Goal: Task Accomplishment & Management: Use online tool/utility

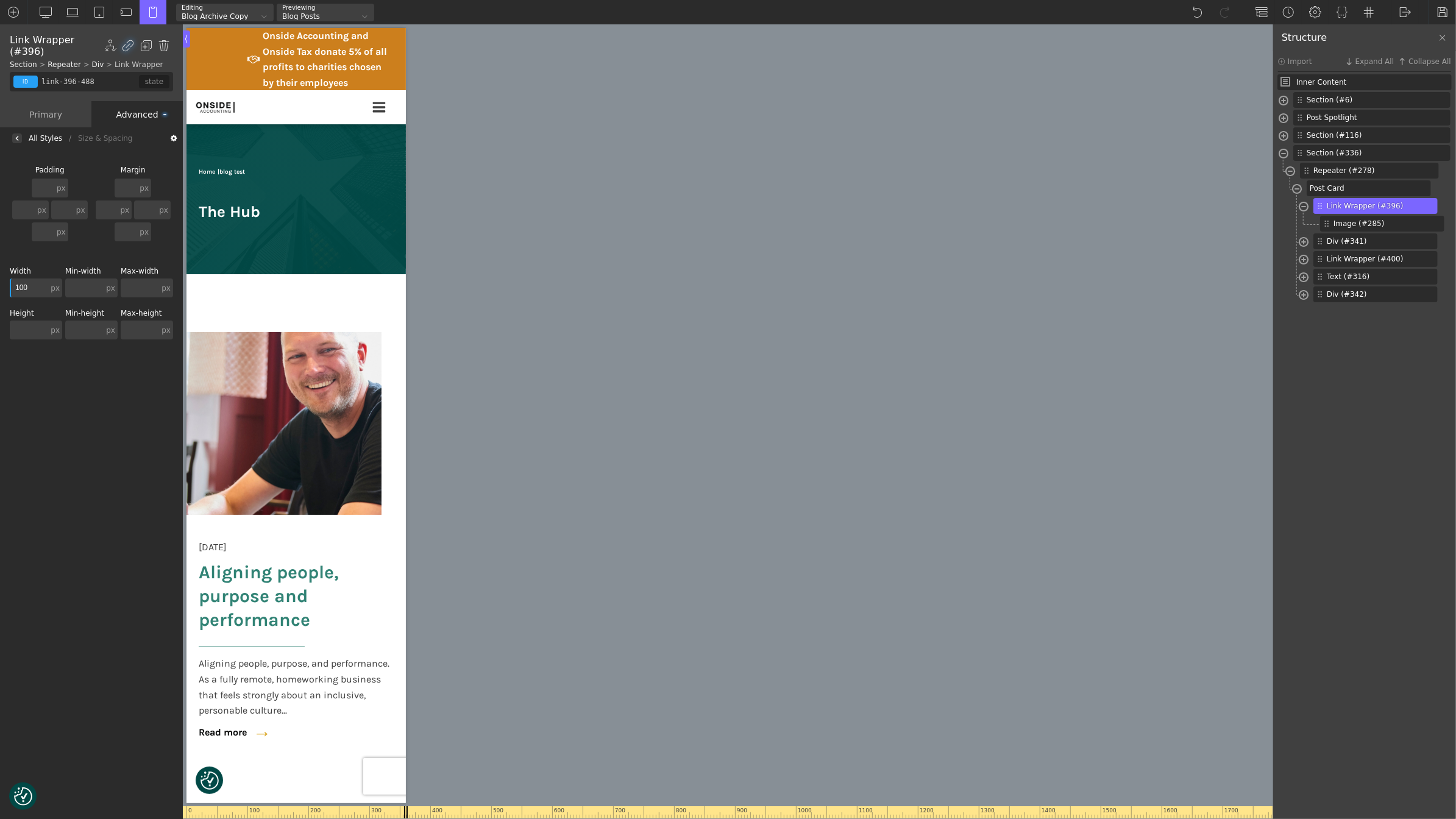
scroll to position [700, 0]
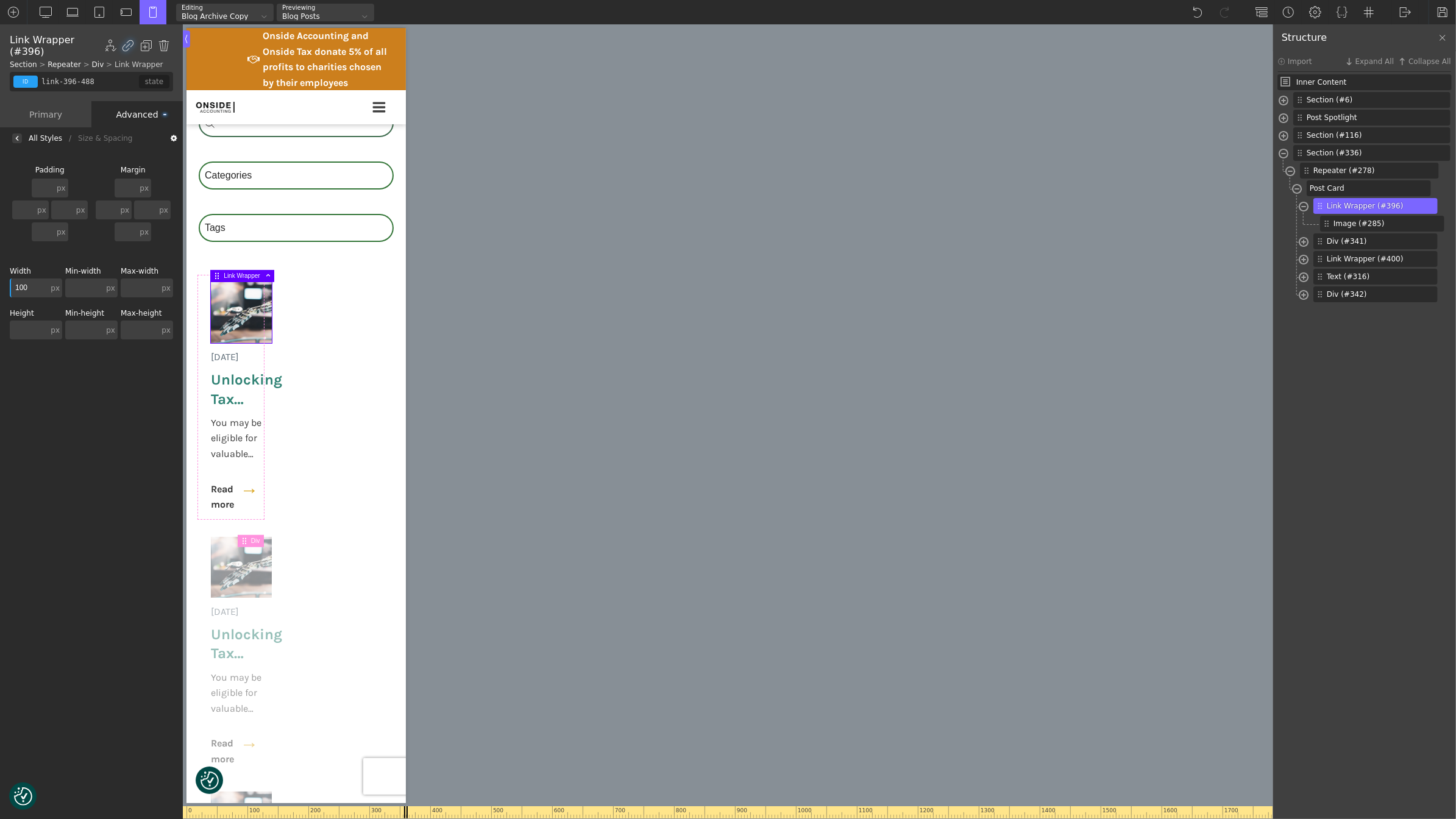
type input "100"
click at [340, 344] on div "[DATE] Unlocking Tax Benefits for Innovation You may be eligible for valuable R…" at bounding box center [295, 779] width 195 height 1007
type input "posts-grid"
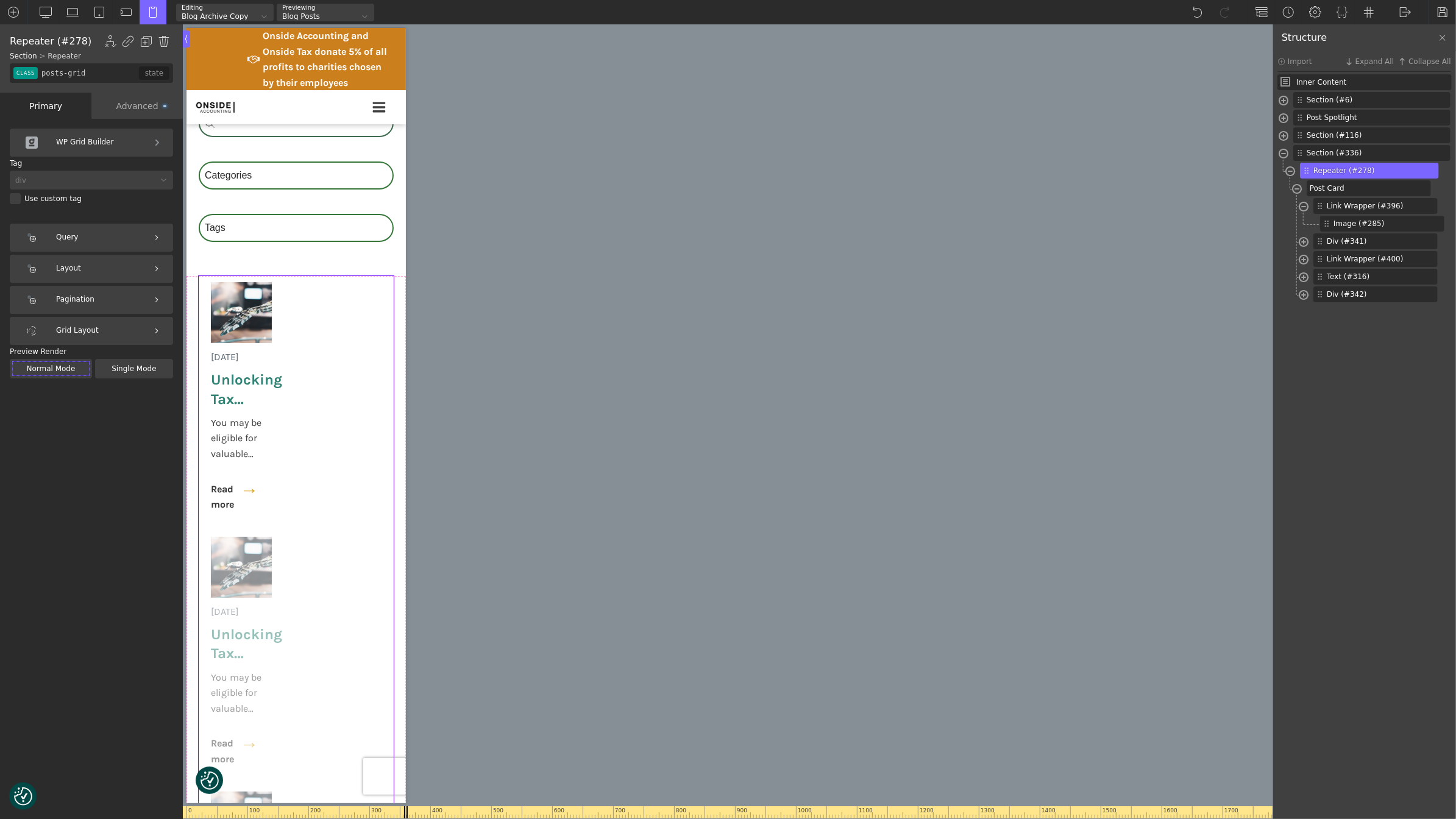
click at [142, 91] on div "Repeater (#278) Show/Hide Element Set Conditions Condition Type AND OR In-Edito…" at bounding box center [91, 58] width 183 height 68
click at [145, 101] on div "Advanced" at bounding box center [137, 105] width 91 height 26
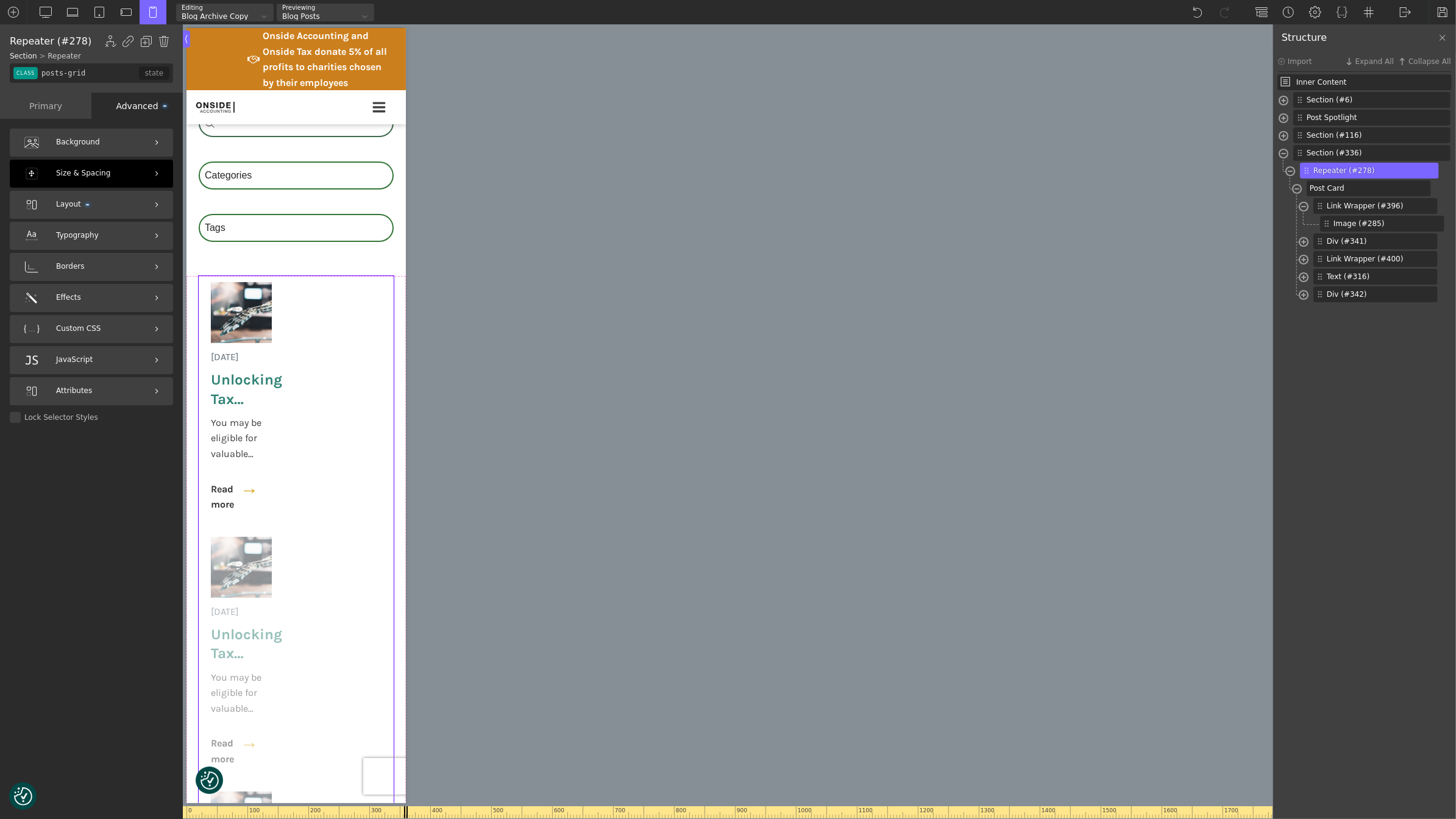
click at [115, 167] on div "Size & Spacing" at bounding box center [92, 173] width 164 height 28
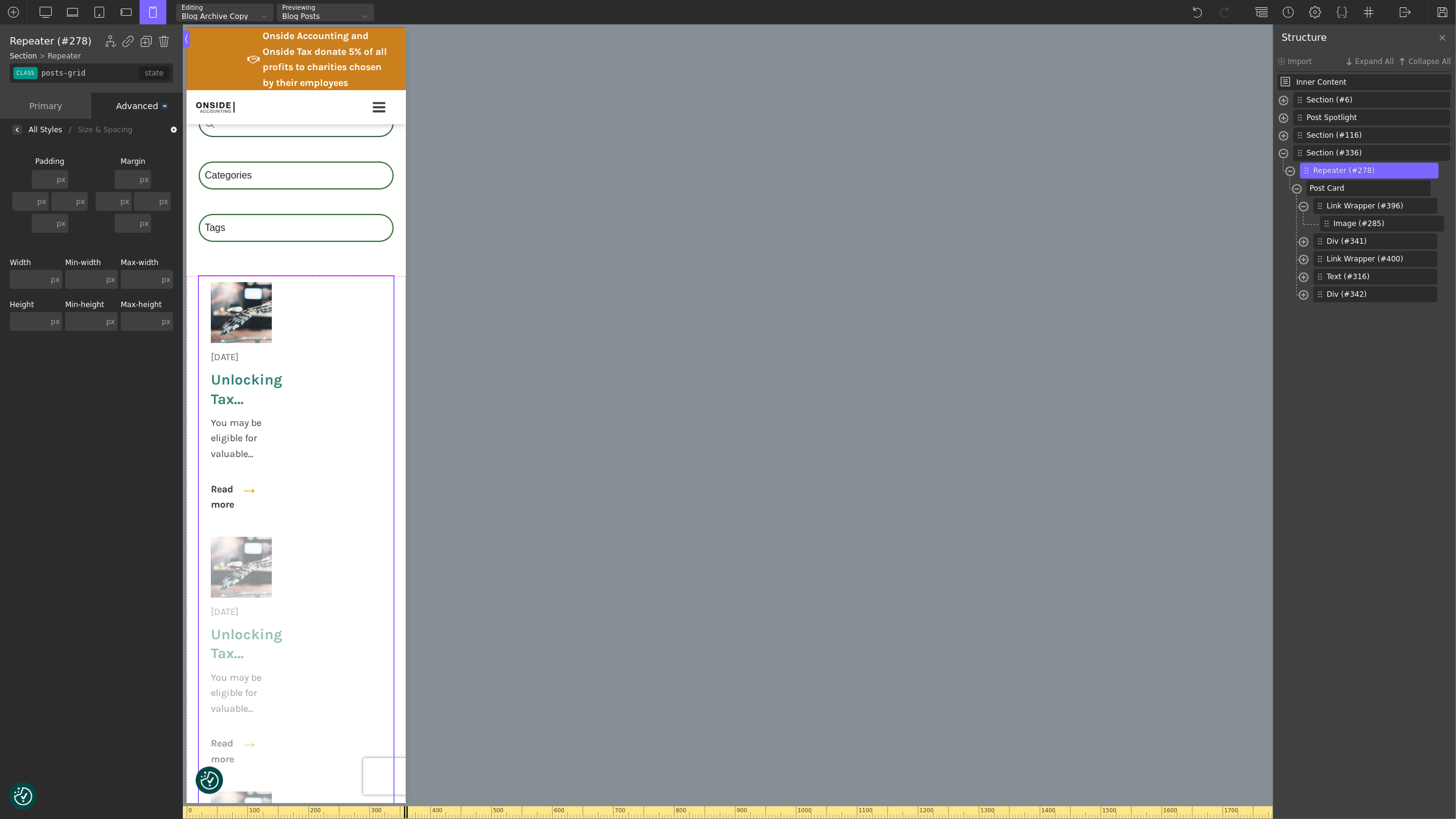
click at [26, 278] on input "text" at bounding box center [30, 279] width 39 height 19
type input "100"
click at [239, 364] on span "[DATE]" at bounding box center [223, 357] width 28 height 16
type input "post-meta"
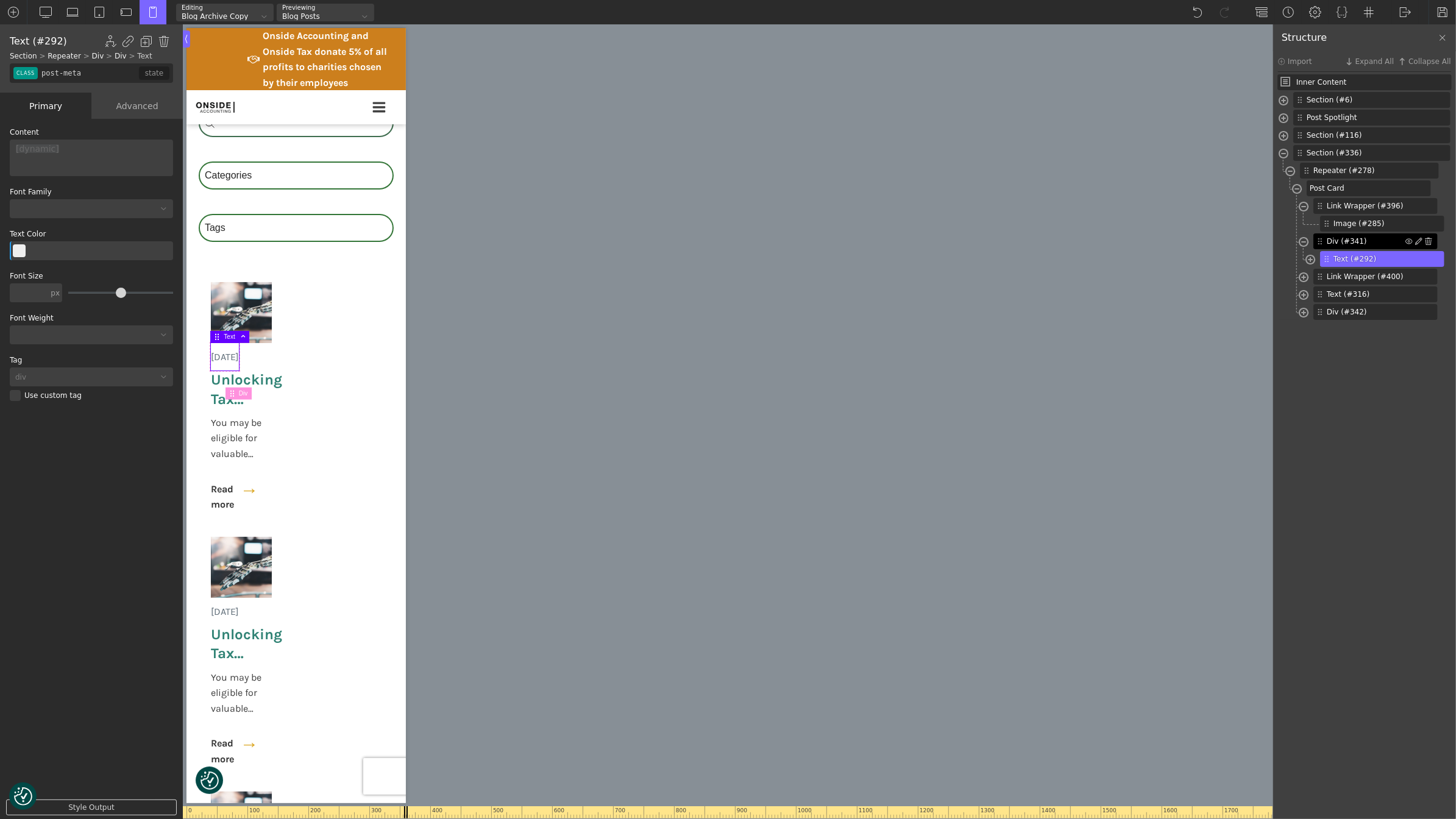
click at [1360, 236] on span "Div (#341)" at bounding box center [1366, 241] width 78 height 11
type input "div_block-341-488"
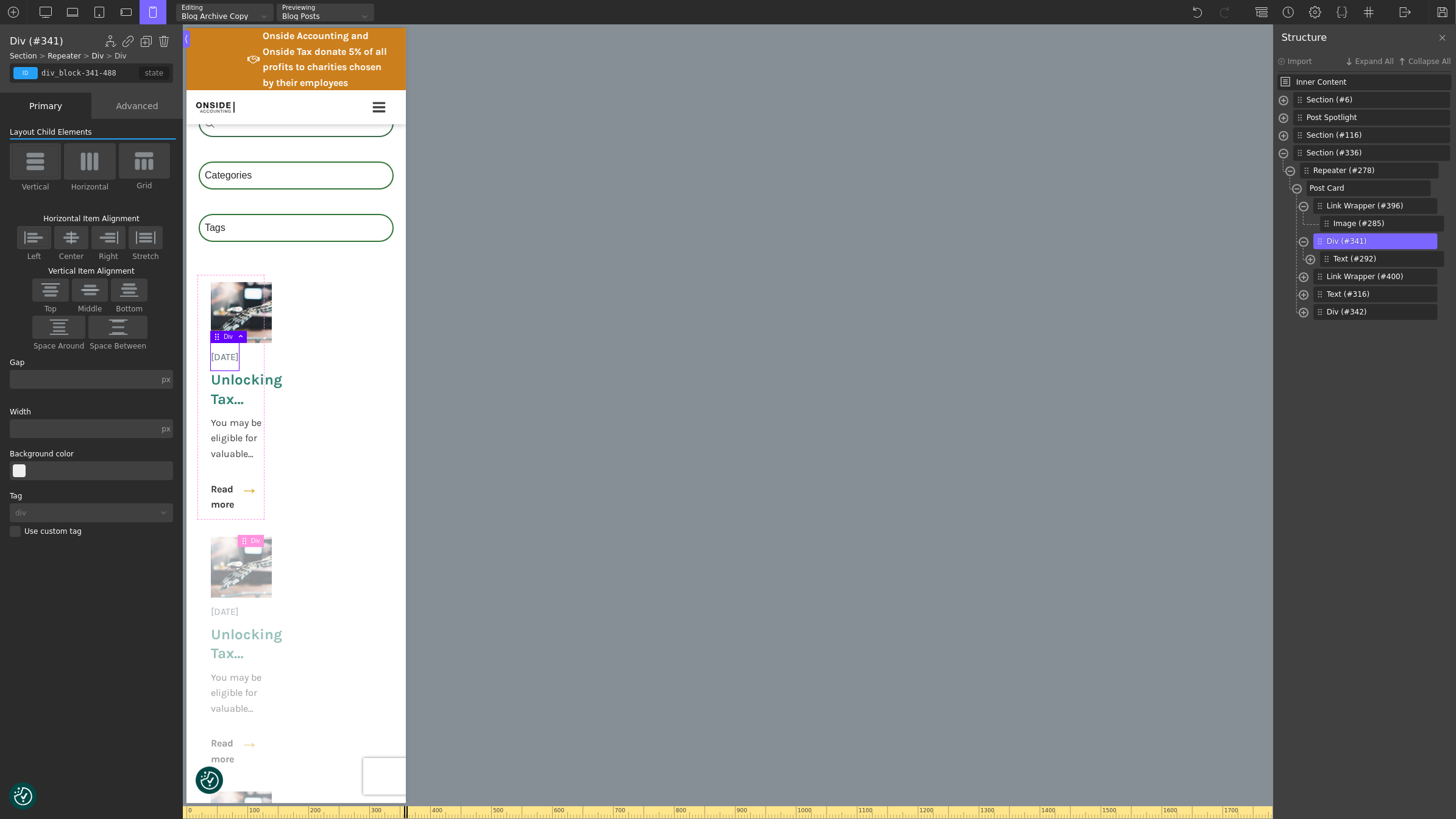
click at [162, 432] on div "px px % em rem auto vw vh none" at bounding box center [166, 428] width 14 height 19
click at [166, 414] on div "%" at bounding box center [168, 418] width 30 height 10
click at [98, 428] on input "text" at bounding box center [86, 428] width 152 height 19
type input "100"
click at [148, 101] on div "Advanced" at bounding box center [137, 105] width 91 height 26
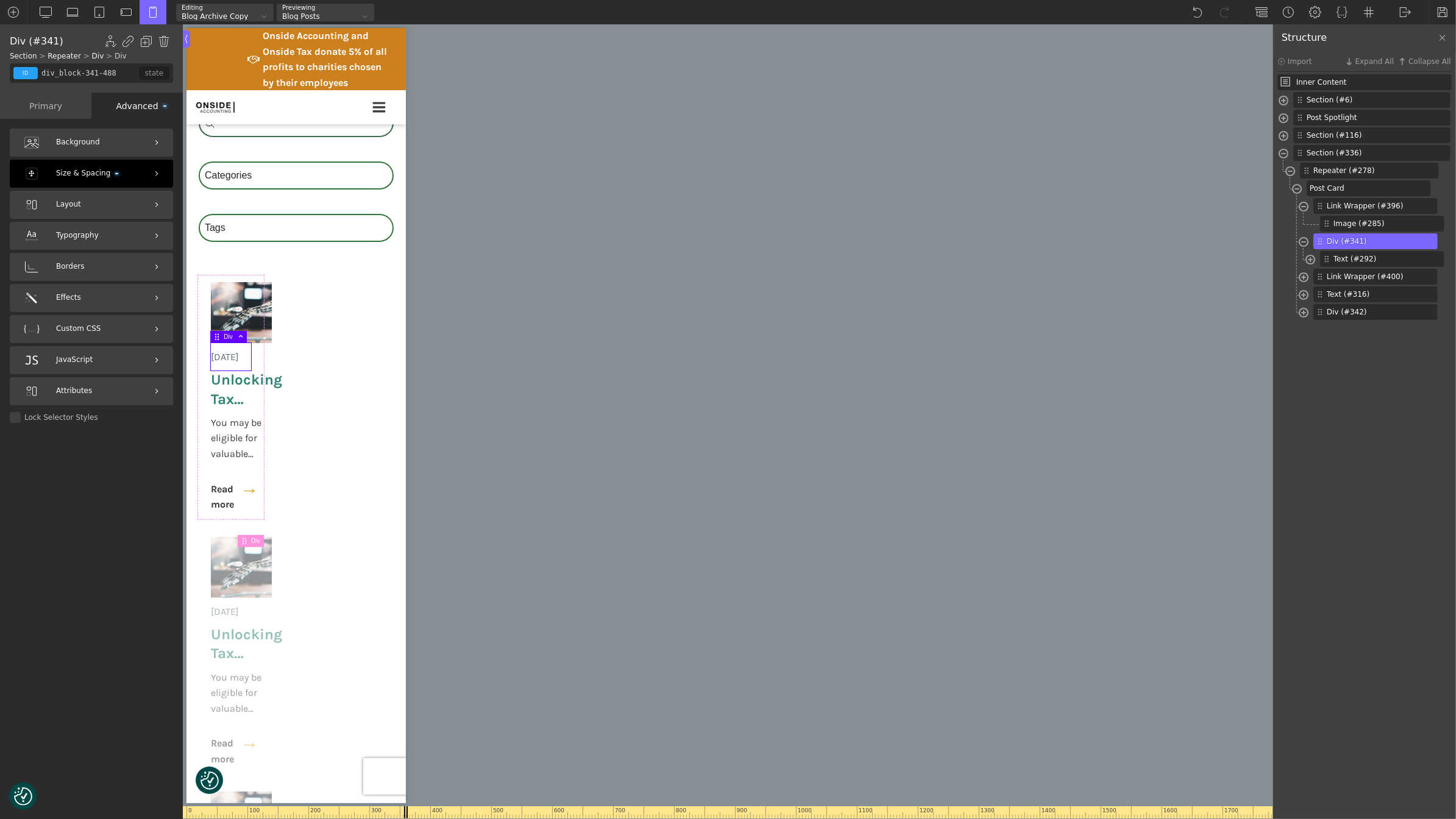
click at [100, 170] on span "Size & Spacing" at bounding box center [87, 174] width 62 height 12
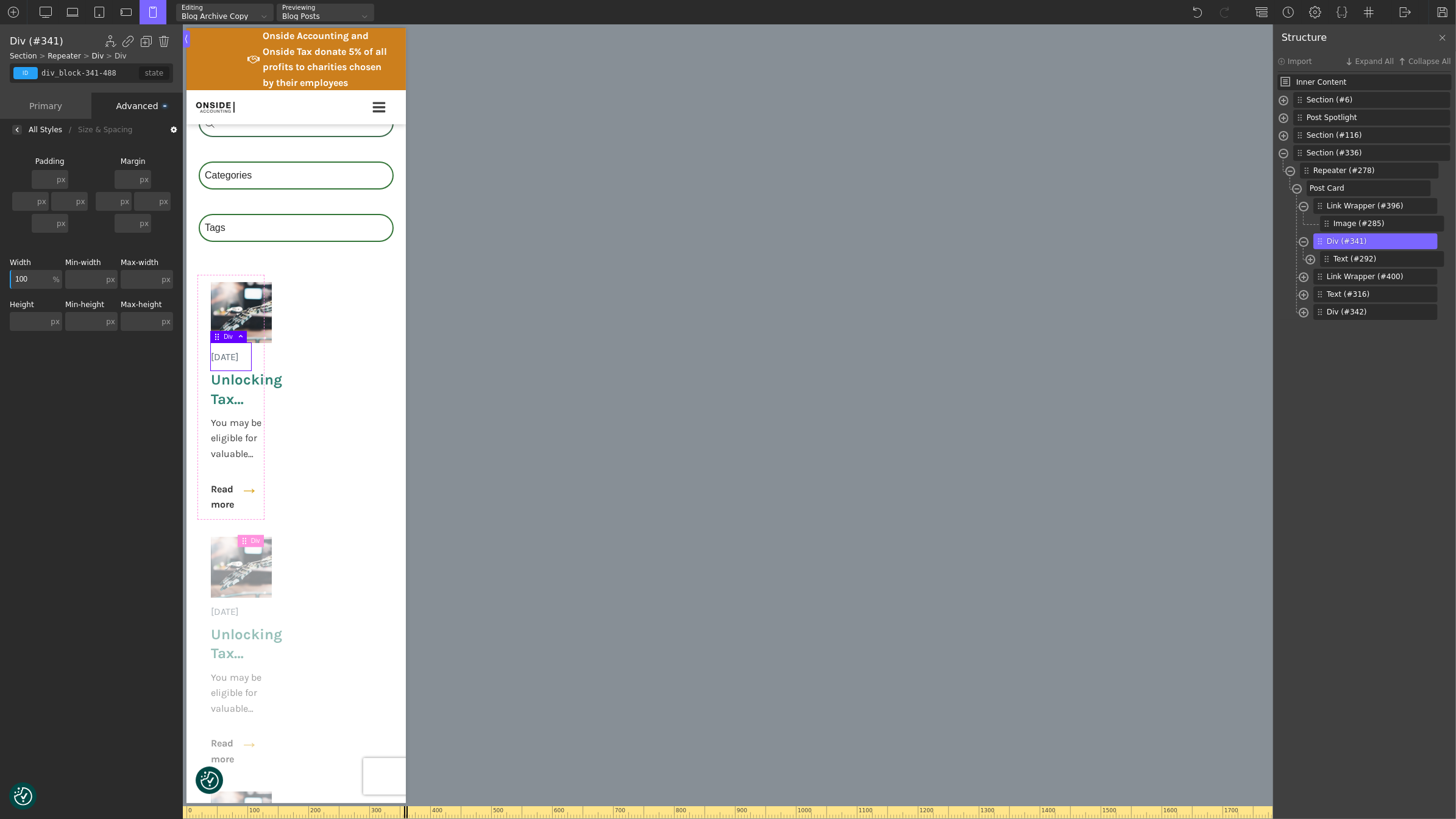
click at [33, 284] on input "100" at bounding box center [30, 279] width 40 height 19
type input "150"
click at [395, 340] on div "[DATE] Unlocking Tax Benefits for Innovation You may be eligible for valuable R…" at bounding box center [295, 802] width 219 height 1053
type input "section-336-488"
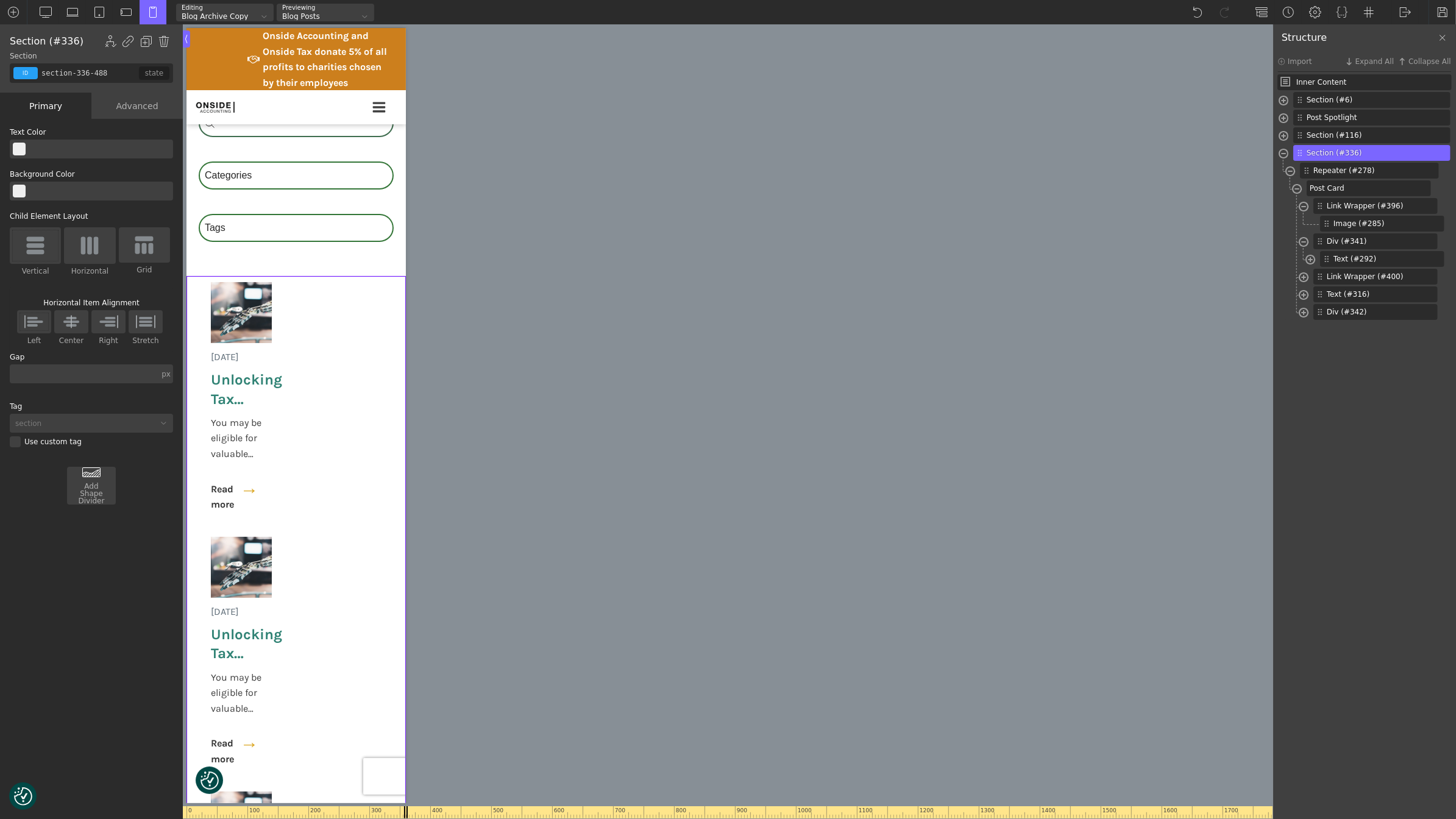
click at [40, 252] on img at bounding box center [35, 245] width 25 height 19
click at [0, 0] on input "Vertical" at bounding box center [0, 0] width 0 height 0
click at [40, 252] on img at bounding box center [35, 245] width 25 height 19
click at [0, 0] on input "Vertical" at bounding box center [0, 0] width 0 height 0
click at [123, 111] on div "Advanced" at bounding box center [137, 105] width 91 height 26
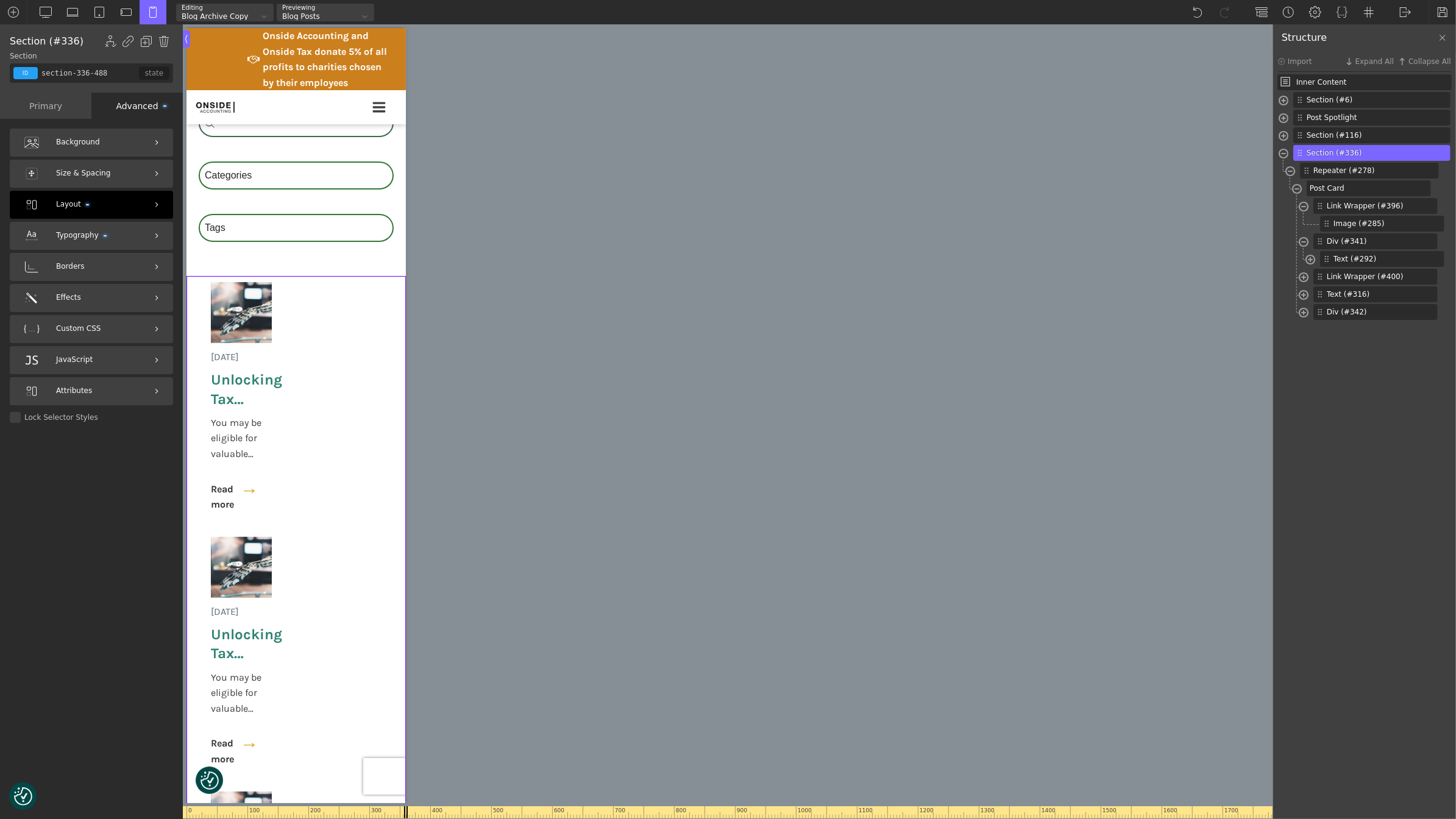
click at [121, 217] on div "Layout" at bounding box center [92, 204] width 164 height 28
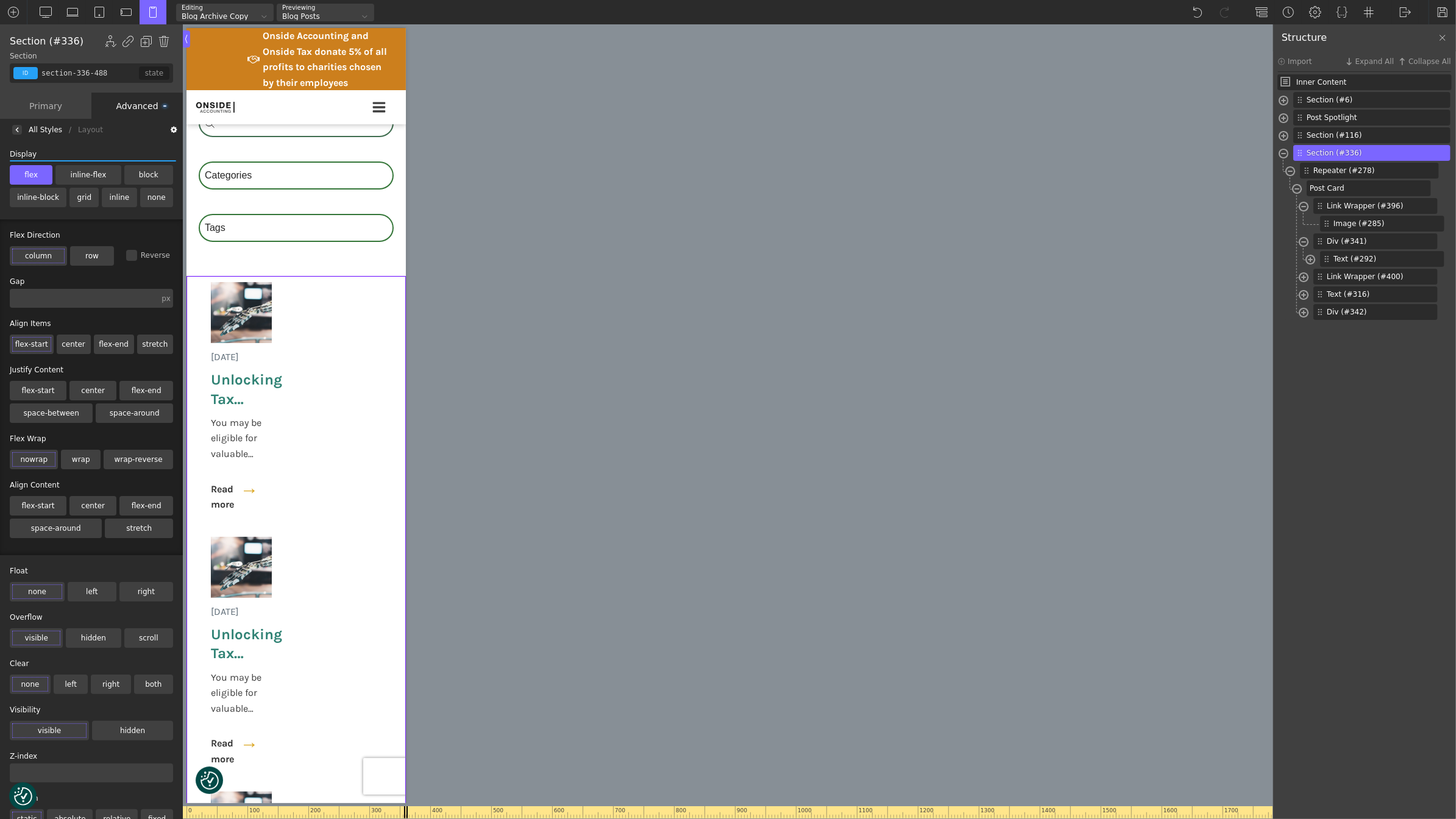
click at [27, 129] on div "All Styles / Layout / Background / Gradient" at bounding box center [91, 130] width 183 height 22
click at [19, 129] on img at bounding box center [17, 130] width 5 height 5
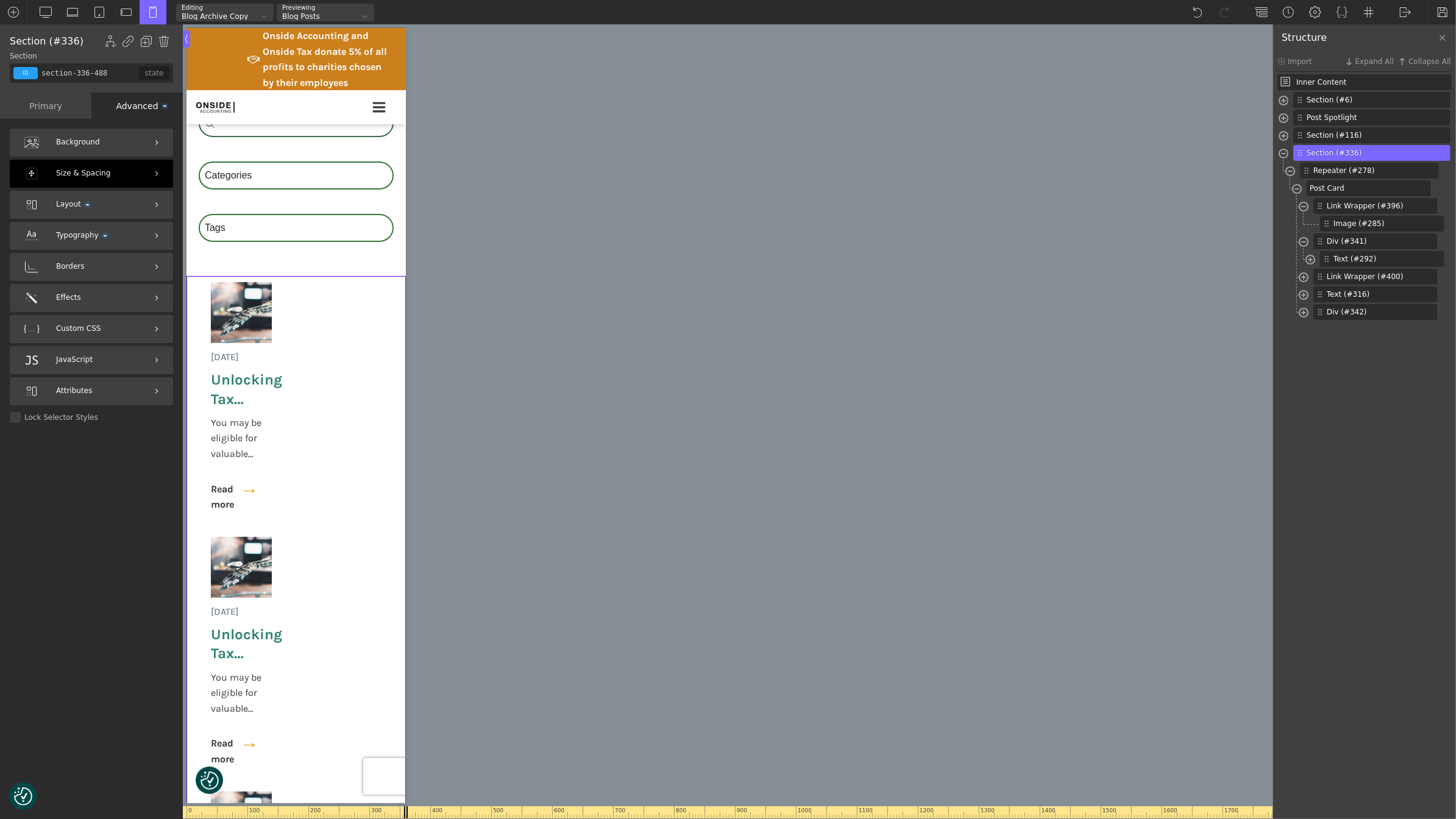
click at [89, 174] on span "Size & Spacing" at bounding box center [83, 174] width 54 height 12
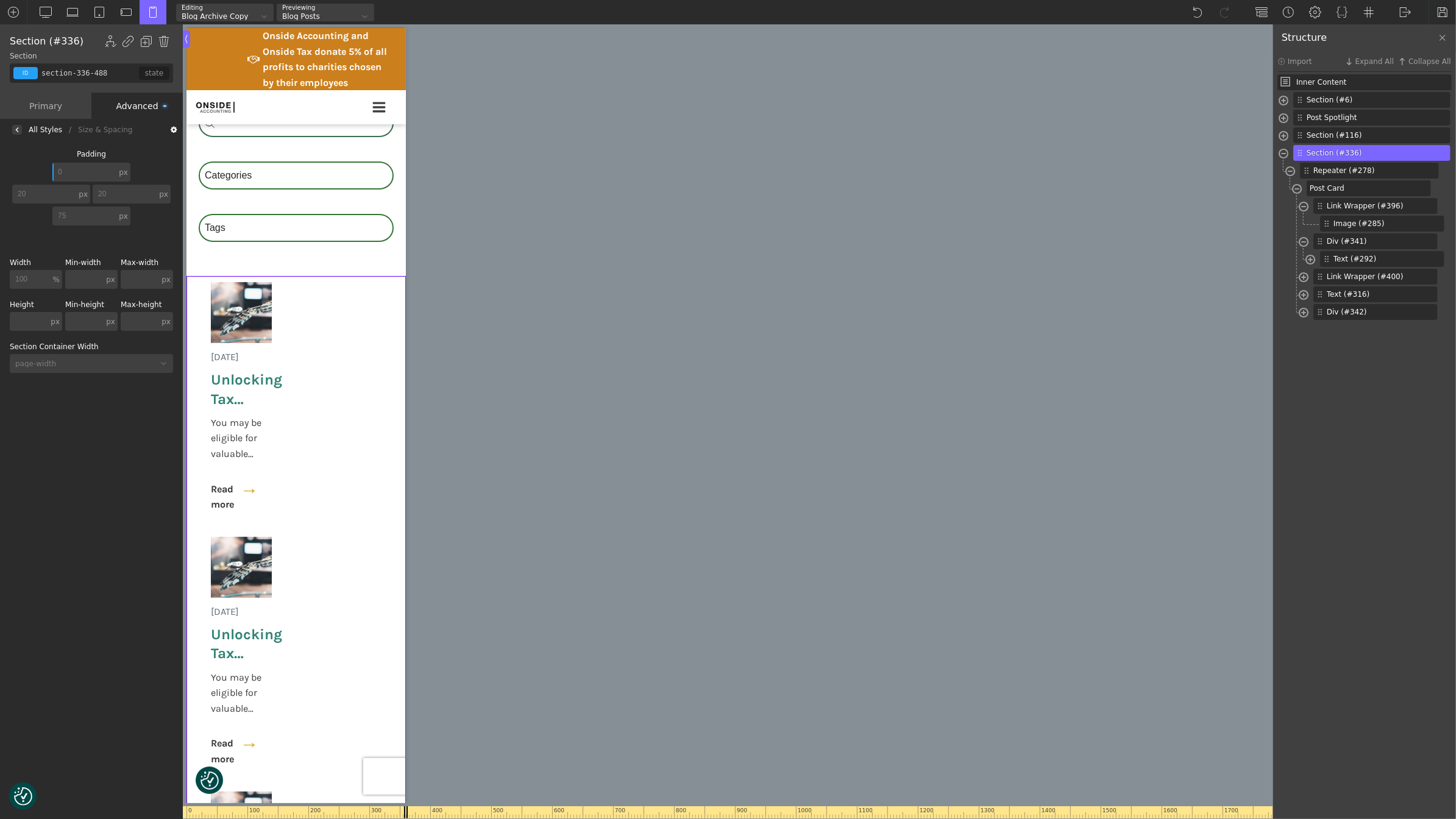
click at [41, 130] on div "All Styles" at bounding box center [46, 130] width 34 height 0
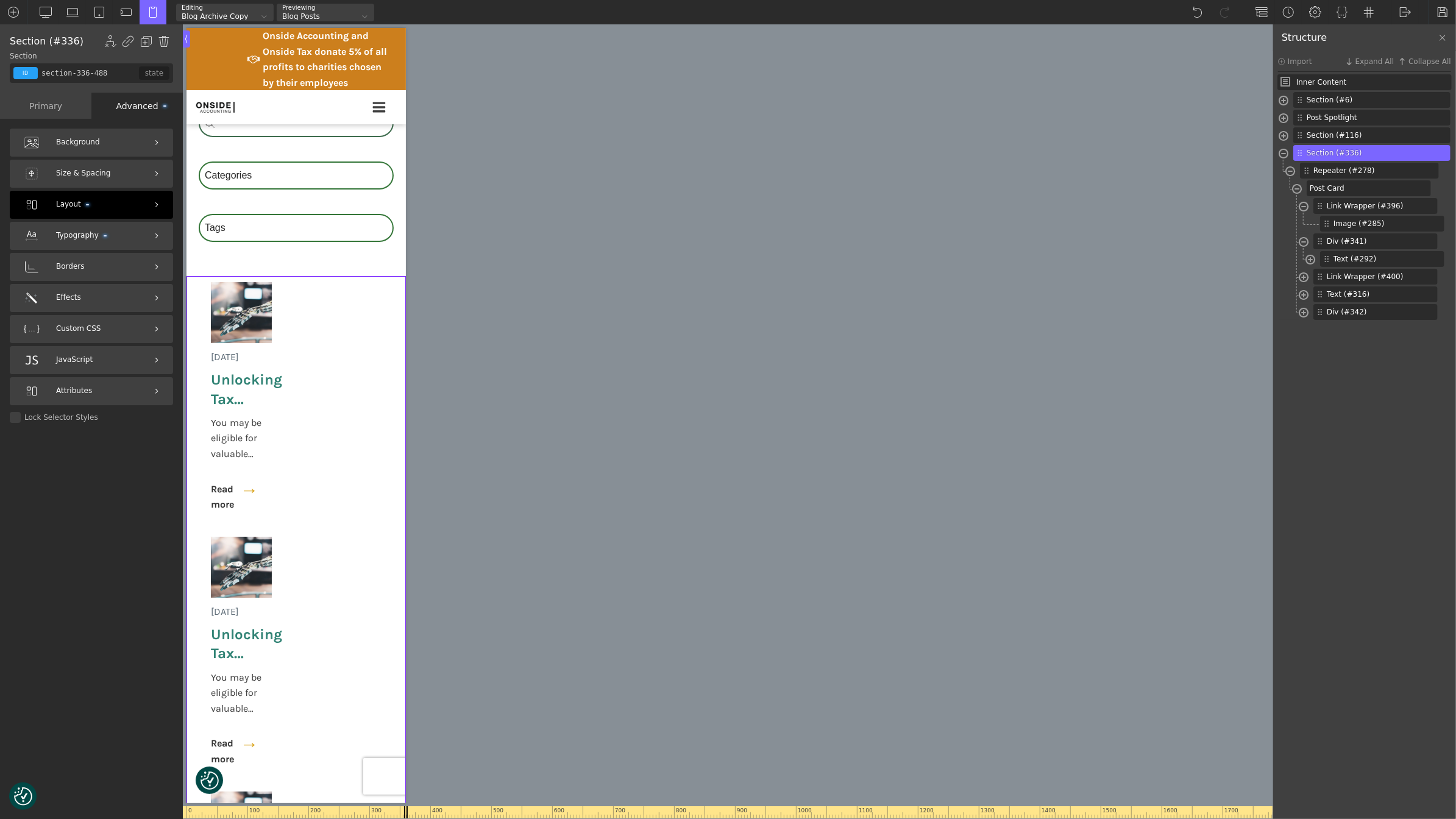
click at [128, 215] on div "Layout" at bounding box center [92, 204] width 164 height 28
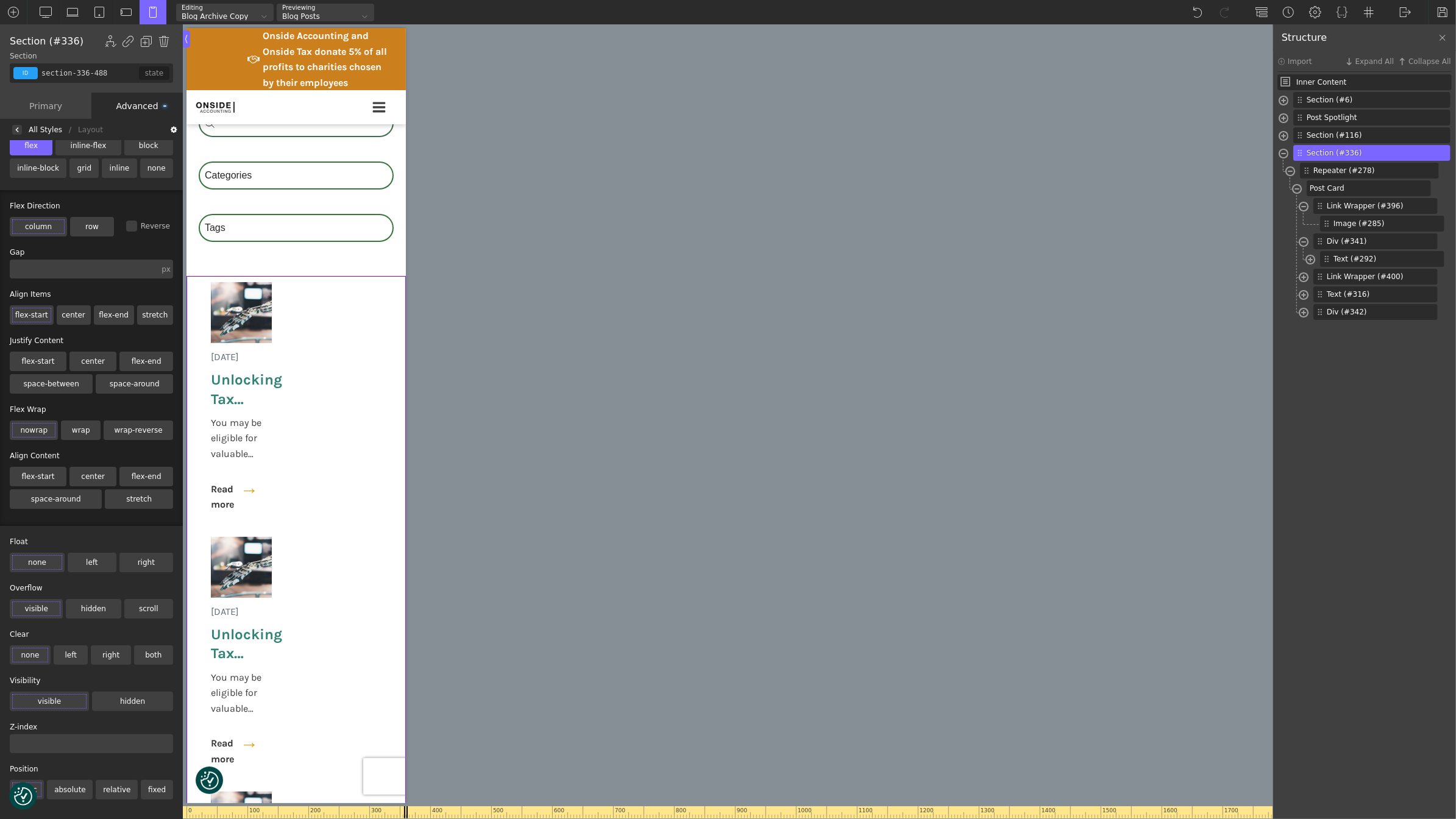
scroll to position [0, 0]
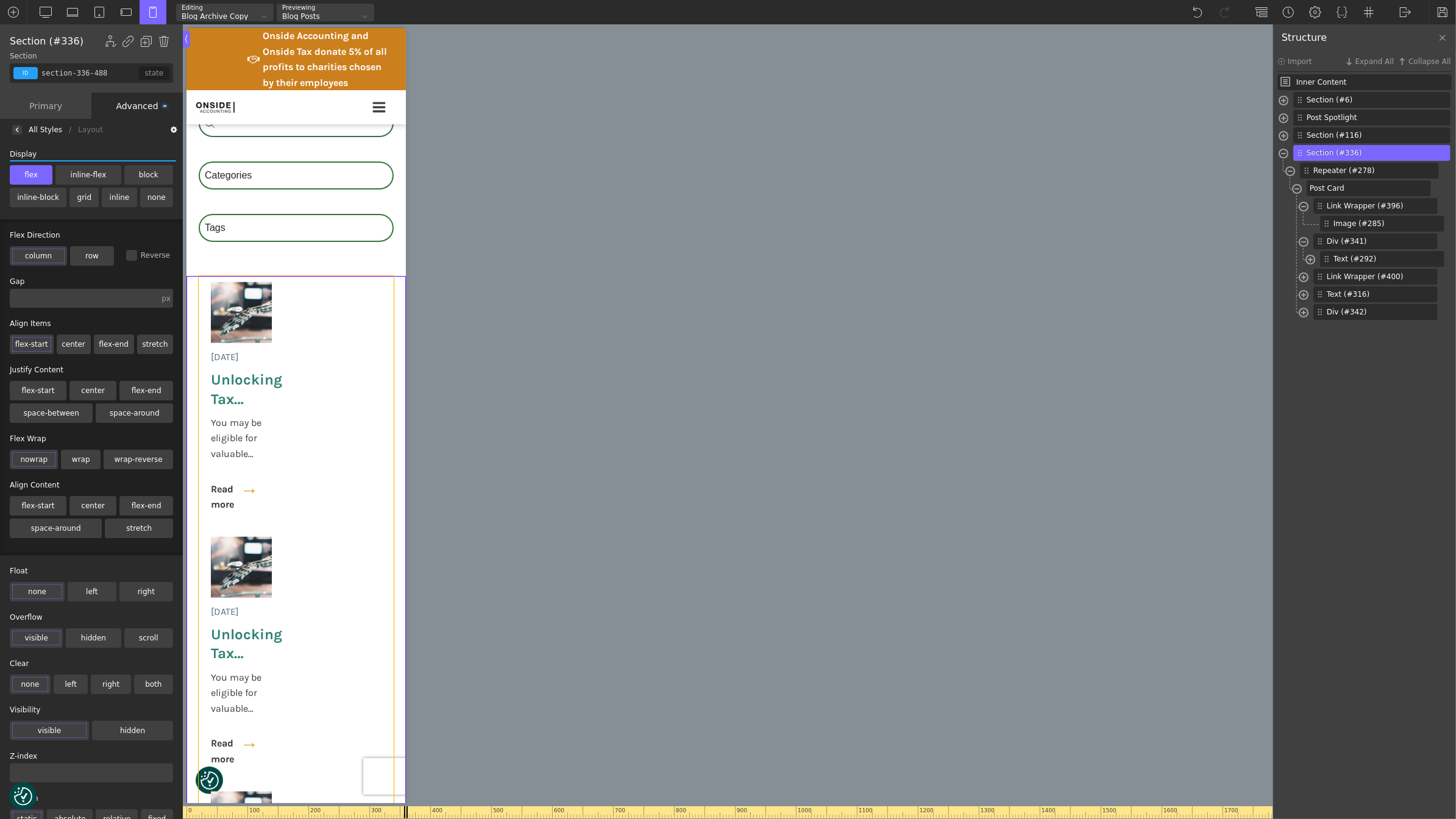
click at [338, 325] on div "[DATE] Unlocking Tax Benefits for Innovation You may be eligible for valuable R…" at bounding box center [295, 779] width 195 height 1007
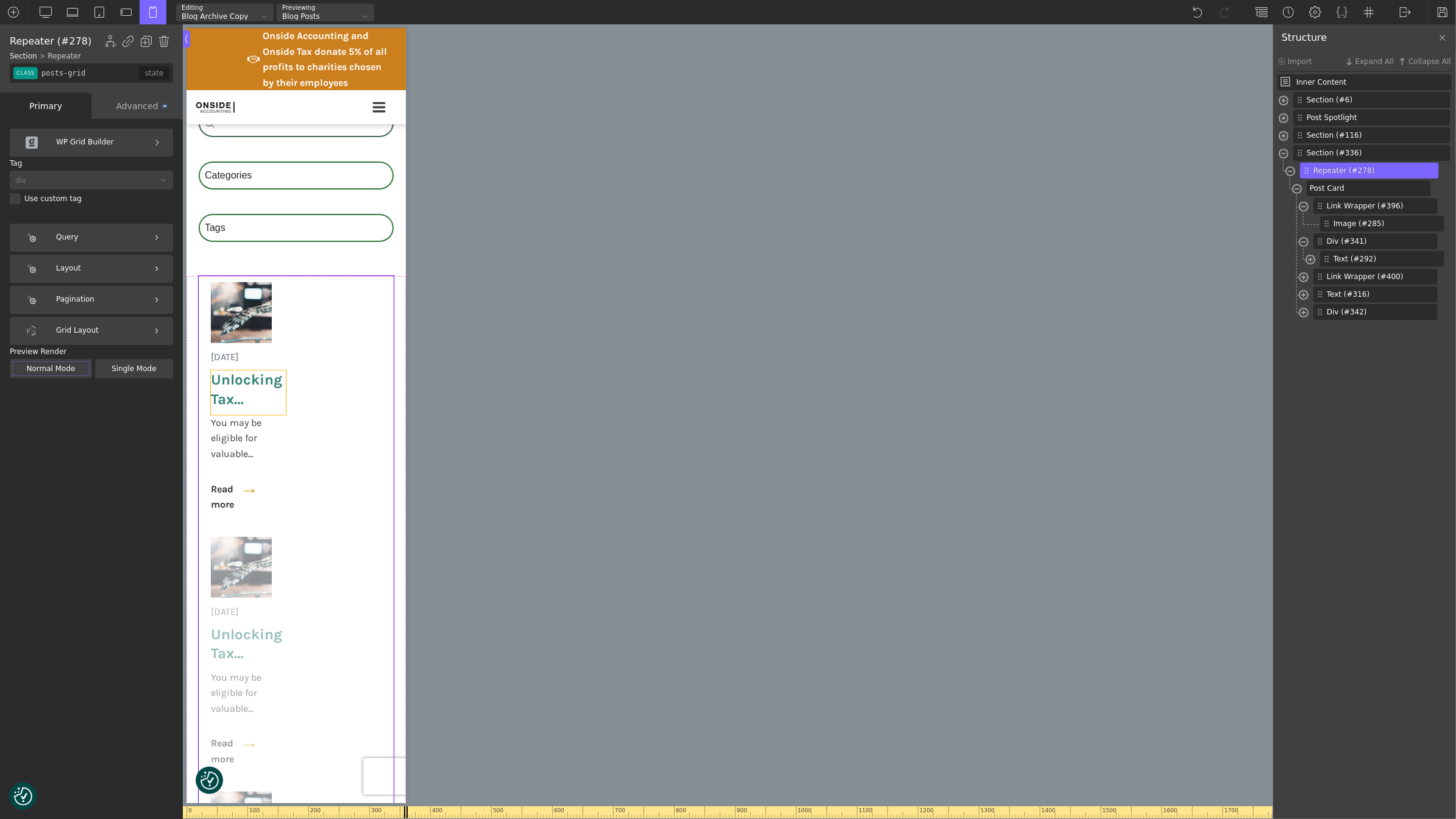
click at [261, 388] on span "Unlocking Tax Benefits for Innovation" at bounding box center [247, 389] width 75 height 38
type input "post-heading"
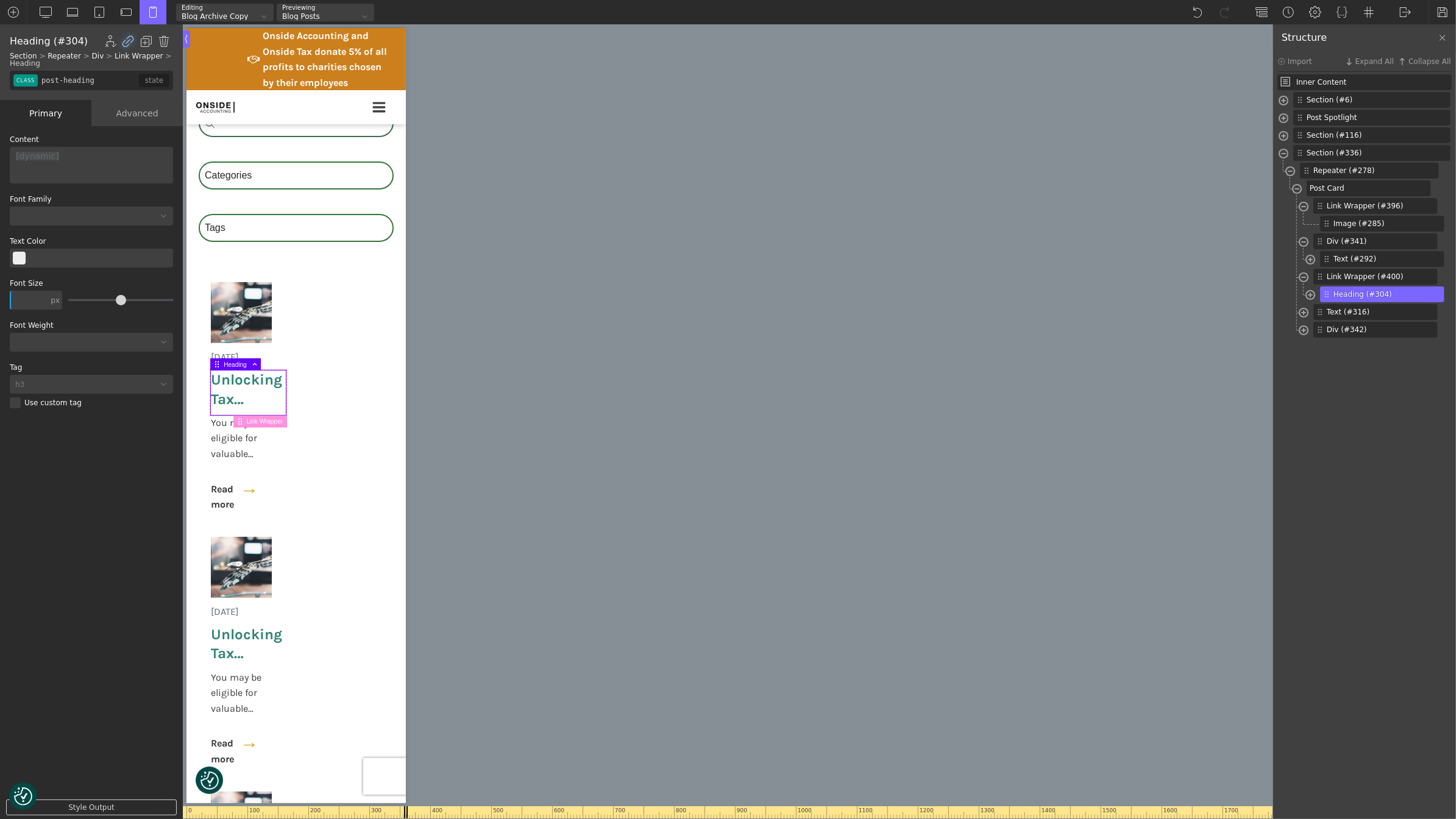
click at [134, 110] on div "Advanced" at bounding box center [137, 113] width 91 height 26
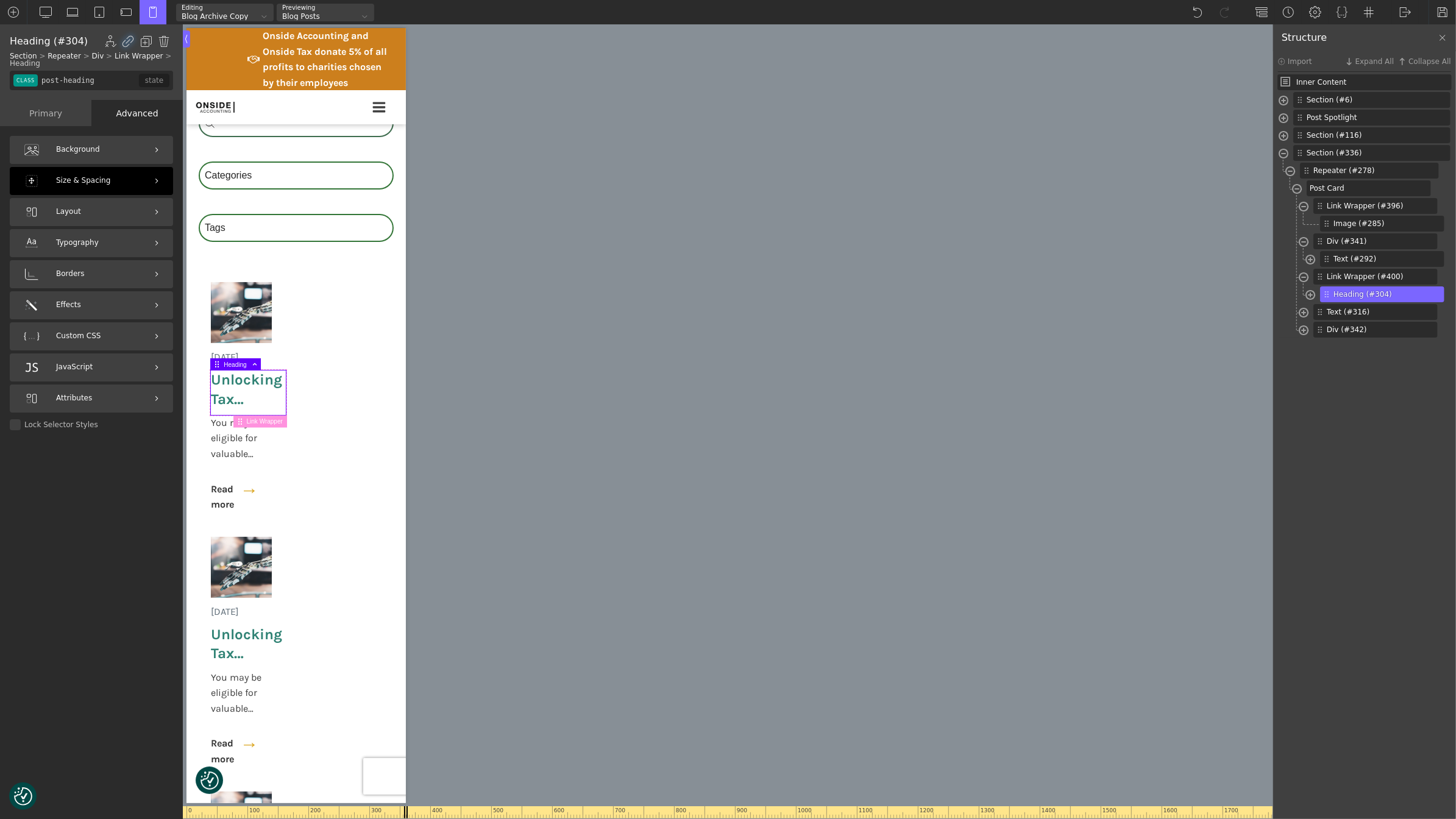
click at [119, 183] on div "Size & Spacing" at bounding box center [92, 181] width 164 height 28
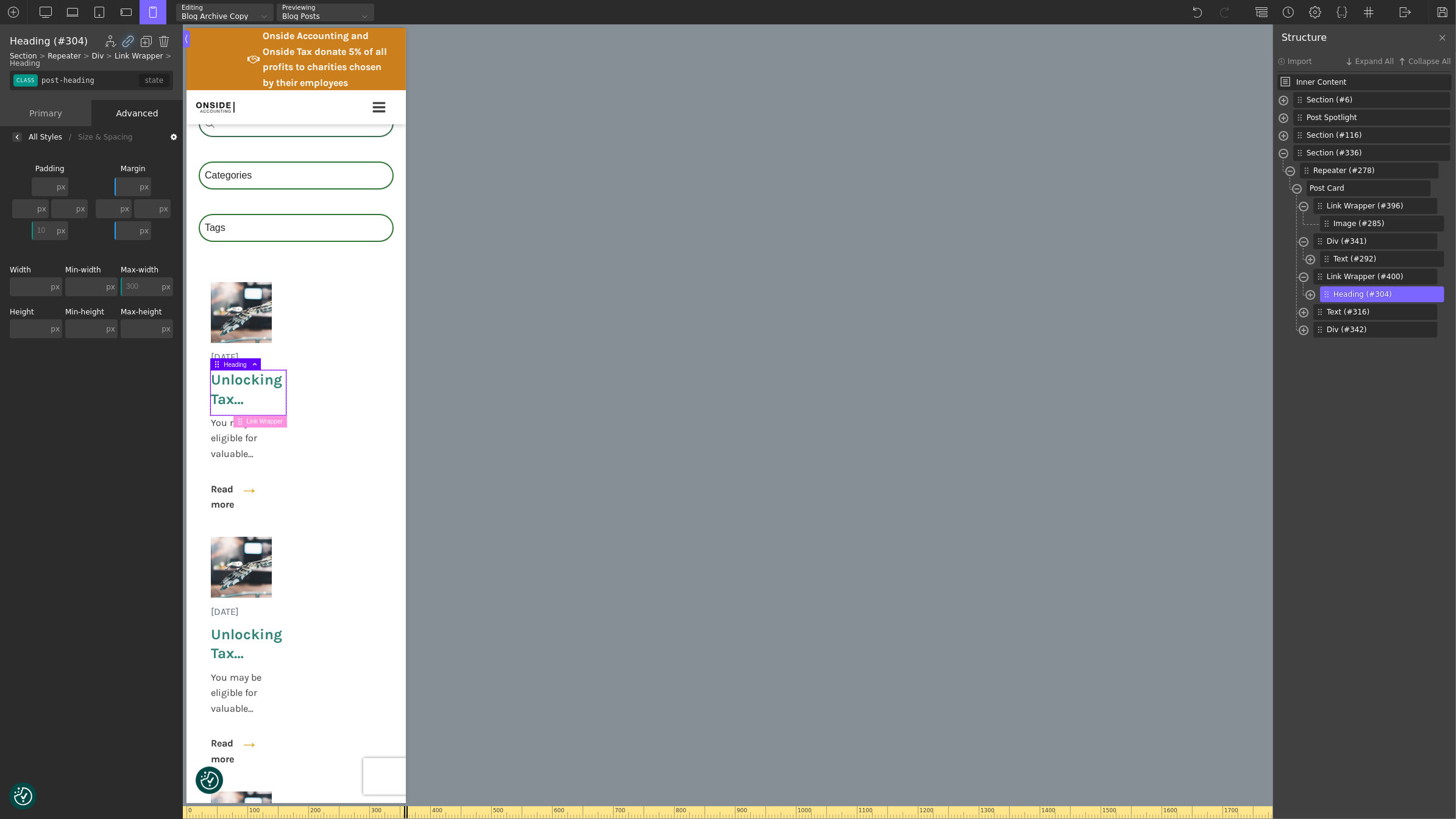
click at [147, 286] on input "300" at bounding box center [140, 287] width 39 height 19
type input "3"
click at [168, 285] on div "px" at bounding box center [166, 287] width 9 height 8
click at [170, 272] on div "%" at bounding box center [168, 277] width 30 height 10
click at [142, 288] on input "300" at bounding box center [141, 287] width 40 height 19
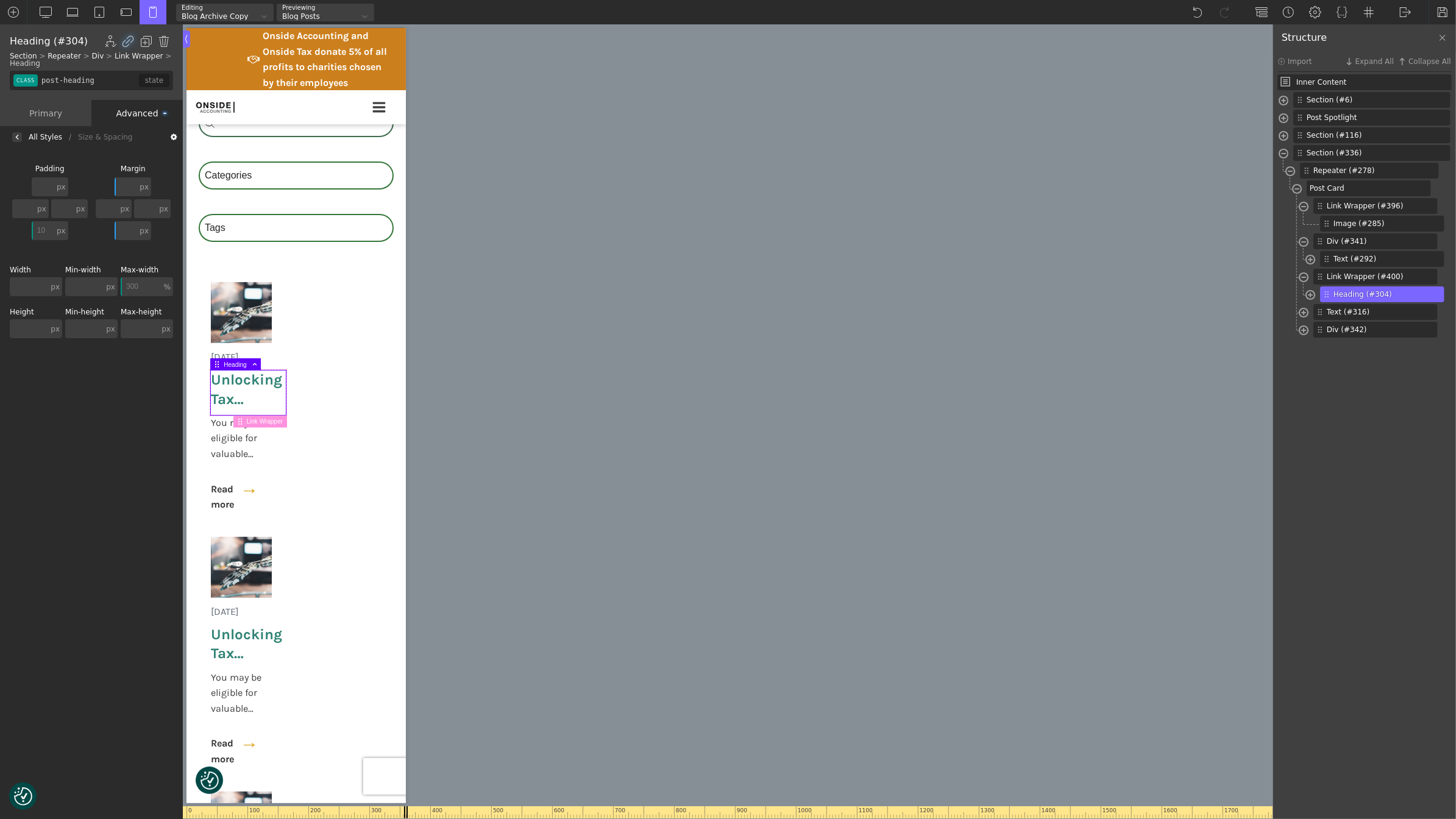
click at [142, 288] on input "300" at bounding box center [141, 287] width 40 height 19
type input "30030"
click at [474, 309] on div "0 100 200 300 400 500 600 700 800 900 1000 1100 1200 1300 1400 1500 1600 1700 1…" at bounding box center [728, 422] width 1090 height 795
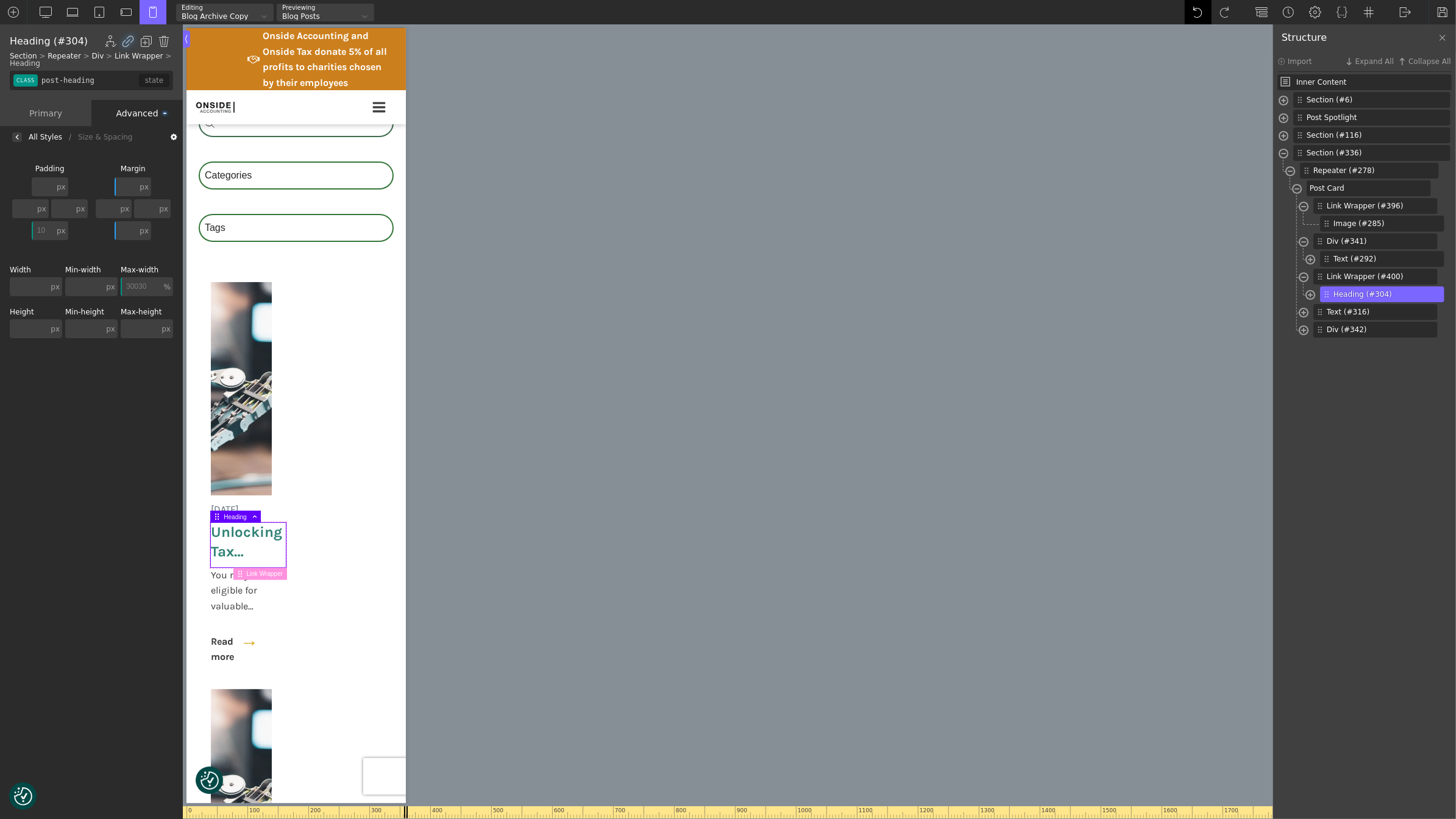
click at [1190, 14] on div at bounding box center [1198, 12] width 27 height 24
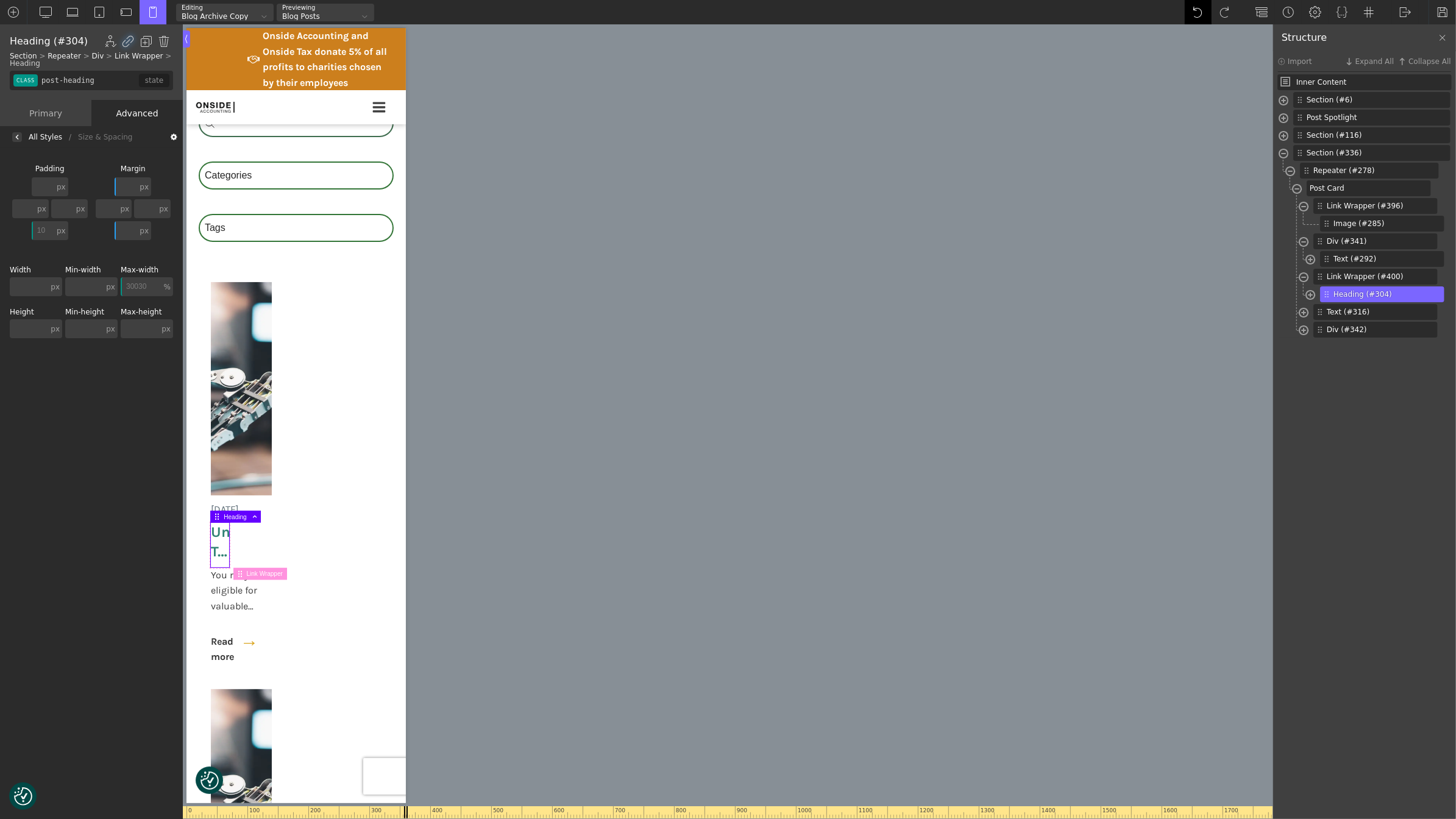
click at [1190, 14] on div at bounding box center [1198, 12] width 27 height 24
type input "_dynamic_list-278-488"
type input "posts-grid"
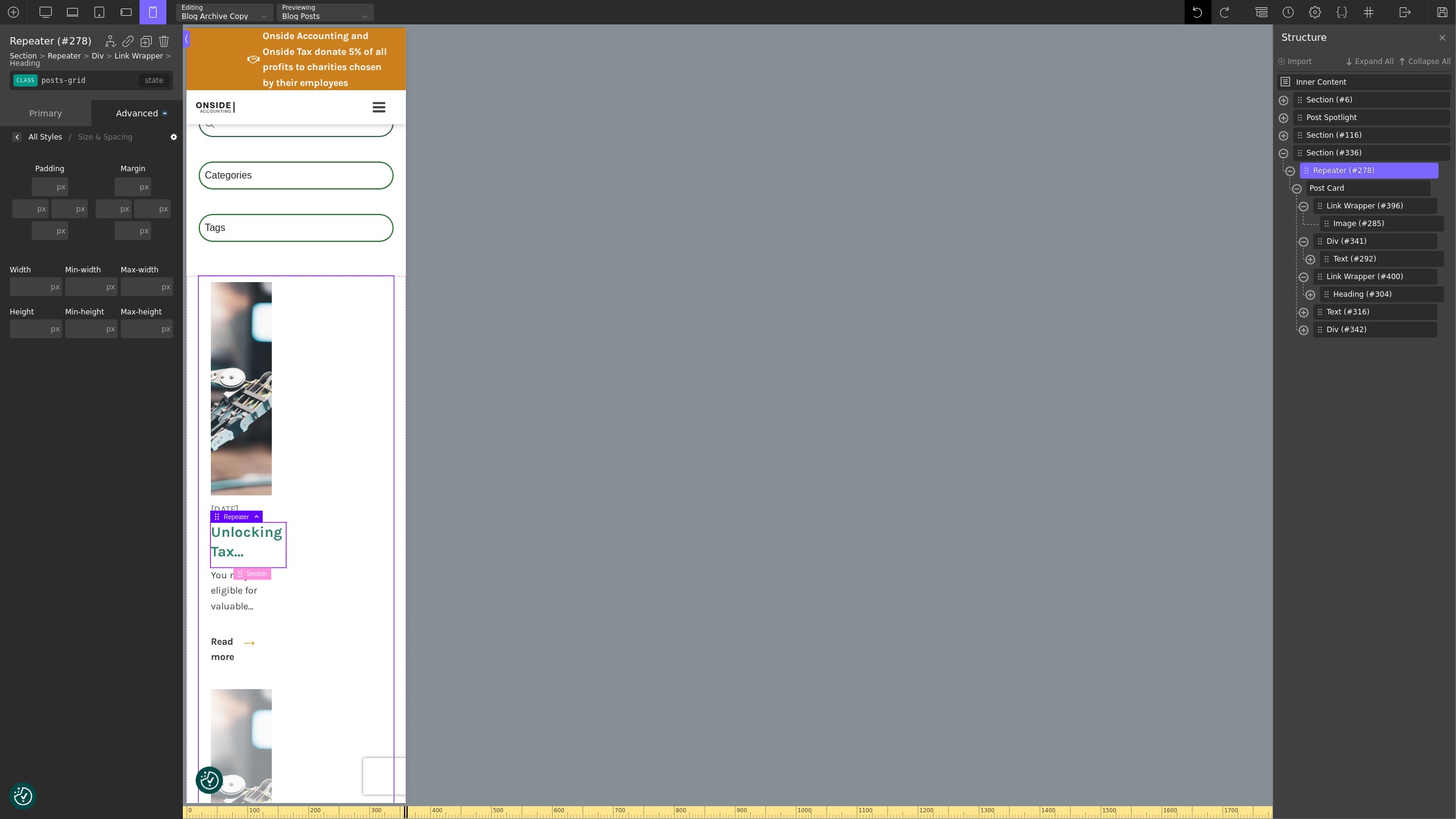
click at [1190, 14] on div at bounding box center [1198, 12] width 27 height 24
type input "section-336-488"
type input "100"
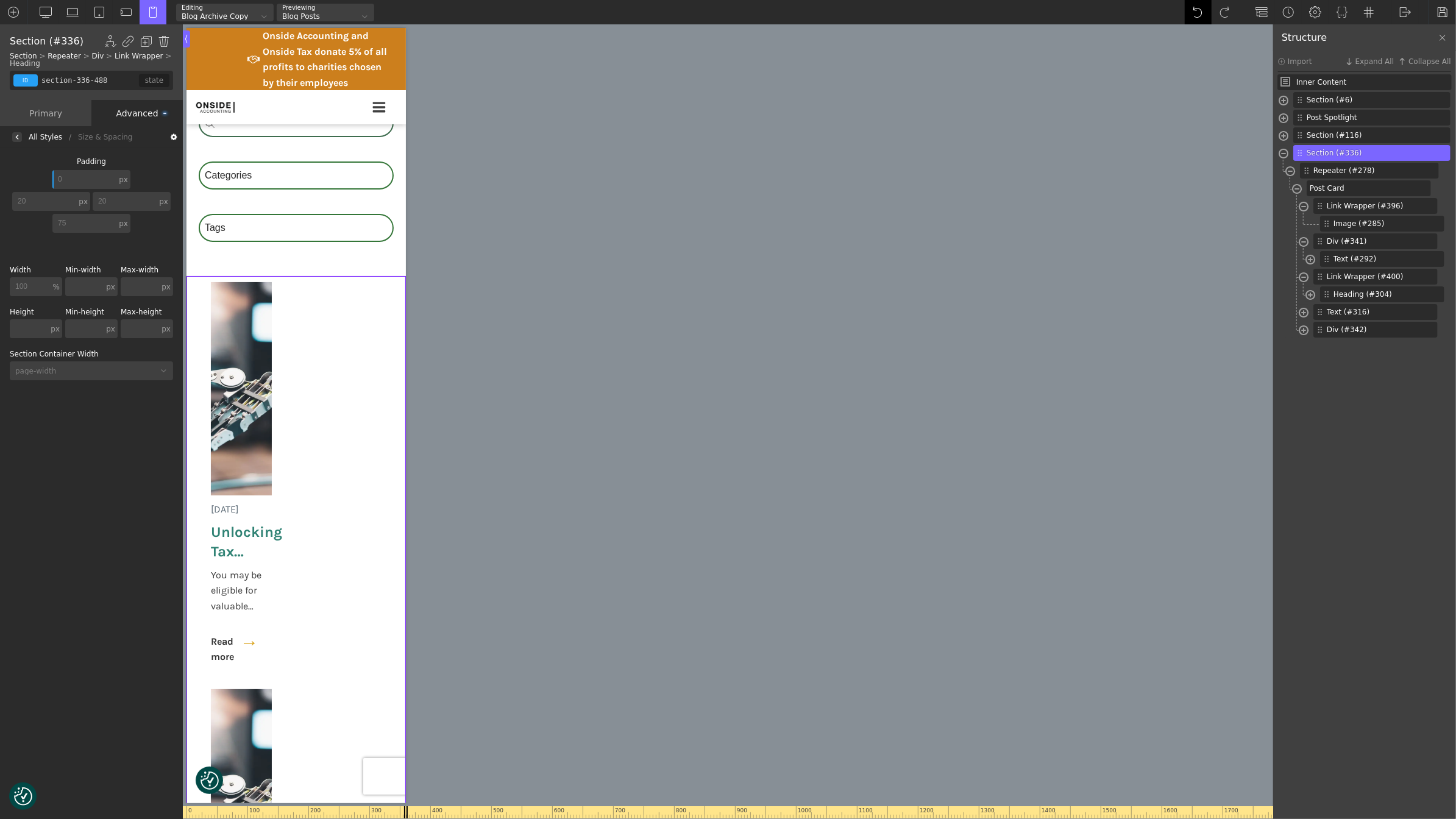
click at [1190, 14] on div at bounding box center [1198, 12] width 27 height 24
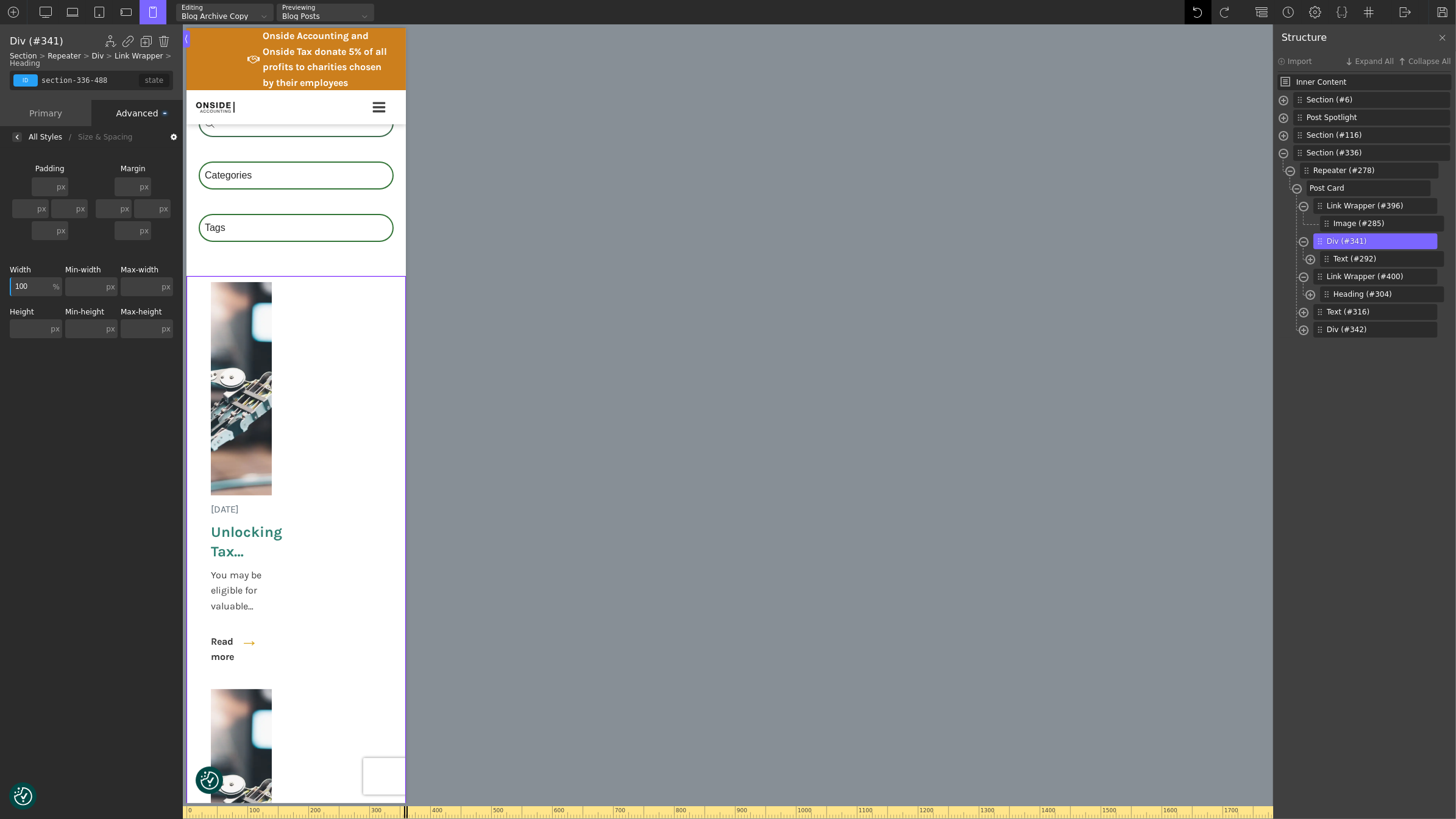
type input "div_block-341-488"
type input "100"
click at [1190, 14] on div at bounding box center [1198, 12] width 27 height 24
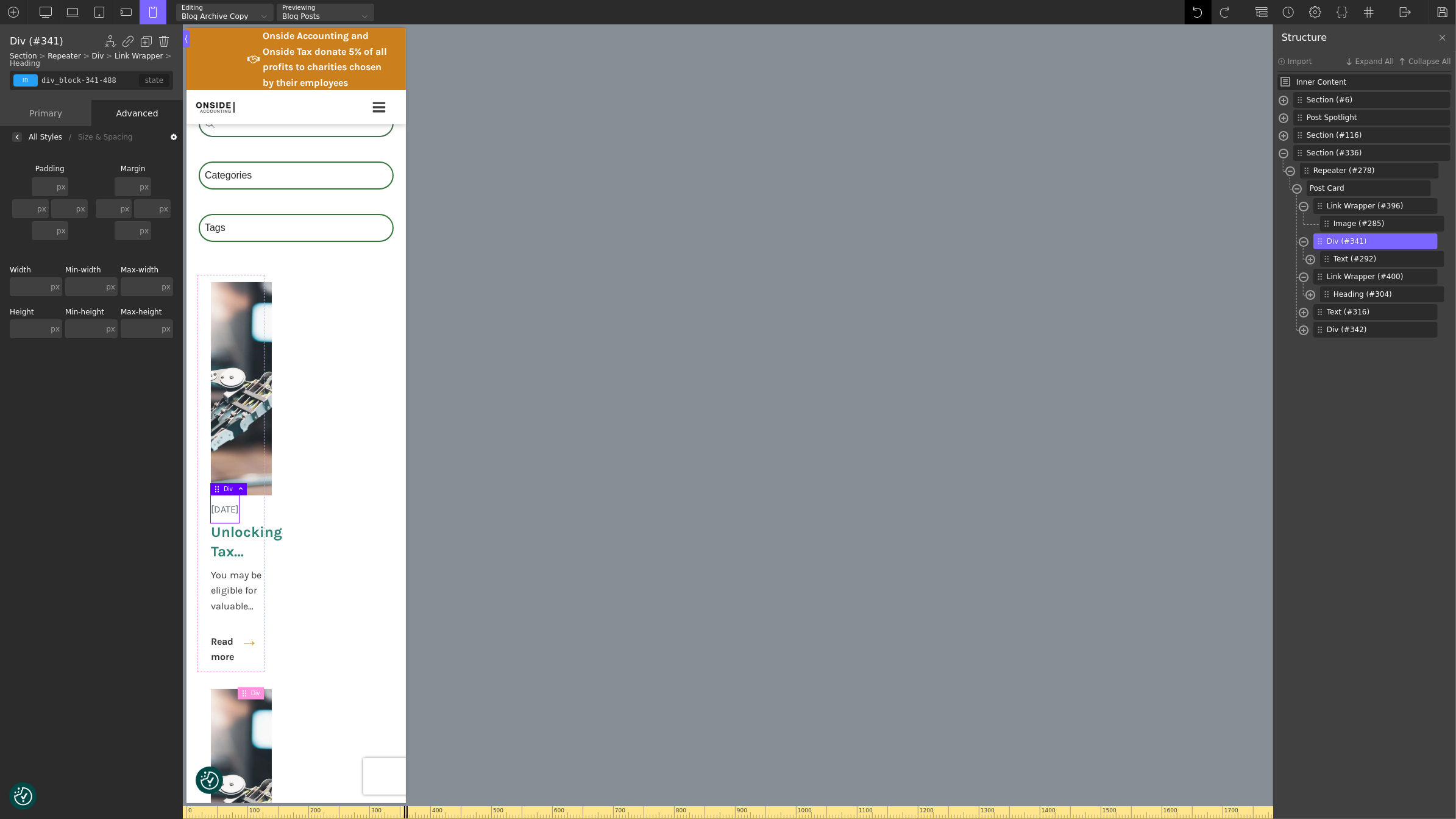
type input "text_block-292-488"
type input "post-meta"
type input "10"
click at [258, 369] on img at bounding box center [240, 389] width 61 height 213
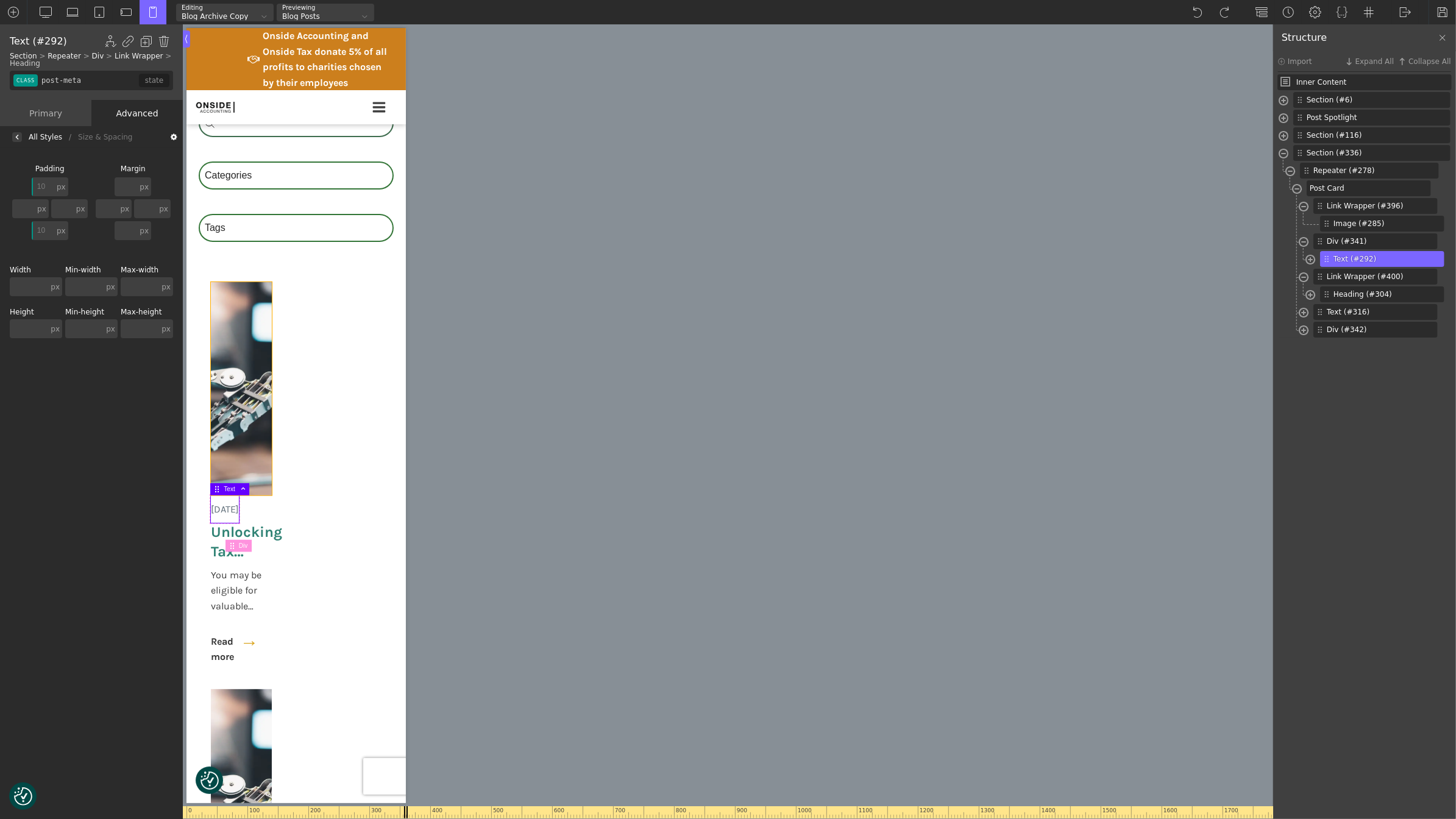
type input "image-285-488"
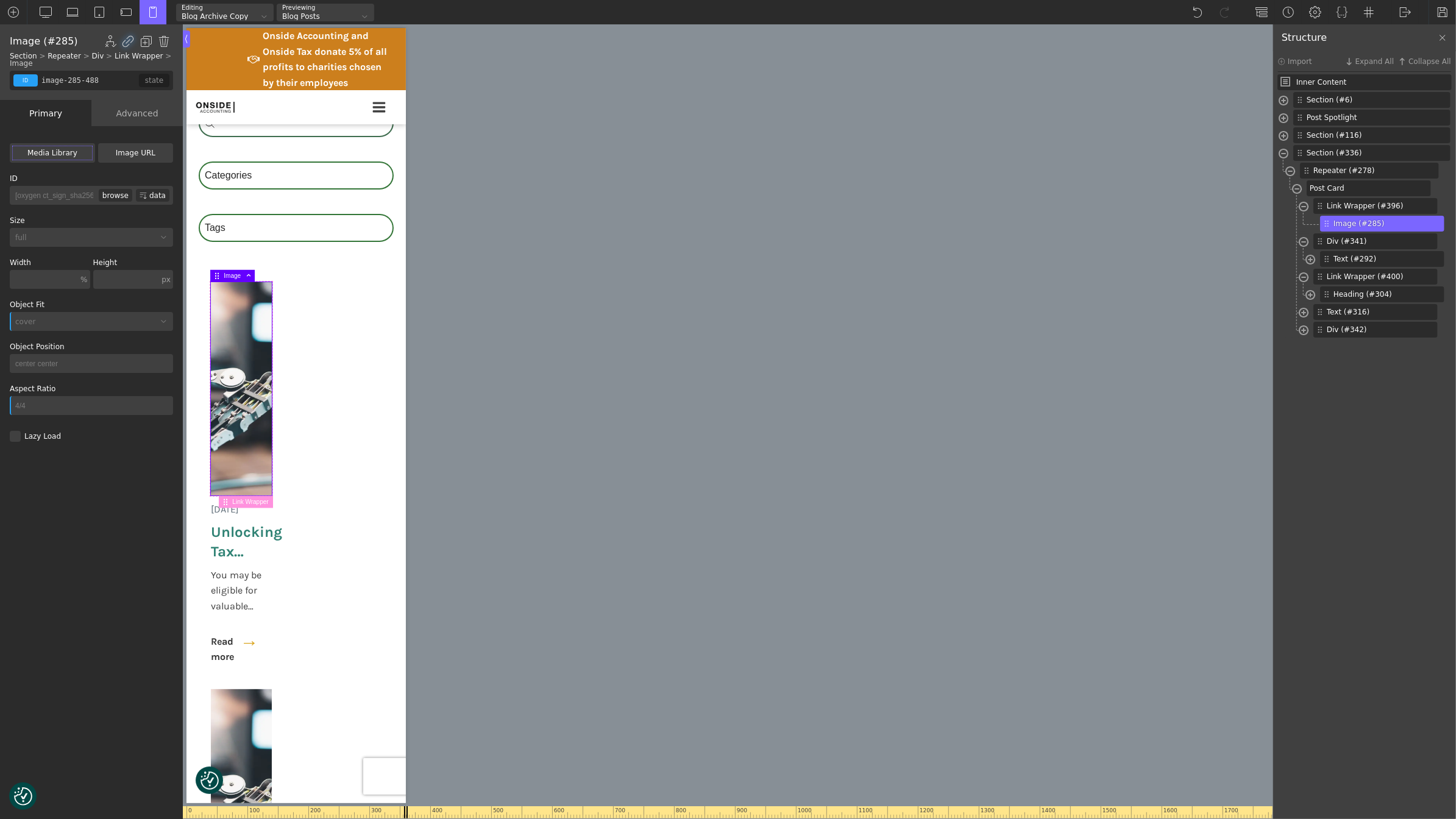
click at [131, 114] on div "Advanced" at bounding box center [137, 113] width 91 height 26
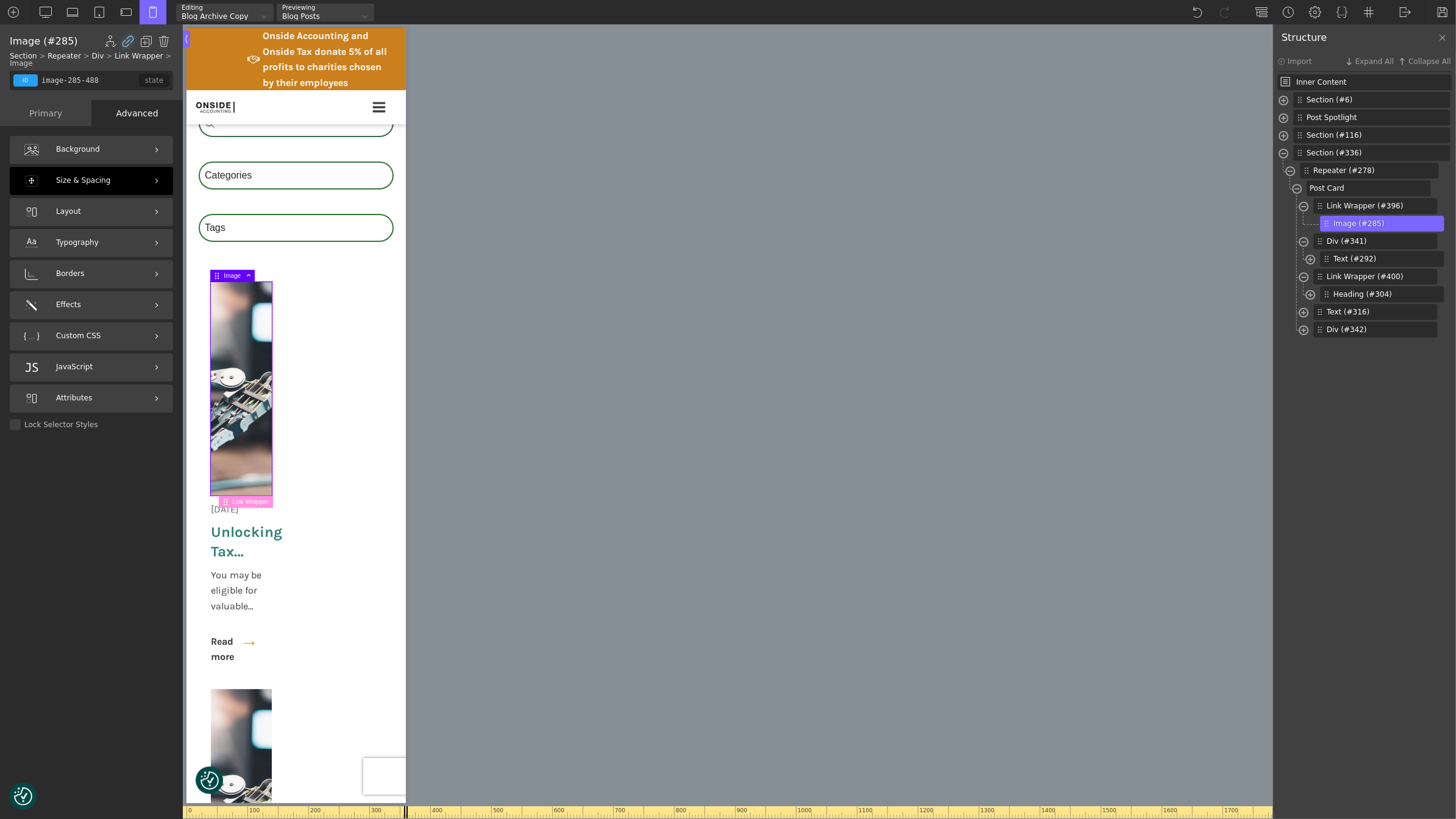
click at [131, 184] on div "Size & Spacing" at bounding box center [92, 181] width 164 height 28
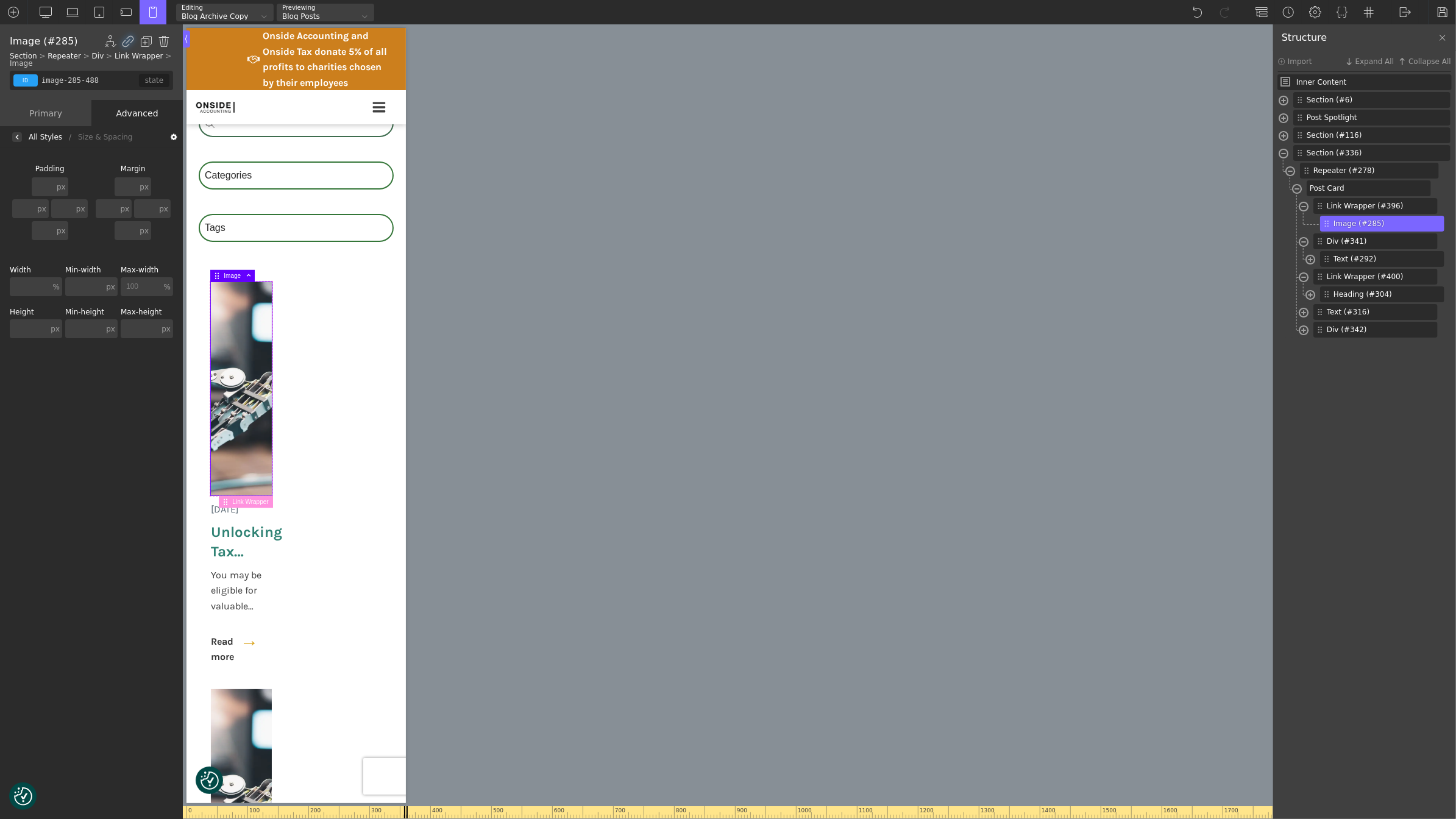
click at [135, 285] on input "100" at bounding box center [141, 287] width 40 height 19
type input "100"
click at [34, 289] on input "text" at bounding box center [30, 287] width 40 height 19
type input "100"
click at [641, 251] on div "0 100 200 300 400 500 600 700 800 900 1000 1100 1200 1300 1400 1500 1600 1700 1…" at bounding box center [728, 422] width 1090 height 795
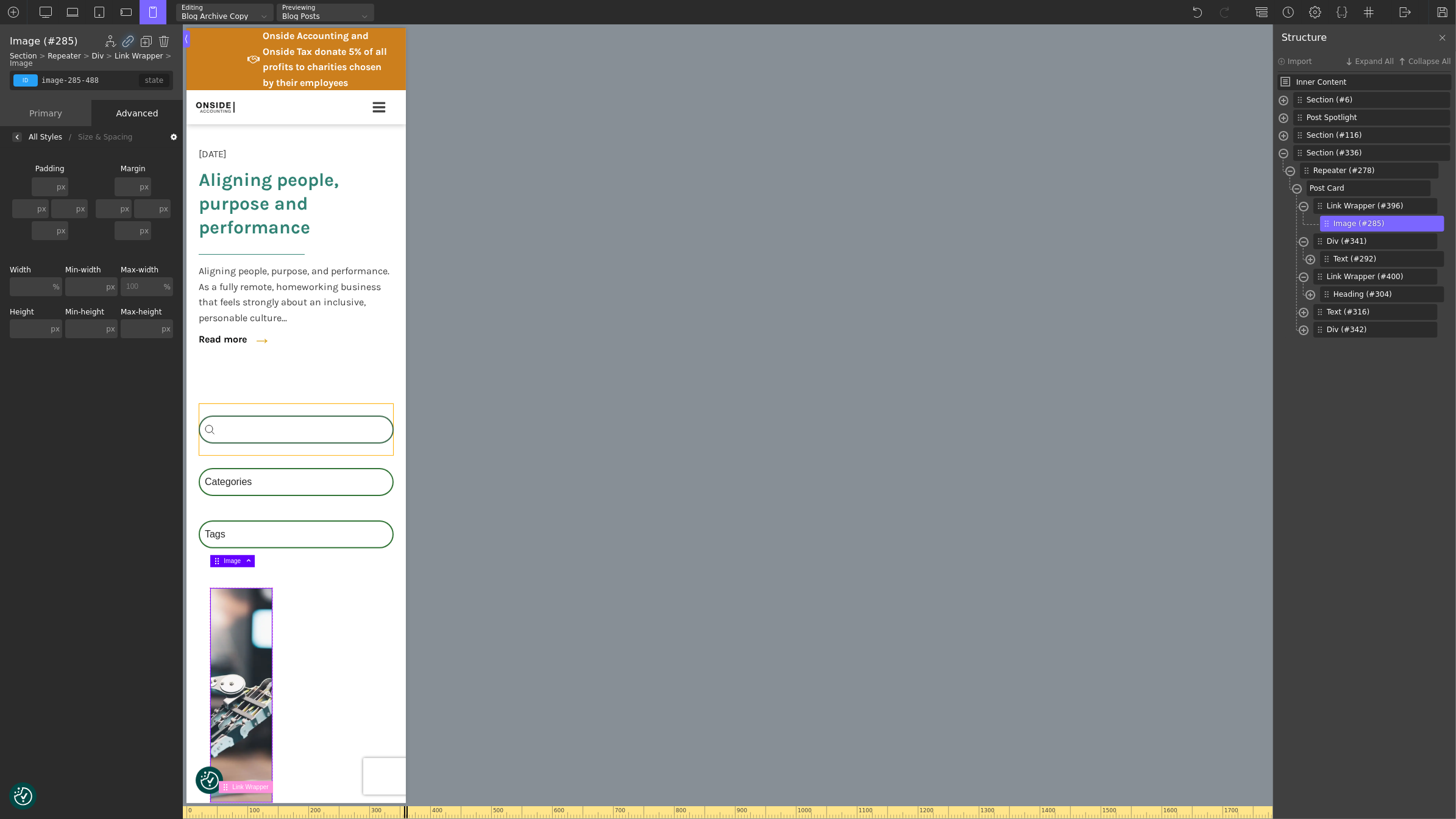
scroll to position [525, 0]
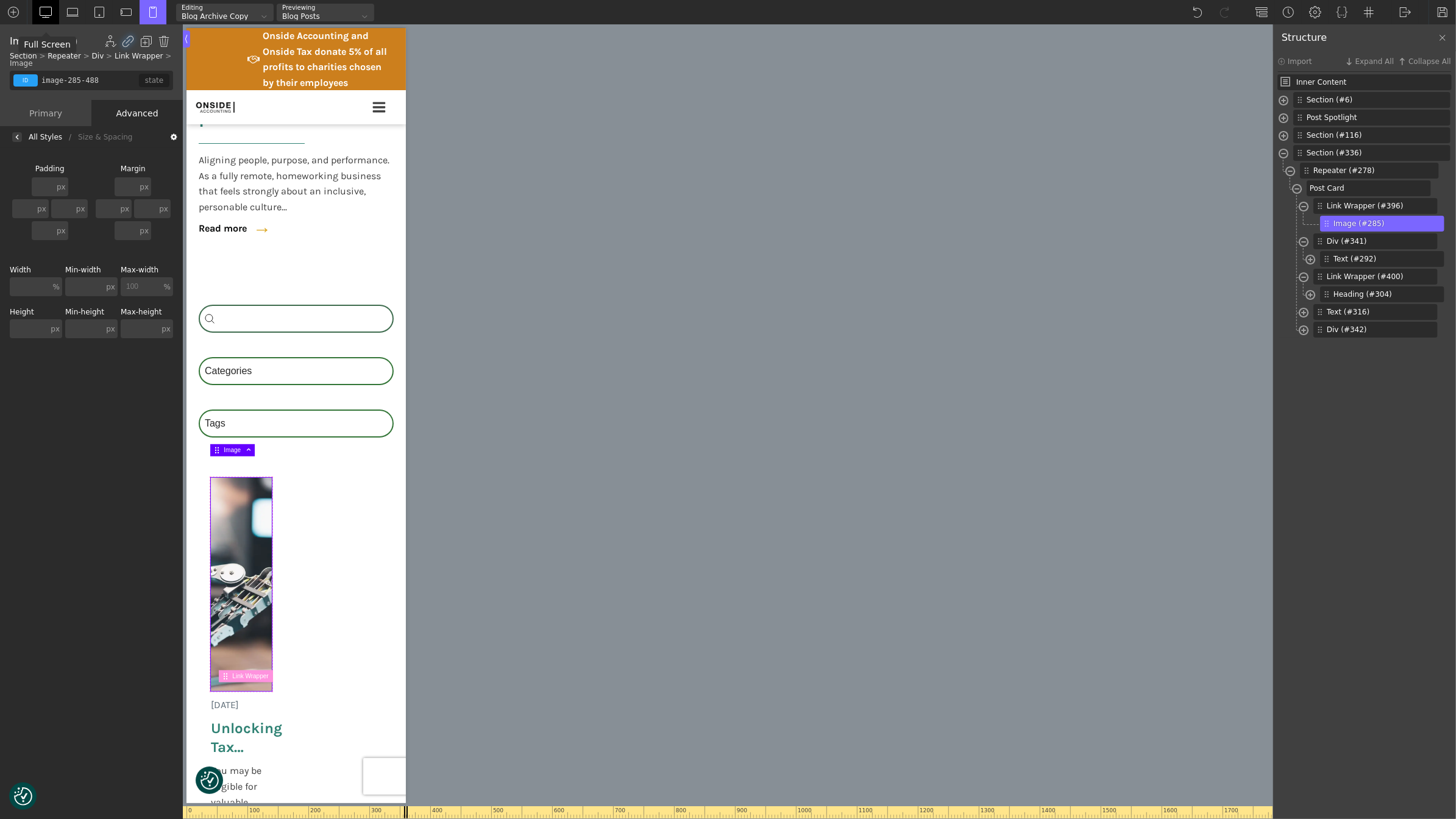
click at [45, 13] on img at bounding box center [46, 12] width 12 height 12
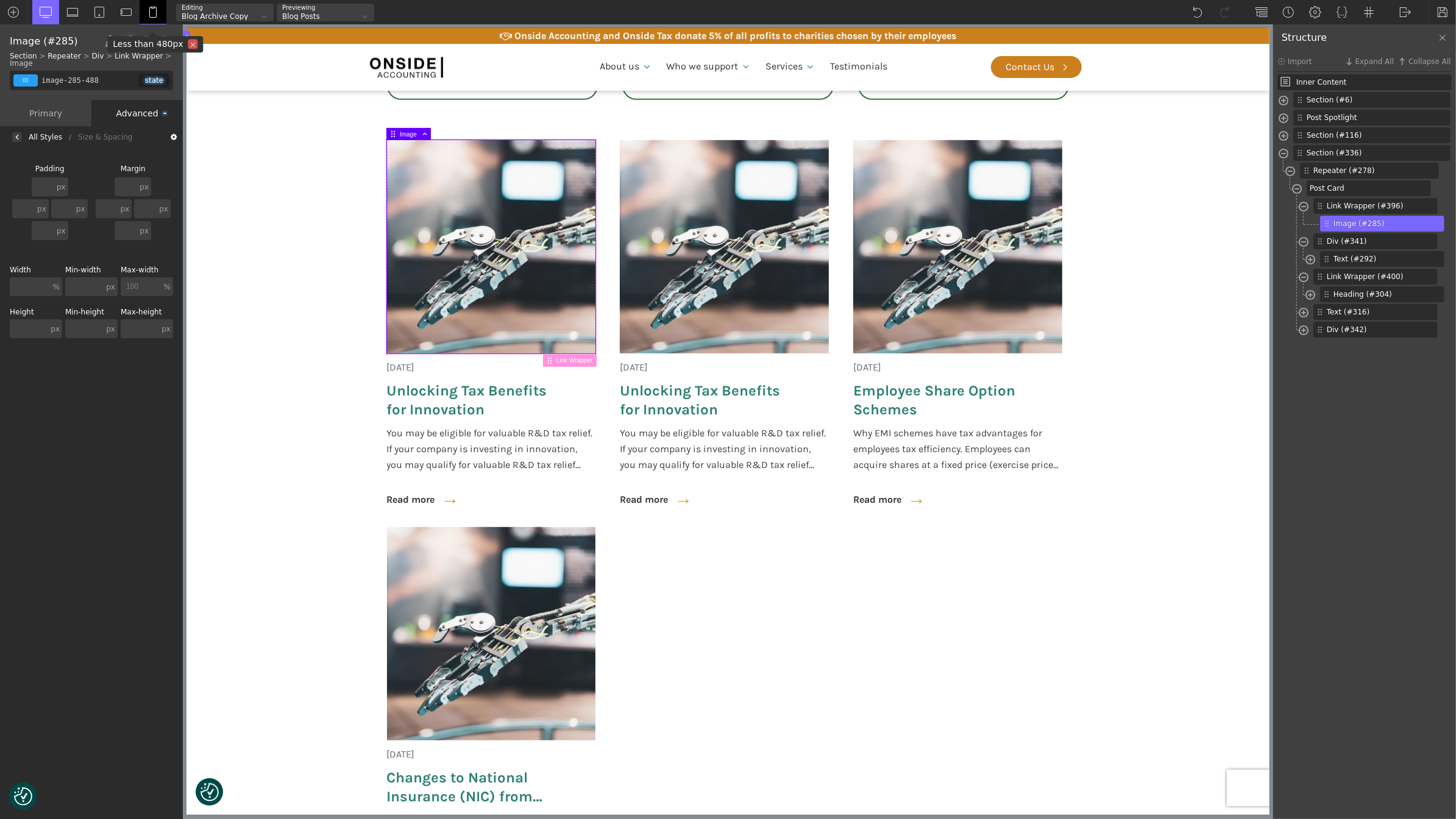
click at [152, 8] on img at bounding box center [153, 12] width 12 height 12
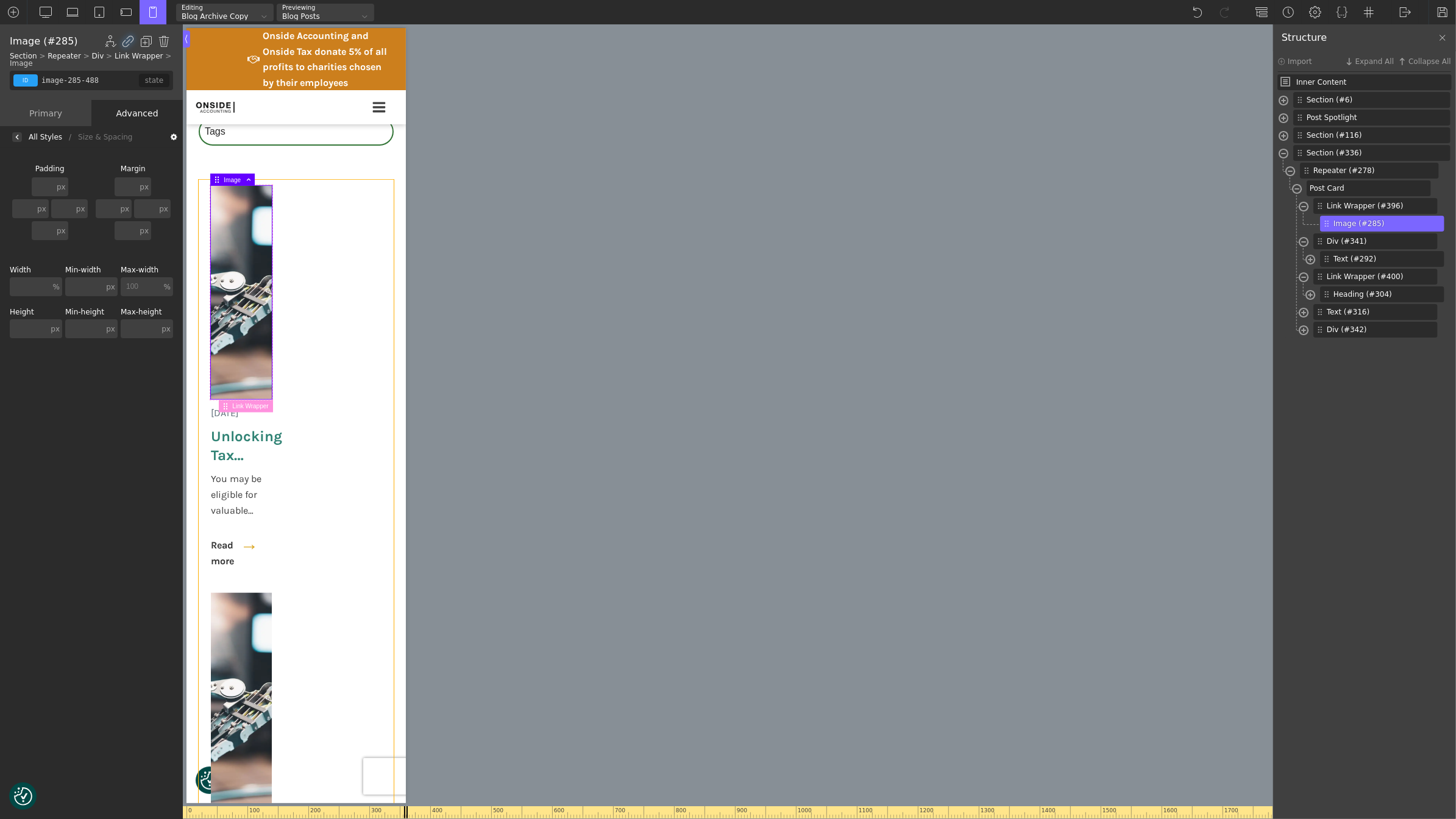
scroll to position [820, 0]
click at [245, 463] on span "Unlocking Tax Benefits for Innovation" at bounding box center [247, 444] width 75 height 38
type input "post-heading"
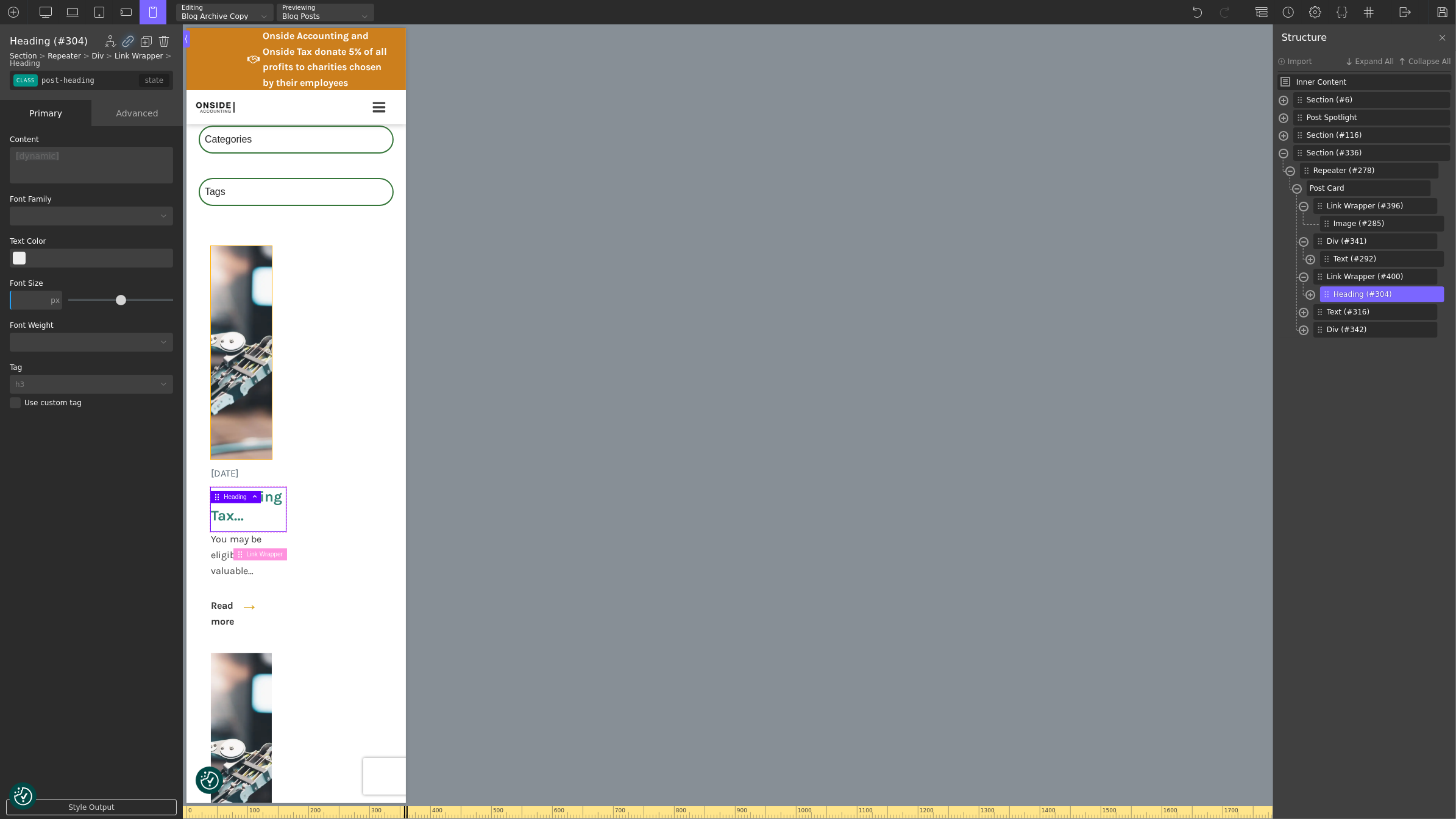
scroll to position [759, 0]
click at [255, 327] on img at bounding box center [240, 351] width 61 height 213
type input "image-285-488"
type input "false"
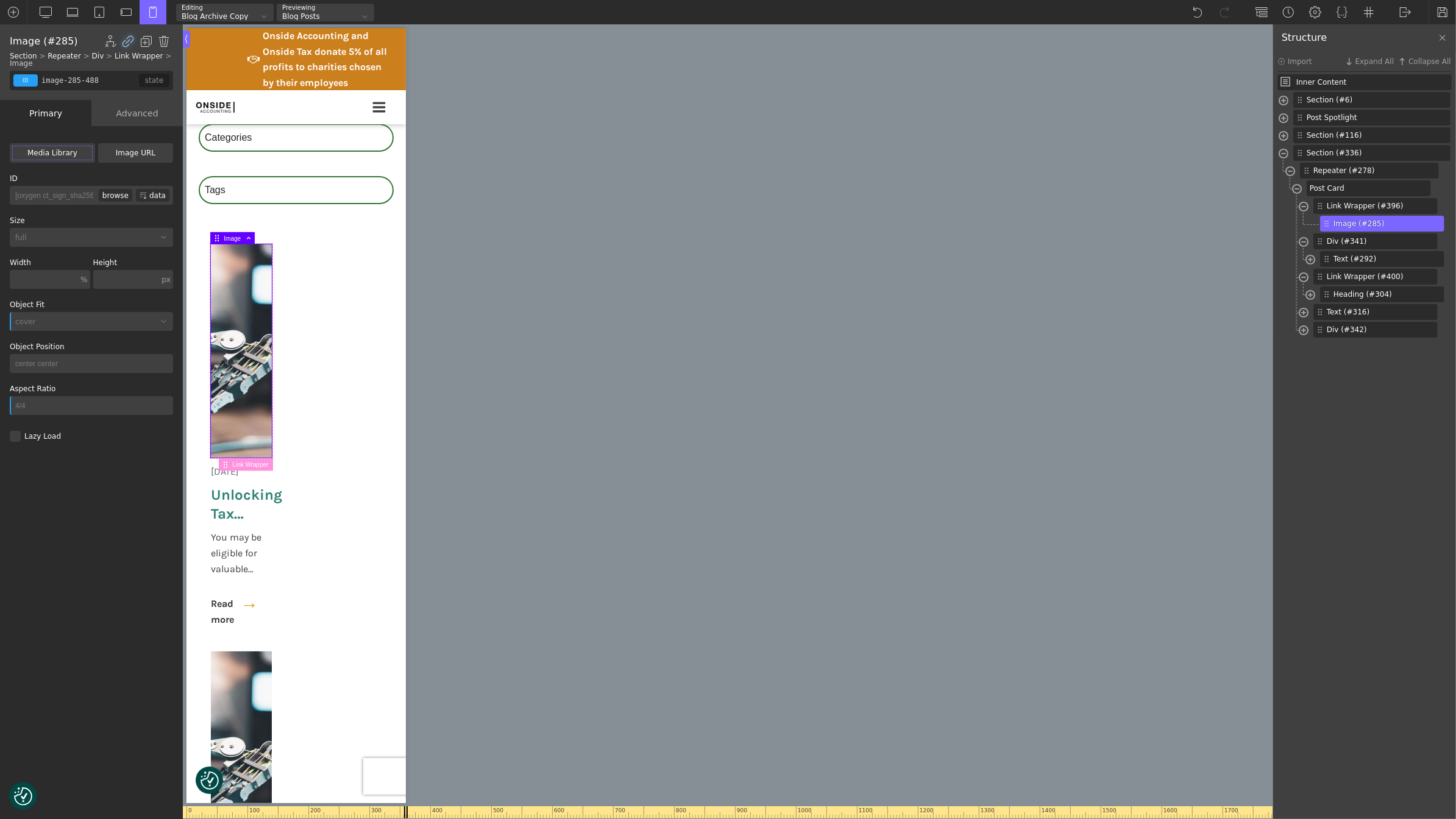
click at [487, 348] on div "0 100 200 300 400 500 600 700 800 900 1000 1100 1200 1300 1400 1500 1600 1700 1…" at bounding box center [728, 422] width 1090 height 795
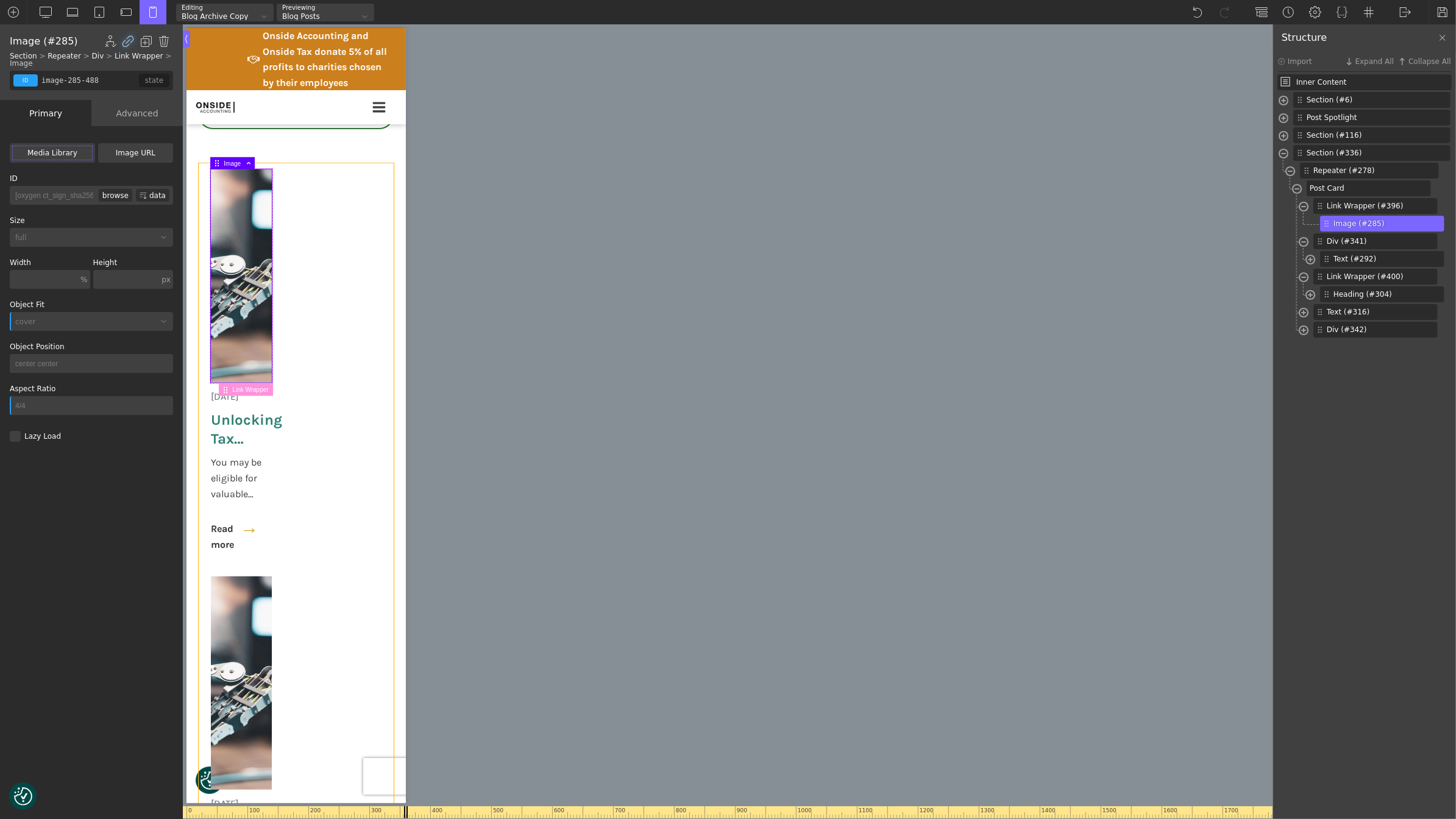
scroll to position [709, 0]
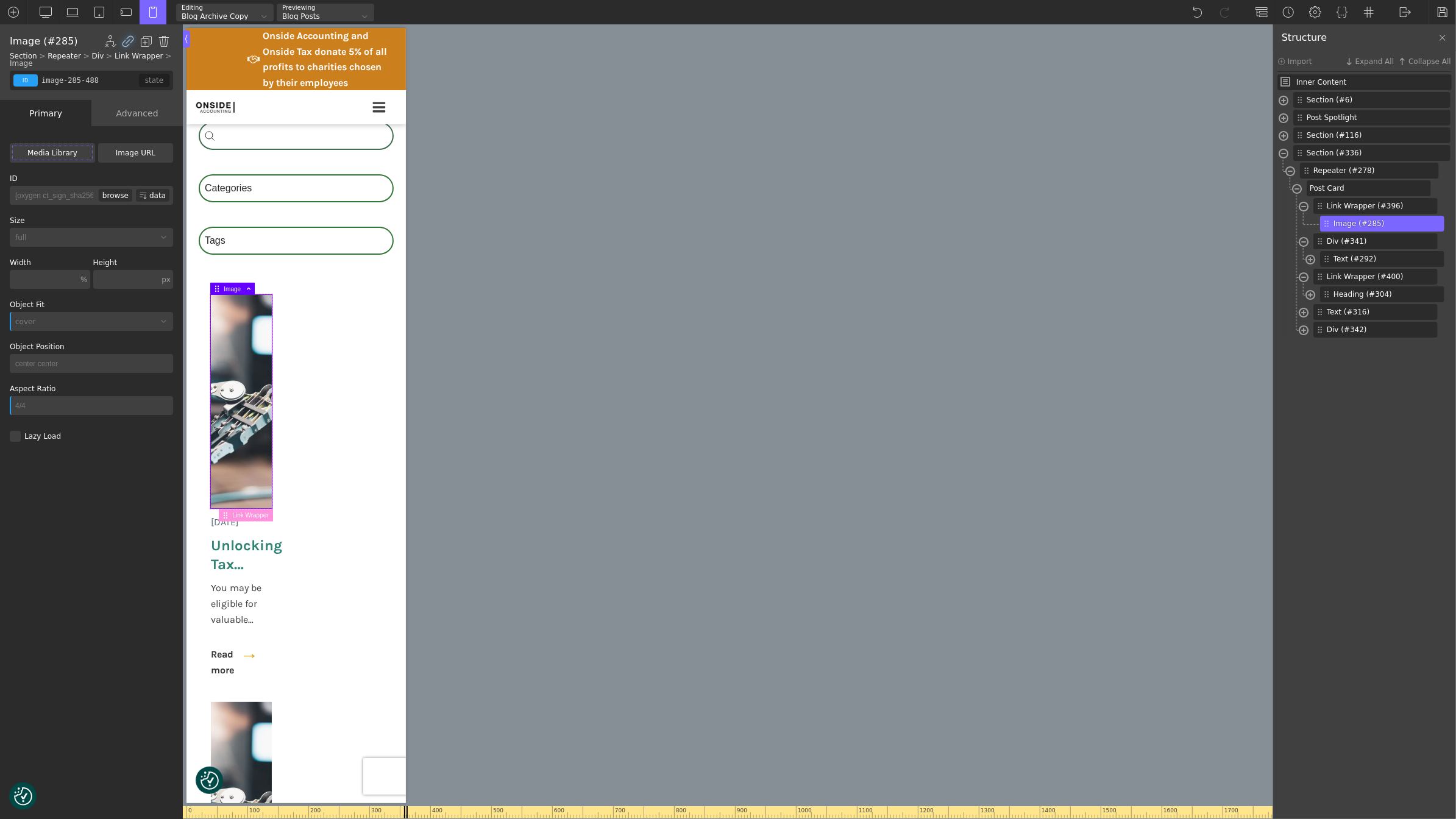
click at [456, 306] on div "0 100 200 300 400 500 600 700 800 900 1000 1100 1200 1300 1400 1500 1600 1700 1…" at bounding box center [728, 422] width 1090 height 795
type input "section-336-488"
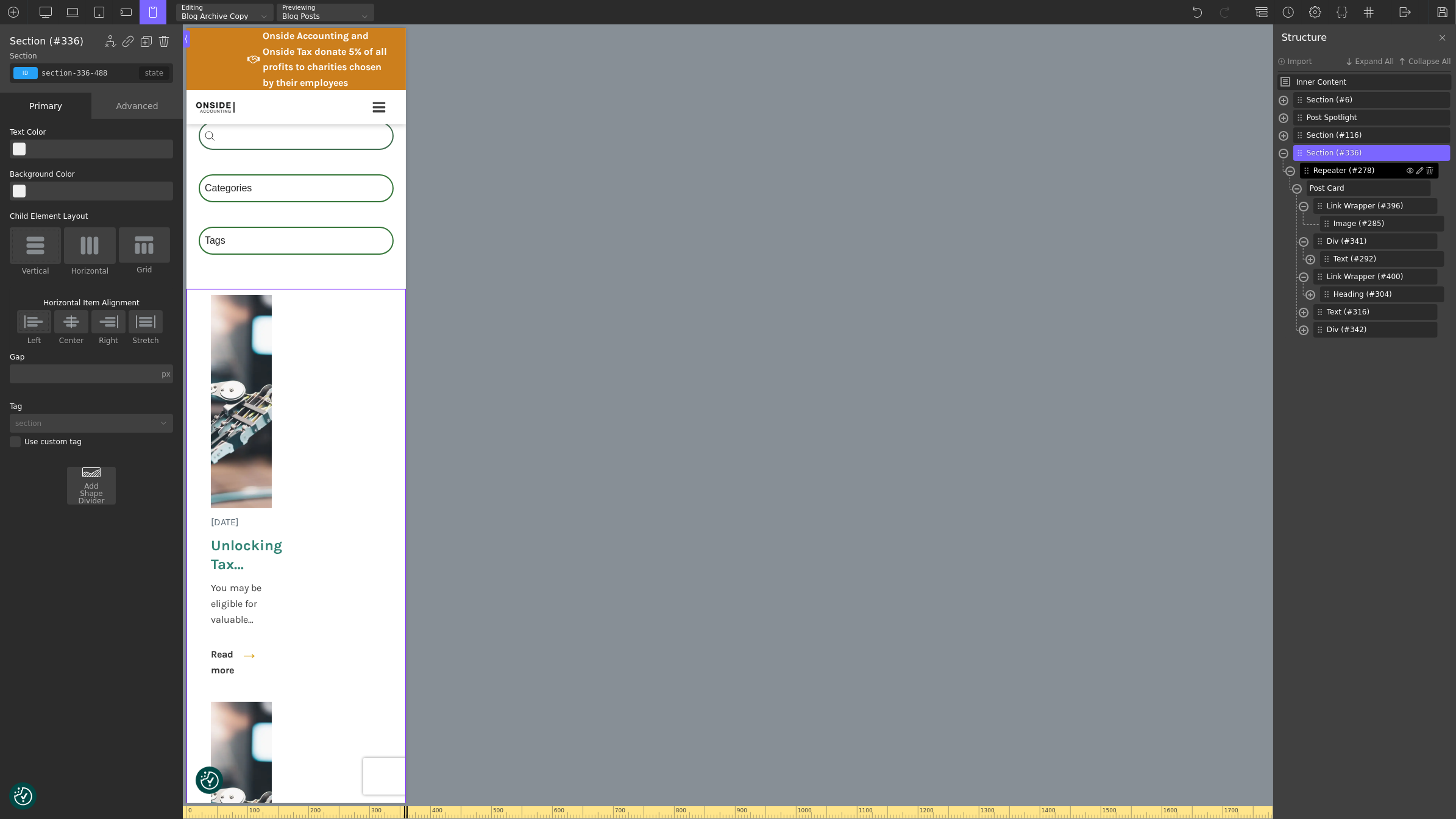
click at [1364, 173] on span "Repeater (#278)" at bounding box center [1360, 170] width 94 height 11
type input "posts-grid"
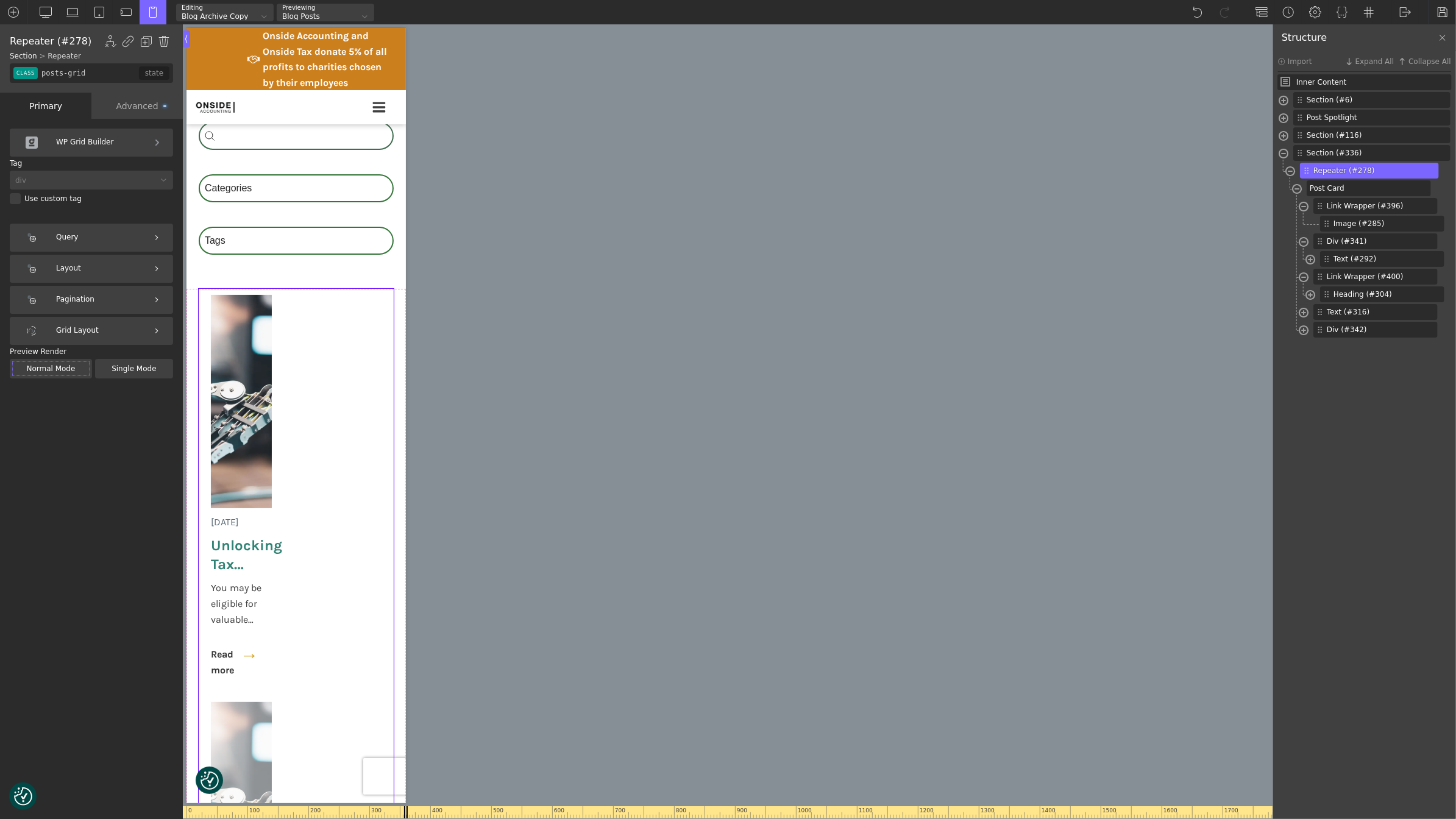
click at [87, 331] on div "Grid Layout" at bounding box center [92, 331] width 164 height 28
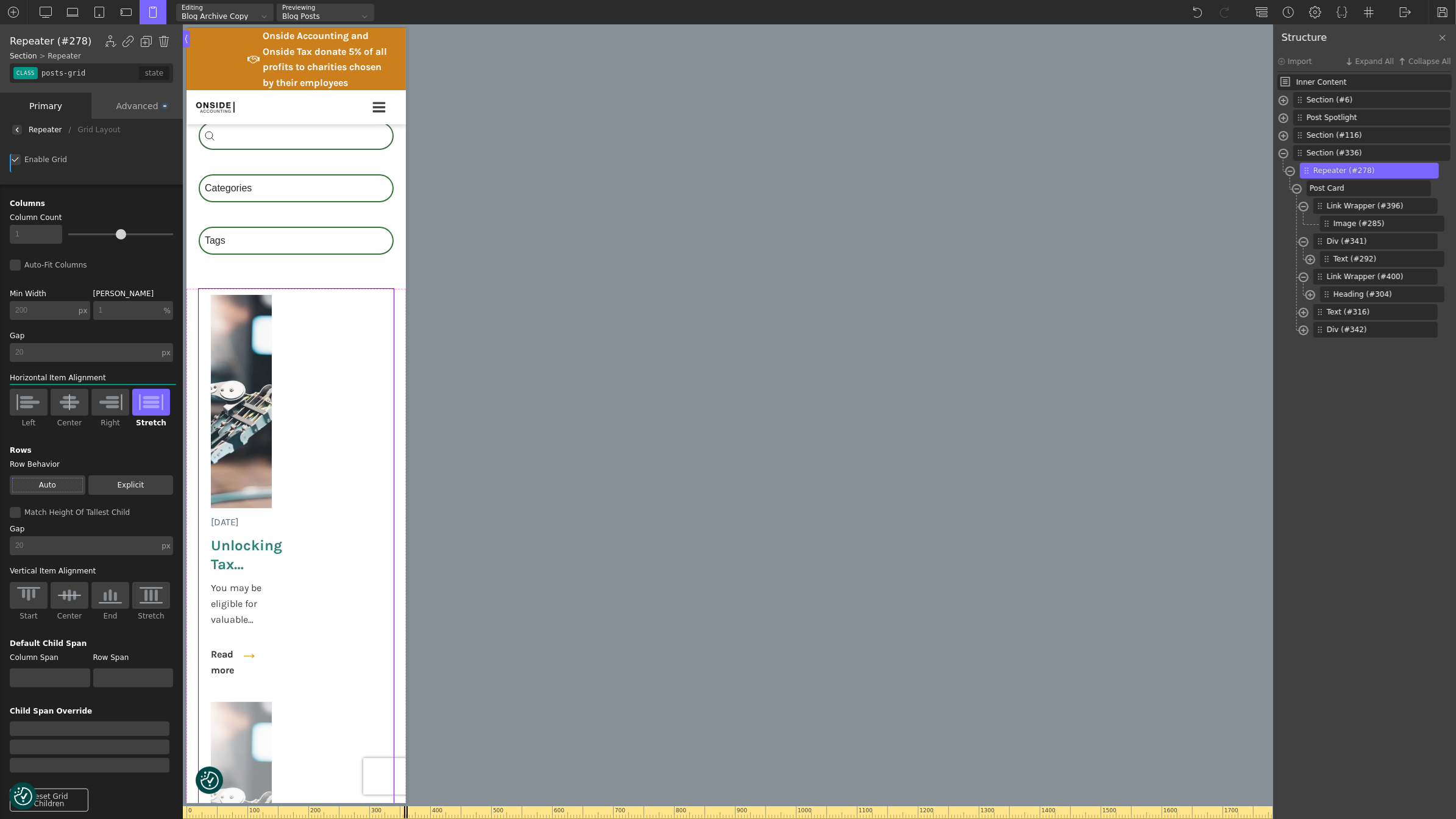
click at [14, 159] on div "Enable Grid" at bounding box center [92, 159] width 164 height 11
click at [0, 0] on input "Enable Grid" at bounding box center [0, 0] width 0 height 0
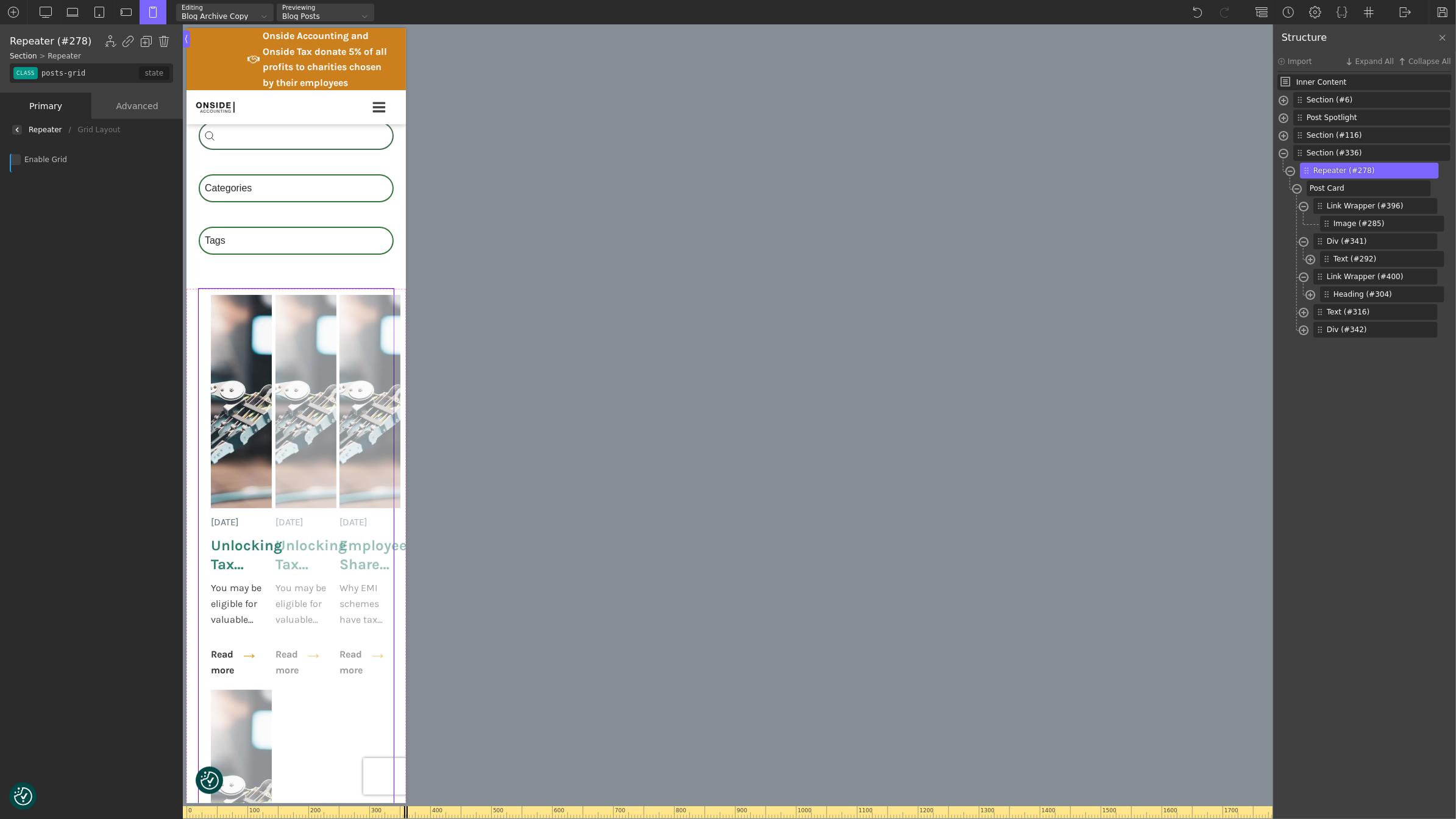
click at [14, 159] on div "Enable Grid" at bounding box center [92, 159] width 164 height 11
click at [0, 0] on input "Enable Grid" at bounding box center [0, 0] width 0 height 0
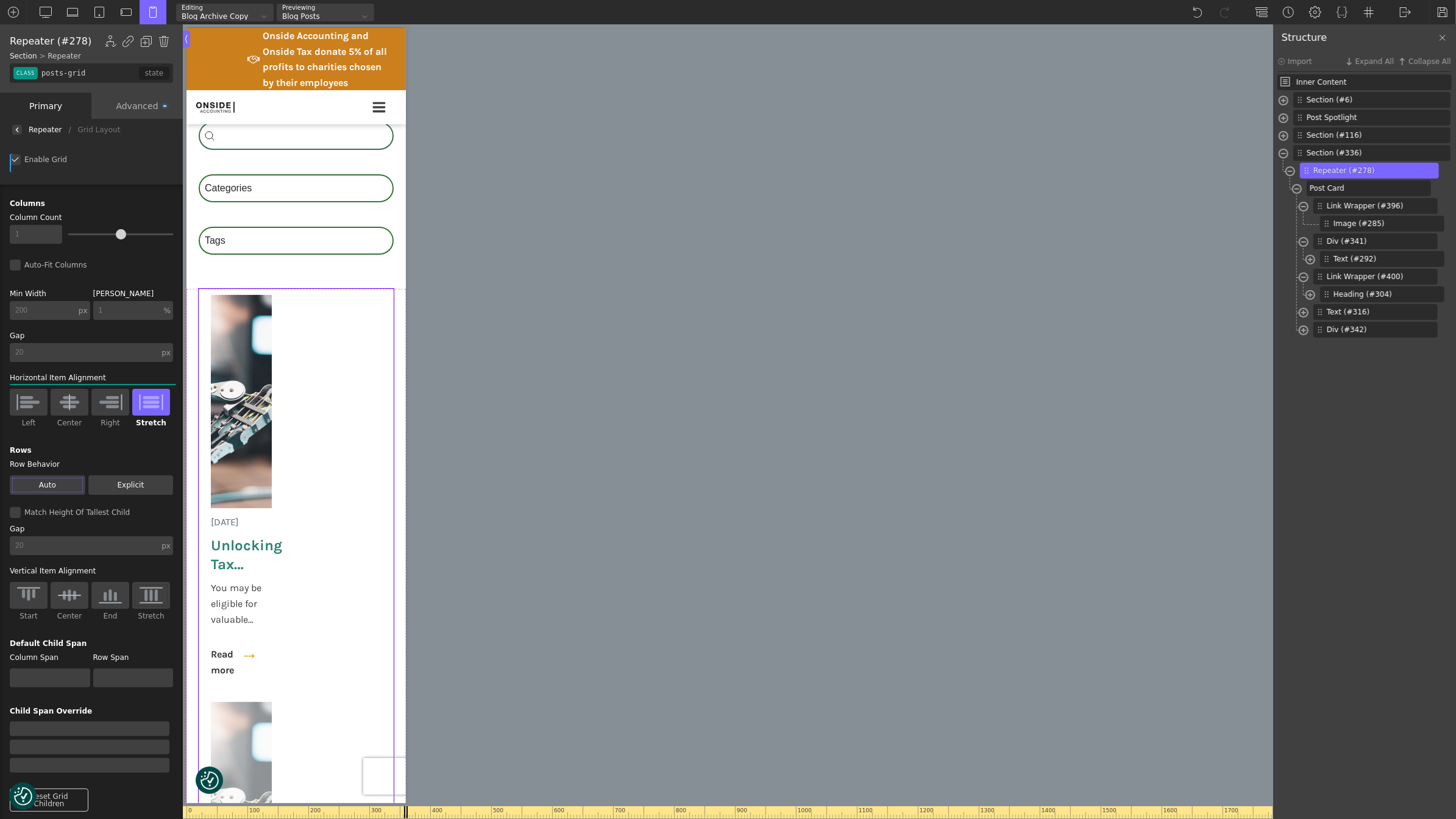
click at [85, 311] on div "px" at bounding box center [83, 310] width 9 height 8
click at [55, 309] on input "200" at bounding box center [43, 310] width 67 height 19
click at [82, 309] on div "px" at bounding box center [83, 310] width 9 height 8
click at [91, 301] on div "%" at bounding box center [84, 300] width 30 height 10
click at [57, 308] on input "200" at bounding box center [44, 310] width 68 height 19
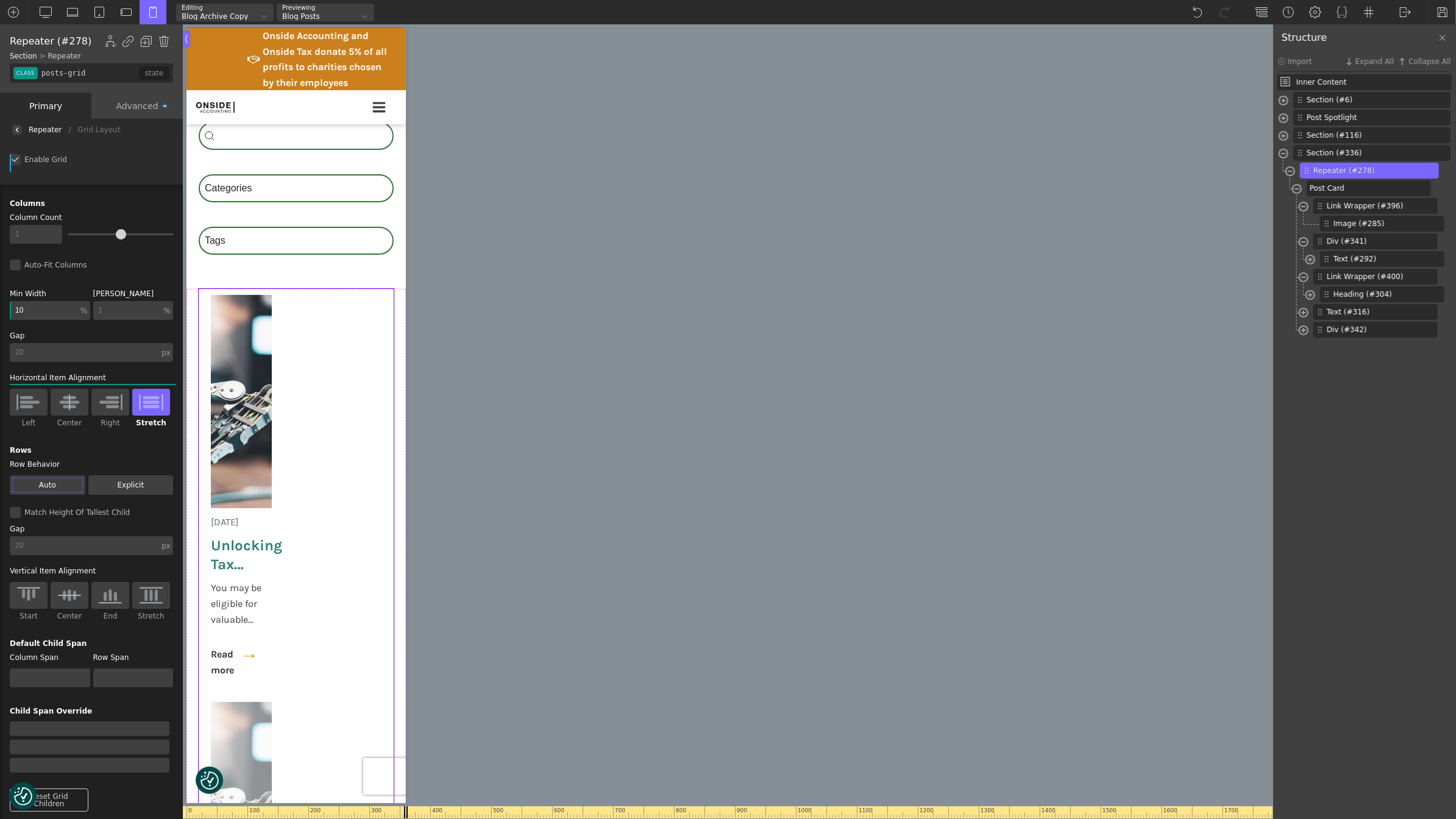
type input "1"
click at [46, 14] on img at bounding box center [46, 12] width 12 height 12
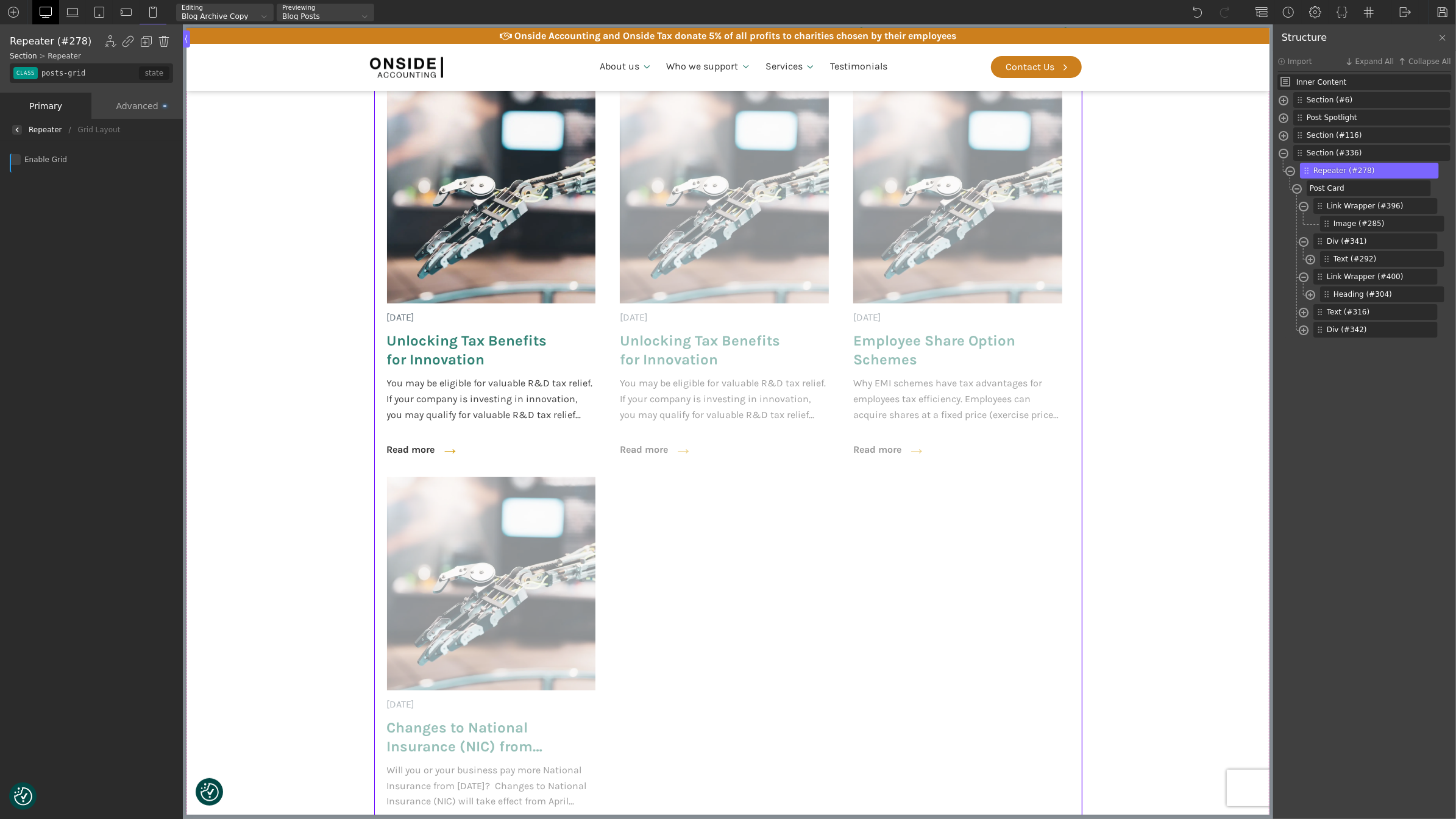
scroll to position [571, 0]
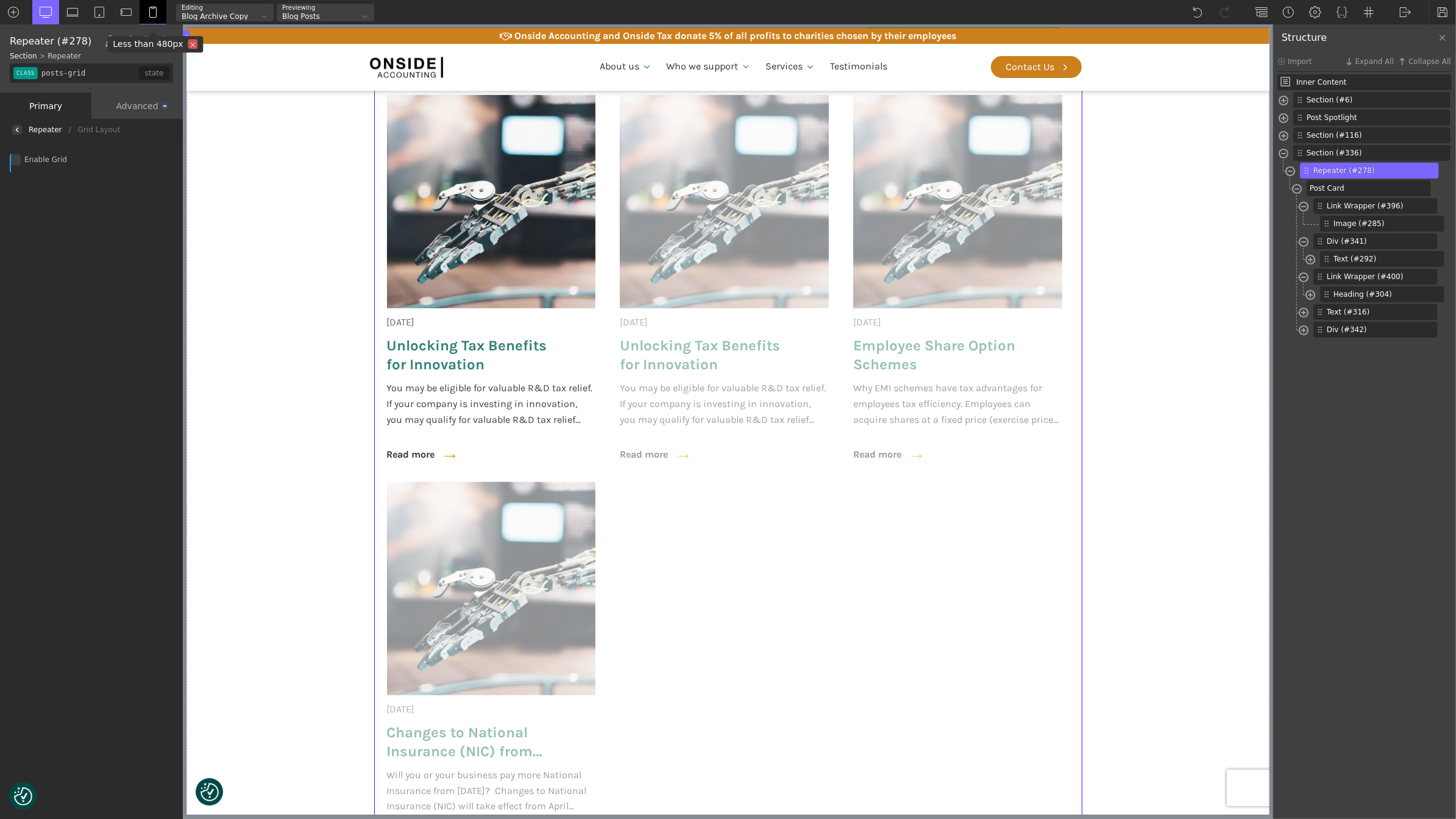
click at [150, 7] on img at bounding box center [153, 12] width 12 height 12
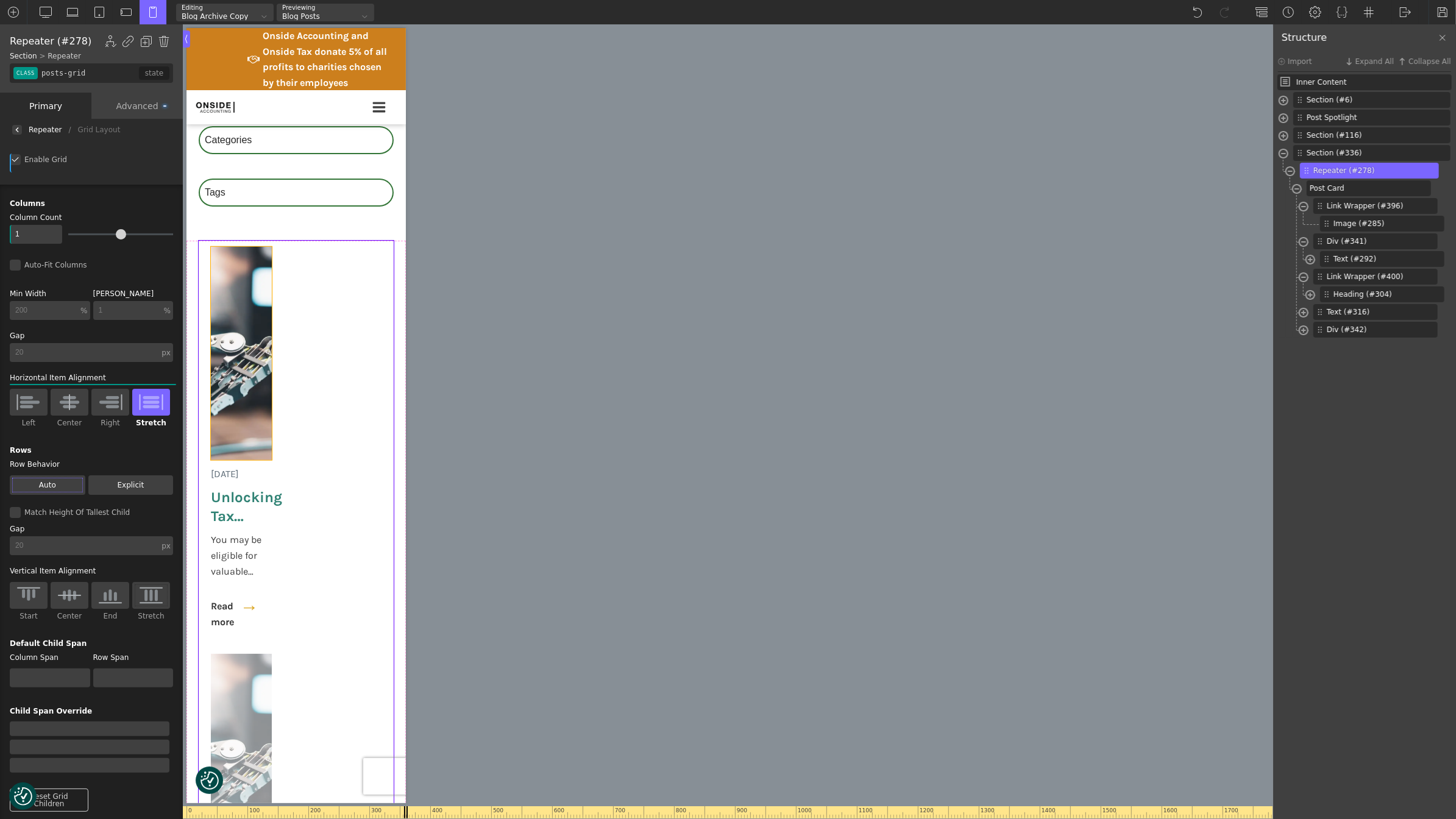
scroll to position [760, 0]
click at [122, 105] on div "Advanced" at bounding box center [137, 105] width 91 height 26
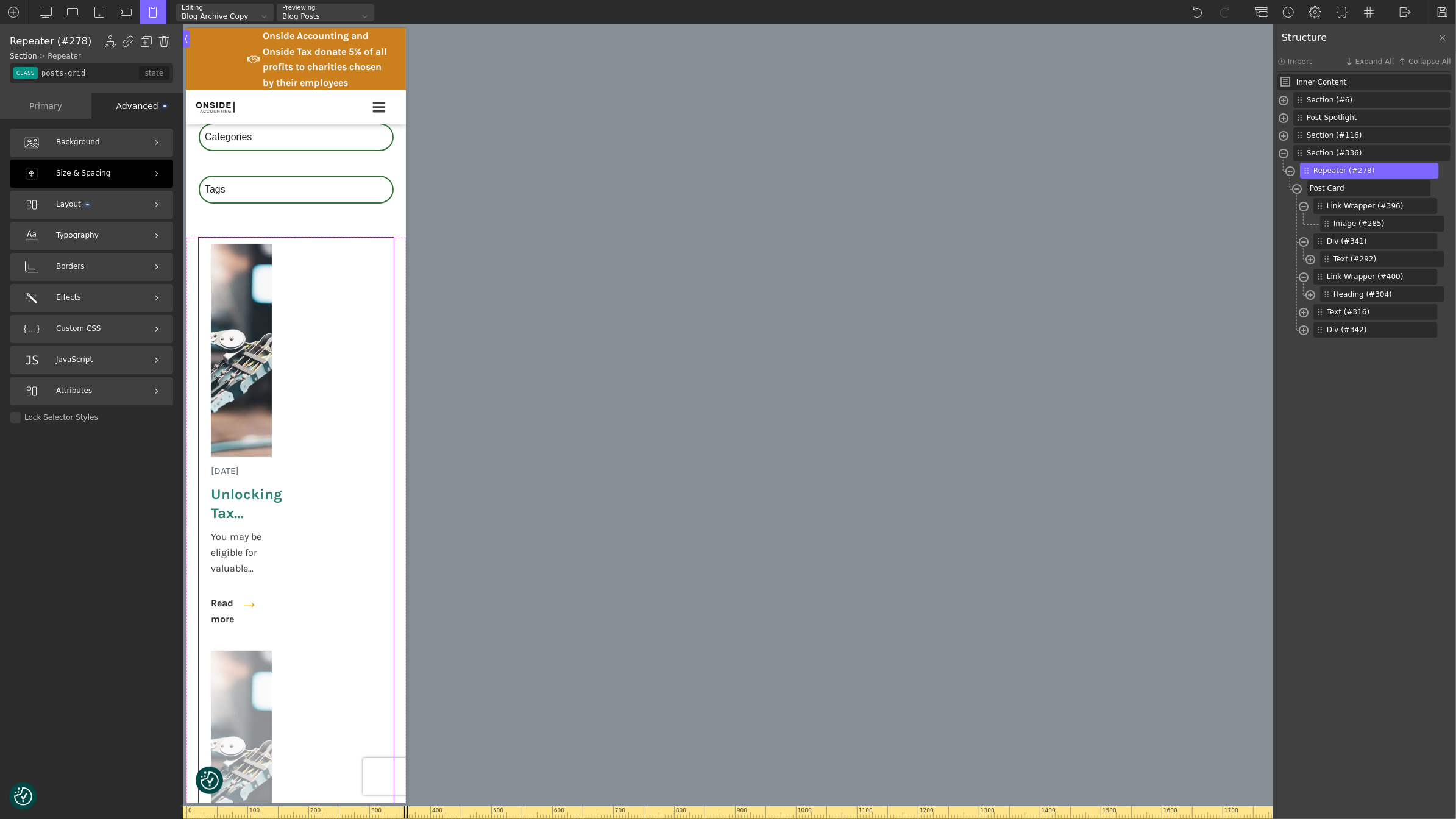
click at [95, 175] on span "Size & Spacing" at bounding box center [83, 174] width 54 height 12
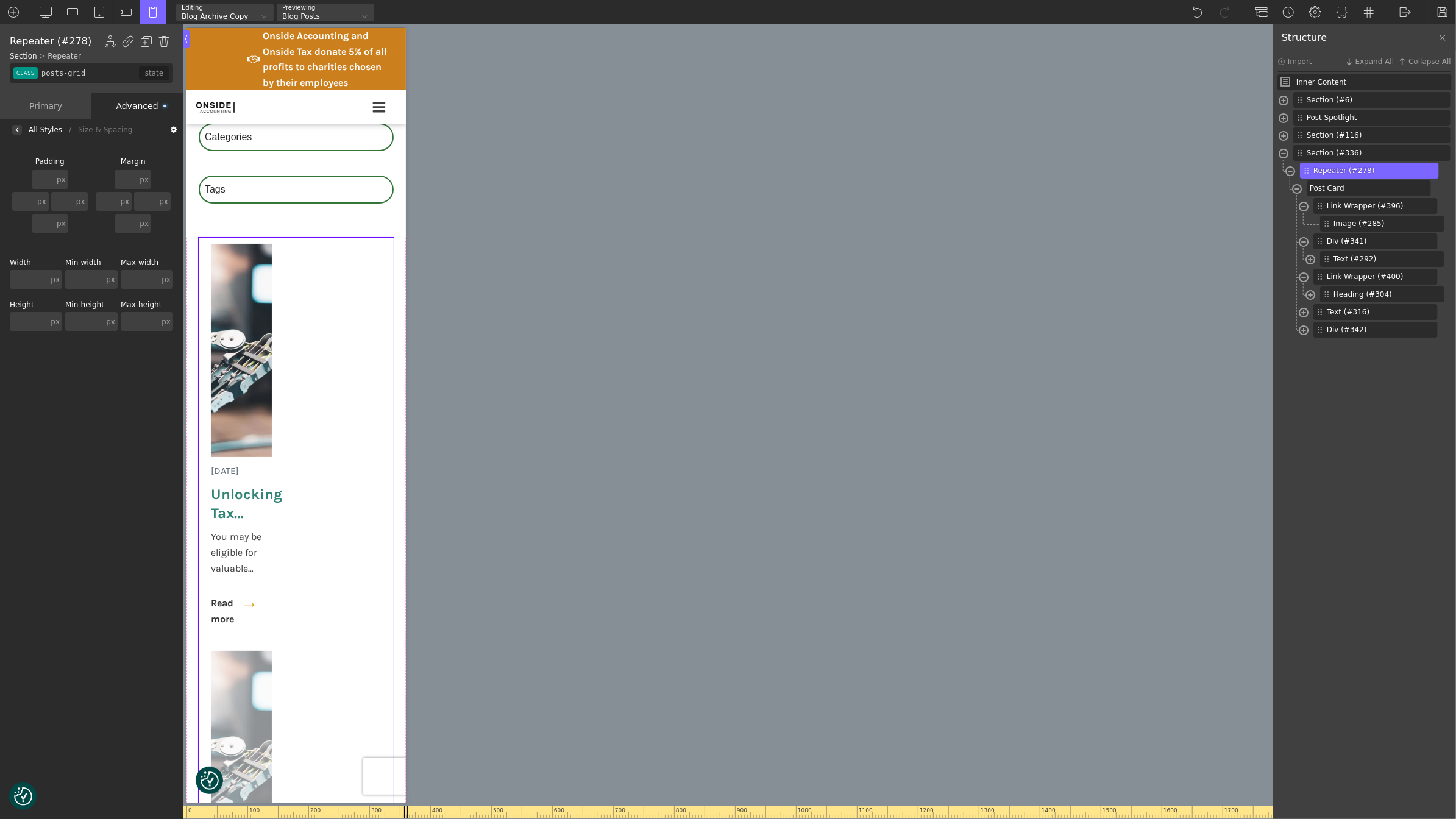
click at [19, 283] on input "text" at bounding box center [30, 279] width 39 height 19
click at [57, 280] on div "px" at bounding box center [55, 279] width 9 height 8
click at [66, 272] on div "%" at bounding box center [56, 269] width 30 height 10
click at [32, 276] on input "text" at bounding box center [30, 279] width 40 height 19
type input "100"
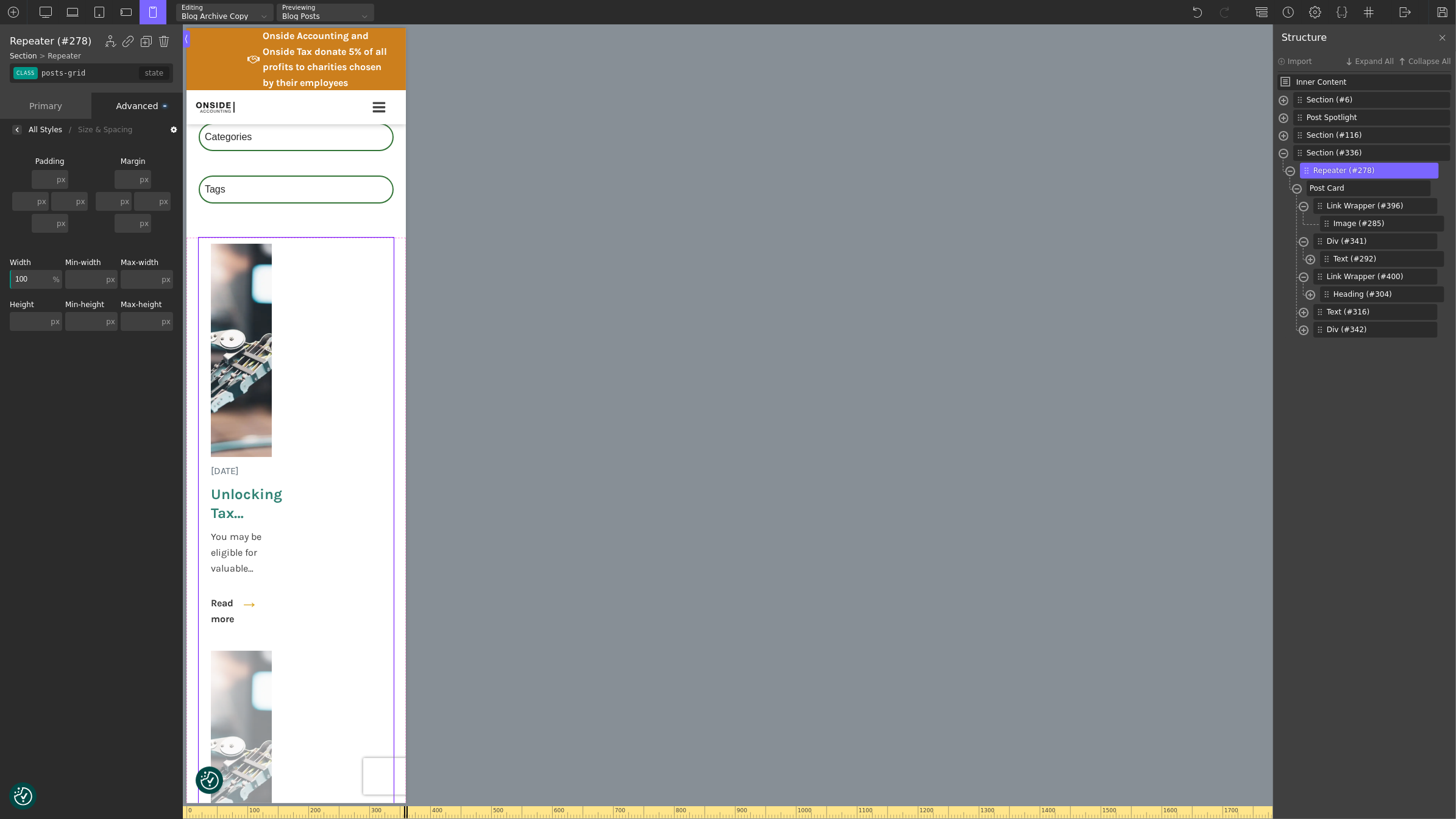
click at [138, 274] on input "text" at bounding box center [140, 279] width 39 height 19
click at [80, 411] on div "Background Size & Spacing Padding px px % em rem auto vw vh none px px % em rem…" at bounding box center [91, 481] width 183 height 681
click at [1305, 202] on span at bounding box center [1303, 208] width 10 height 14
click at [1303, 222] on span at bounding box center [1303, 225] width 10 height 14
click at [1313, 258] on span at bounding box center [1310, 261] width 10 height 14
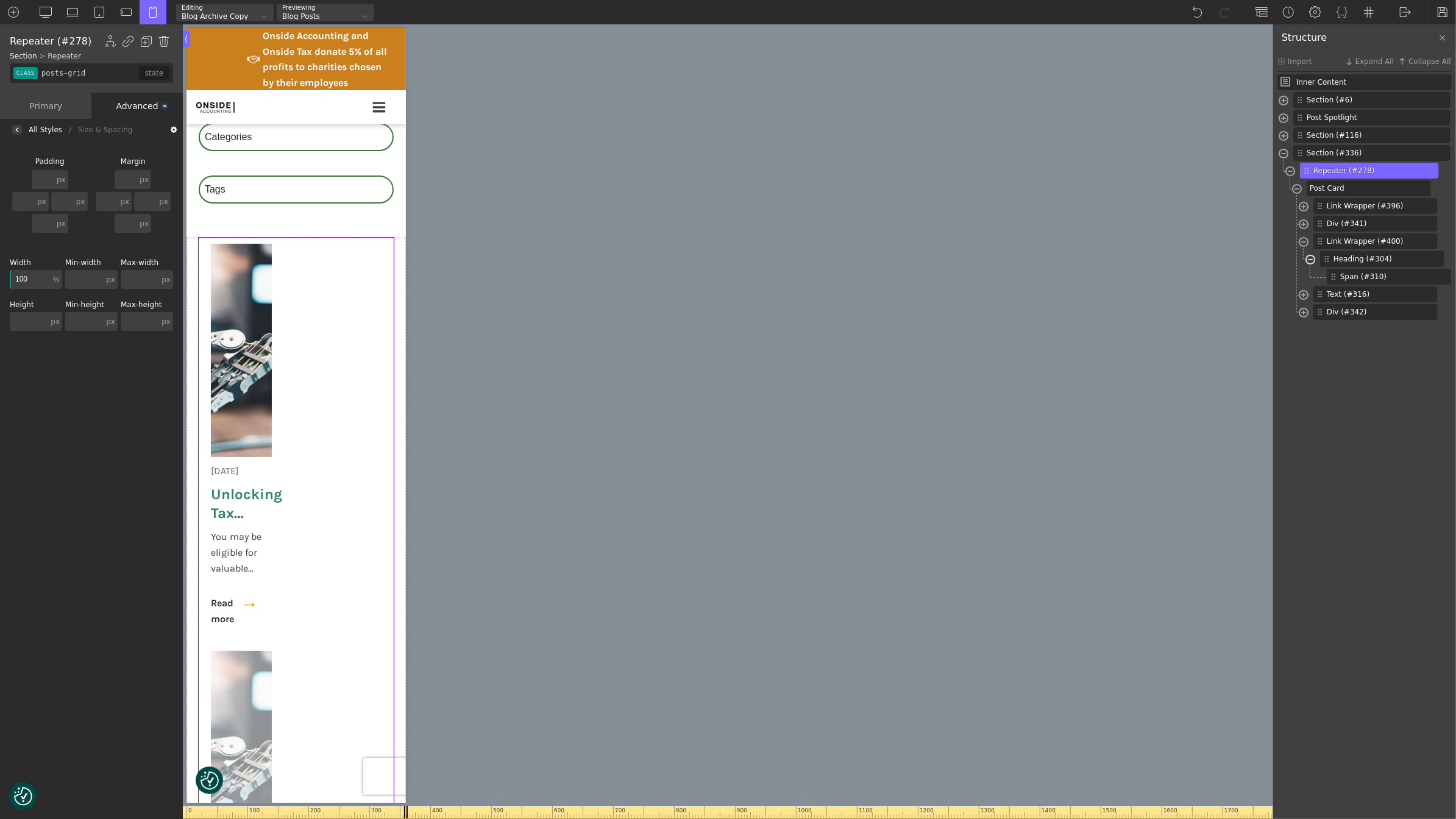
click at [1313, 258] on span at bounding box center [1310, 261] width 10 height 14
click at [1305, 238] on span at bounding box center [1303, 243] width 10 height 14
click at [1339, 188] on span "Post Card" at bounding box center [1367, 188] width 116 height 11
type input "post-card"
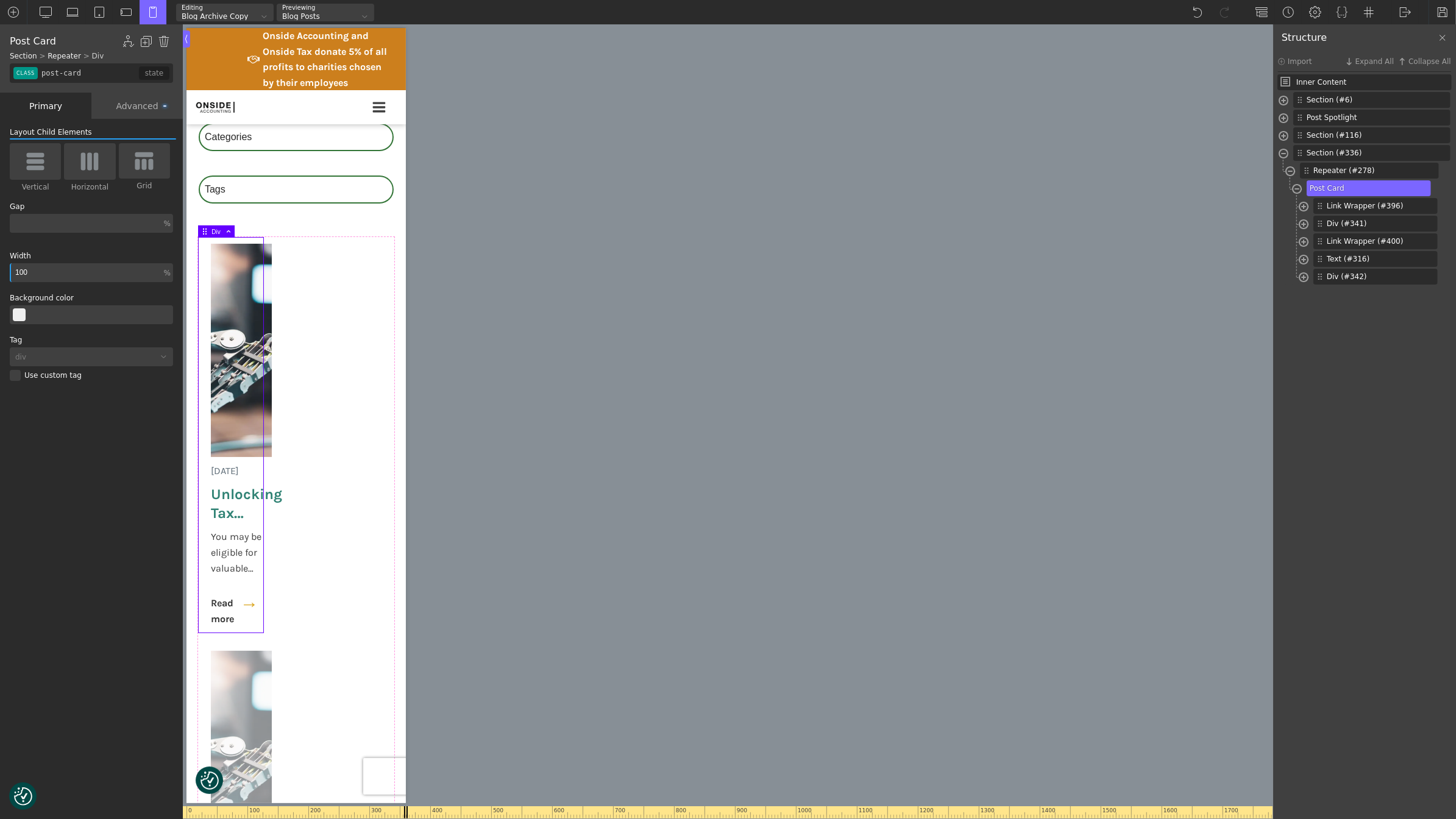
click at [132, 102] on div "Advanced" at bounding box center [137, 105] width 91 height 26
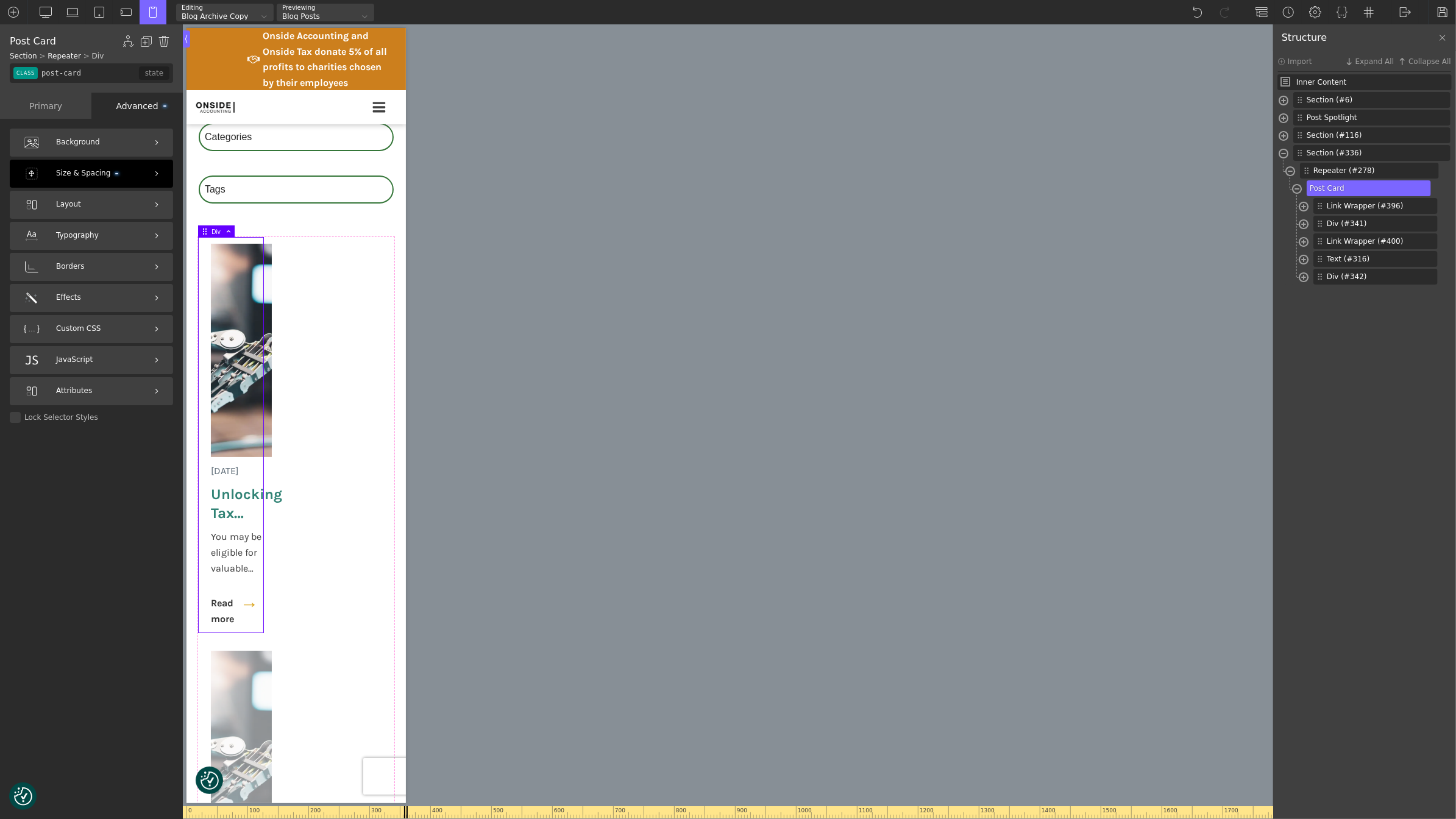
click at [110, 173] on span "Size & Spacing" at bounding box center [87, 174] width 62 height 12
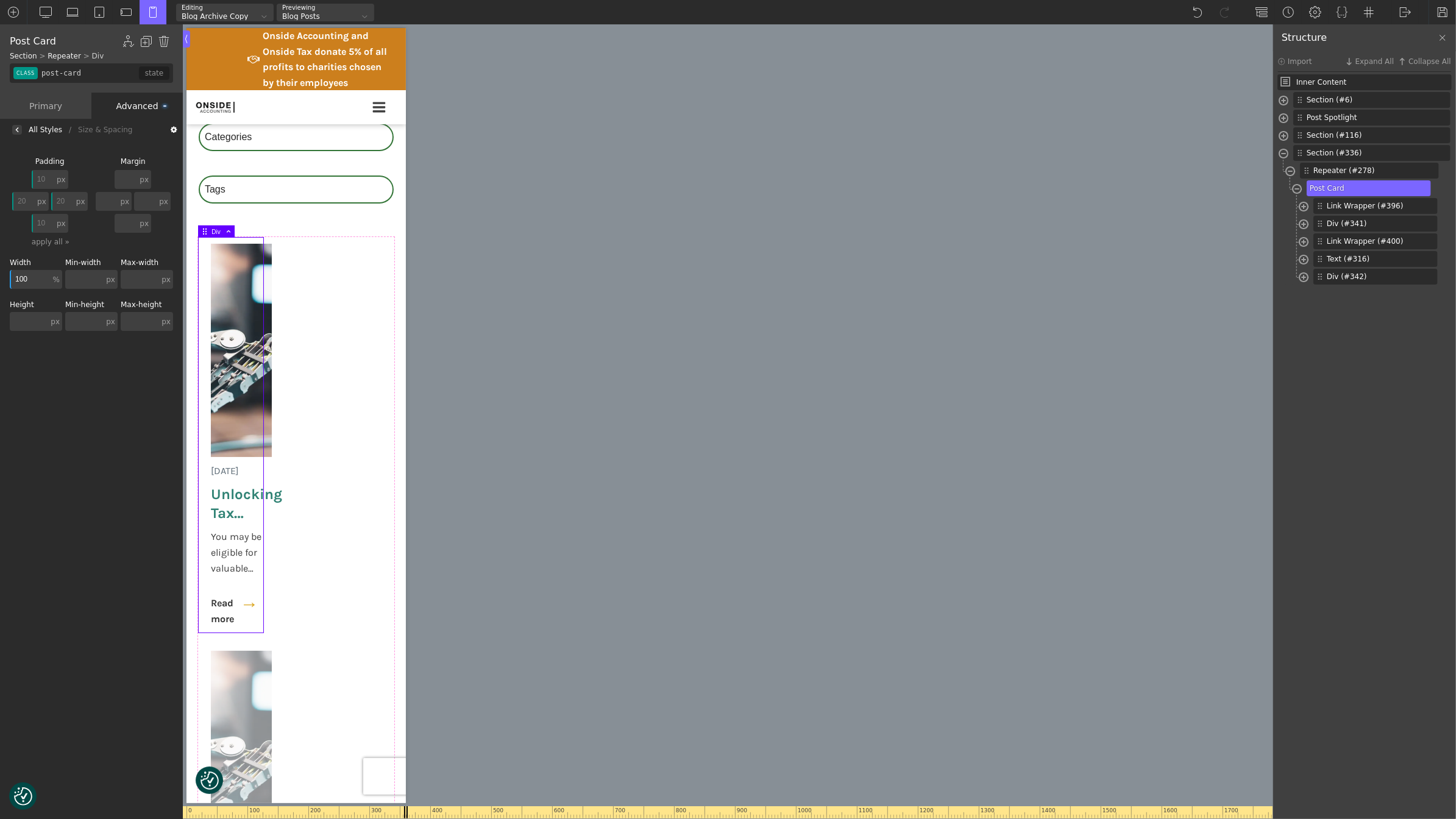
click at [21, 206] on input "20" at bounding box center [23, 202] width 23 height 19
type input "2"
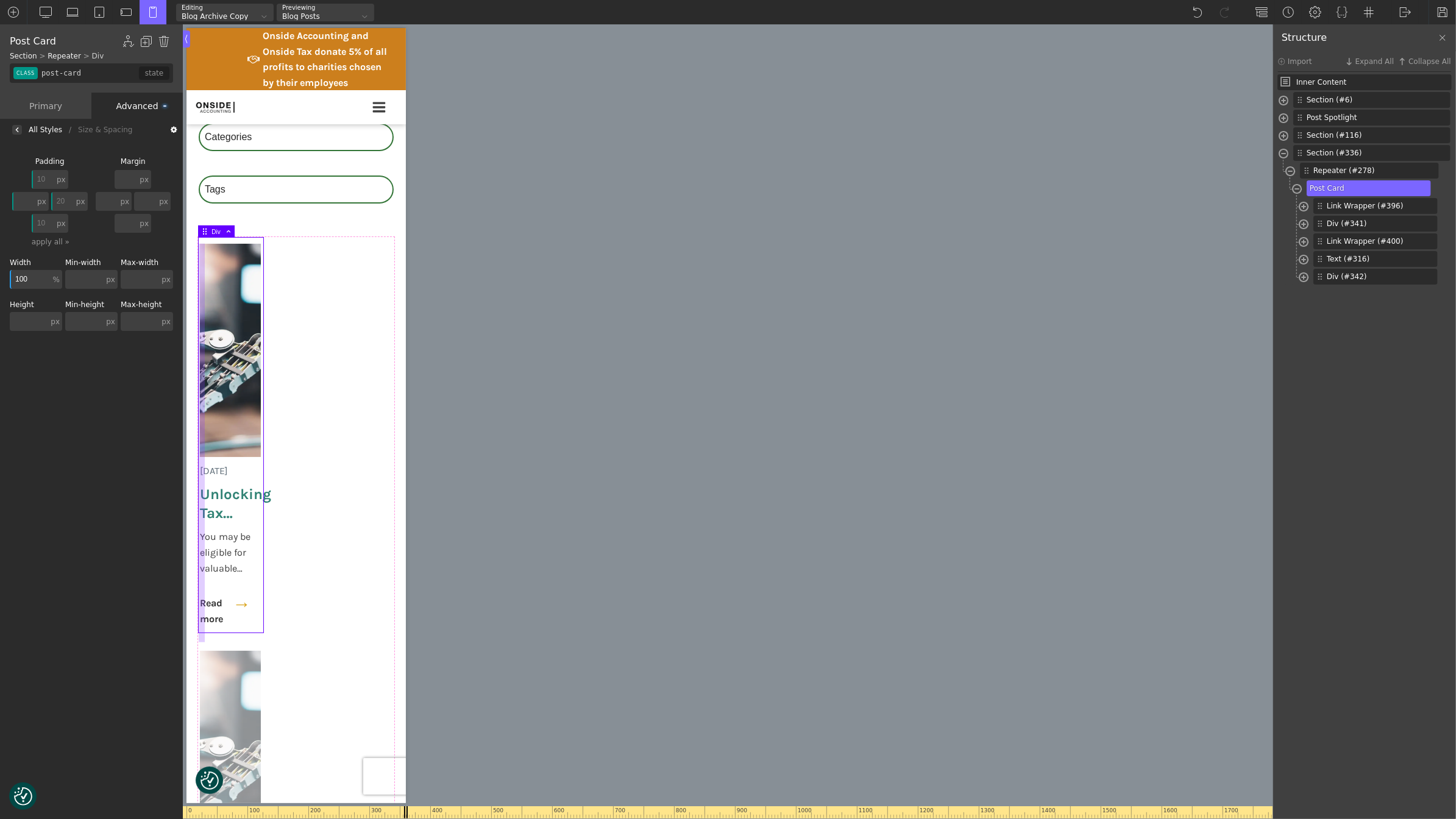
type input "20"
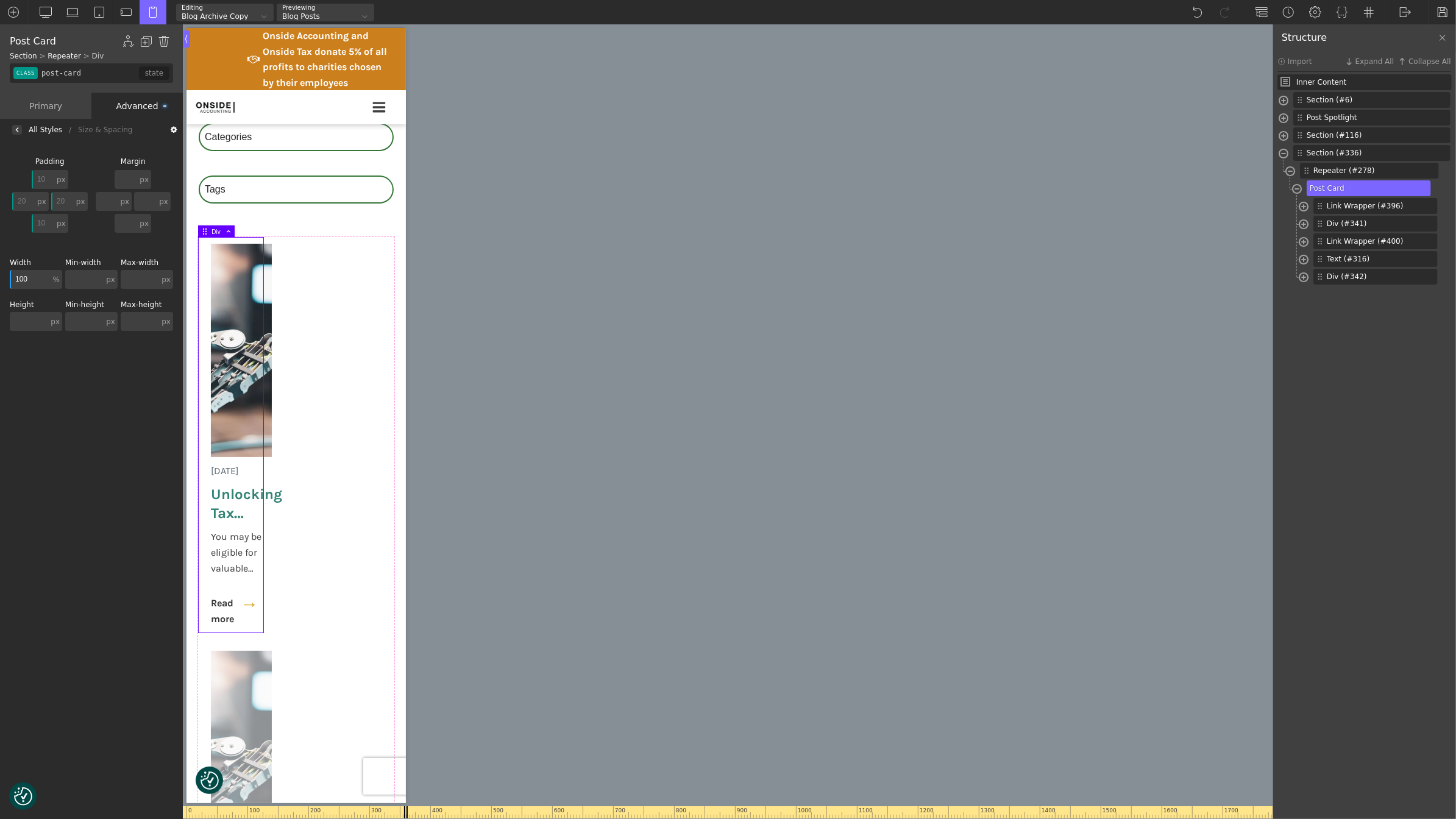
click at [79, 199] on div "px" at bounding box center [80, 202] width 9 height 8
click at [60, 202] on input "20" at bounding box center [62, 202] width 23 height 19
type input "20"
click at [131, 353] on div "Background Size & Spacing Padding 10 px px % em rem auto vw vh none 20 px px % …" at bounding box center [91, 481] width 183 height 681
click at [23, 199] on input "20" at bounding box center [23, 202] width 23 height 19
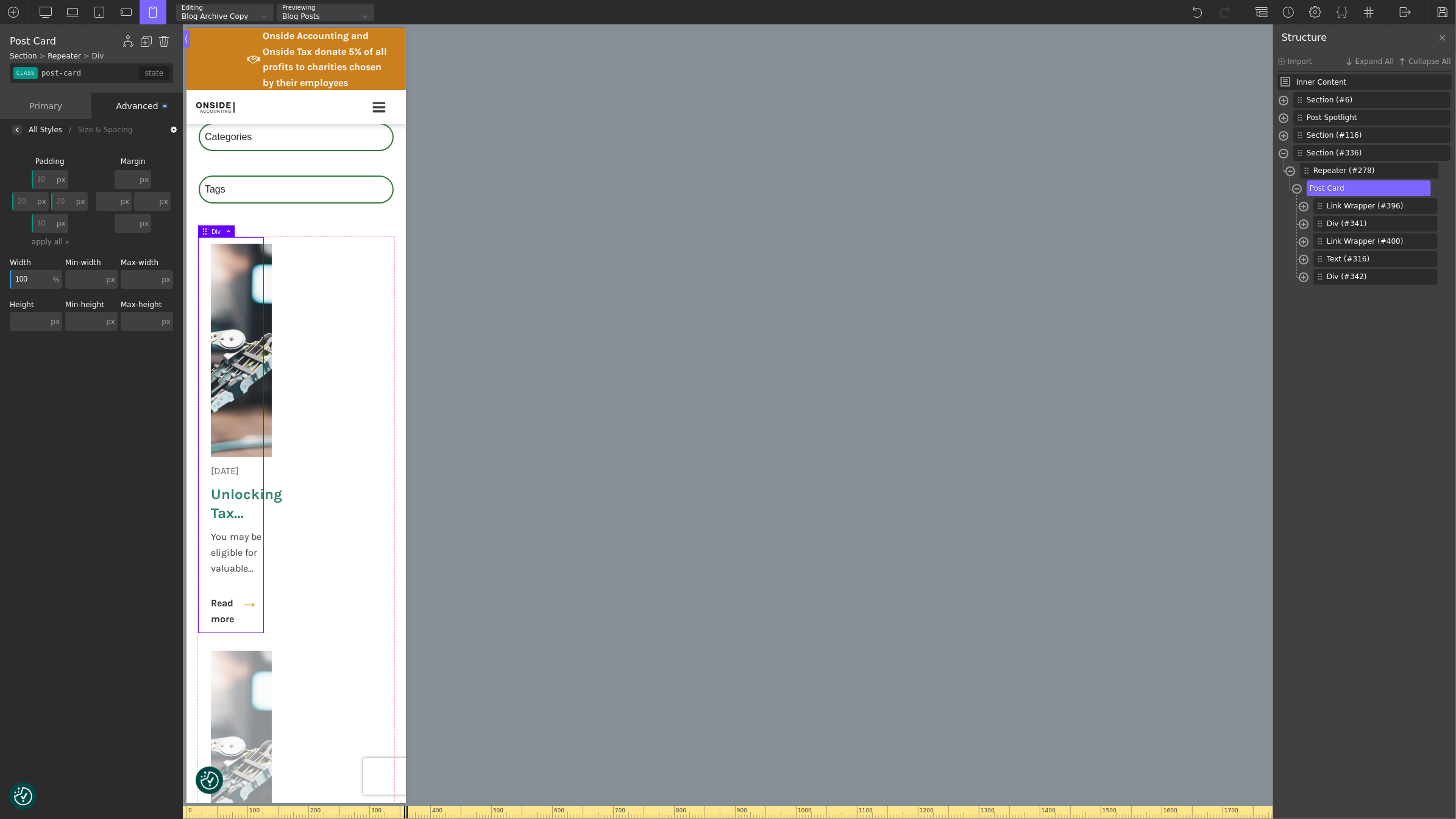
click at [23, 199] on input "20" at bounding box center [23, 202] width 23 height 19
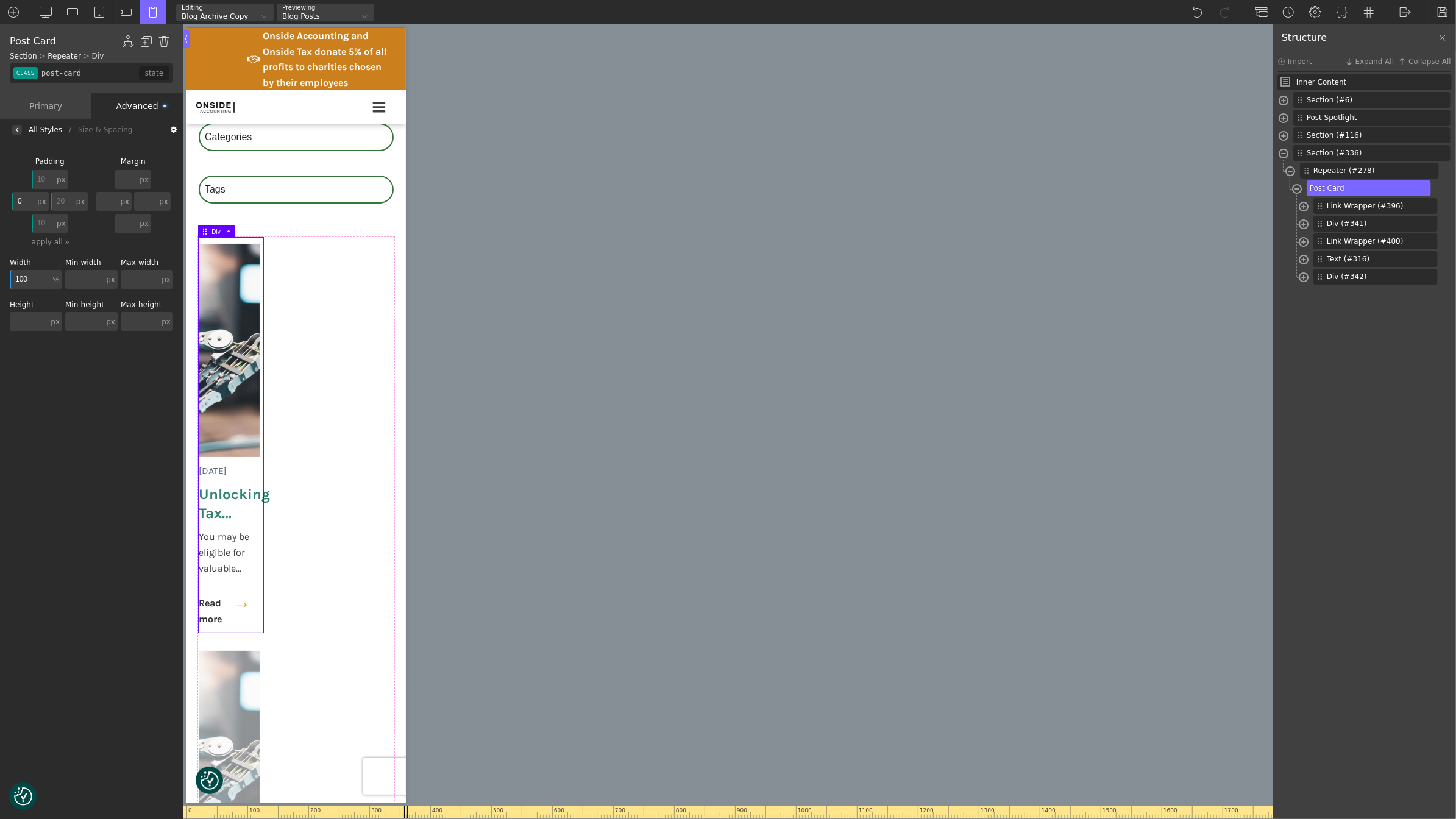
type input "0"
click at [62, 196] on input "20" at bounding box center [62, 202] width 23 height 19
type input "0"
click at [72, 383] on div "Background Size & Spacing Padding 10 px px % em rem auto vw vh none 0 px px % e…" at bounding box center [91, 481] width 183 height 681
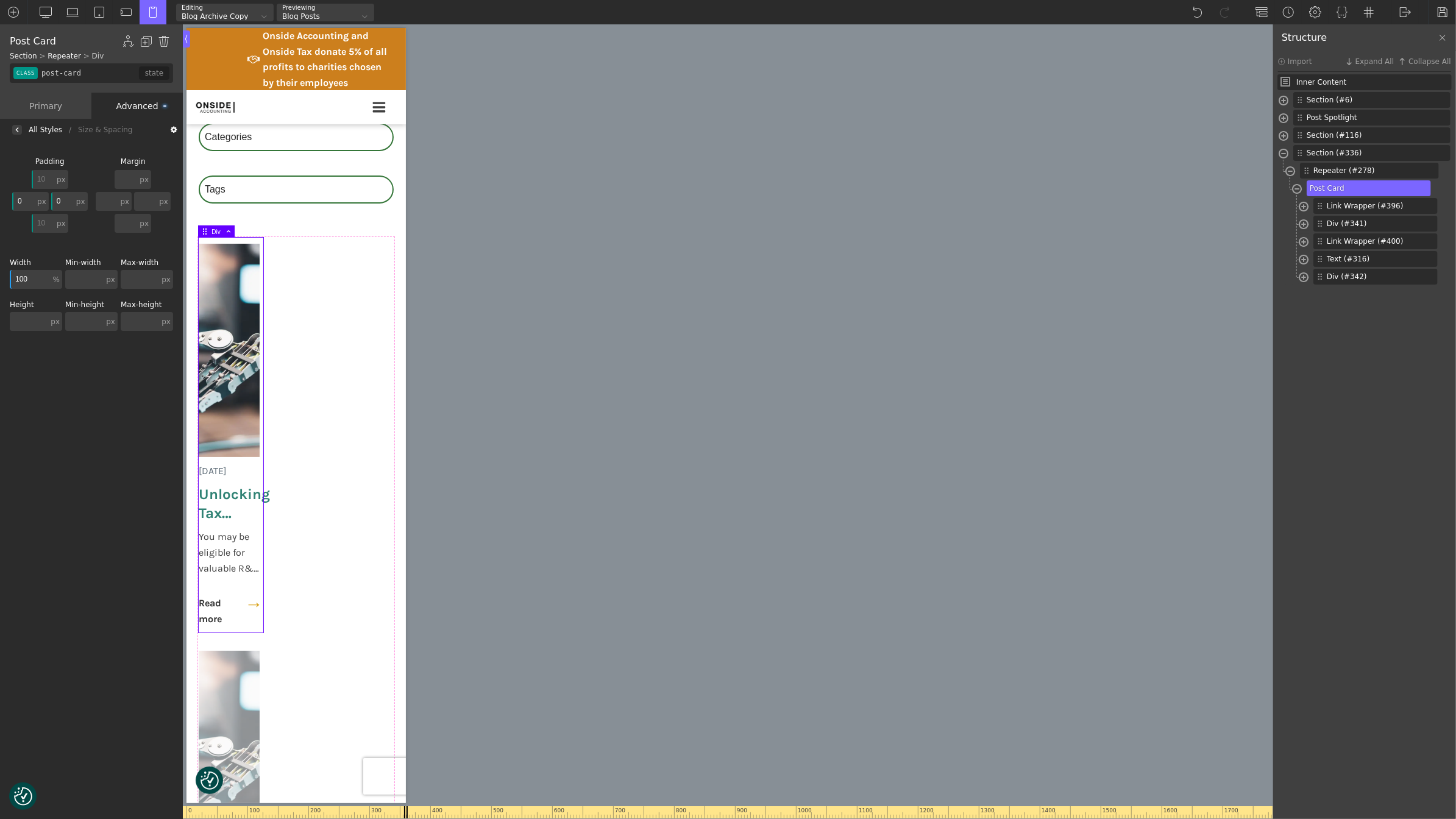
click at [27, 200] on input "0" at bounding box center [23, 202] width 23 height 19
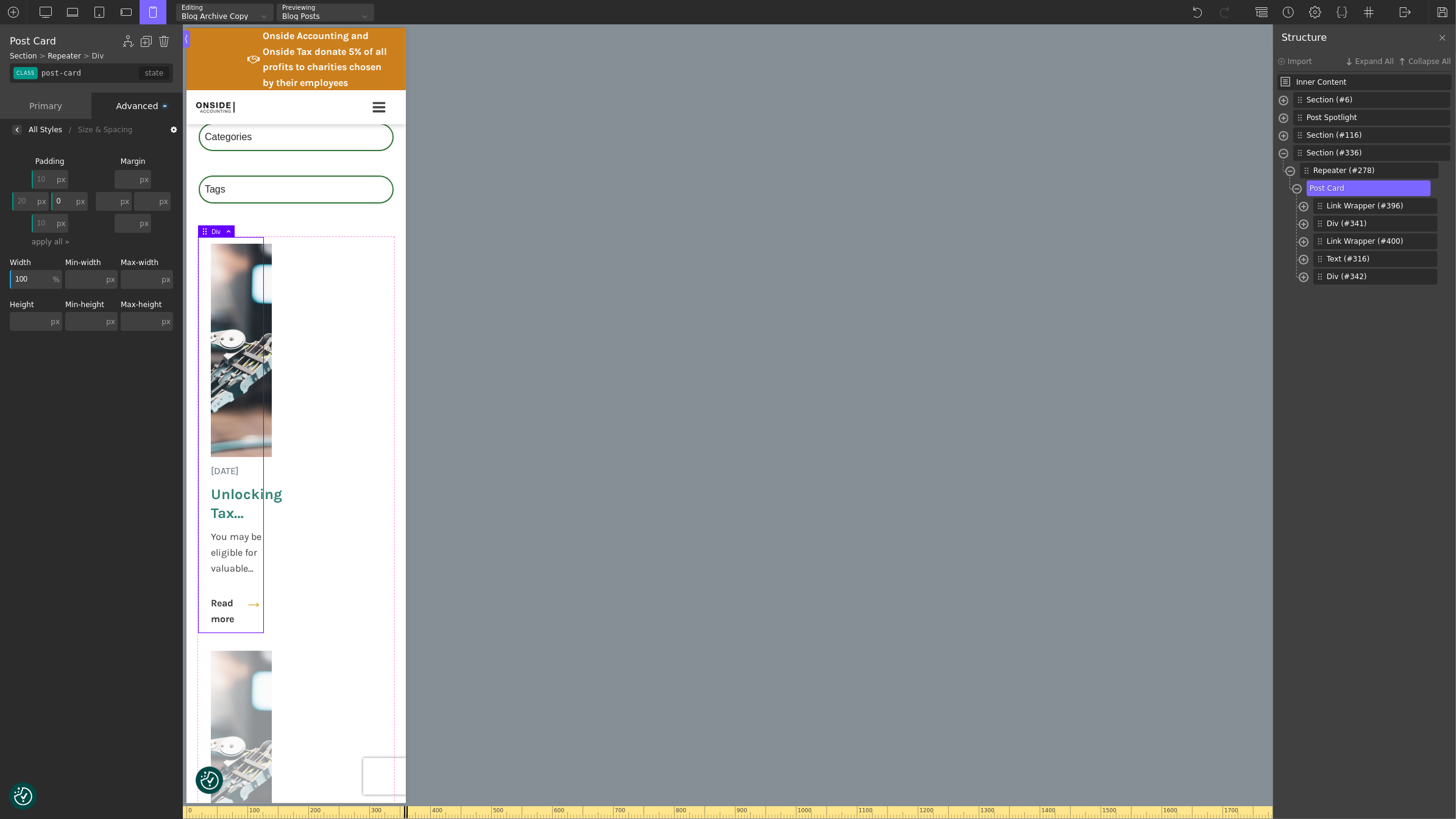
click at [21, 198] on input "20" at bounding box center [23, 202] width 23 height 19
type input "0"
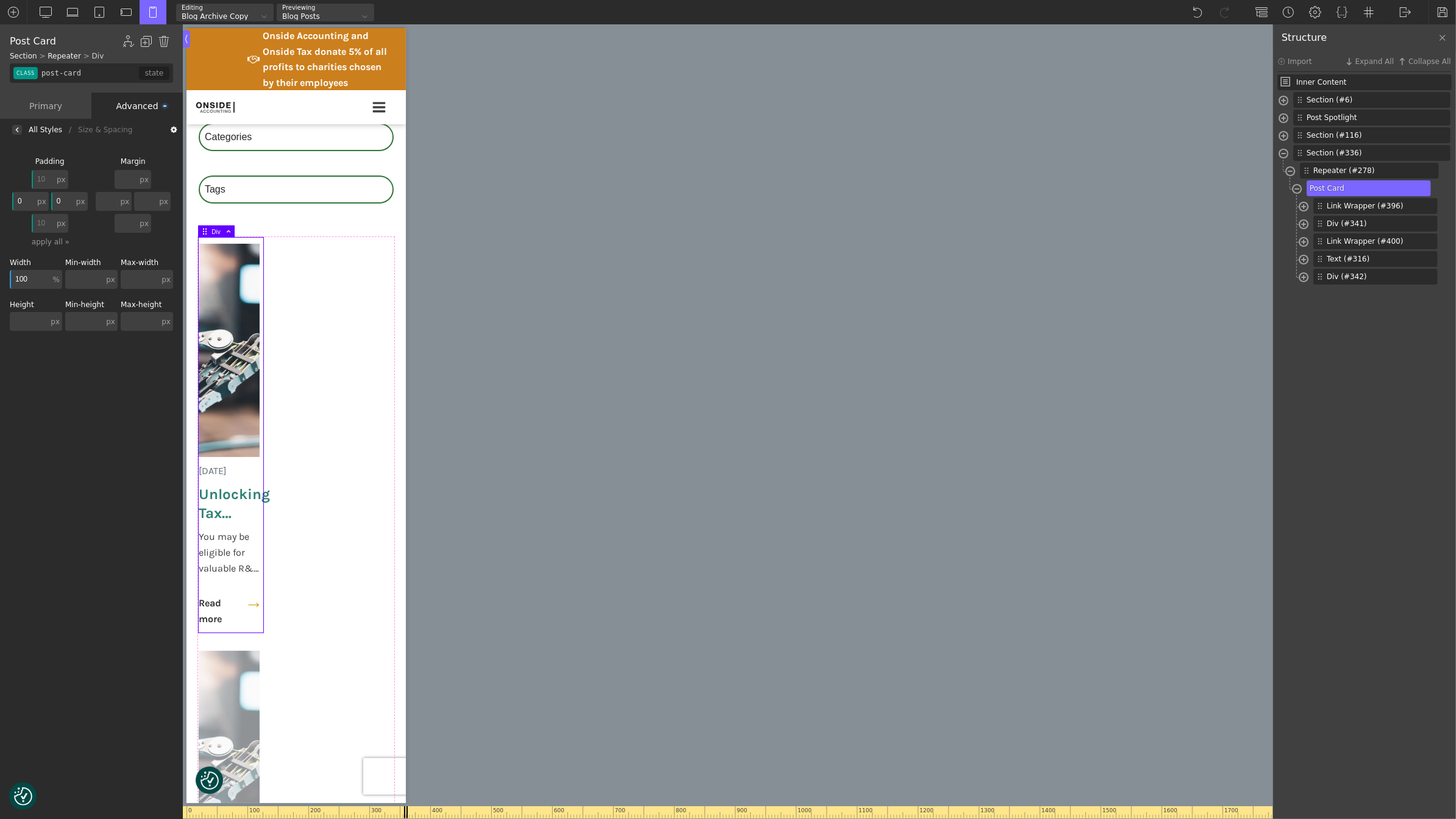
click at [65, 396] on div "Background Size & Spacing Padding 10 px px % em rem auto vw vh none 0 px px % e…" at bounding box center [91, 481] width 183 height 681
click at [30, 130] on div "All Styles" at bounding box center [46, 130] width 34 height 0
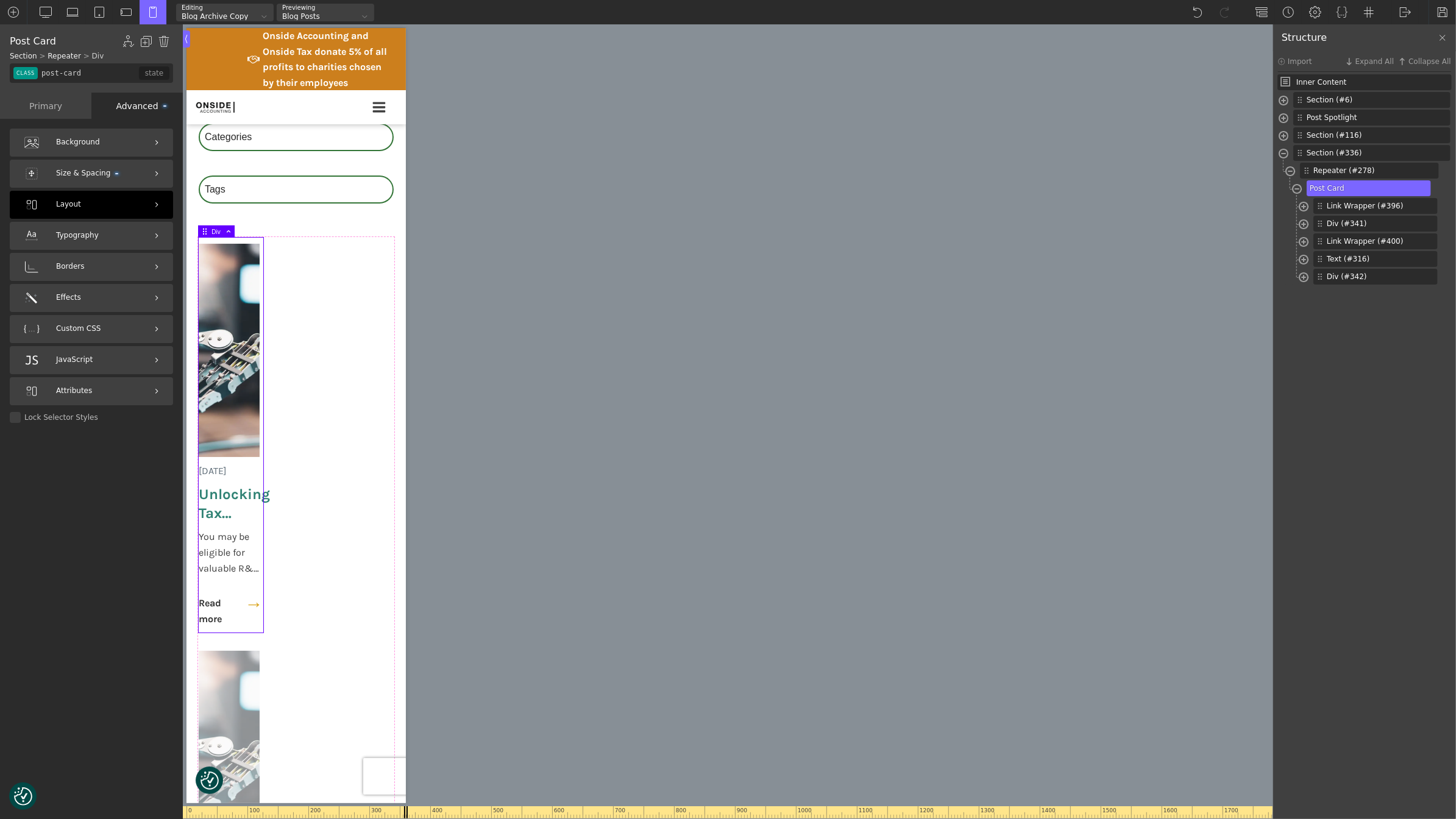
click at [110, 207] on div "Layout" at bounding box center [92, 204] width 164 height 28
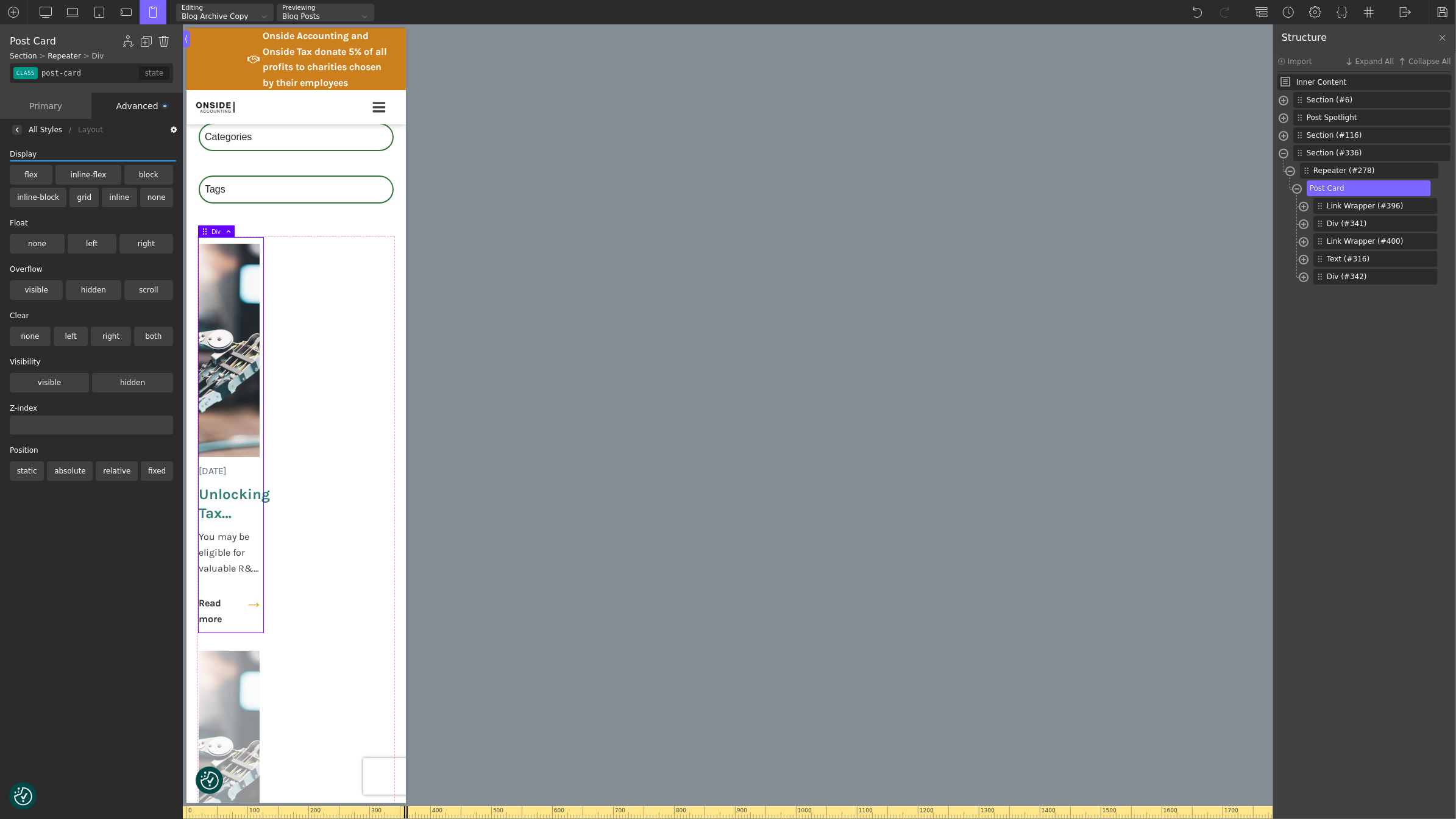
click at [40, 130] on div "All Styles" at bounding box center [46, 130] width 34 height 0
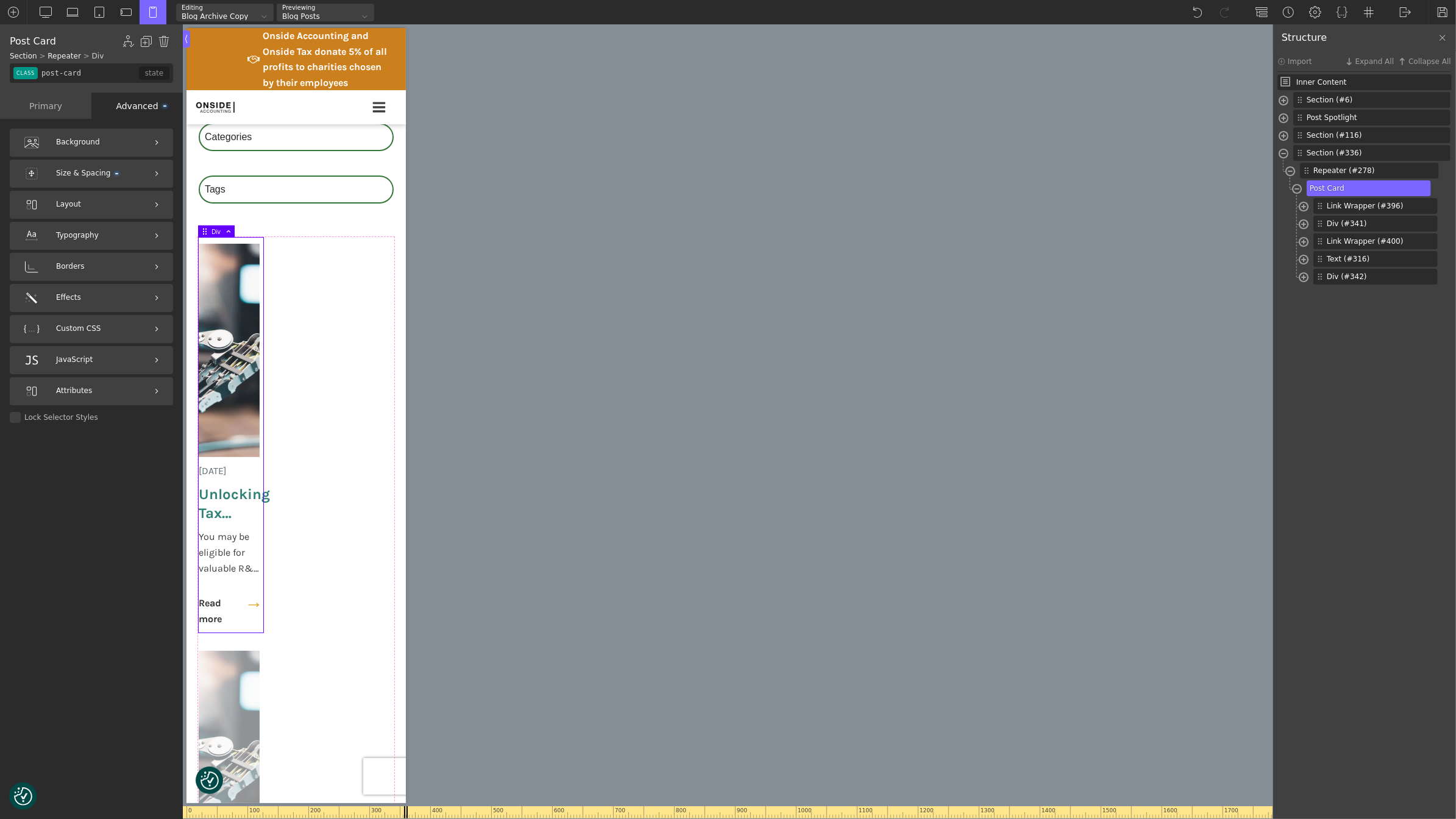
click at [59, 108] on div "Primary" at bounding box center [46, 105] width 91 height 26
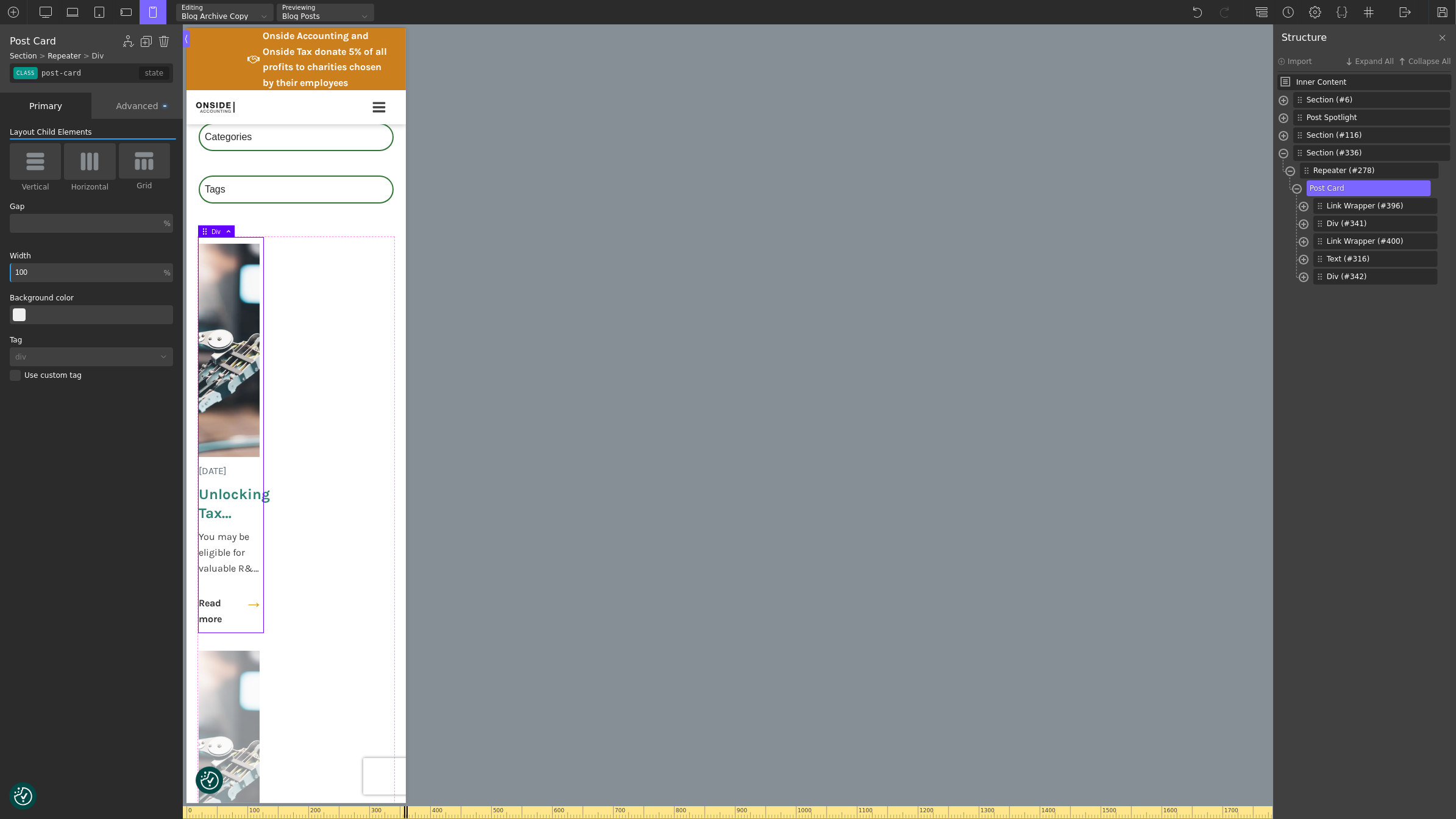
click at [153, 105] on div "Advanced" at bounding box center [137, 105] width 91 height 26
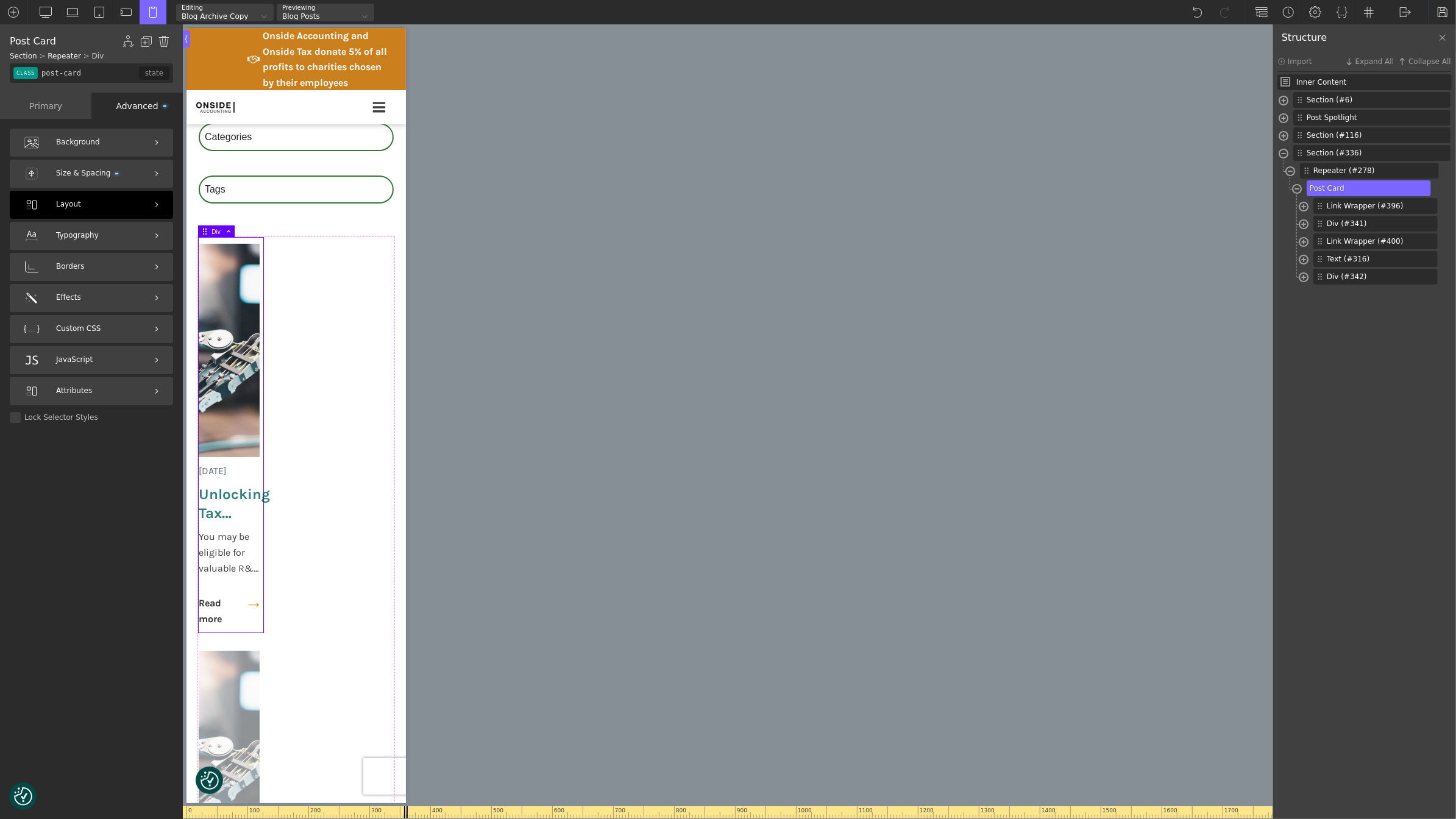
click at [113, 207] on div "Layout" at bounding box center [92, 204] width 164 height 28
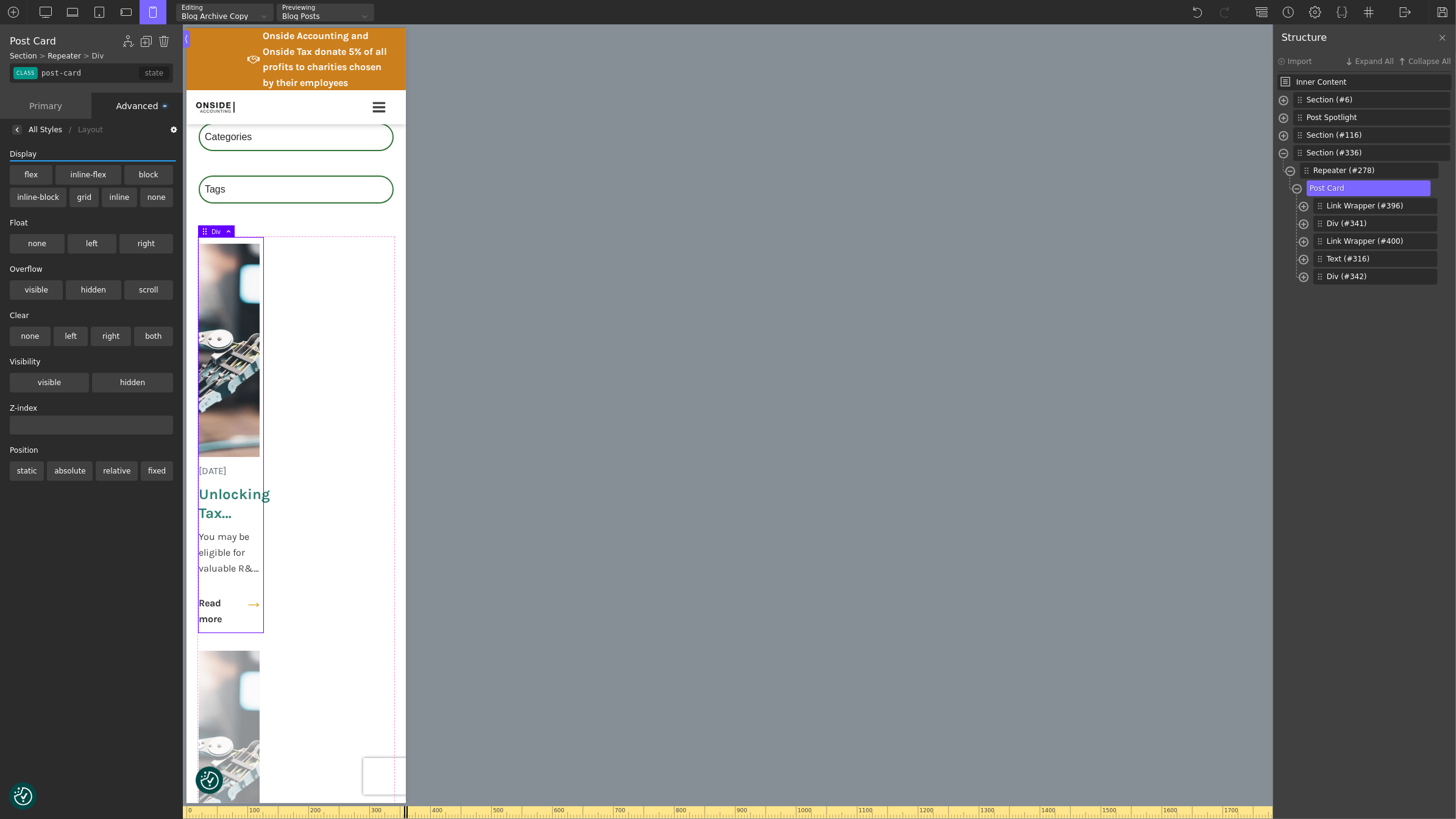
click at [28, 131] on div "All Styles / Layout / Background / Gradient" at bounding box center [91, 130] width 183 height 22
click at [37, 134] on div "All Styles / Layout / Background / Gradient" at bounding box center [91, 130] width 183 height 22
click at [36, 130] on div "All Styles" at bounding box center [46, 130] width 34 height 0
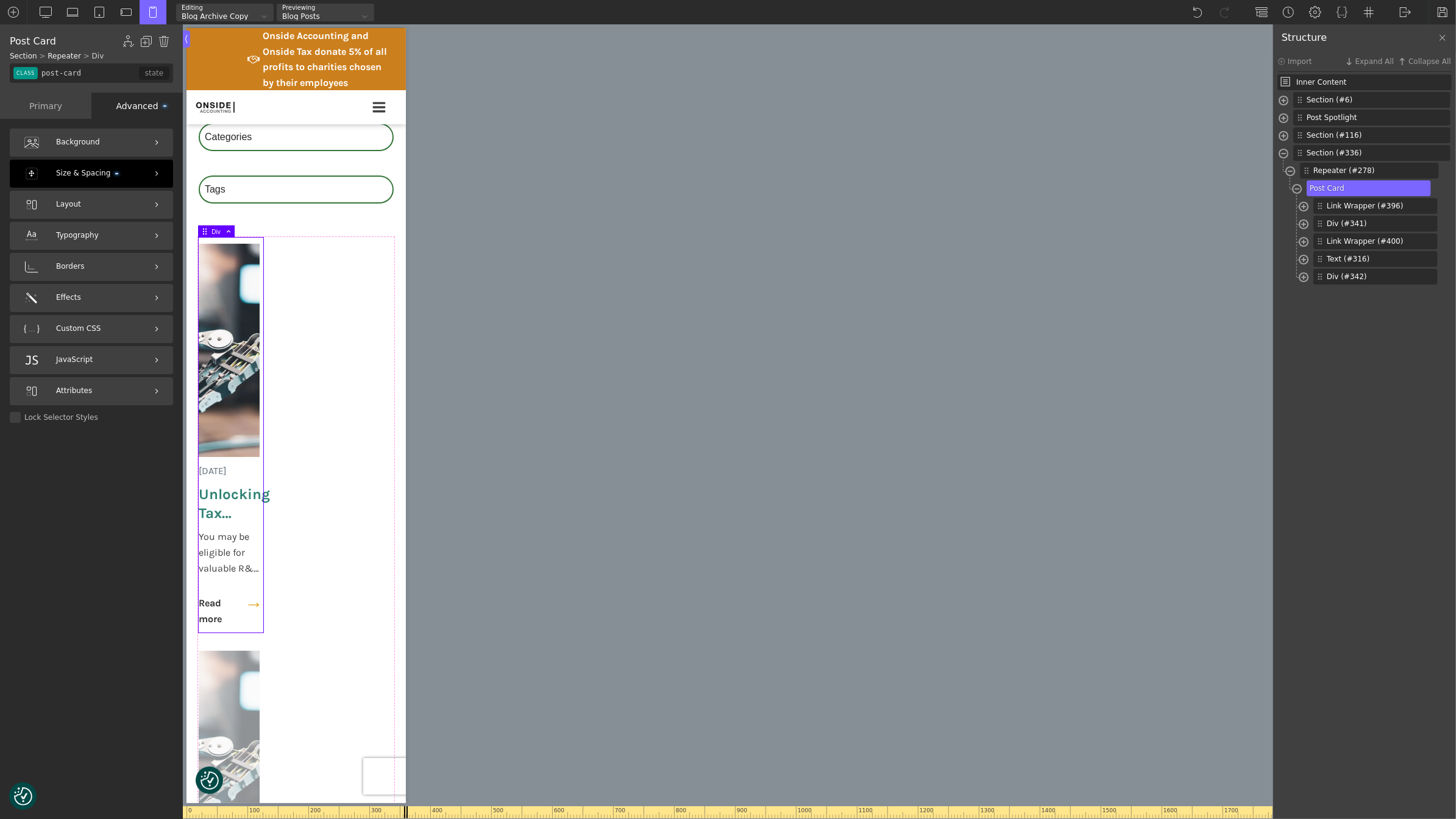
click at [102, 173] on span "Size & Spacing" at bounding box center [87, 174] width 62 height 12
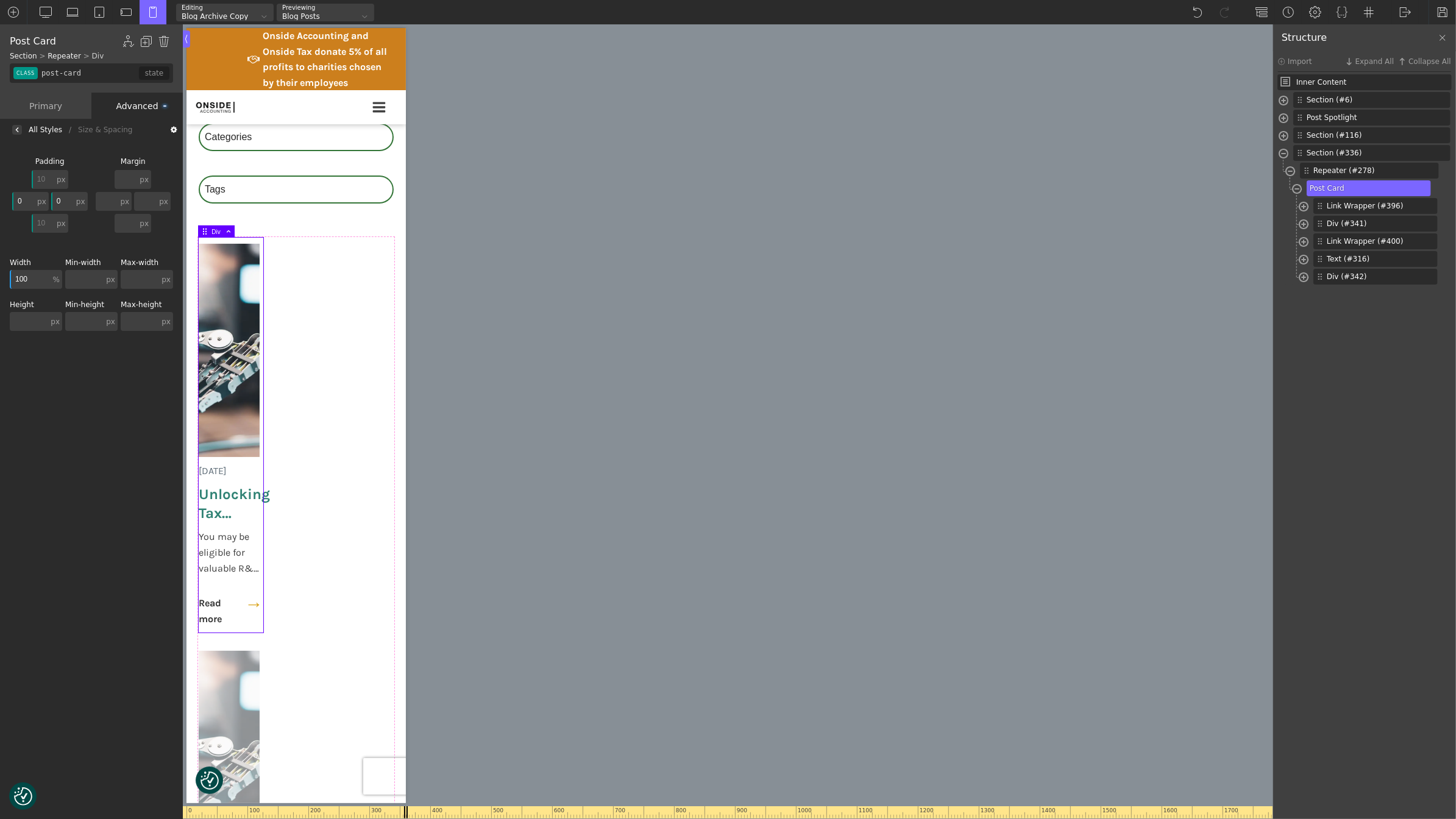
click at [32, 130] on div "All Styles" at bounding box center [46, 130] width 34 height 0
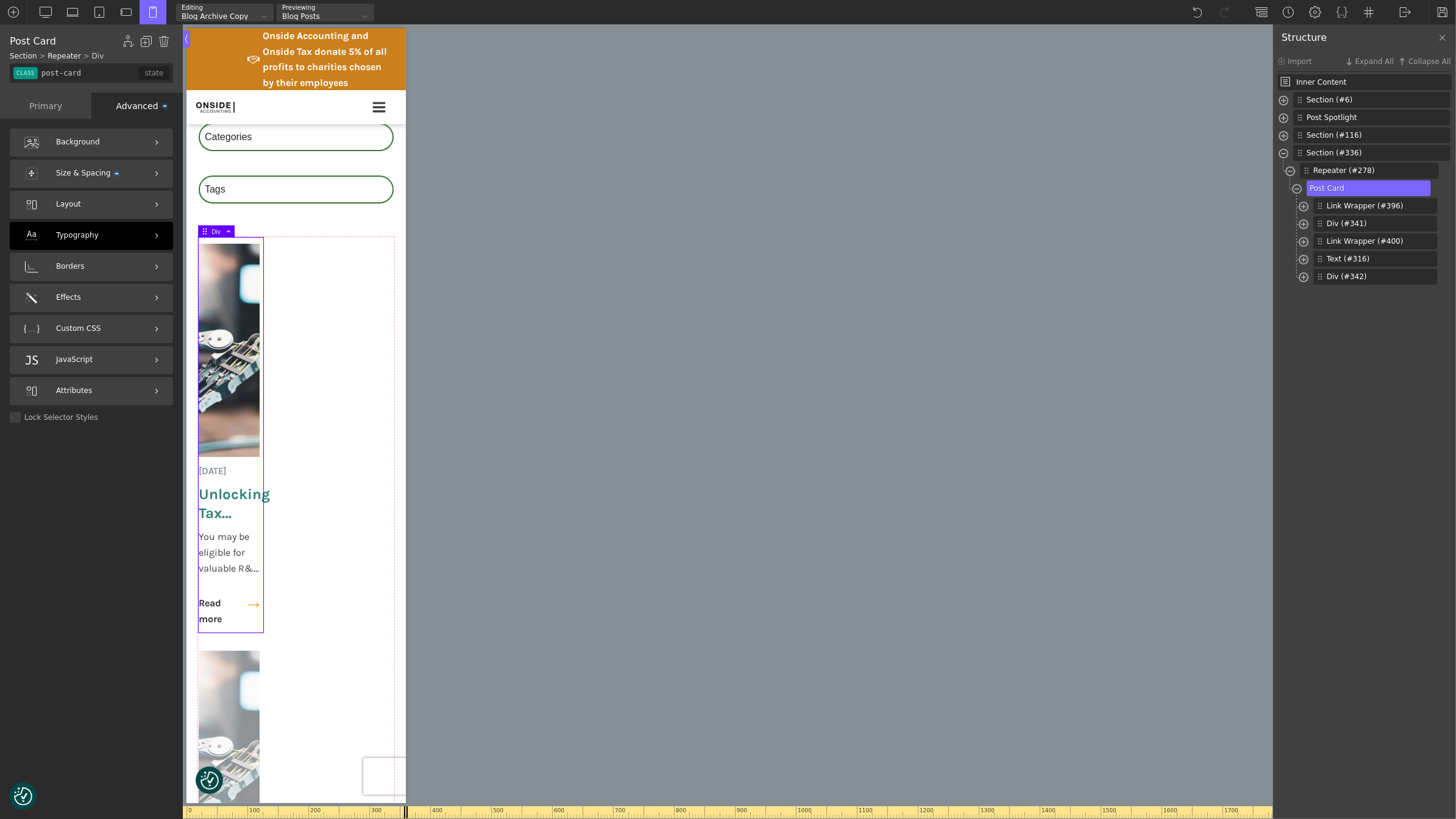
click at [89, 227] on div "Typography" at bounding box center [92, 235] width 164 height 28
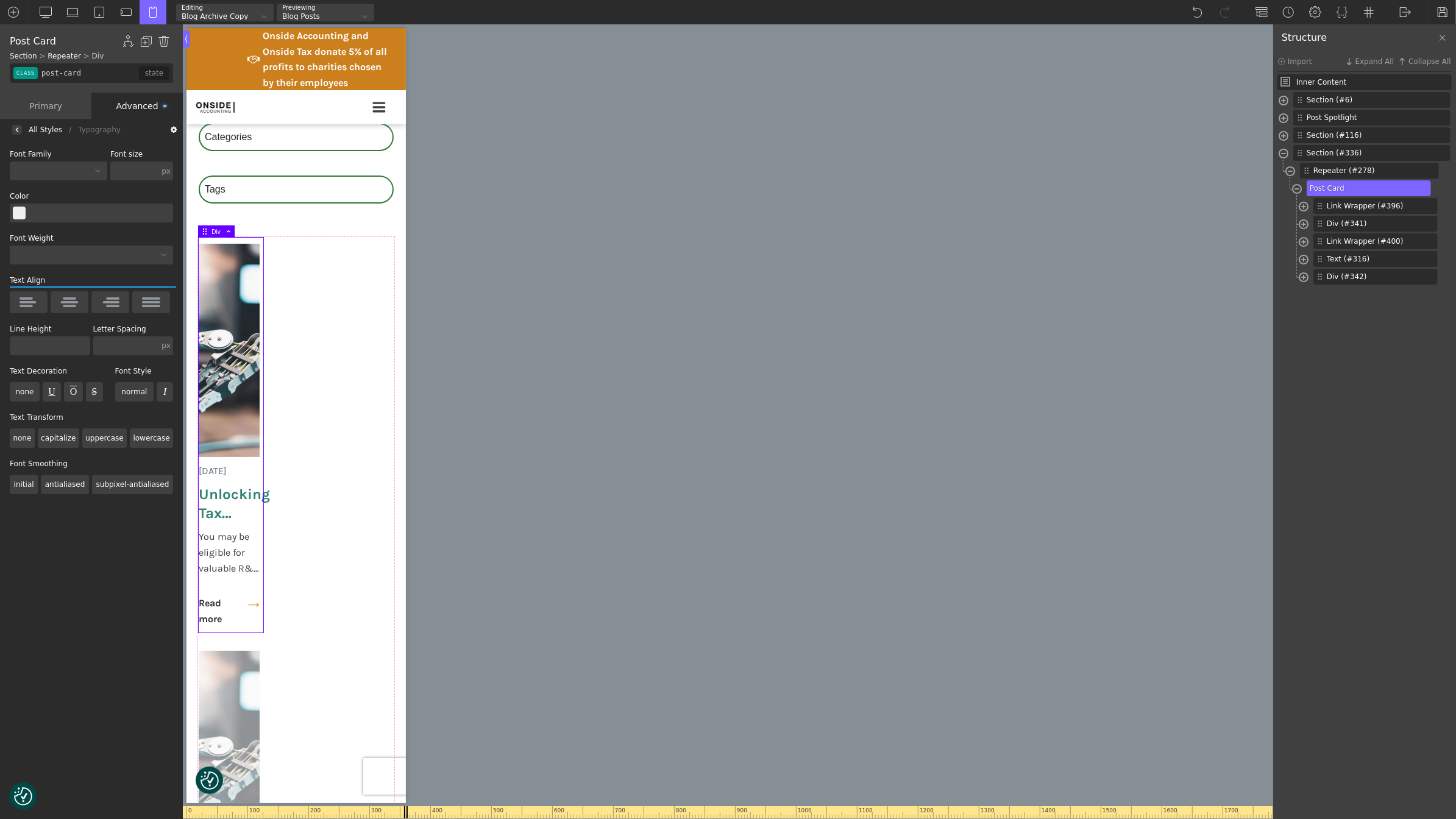
click at [40, 130] on div "All Styles" at bounding box center [46, 130] width 34 height 0
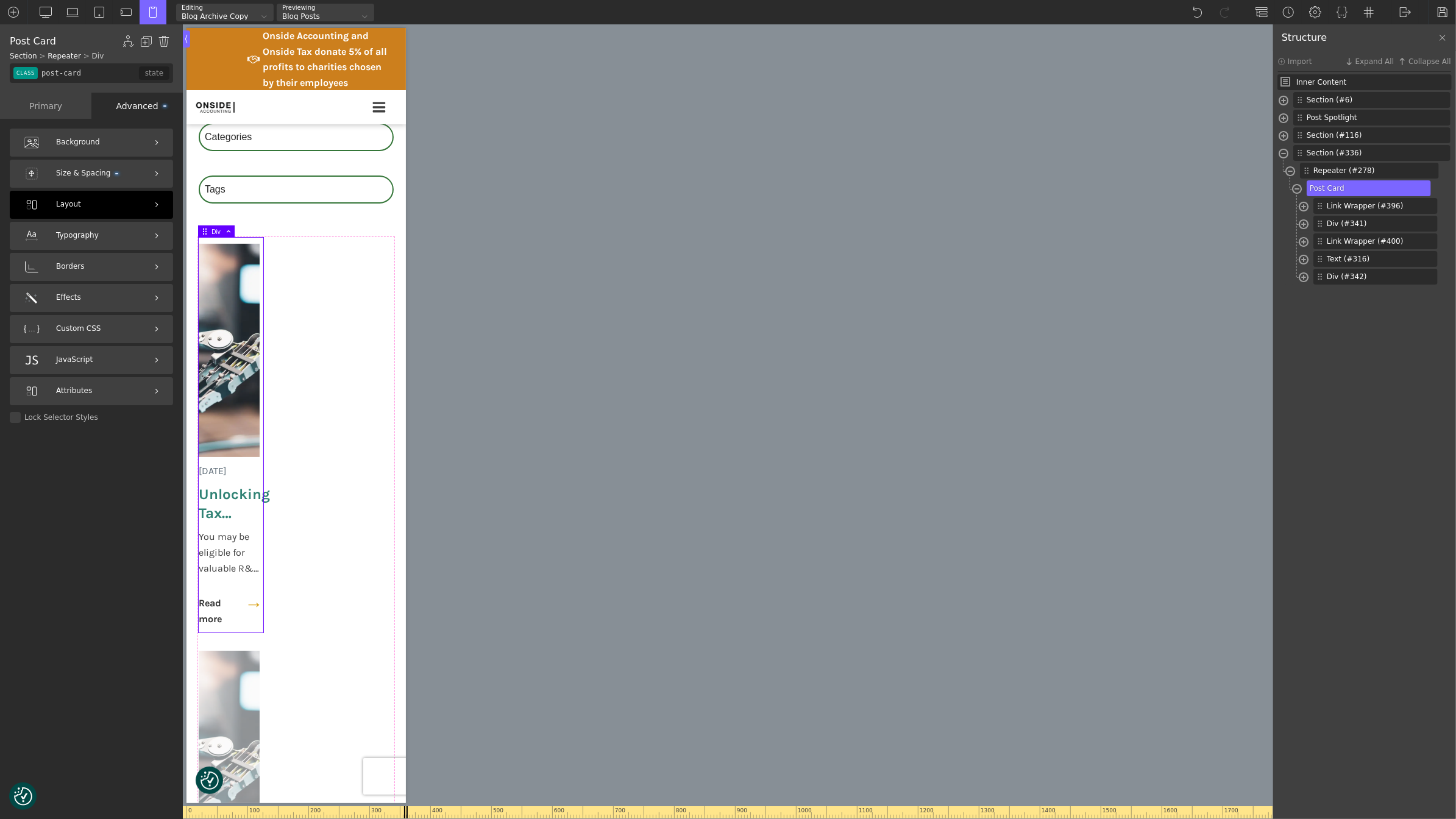
click at [83, 213] on div "Layout" at bounding box center [92, 204] width 164 height 28
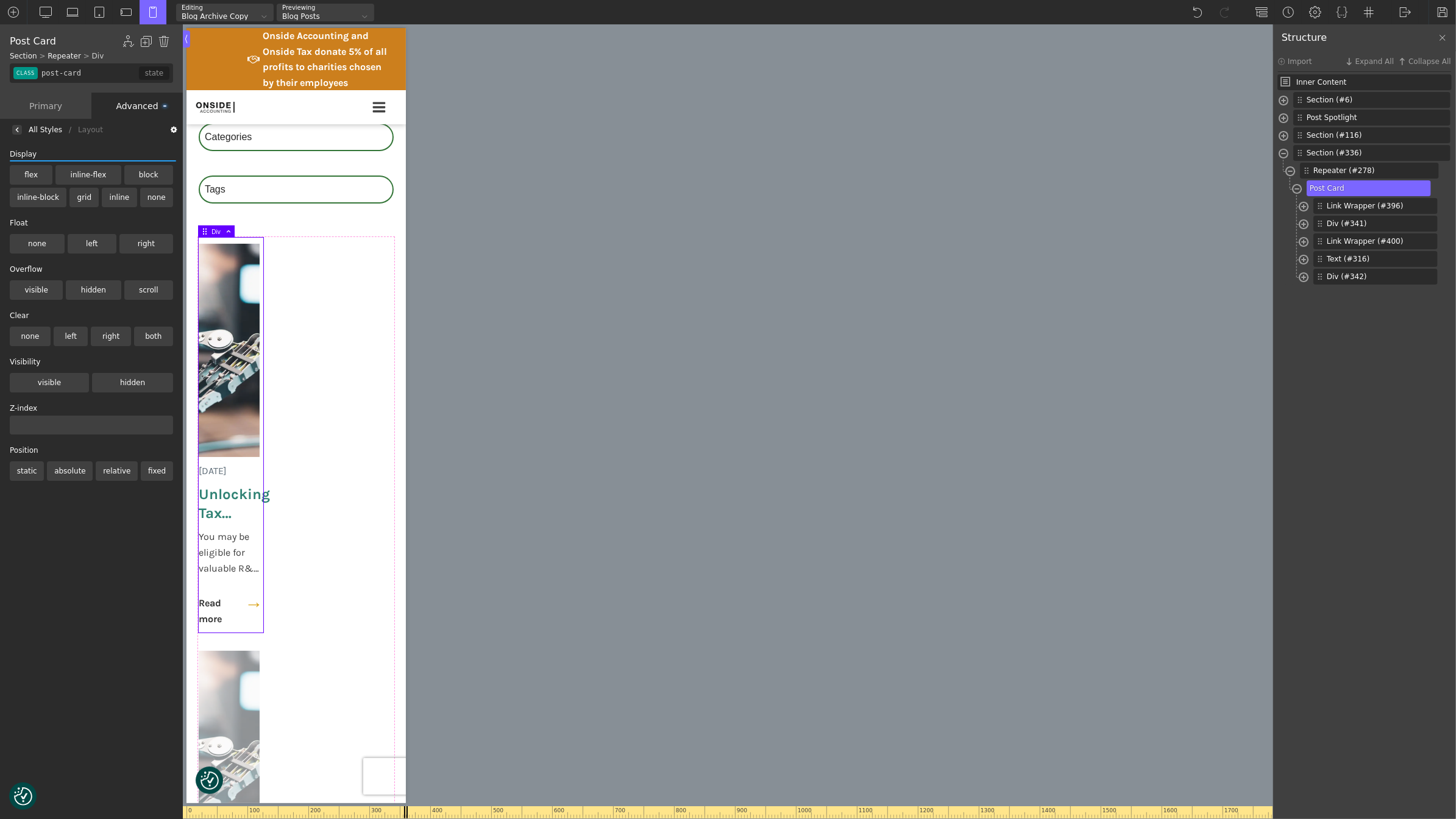
click at [25, 175] on label "flex" at bounding box center [31, 175] width 43 height 19
click at [0, 0] on input "flex" at bounding box center [0, 0] width 0 height 0
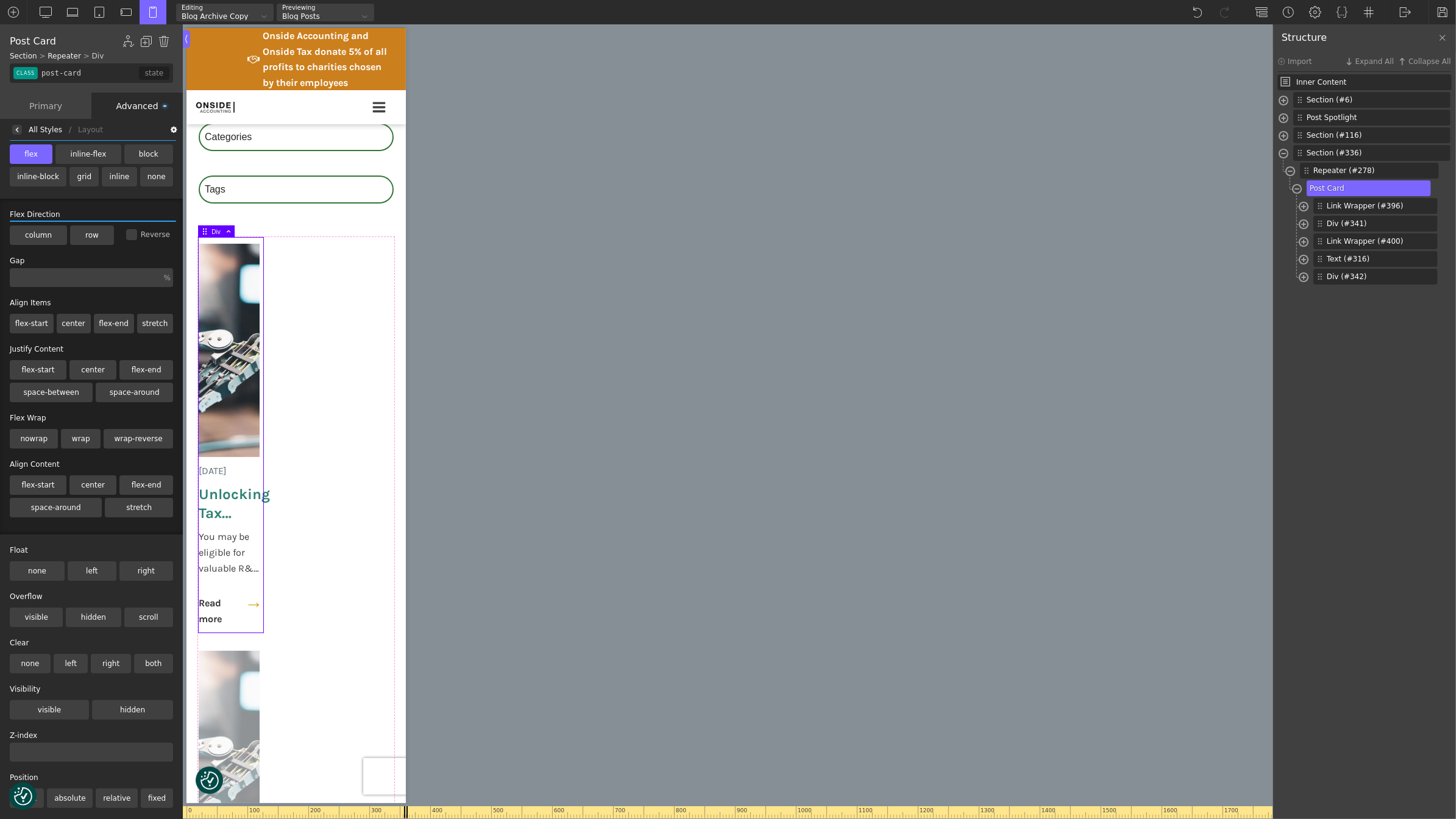
scroll to position [30, 0]
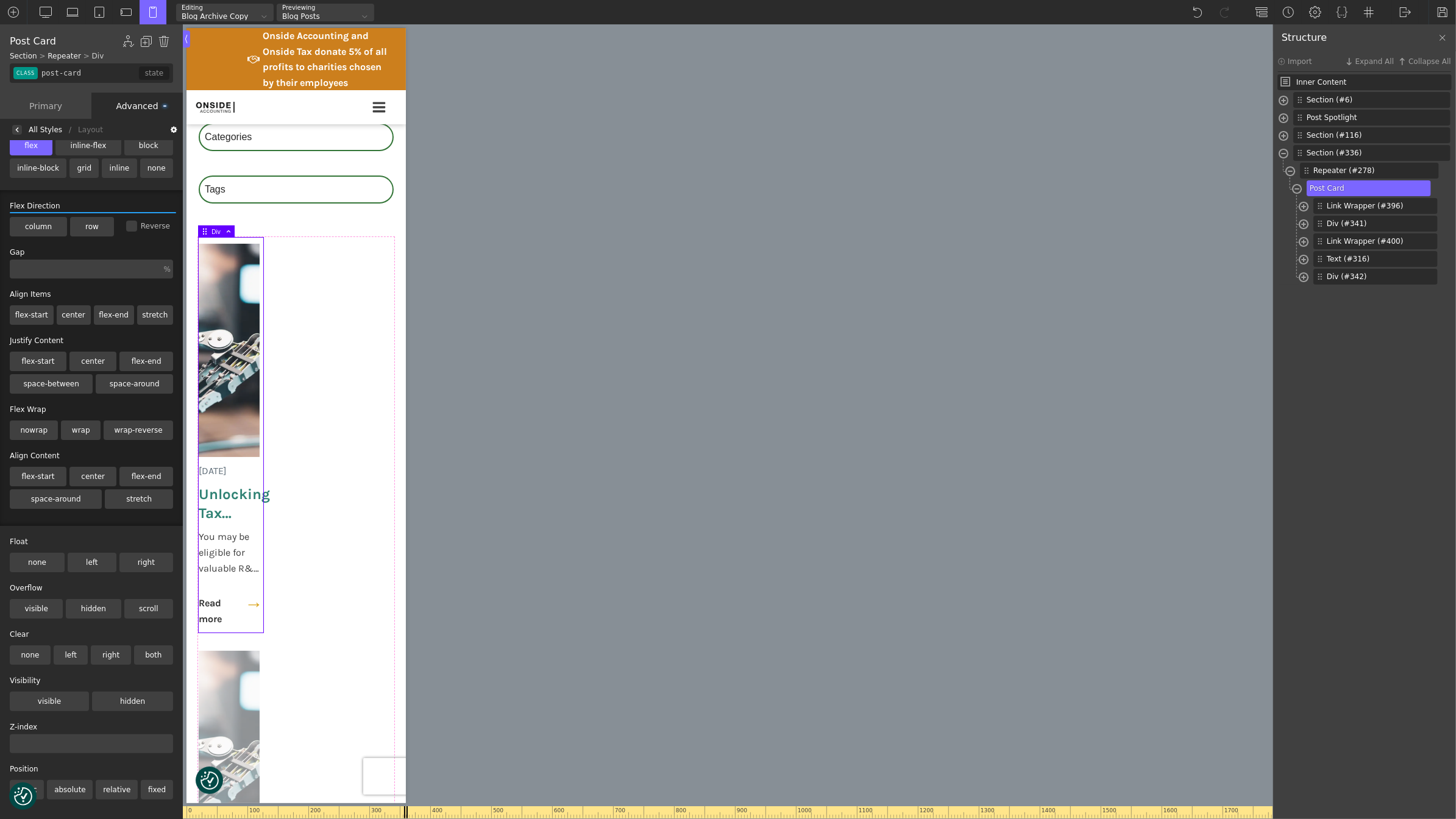
click at [134, 493] on label "stretch" at bounding box center [138, 498] width 68 height 19
click at [0, 0] on input "stretch" at bounding box center [0, 0] width 0 height 0
click at [134, 493] on label "stretch" at bounding box center [138, 498] width 68 height 19
click at [0, 0] on input "stretch" at bounding box center [0, 0] width 0 height 0
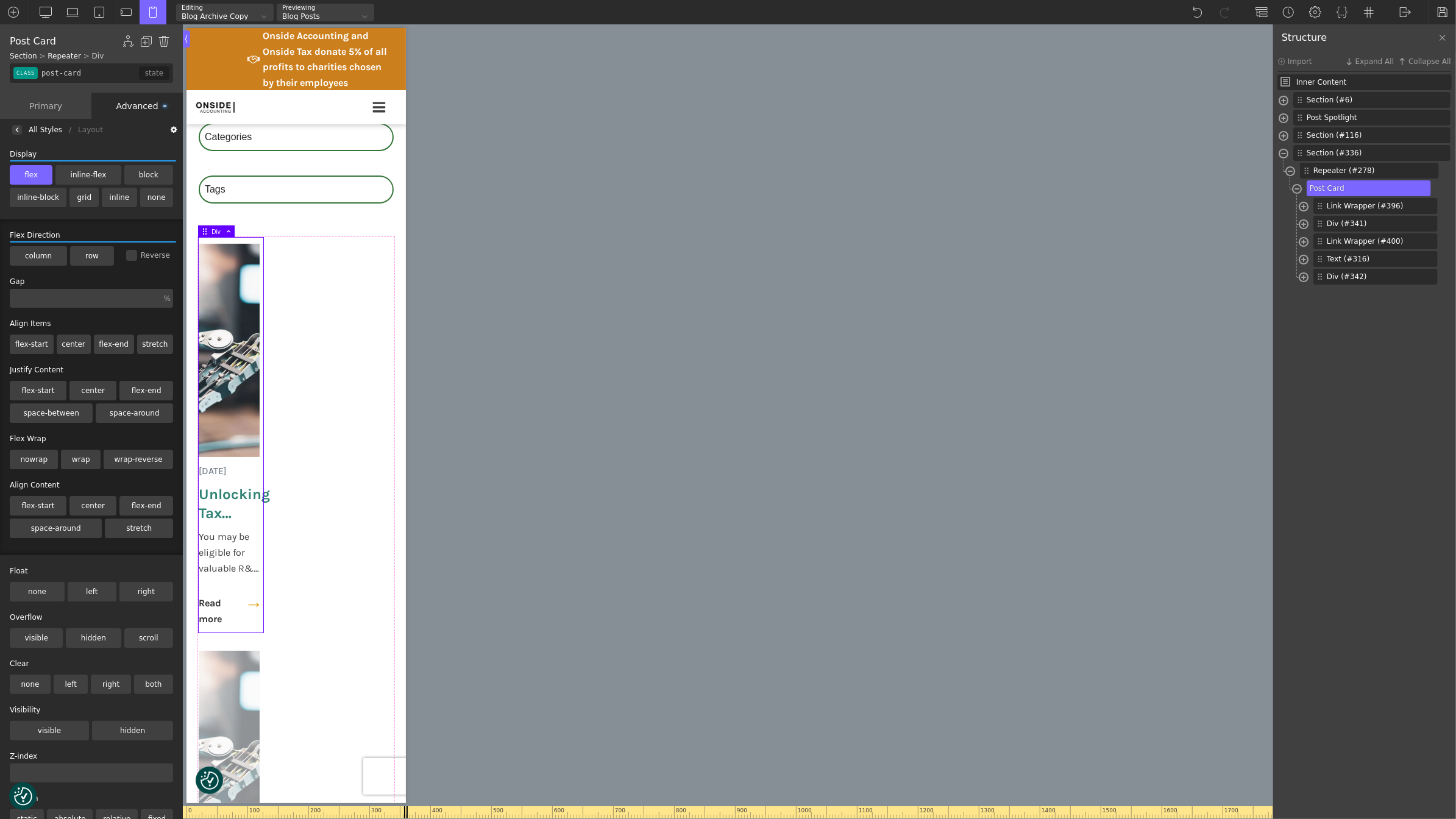
click at [16, 171] on label "flex" at bounding box center [31, 175] width 43 height 19
click at [0, 0] on input "flex" at bounding box center [0, 0] width 0 height 0
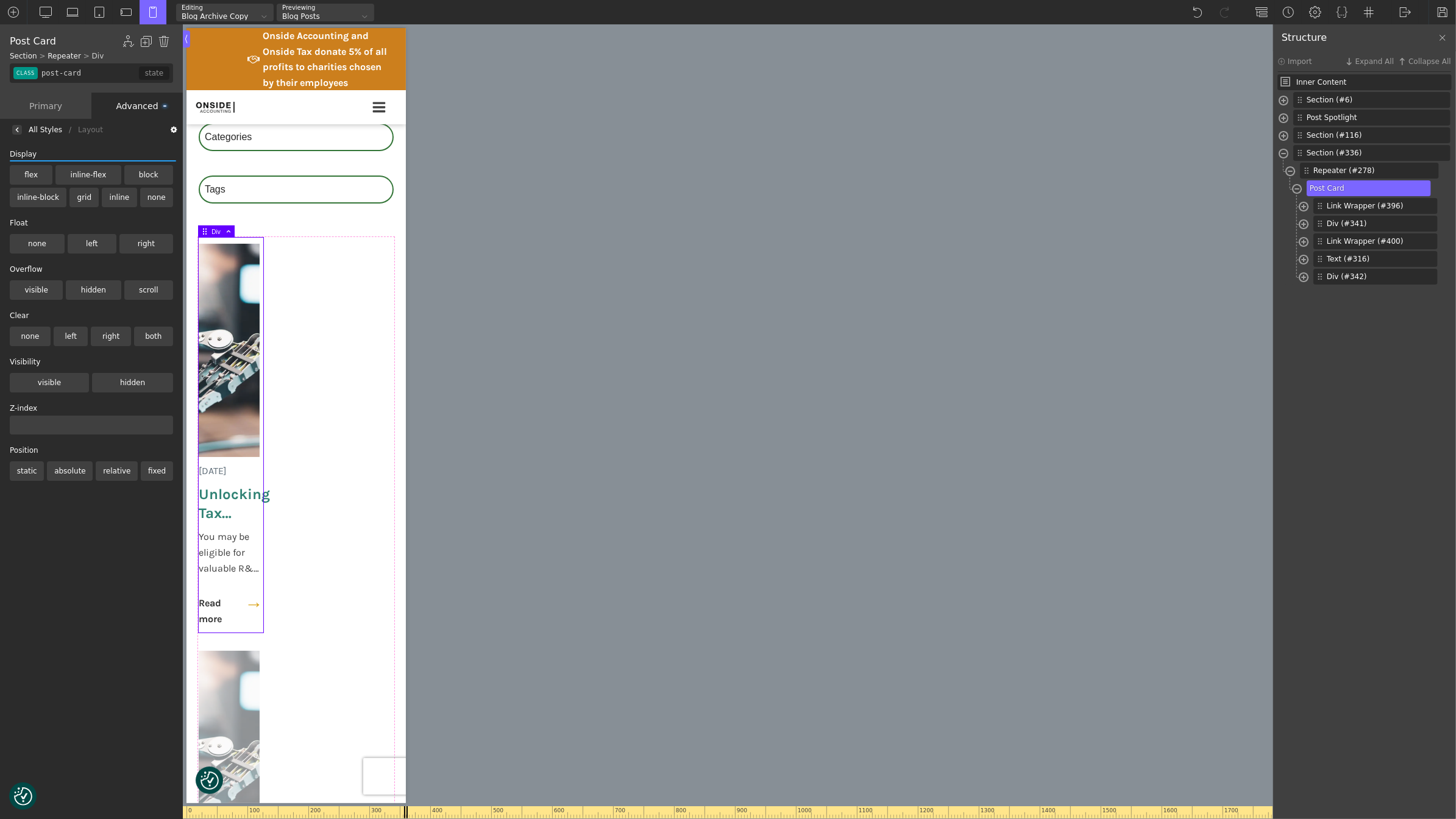
click at [29, 122] on div "All Styles / Layout / Background / Gradient" at bounding box center [91, 130] width 183 height 22
click at [22, 131] on div "All Styles / Layout / Background / Gradient" at bounding box center [91, 130] width 183 height 22
click at [19, 133] on div at bounding box center [17, 130] width 10 height 10
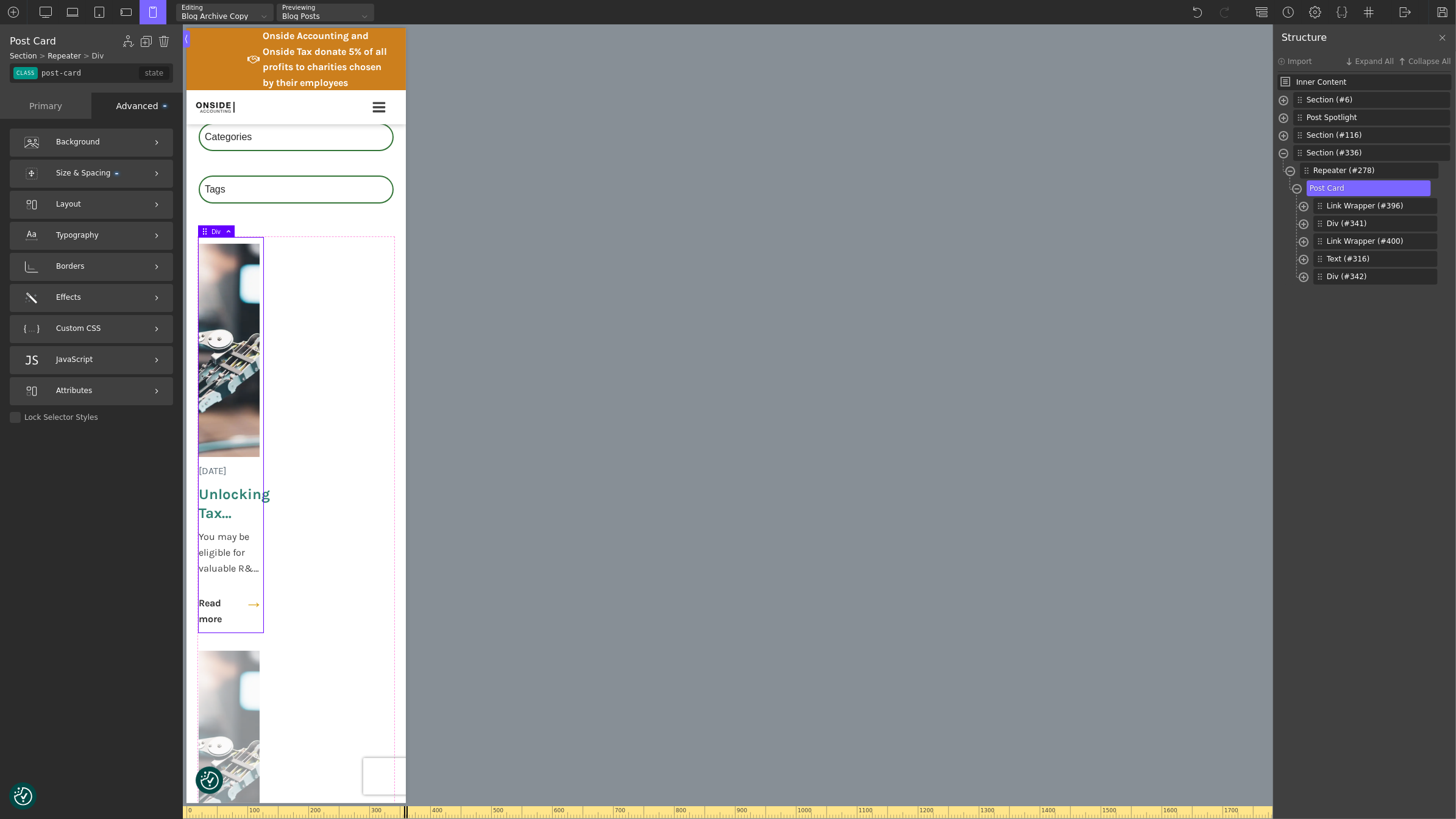
click at [59, 113] on div "Primary" at bounding box center [46, 105] width 91 height 26
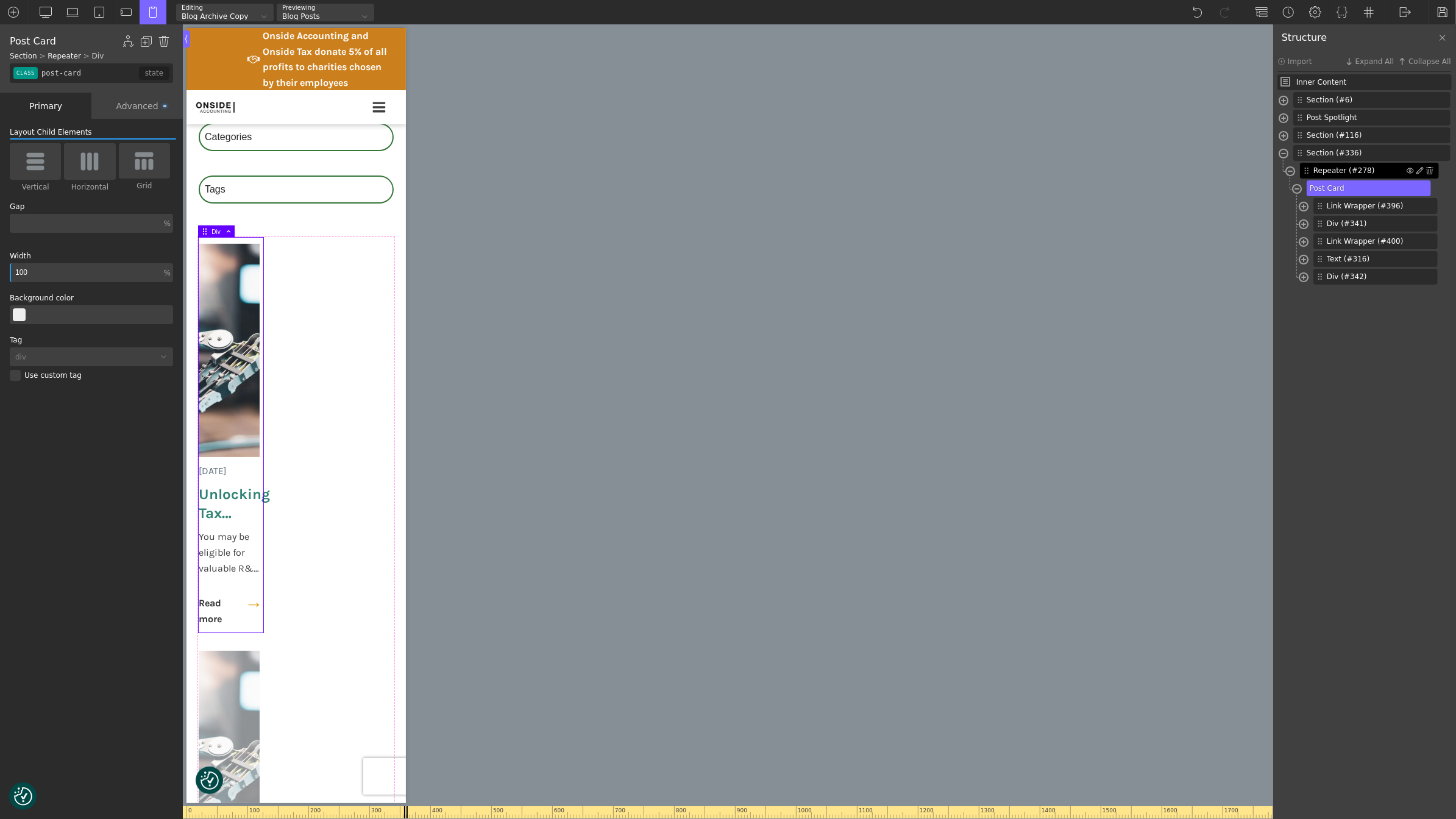
click at [1335, 169] on span "Repeater (#278)" at bounding box center [1360, 170] width 94 height 11
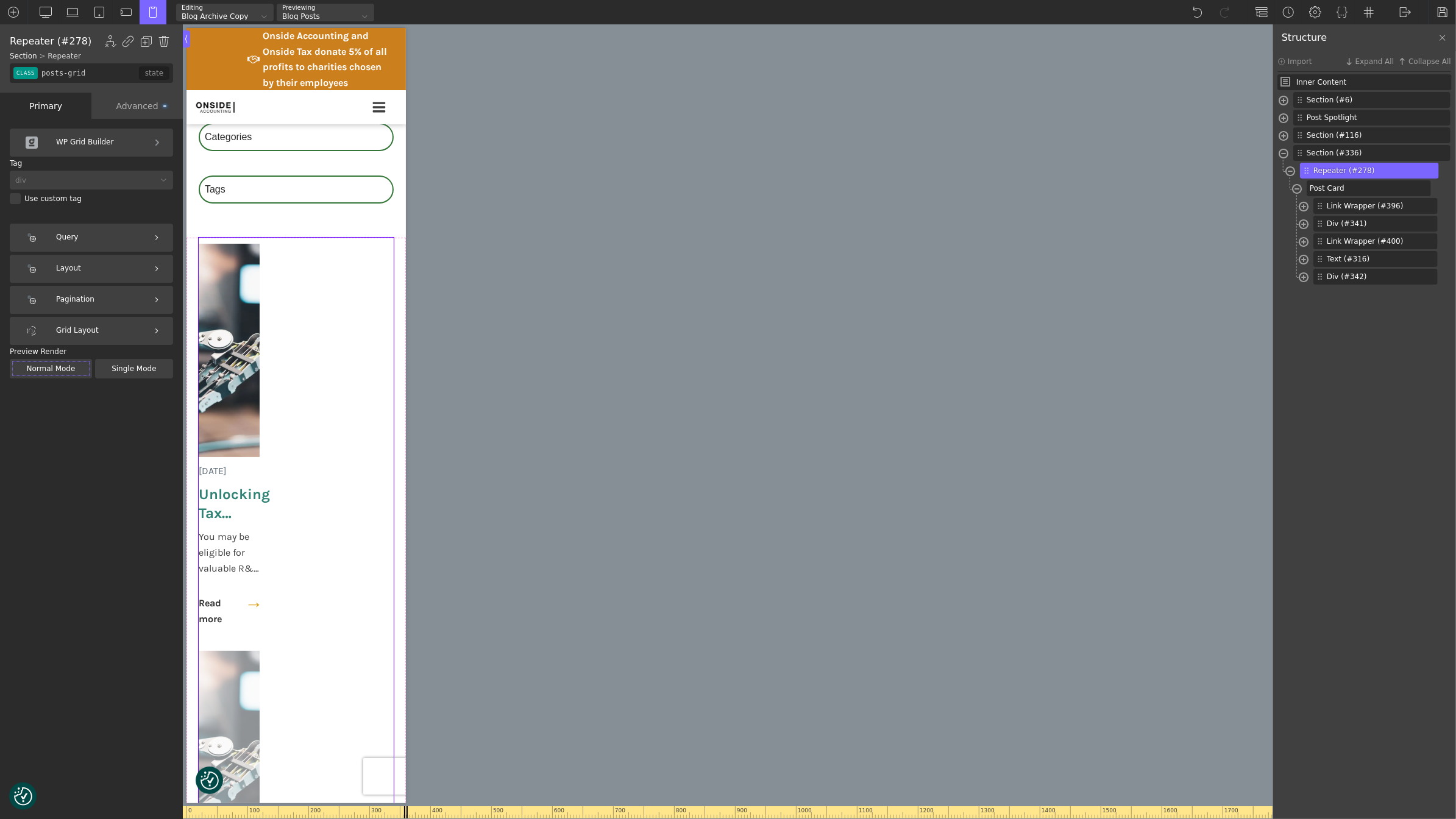
click at [116, 322] on div "Grid Layout" at bounding box center [92, 331] width 164 height 28
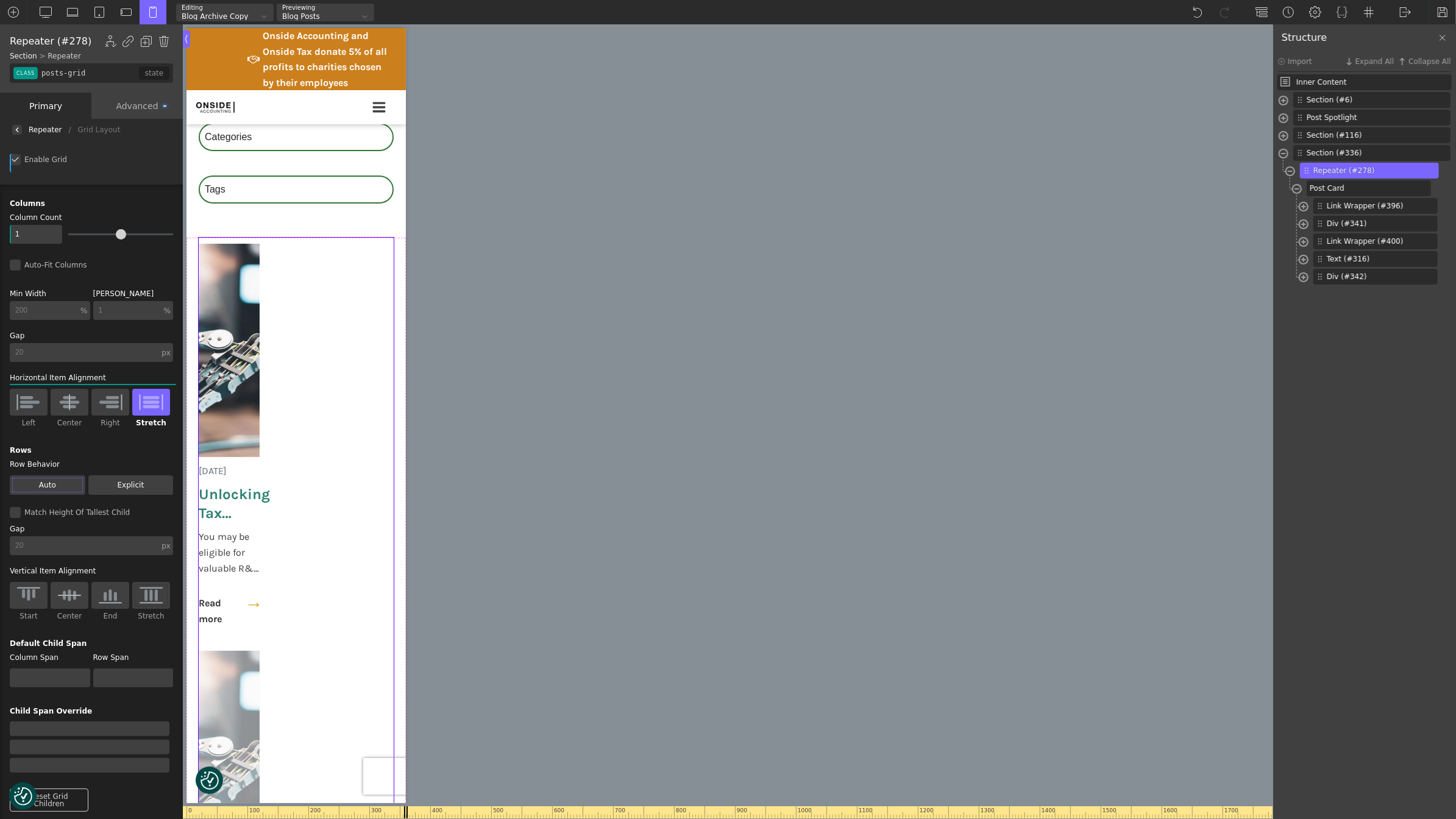
click at [17, 154] on div "Enable Grid" at bounding box center [92, 159] width 164 height 11
click at [0, 0] on input "Enable Grid" at bounding box center [0, 0] width 0 height 0
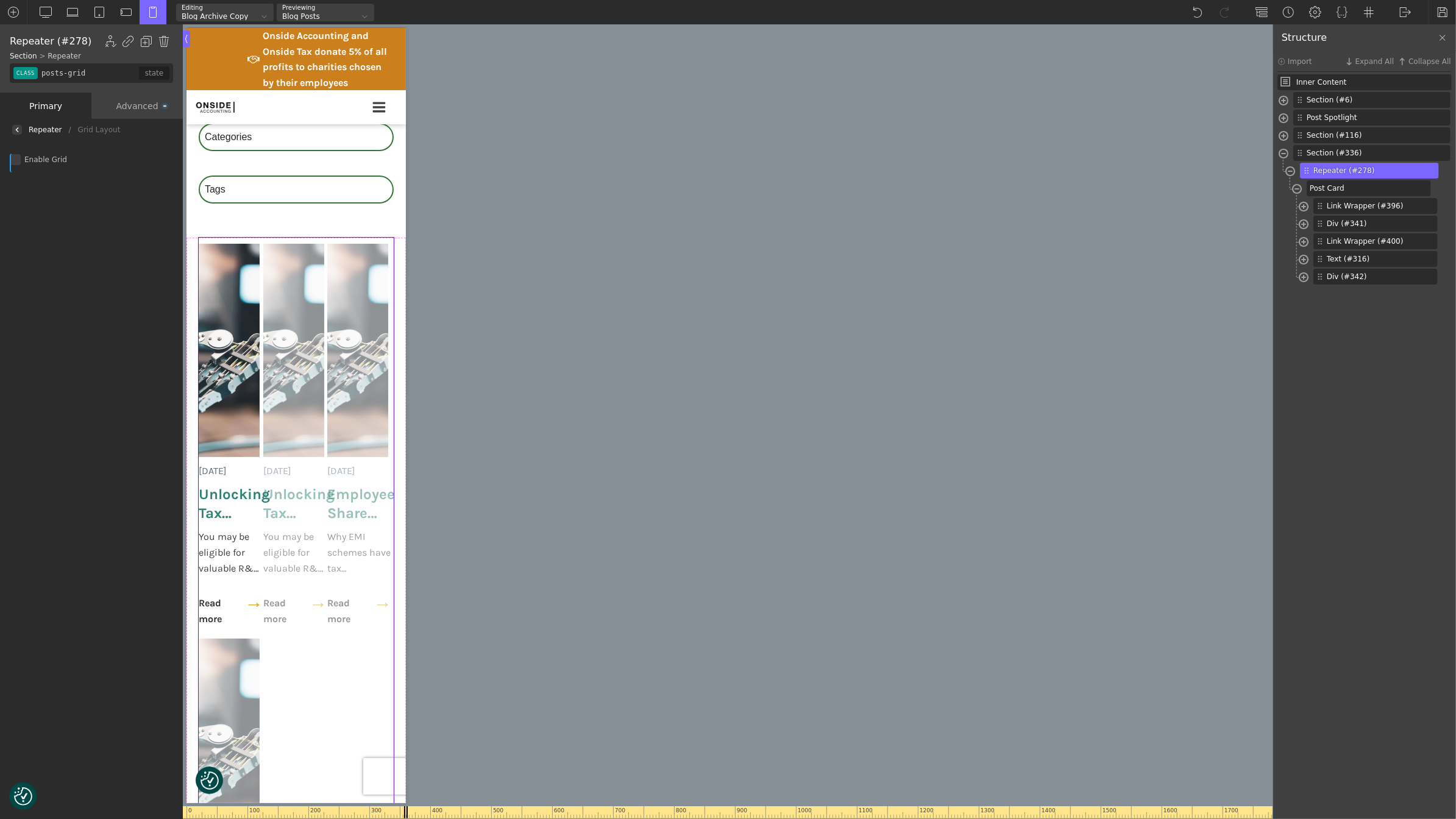
click at [124, 104] on div "Advanced" at bounding box center [137, 105] width 91 height 26
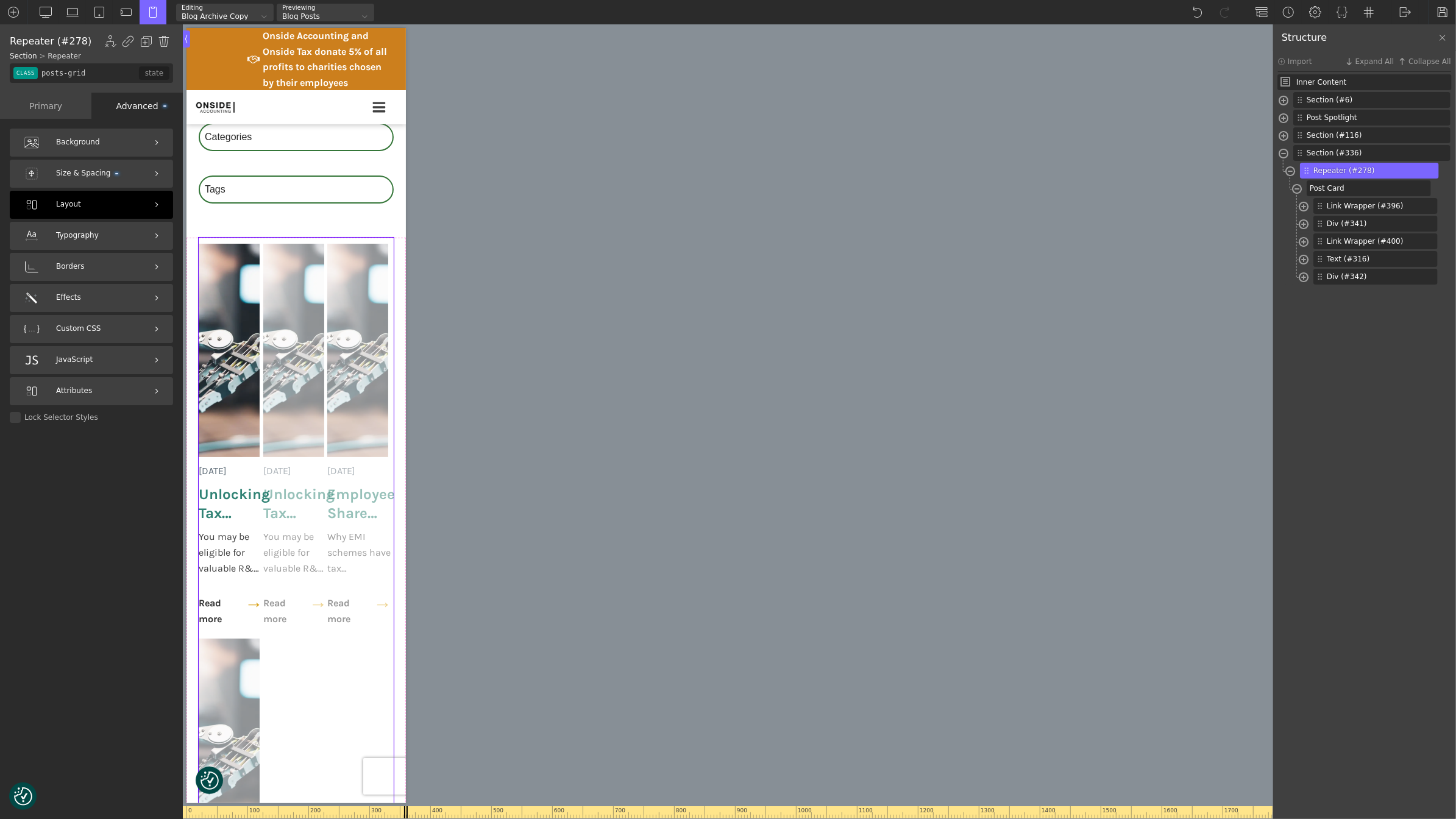
click at [85, 199] on div "Layout" at bounding box center [92, 204] width 164 height 28
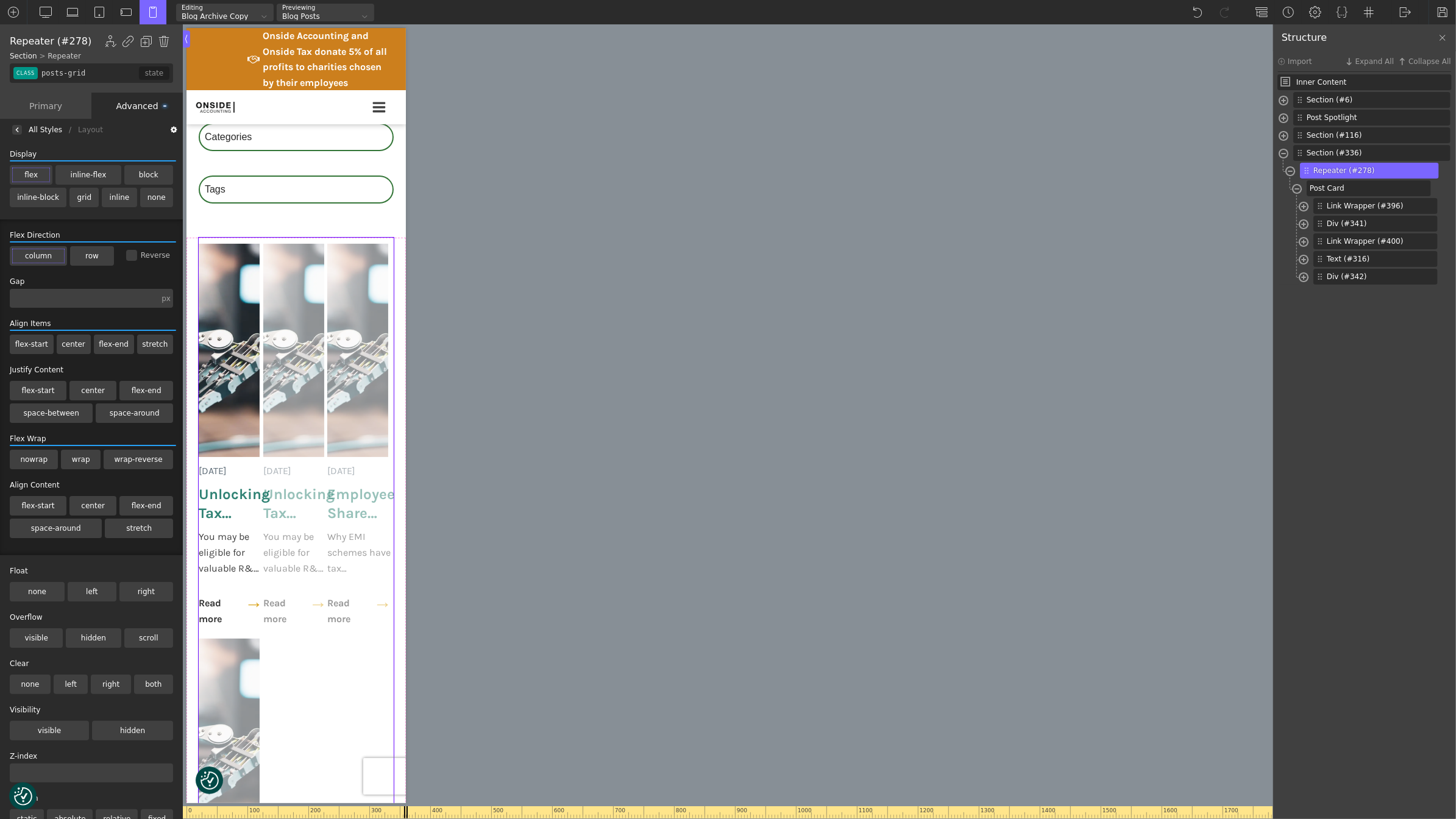
click at [24, 172] on label "flex" at bounding box center [31, 175] width 43 height 19
click at [0, 0] on input "flex" at bounding box center [0, 0] width 0 height 0
click at [47, 258] on label "column" at bounding box center [39, 256] width 57 height 19
click at [0, 0] on input "column" at bounding box center [0, 0] width 0 height 0
click at [38, 130] on div "All Styles" at bounding box center [46, 130] width 34 height 0
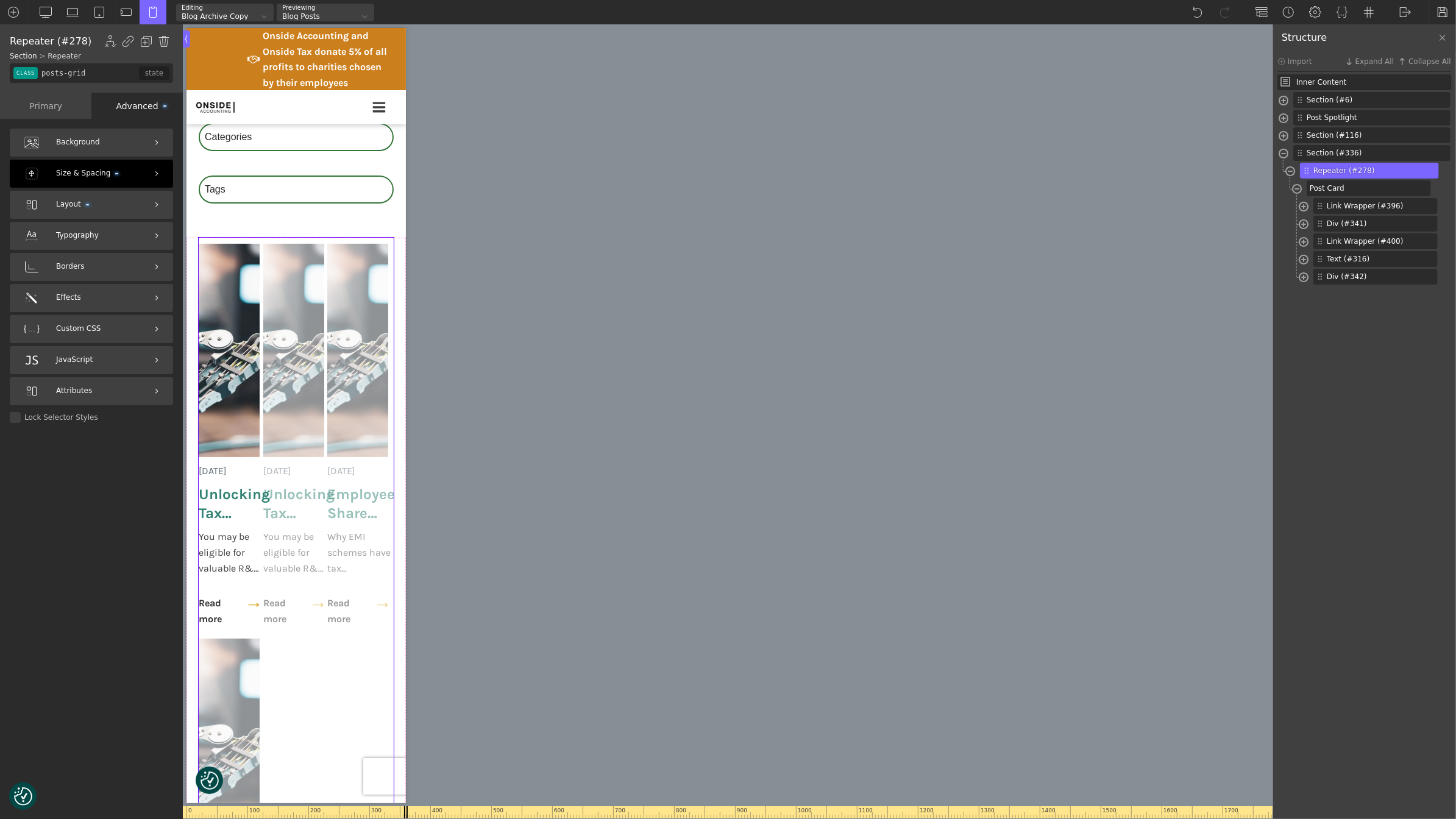
click at [113, 176] on span "Size & Spacing" at bounding box center [87, 174] width 62 height 12
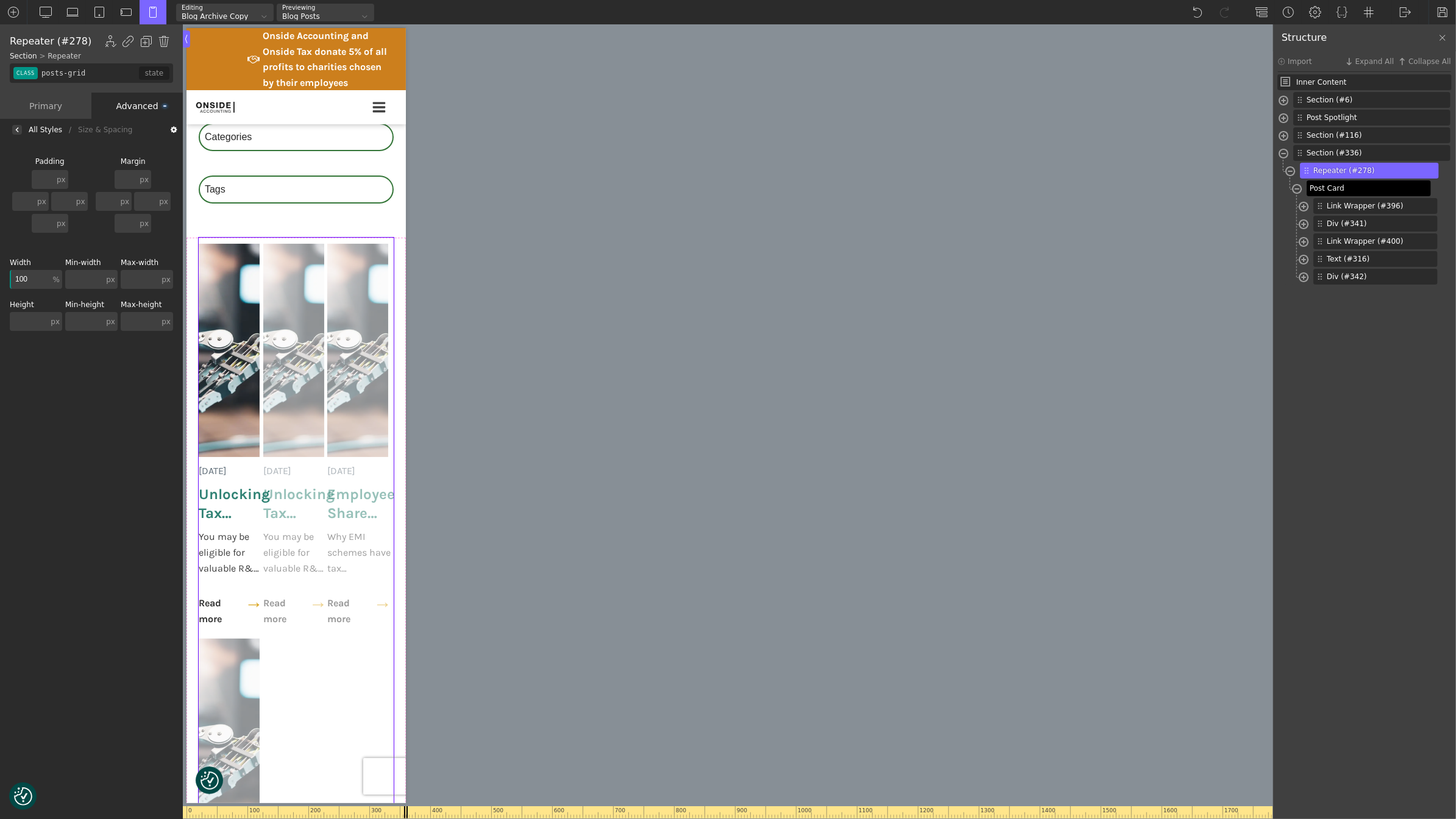
click at [1364, 191] on span "Post Card" at bounding box center [1367, 188] width 116 height 11
type input "post-card"
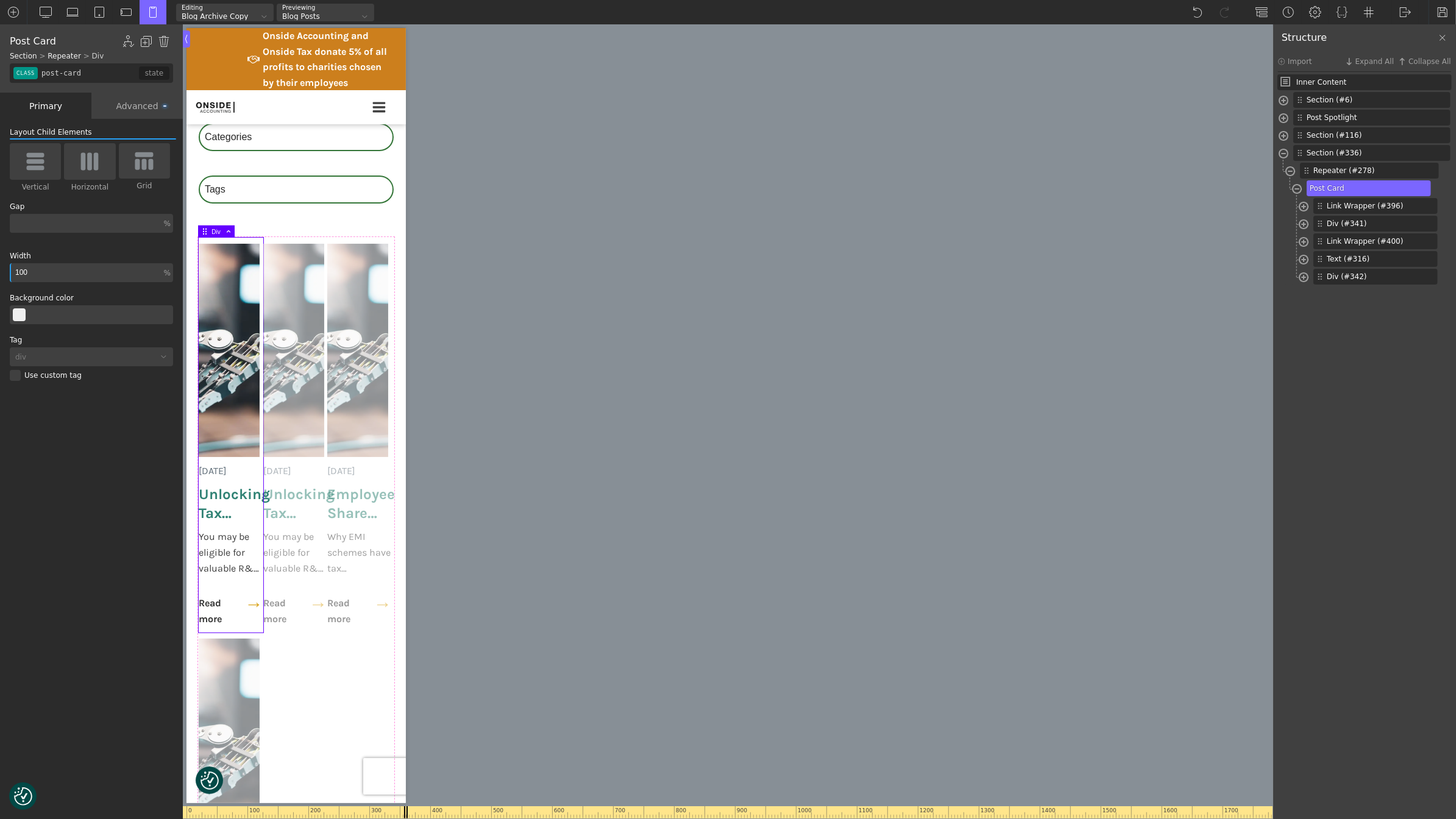
click at [144, 105] on div "Advanced" at bounding box center [137, 105] width 91 height 26
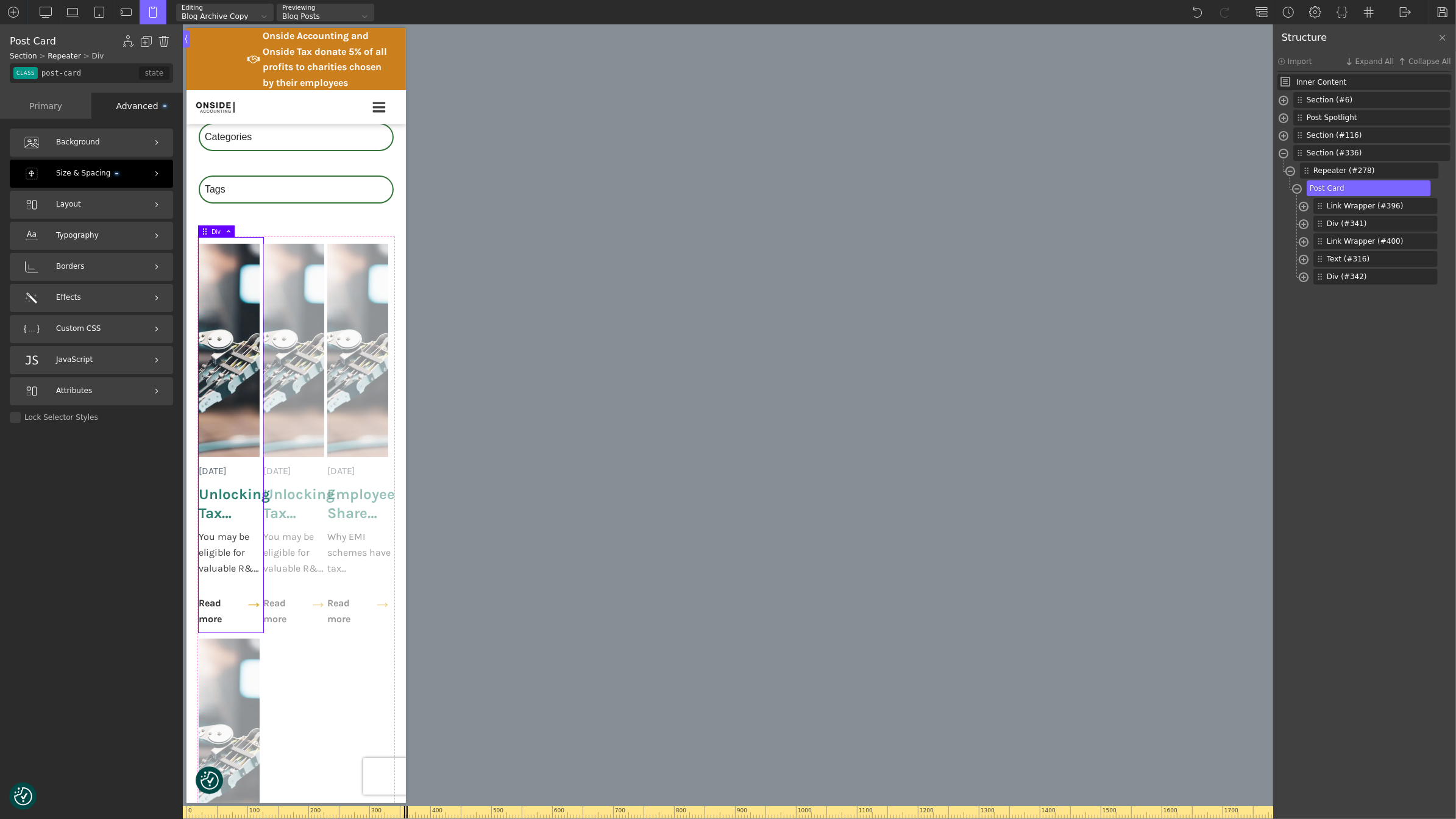
click at [99, 168] on span "Size & Spacing" at bounding box center [87, 174] width 62 height 12
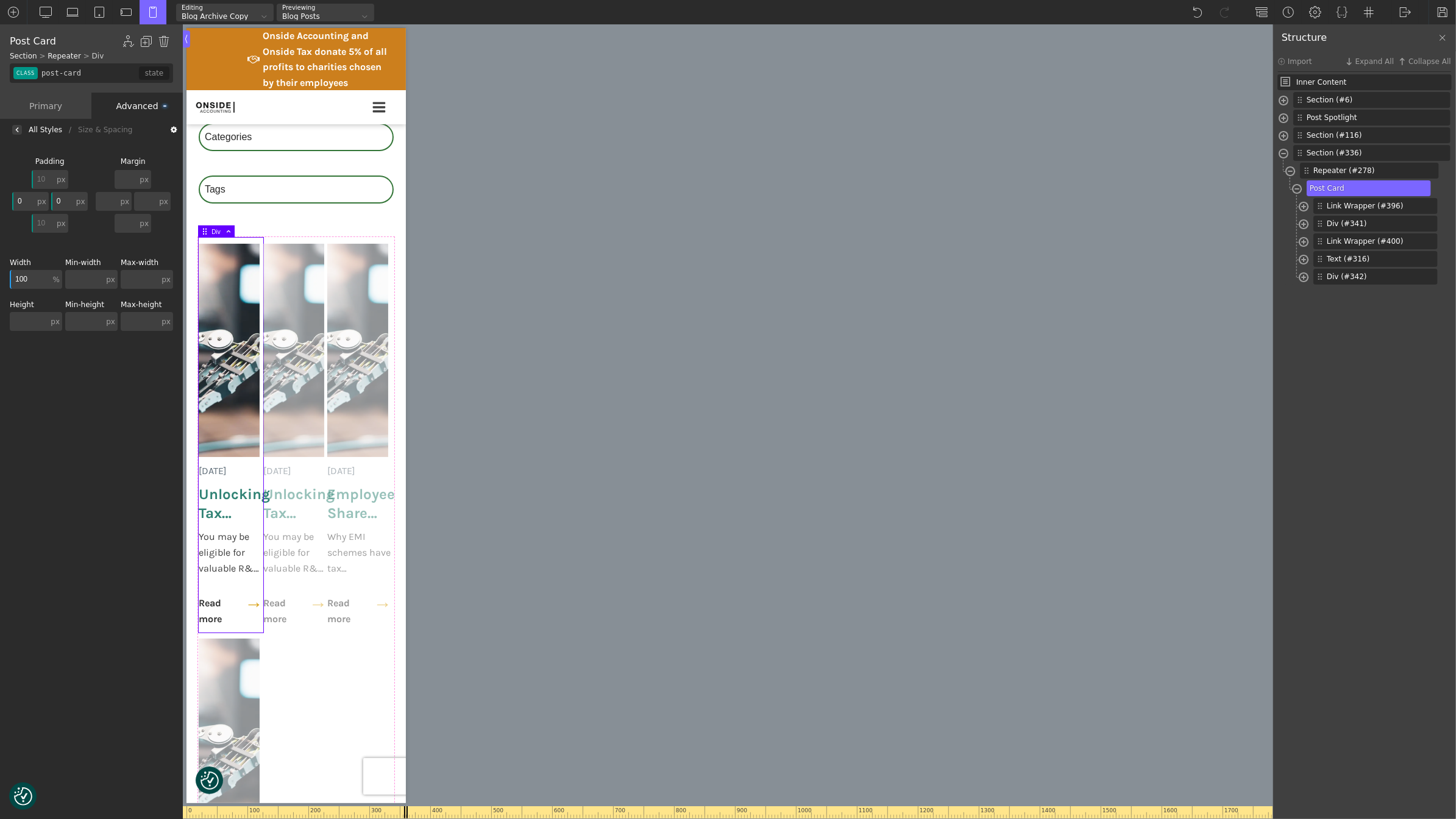
click at [28, 276] on input "100" at bounding box center [30, 279] width 40 height 19
click at [19, 197] on input "0" at bounding box center [23, 202] width 23 height 19
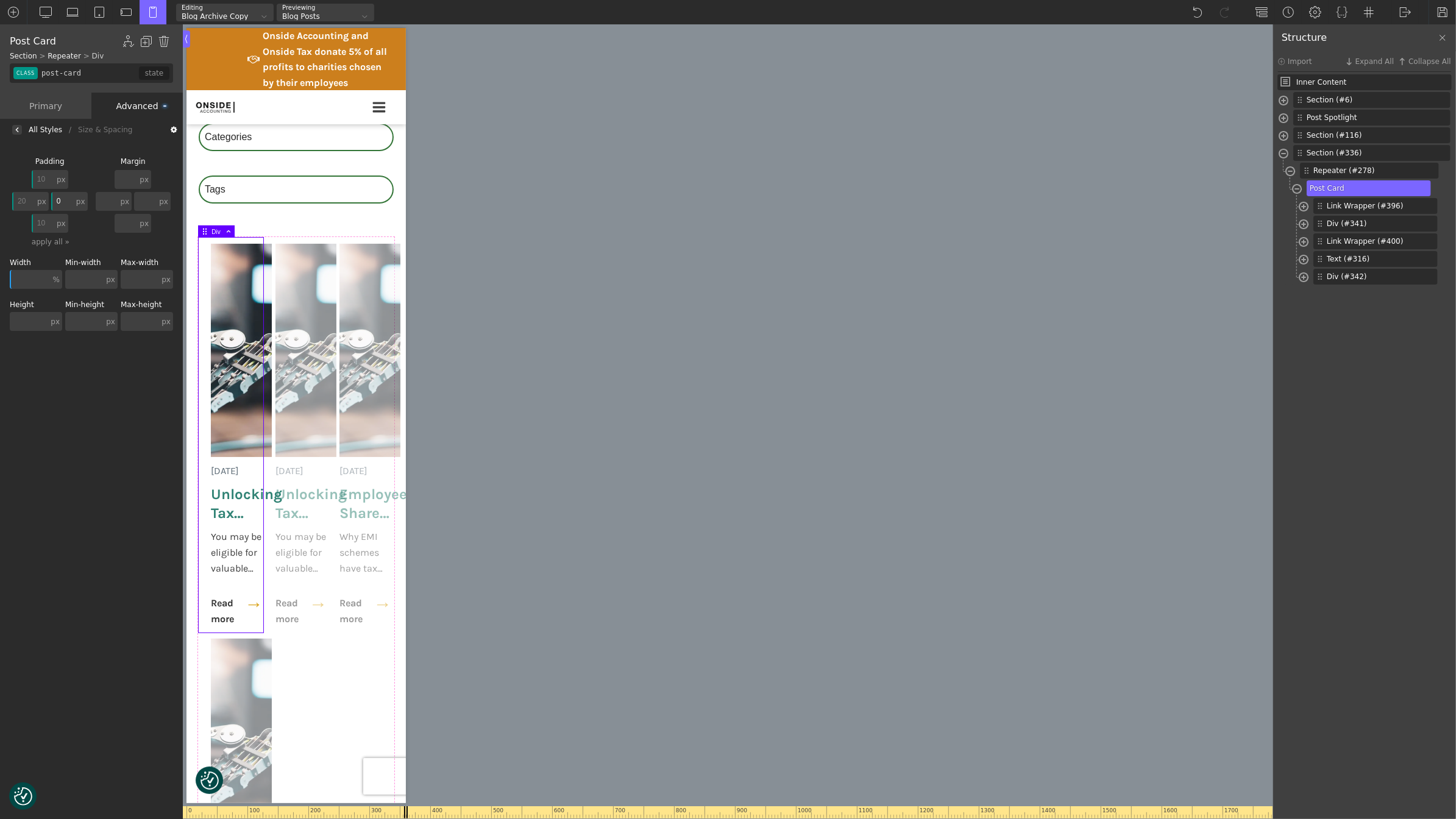
type input "20"
click at [58, 197] on input "0" at bounding box center [62, 202] width 23 height 19
type input "20"
click at [39, 130] on div "All Styles" at bounding box center [46, 130] width 34 height 0
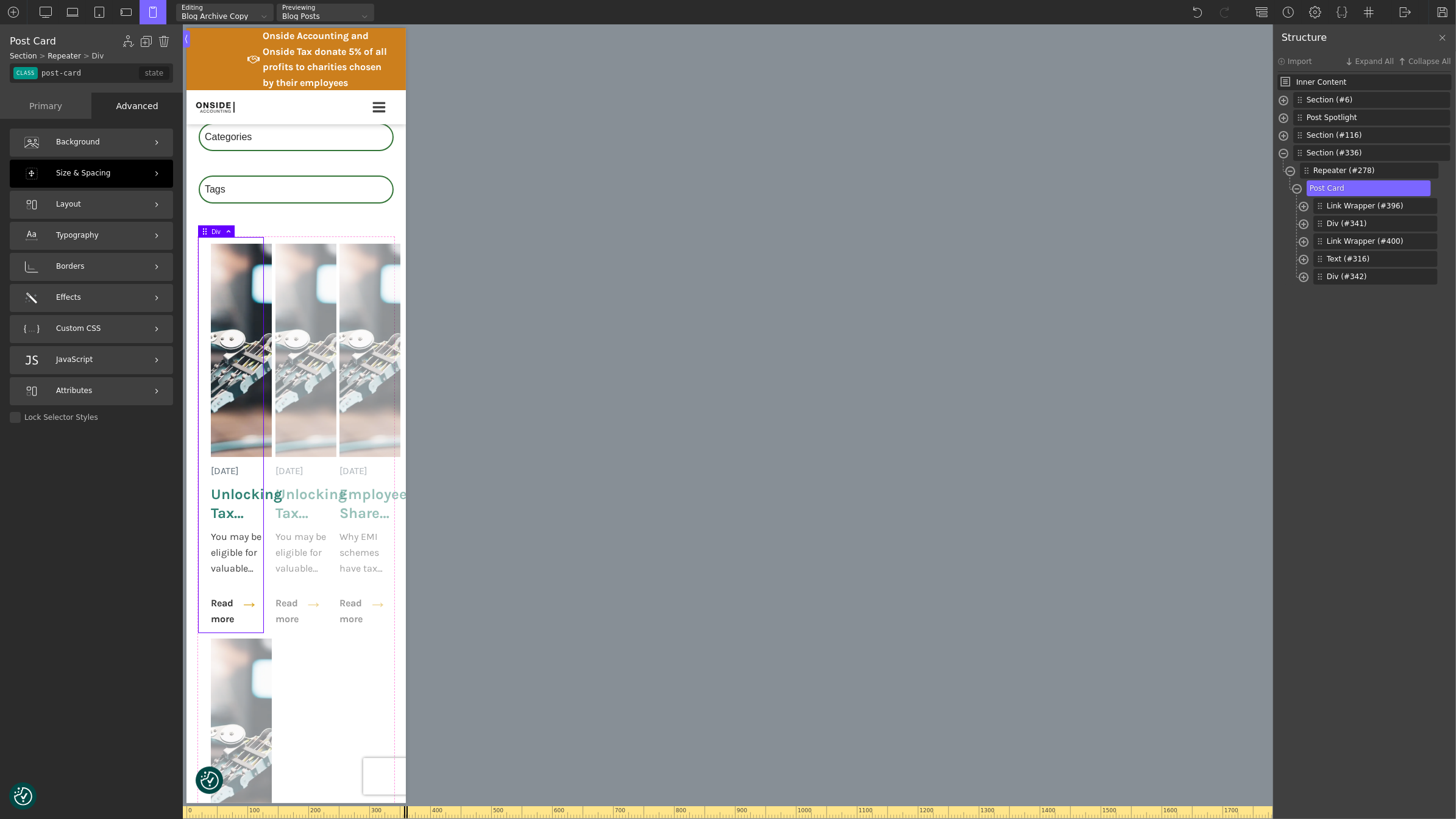
click at [98, 171] on span "Size & Spacing" at bounding box center [83, 174] width 54 height 12
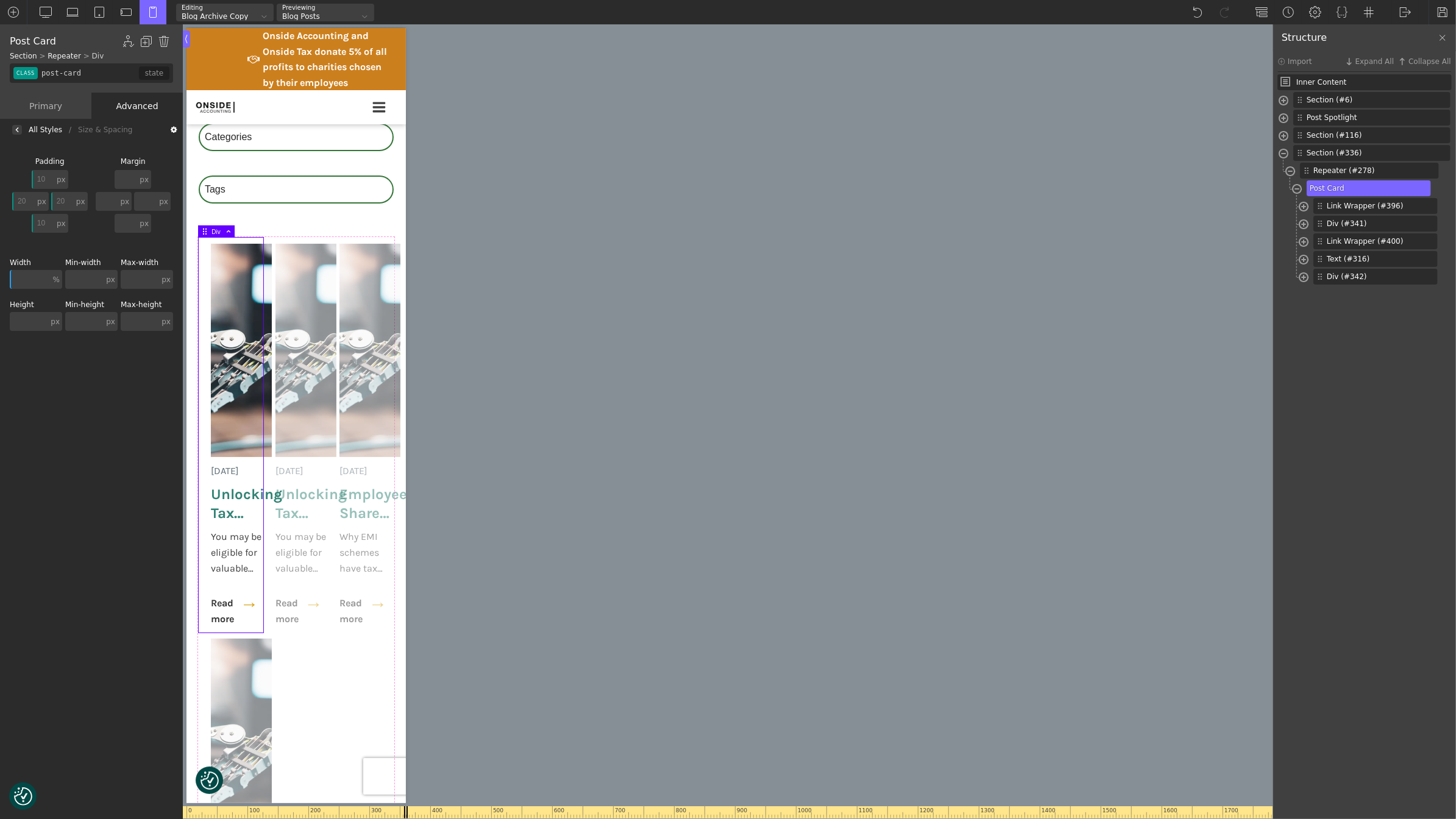
click at [31, 276] on input "text" at bounding box center [30, 279] width 40 height 19
type input "100"
click at [40, 130] on div "All Styles" at bounding box center [46, 130] width 34 height 0
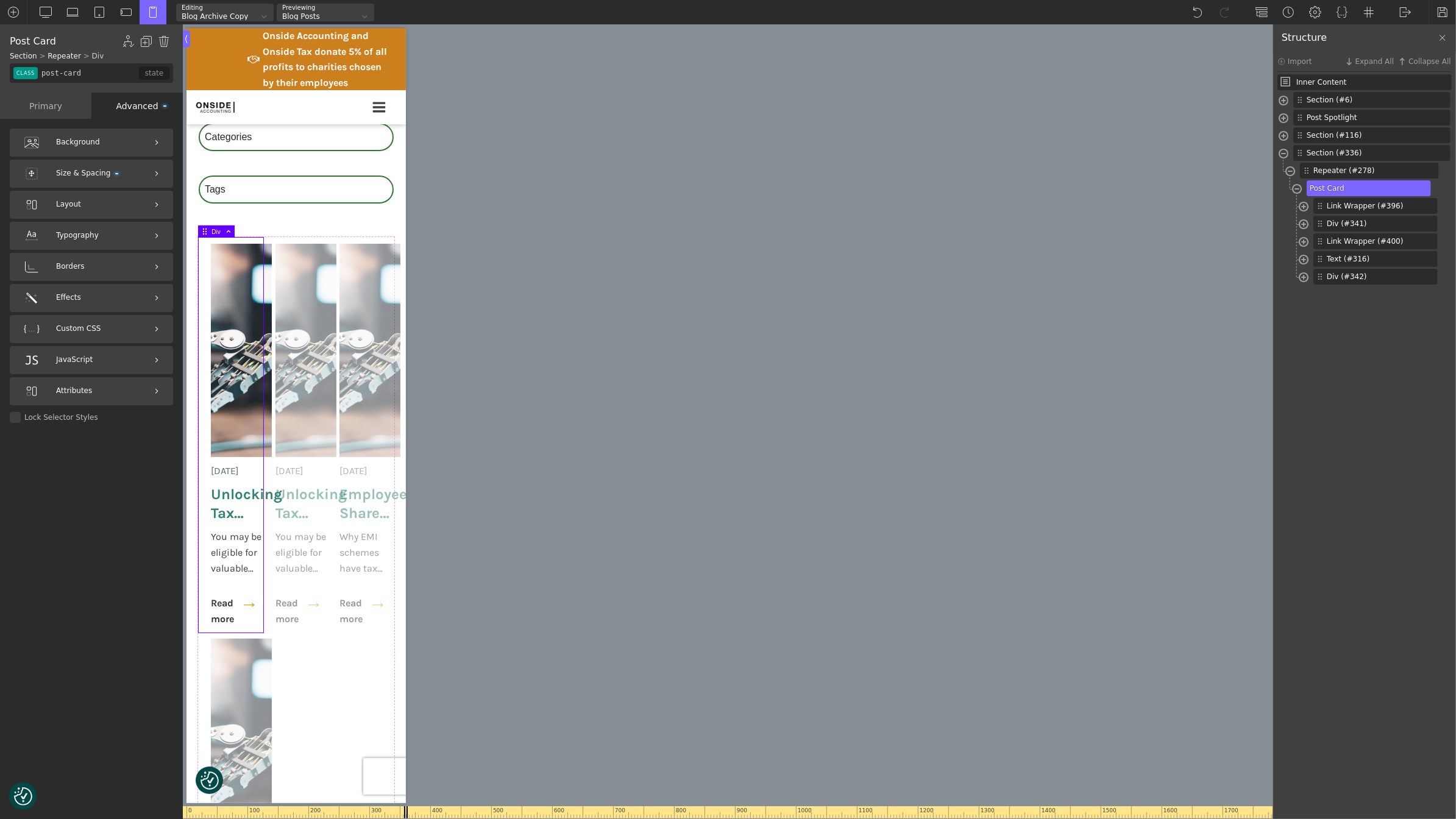
click at [56, 113] on div "Primary" at bounding box center [46, 105] width 91 height 26
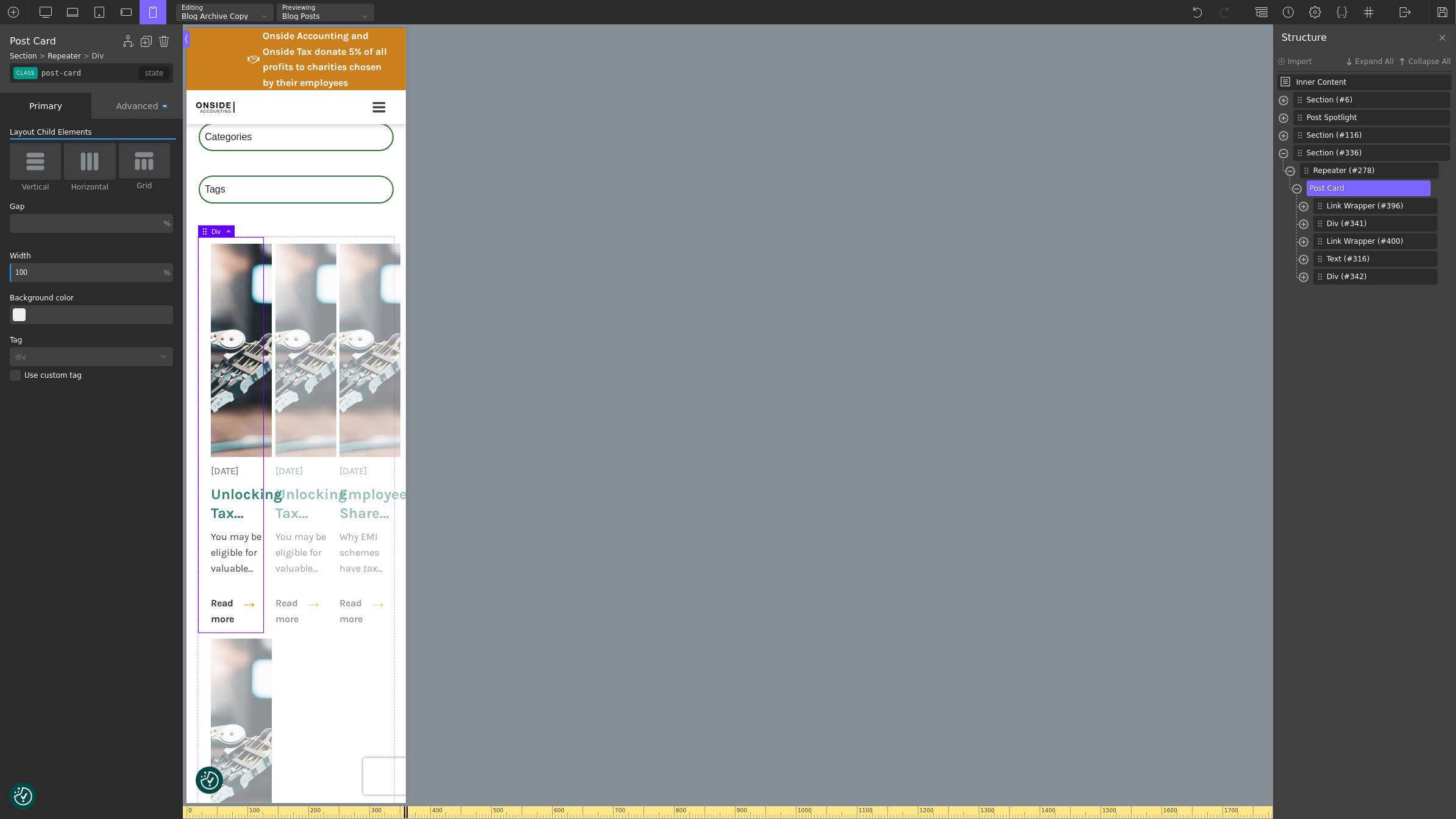
click at [47, 267] on input "100" at bounding box center [86, 272] width 152 height 19
click at [1303, 210] on span at bounding box center [1303, 208] width 10 height 14
click at [1303, 240] on span at bounding box center [1303, 243] width 10 height 14
click at [1303, 277] on span at bounding box center [1303, 278] width 10 height 14
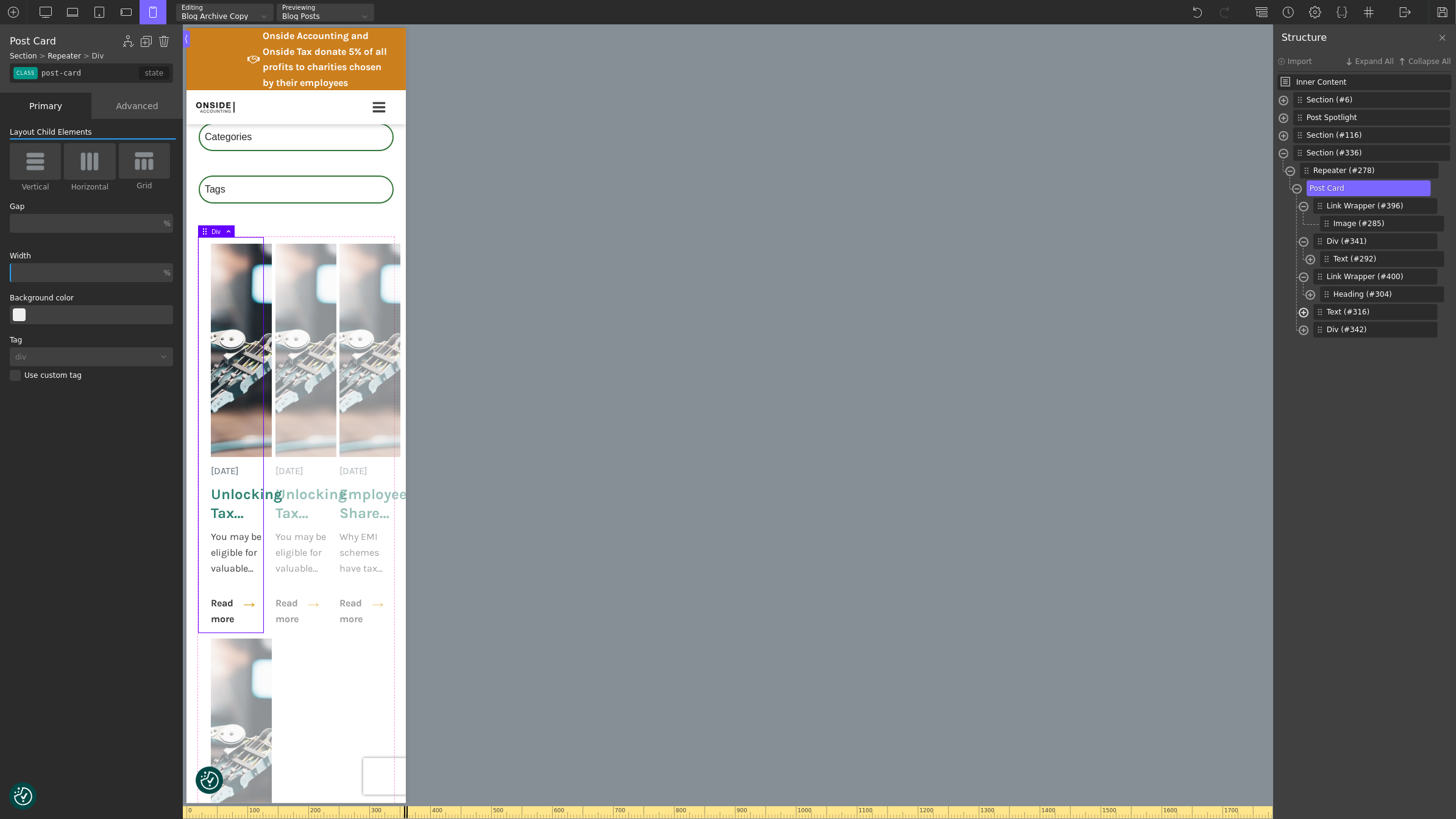
click at [1302, 309] on span at bounding box center [1303, 314] width 10 height 14
click at [1302, 349] on span at bounding box center [1303, 349] width 10 height 14
click at [1390, 202] on span "Link Wrapper (#396)" at bounding box center [1366, 206] width 78 height 11
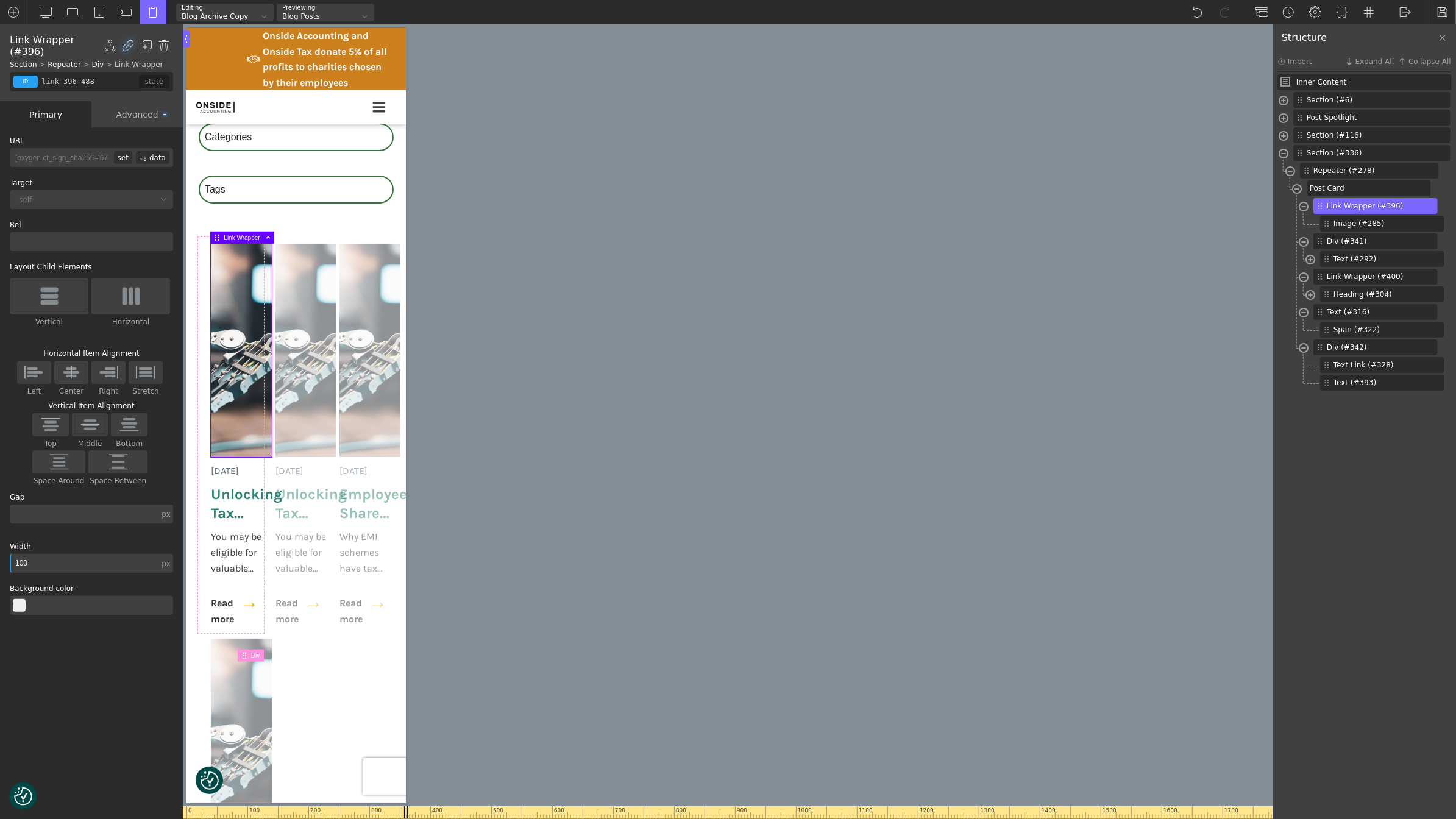
click at [151, 124] on div "Advanced" at bounding box center [137, 114] width 91 height 26
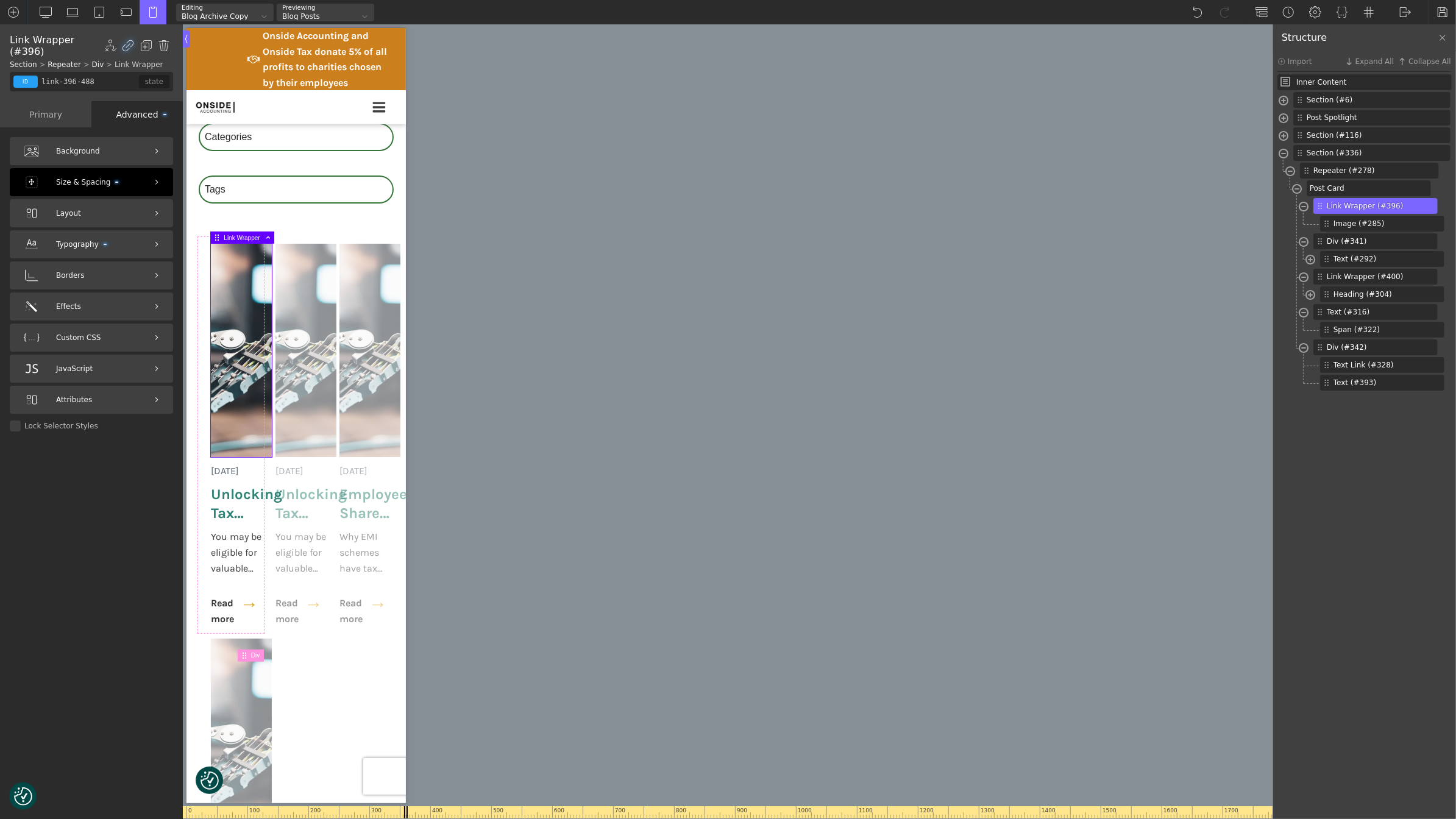
click at [94, 185] on span "Size & Spacing" at bounding box center [87, 183] width 62 height 12
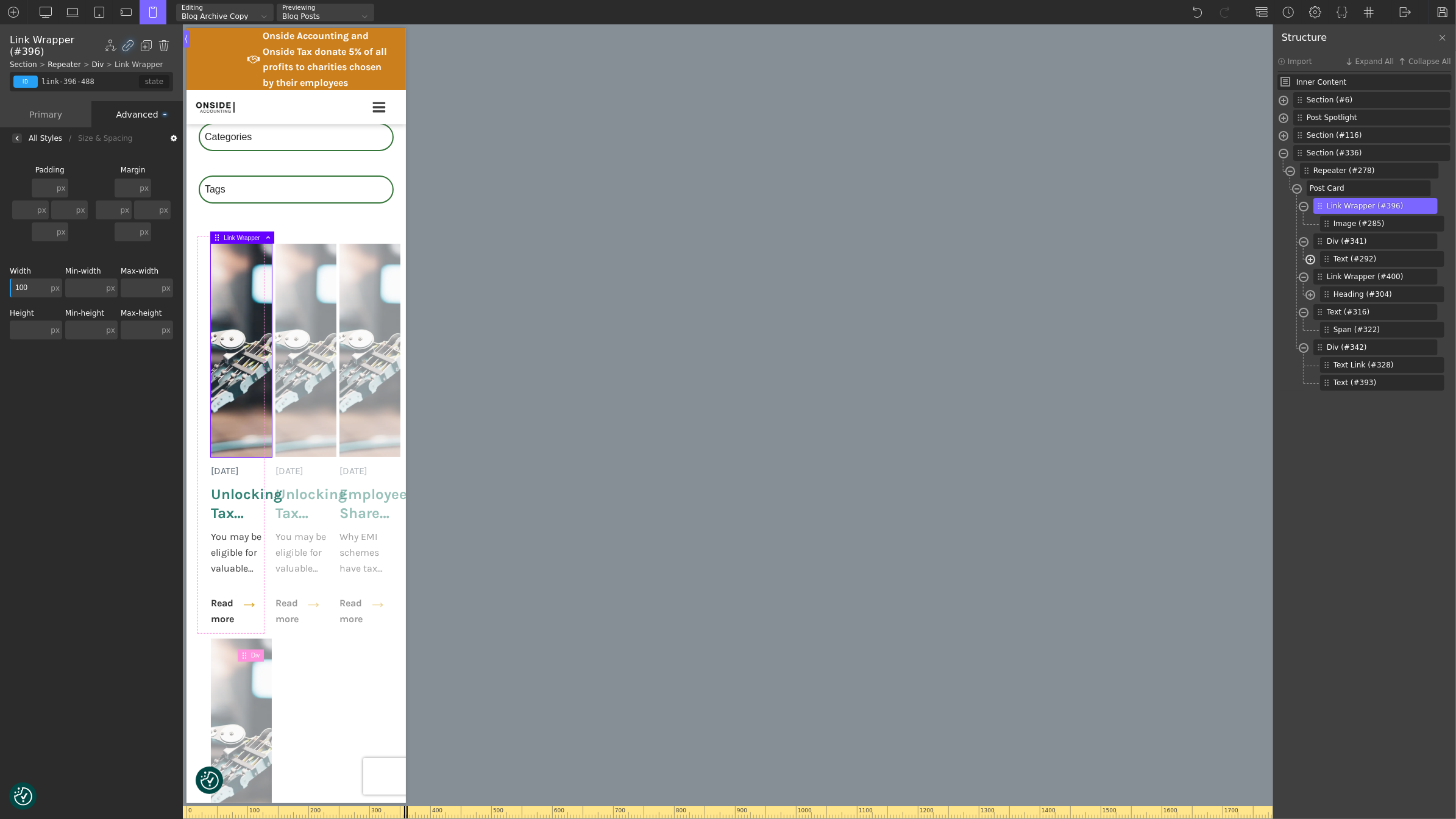
click at [1313, 261] on span at bounding box center [1310, 261] width 10 height 14
type input "link-400-488"
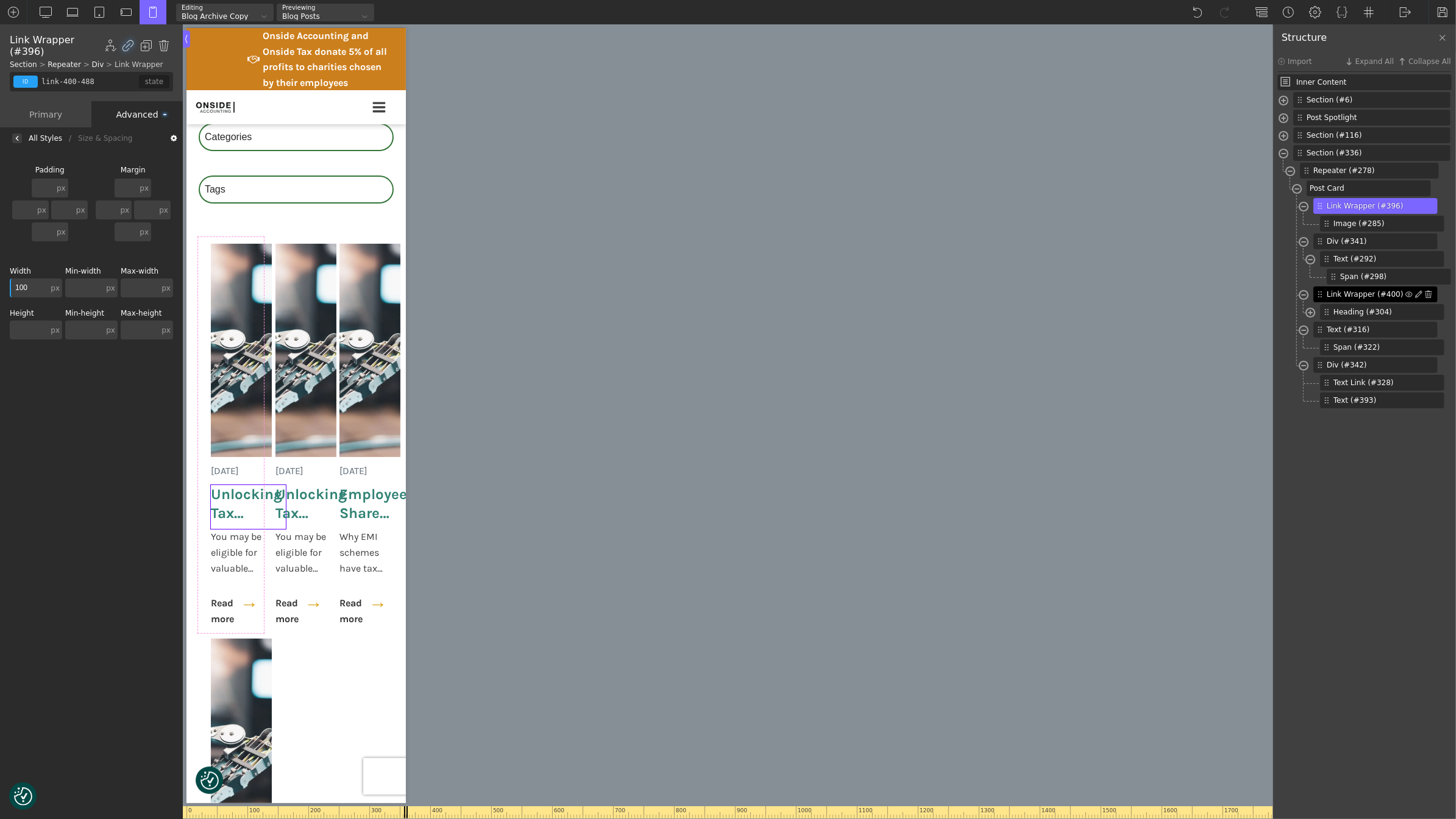
click at [1364, 298] on span "Link Wrapper (#400)" at bounding box center [1366, 294] width 78 height 11
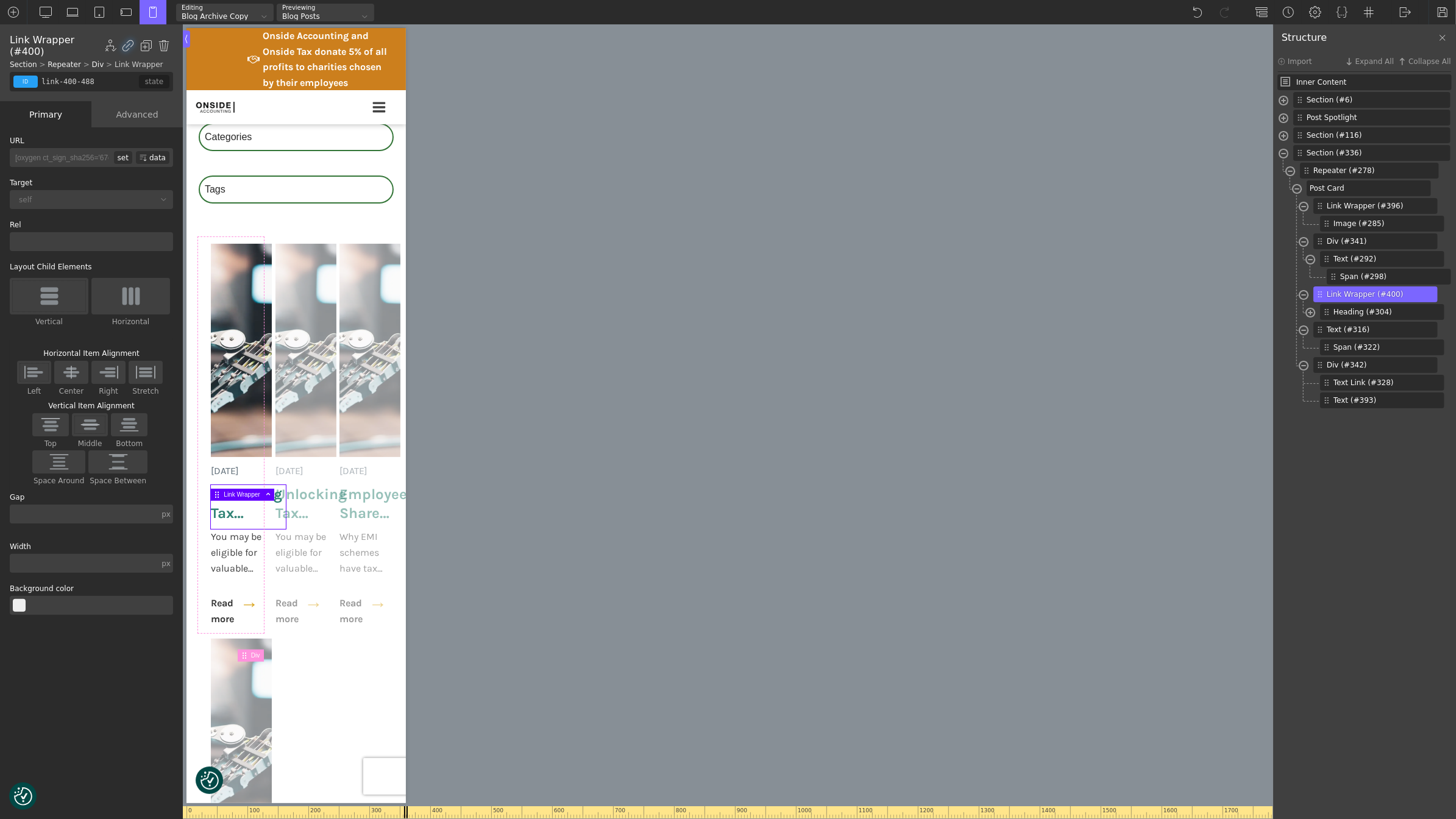
click at [51, 562] on input "text" at bounding box center [84, 563] width 149 height 19
type input "100"
click at [130, 117] on div "Advanced" at bounding box center [137, 114] width 91 height 26
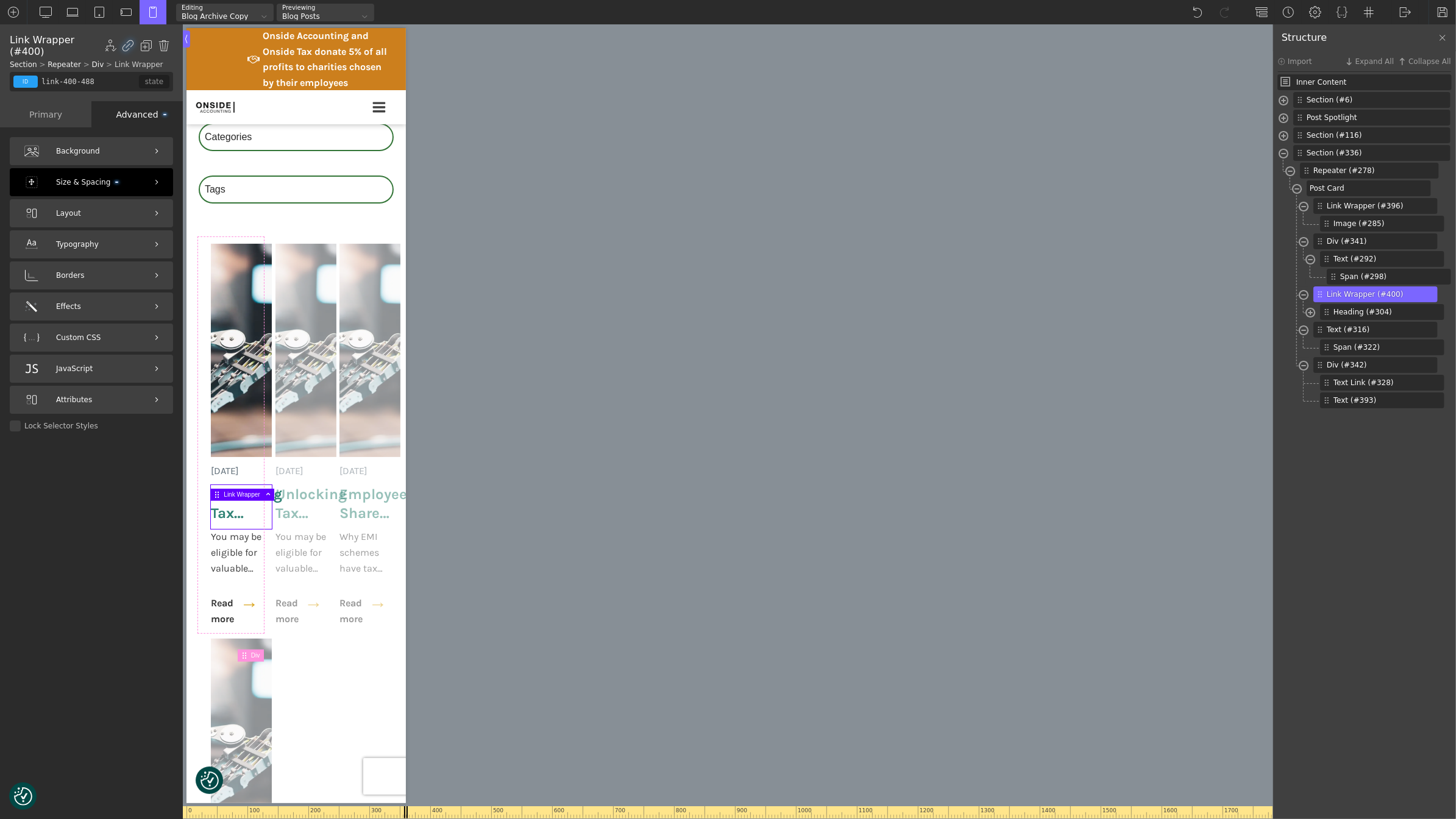
click at [98, 175] on div "Size & Spacing" at bounding box center [92, 181] width 164 height 28
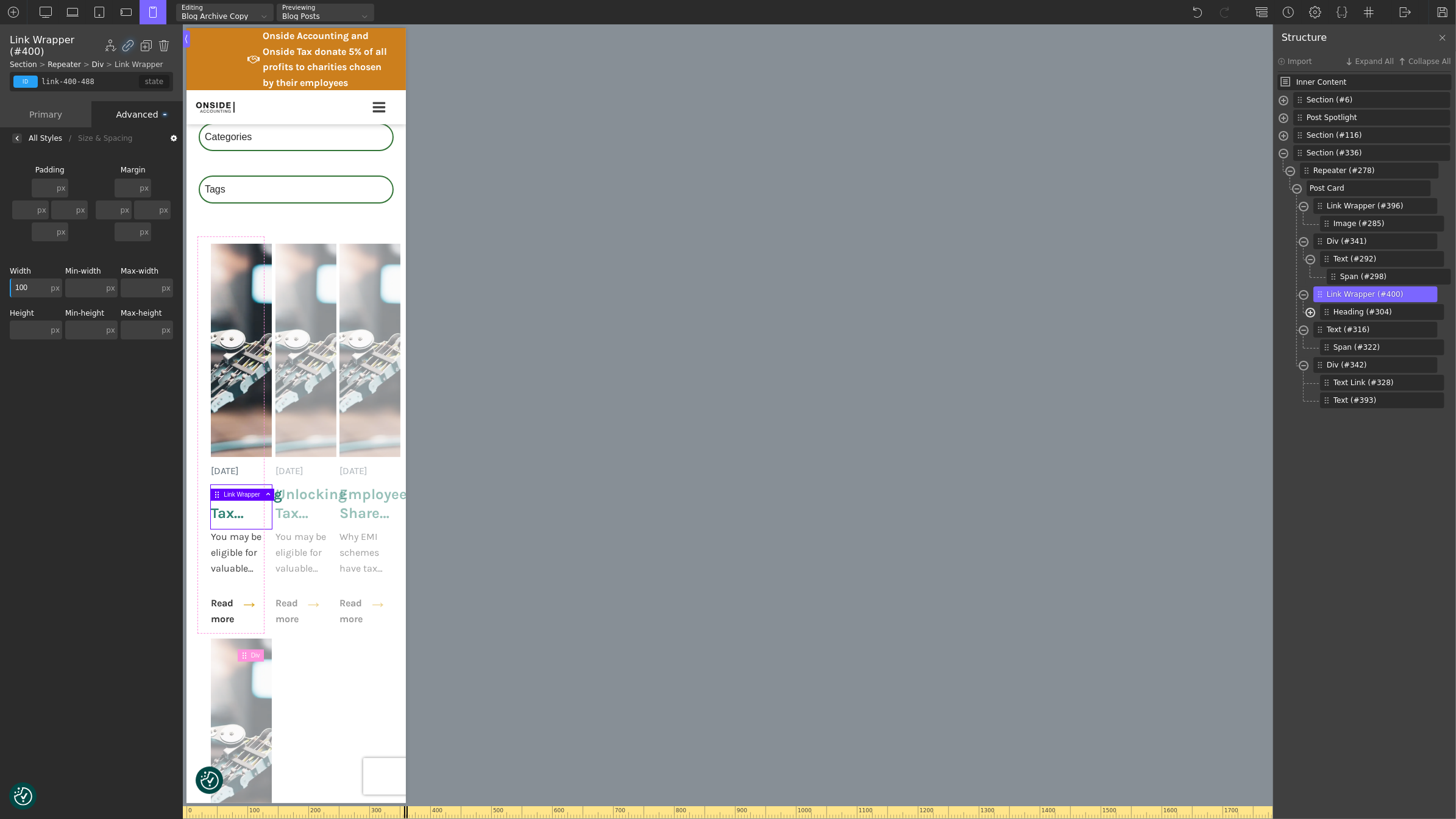
click at [1307, 314] on span at bounding box center [1310, 314] width 10 height 14
click at [241, 336] on img at bounding box center [240, 350] width 61 height 213
type input "image-285-488"
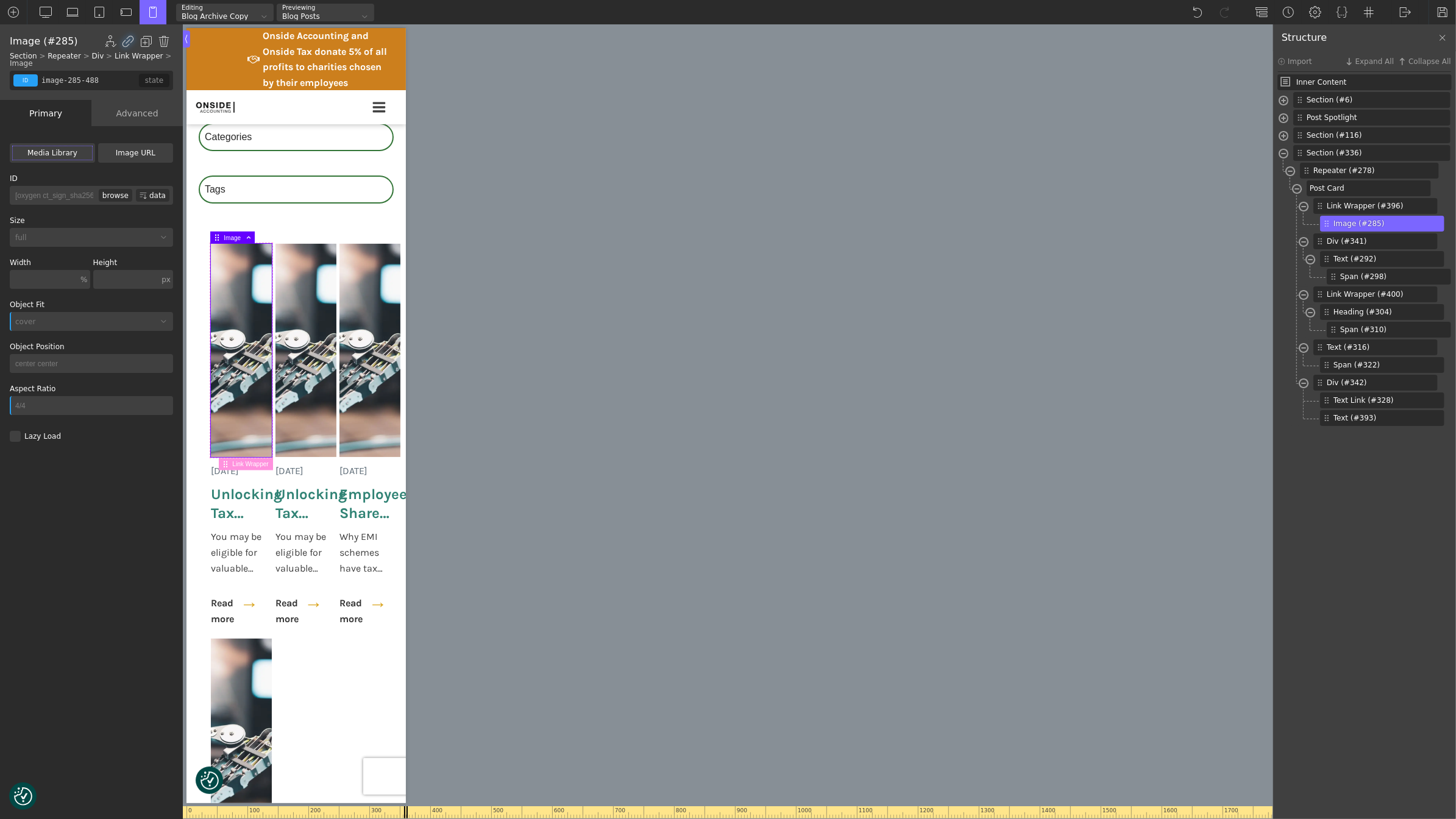
click at [55, 277] on input "text" at bounding box center [44, 279] width 68 height 19
type input "100"
click at [139, 109] on div "Advanced" at bounding box center [137, 113] width 91 height 26
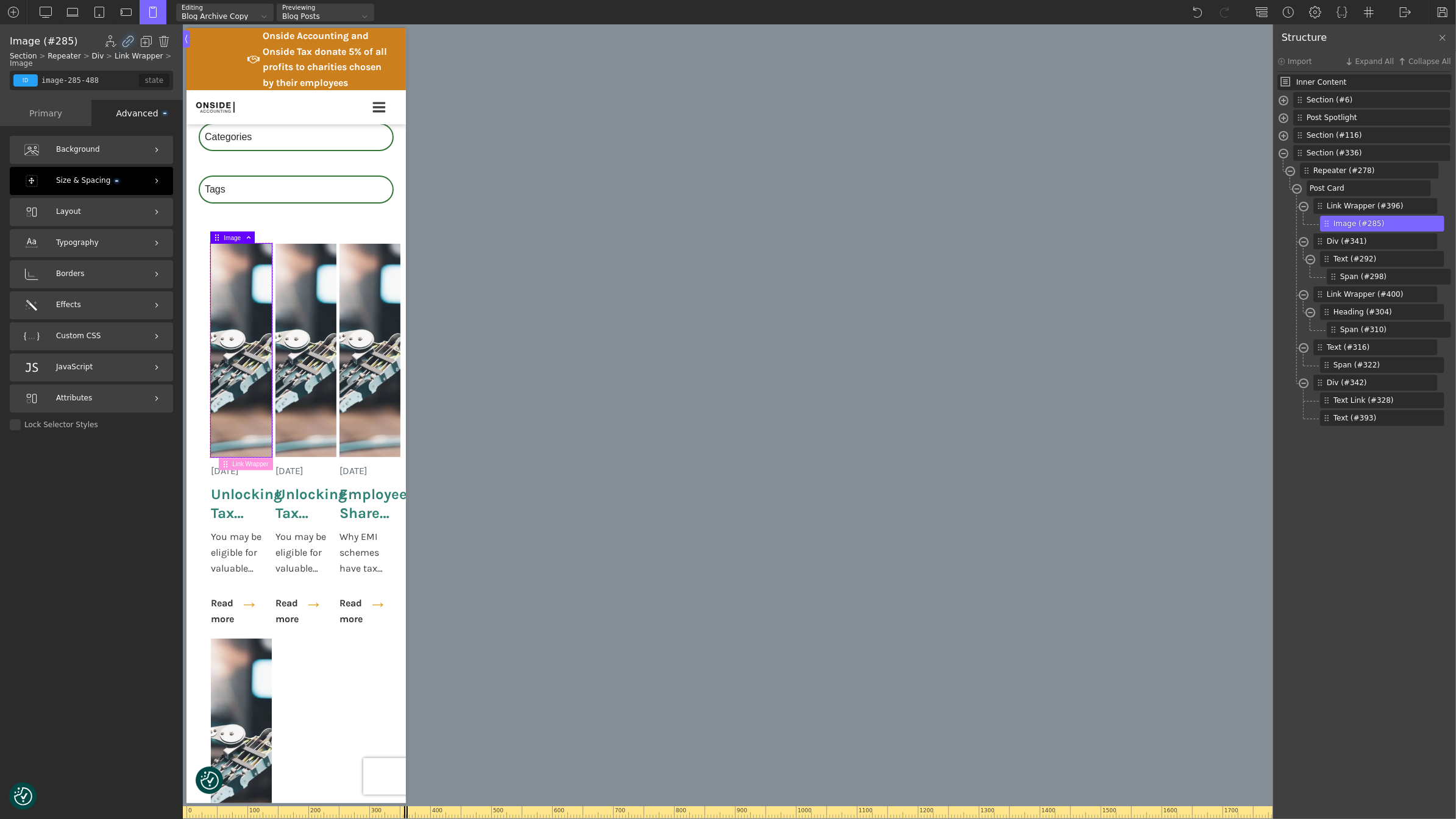
click at [111, 175] on span "Size & Spacing" at bounding box center [87, 181] width 62 height 12
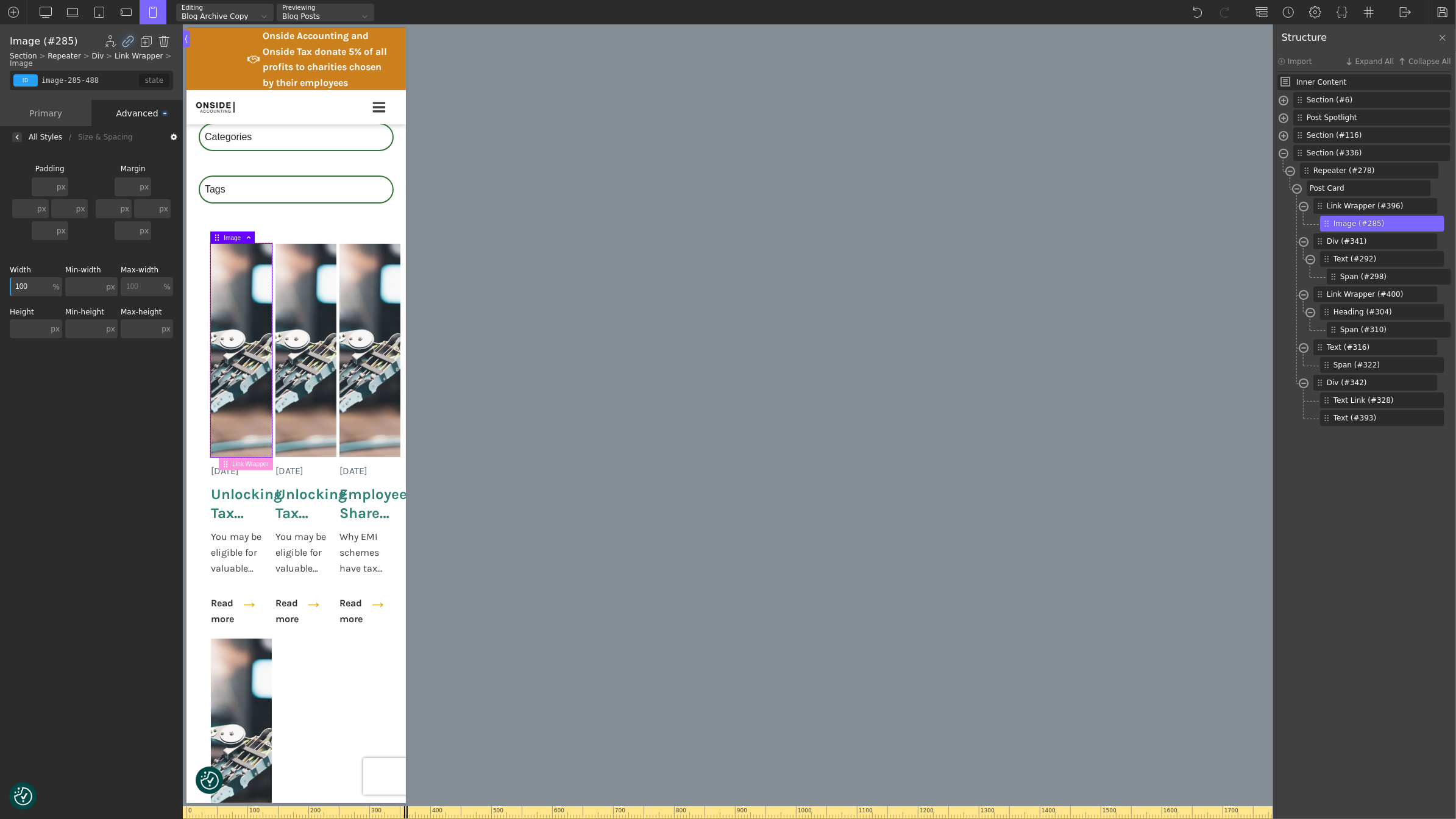
click at [144, 288] on input "100" at bounding box center [141, 287] width 40 height 19
type input "0"
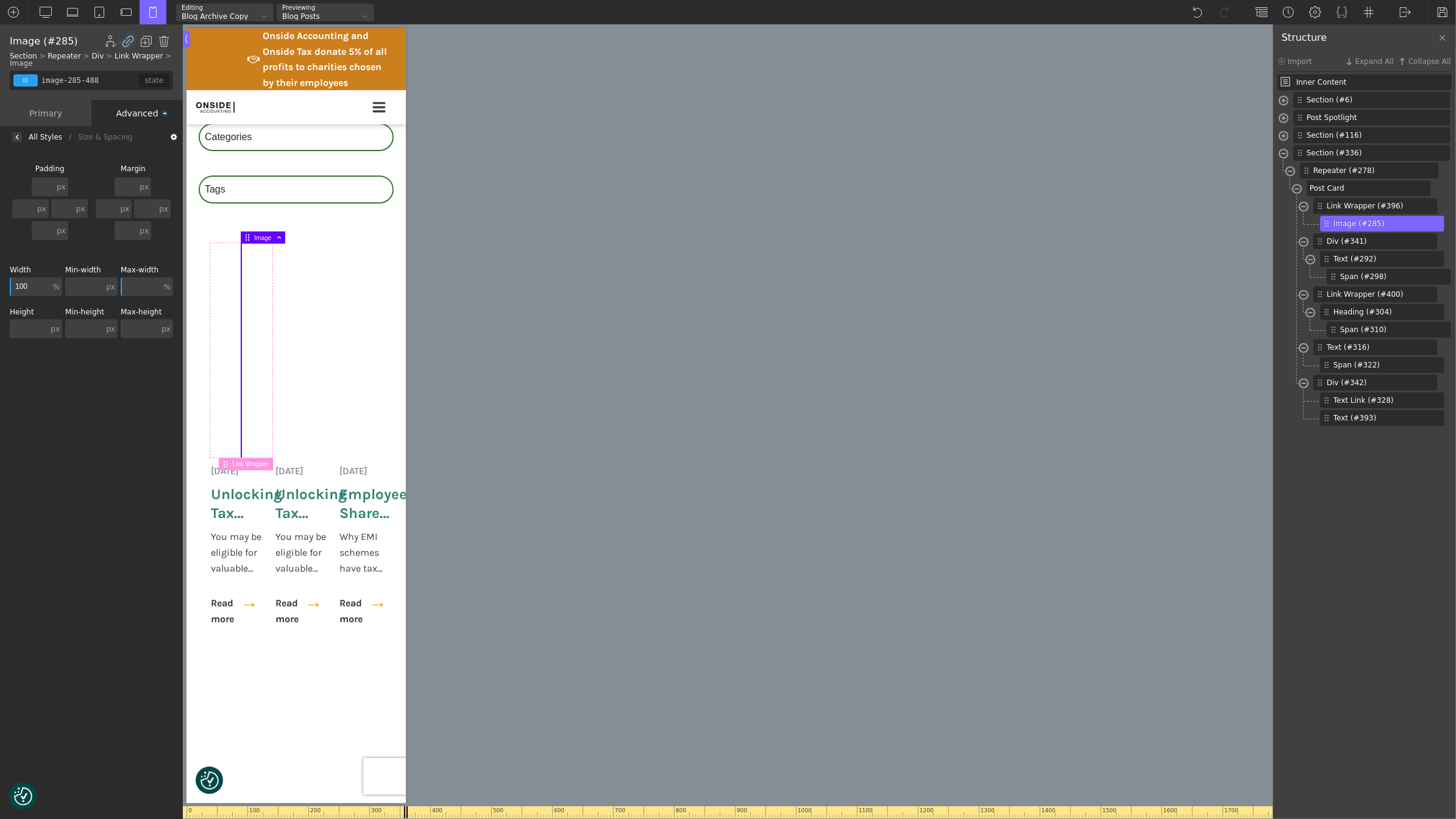
type input "100"
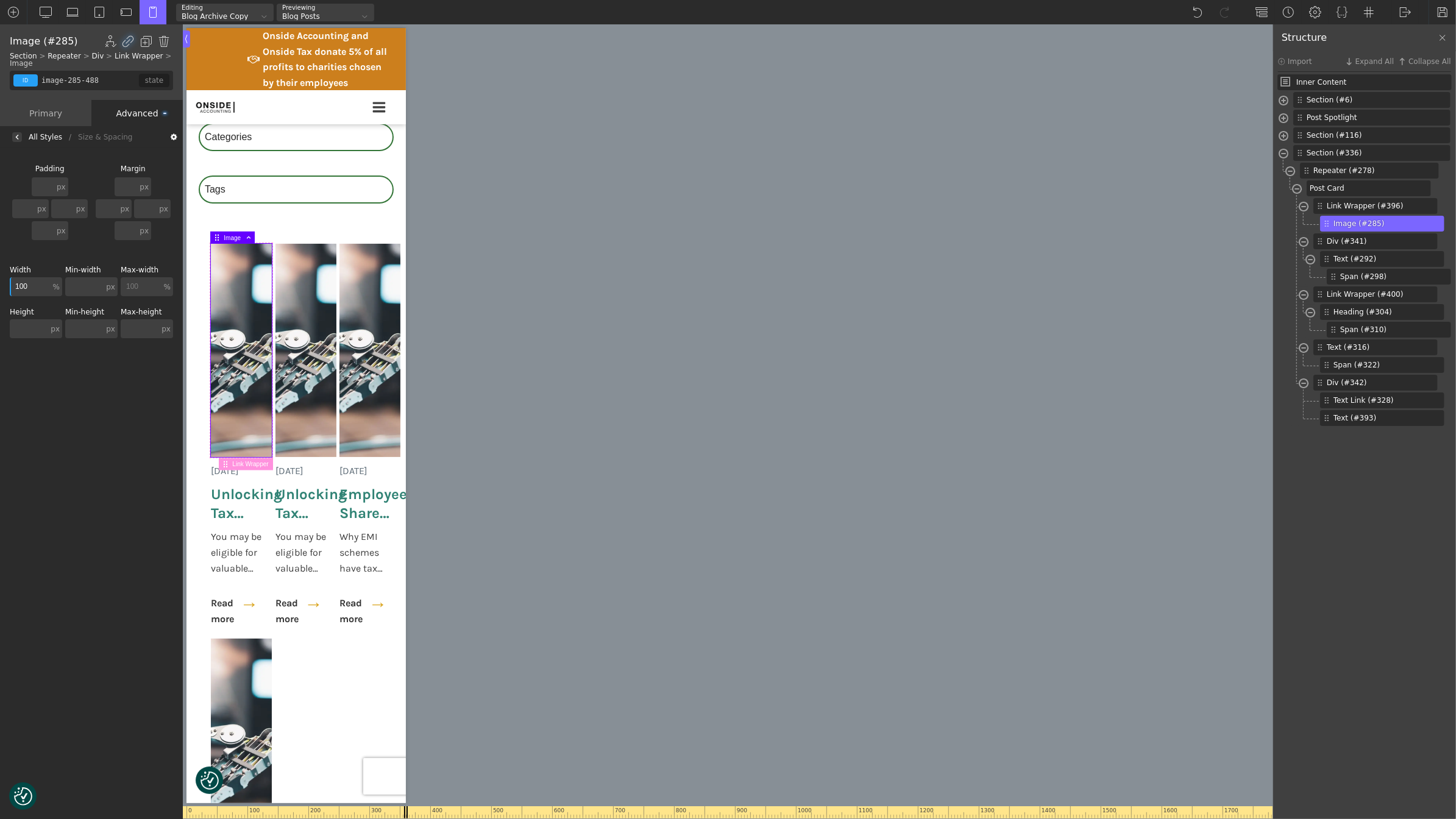
click at [30, 331] on input "text" at bounding box center [30, 329] width 39 height 19
type input "auto"
click at [99, 393] on div "Background Size & Spacing Padding px px % em rem auto vw vh none px px % em rem…" at bounding box center [91, 485] width 183 height 674
click at [1406, 17] on img at bounding box center [1405, 12] width 12 height 12
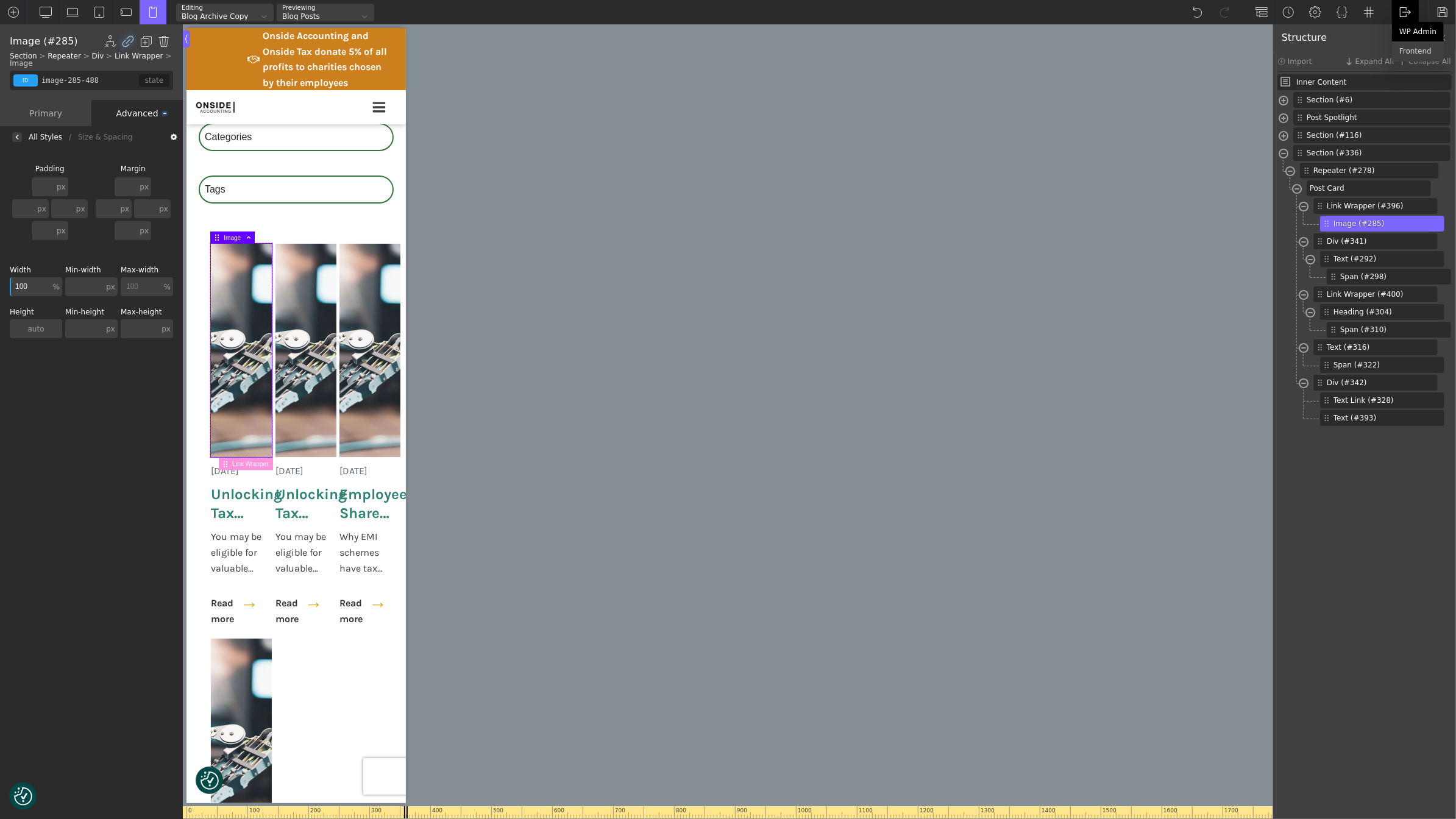
click at [1410, 33] on link "WP Admin" at bounding box center [1417, 31] width 51 height 19
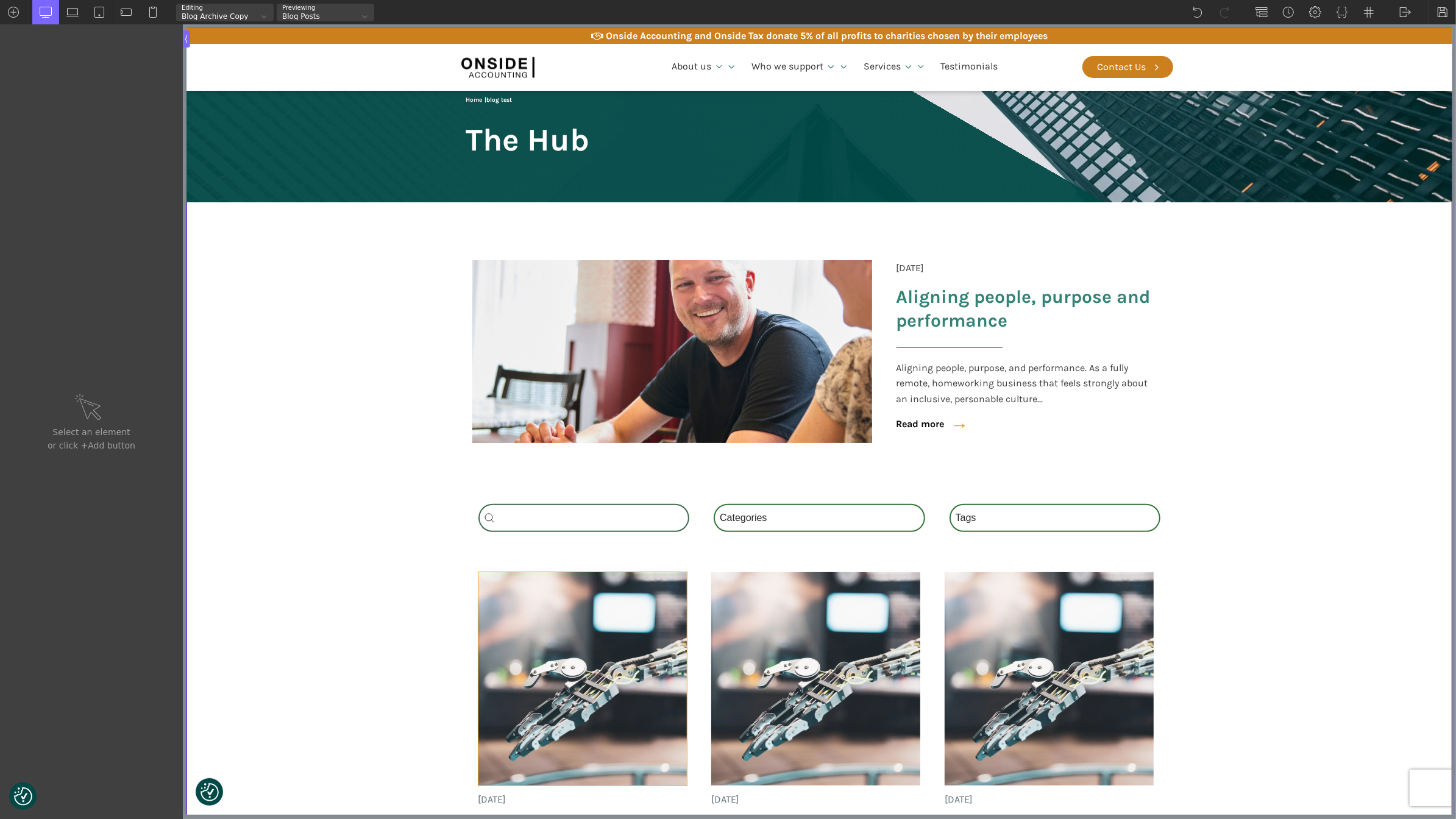
scroll to position [371, 0]
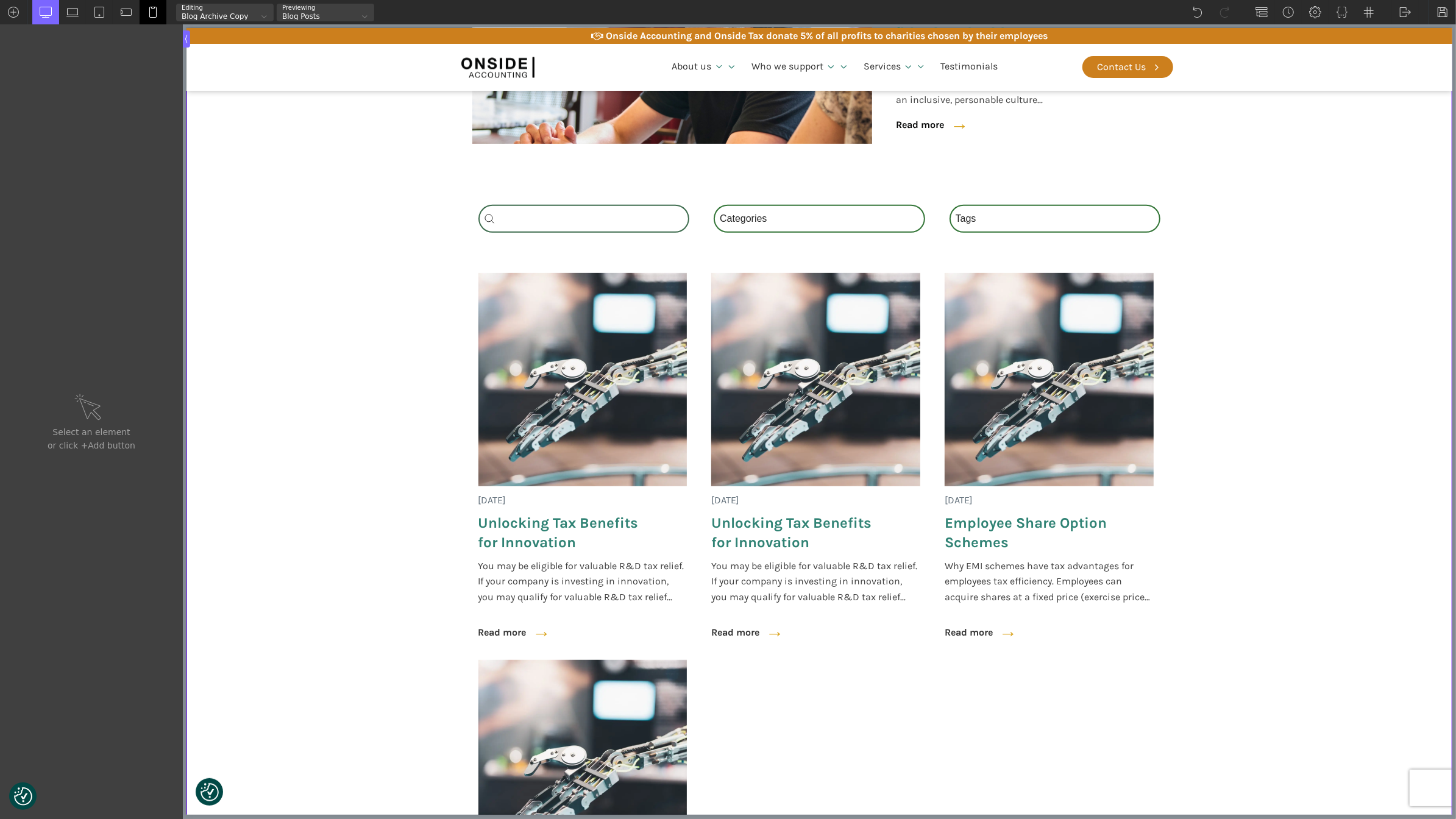
click at [151, 17] on img at bounding box center [153, 12] width 12 height 12
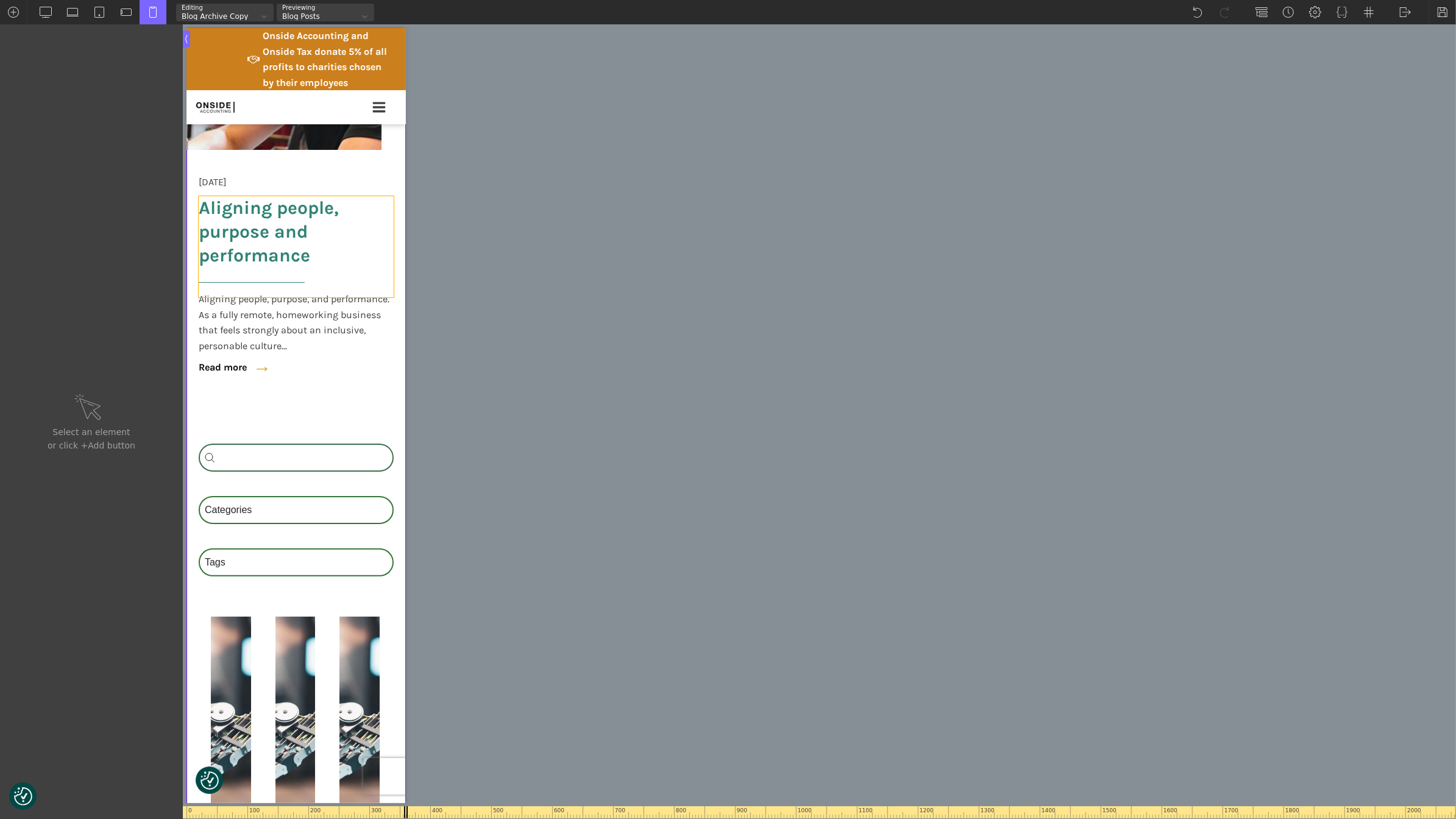
scroll to position [678, 0]
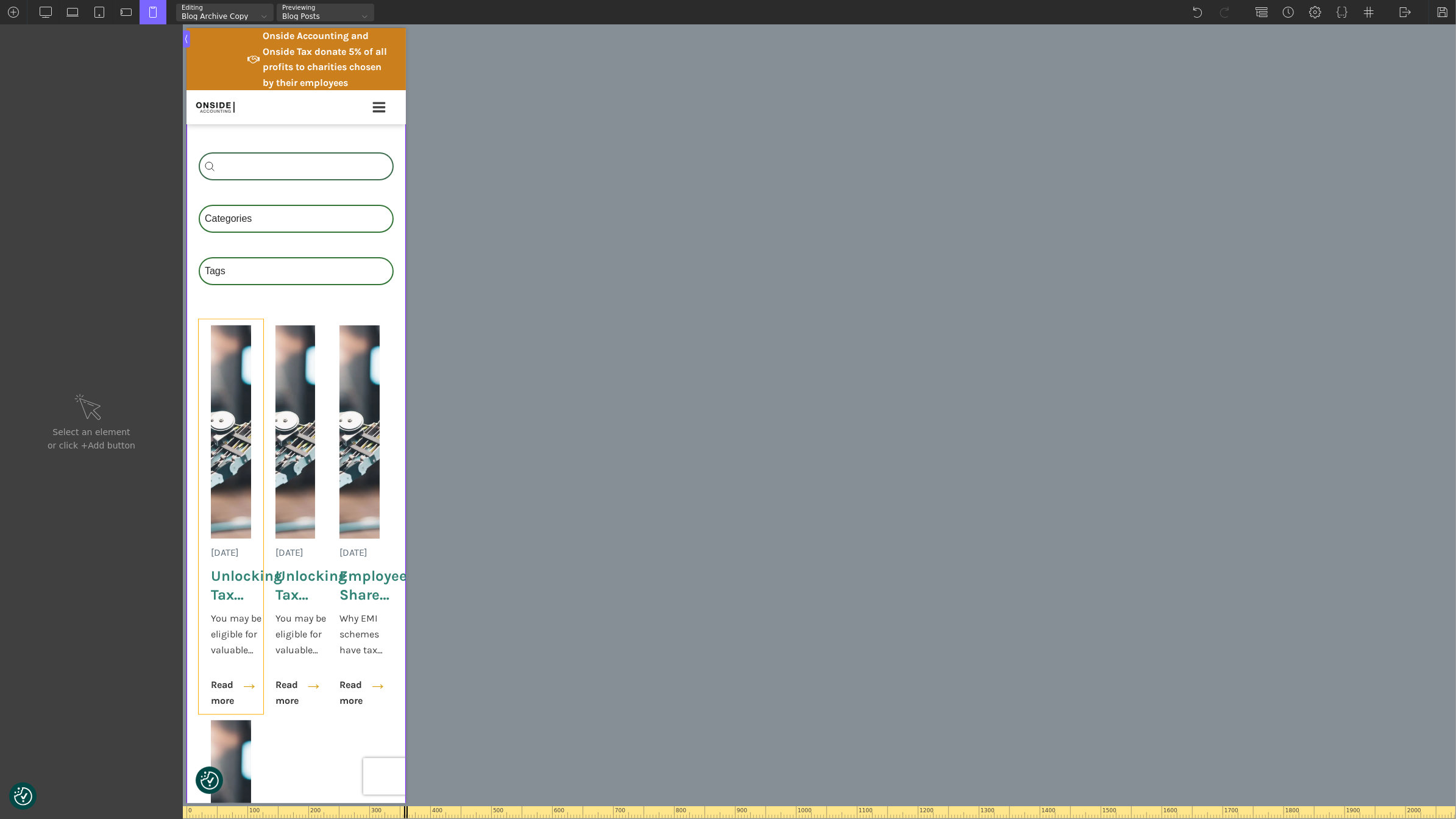
click at [255, 425] on div "24 May 2025 Unlocking Tax Benefits for Innovation You may be eligible for valua…" at bounding box center [230, 517] width 65 height 395
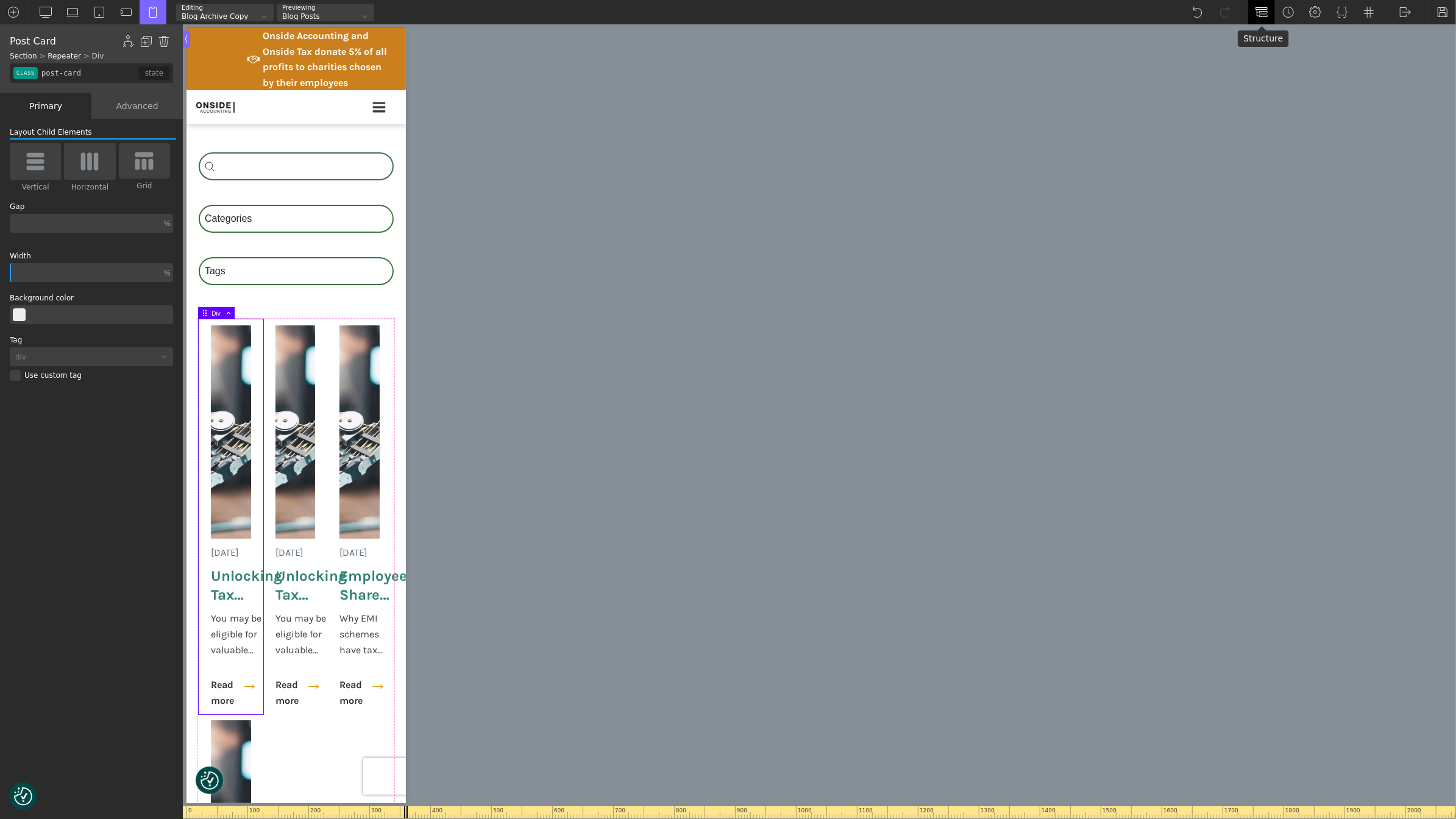
click at [1255, 11] on div at bounding box center [1261, 12] width 27 height 24
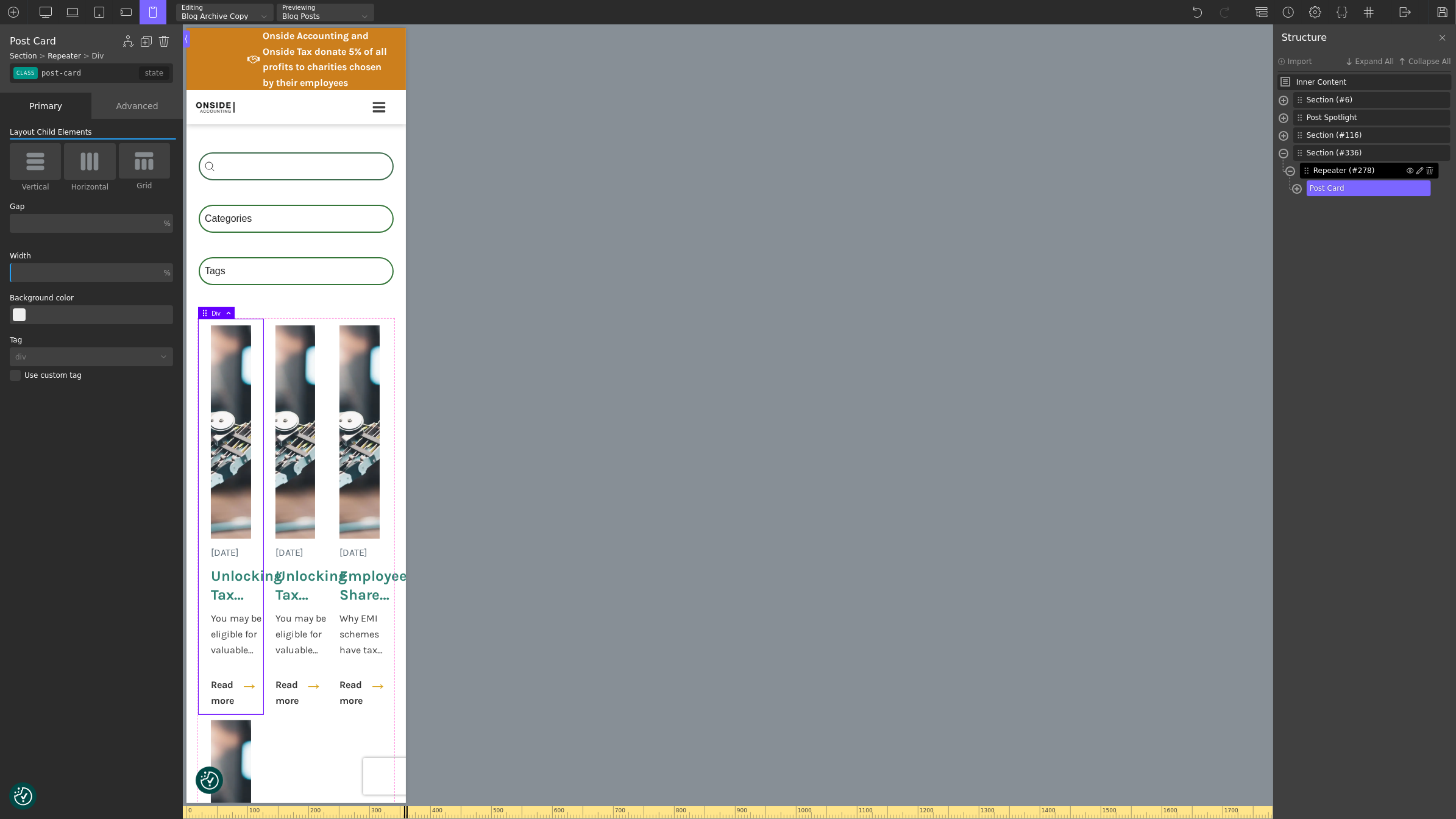
click at [1338, 169] on span "Repeater (#278)" at bounding box center [1360, 170] width 94 height 11
type input "posts-grid"
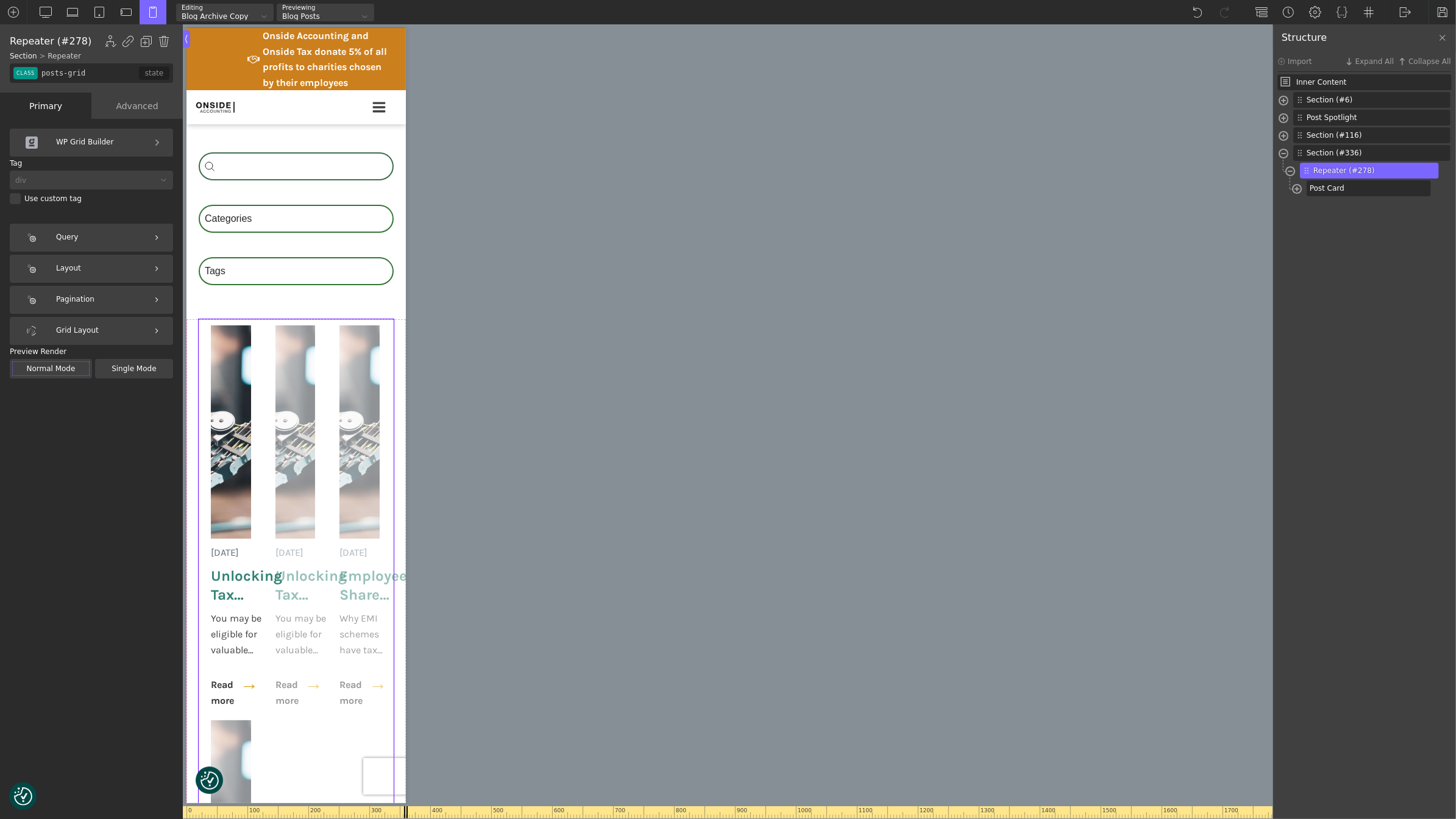
click at [94, 241] on div "Query" at bounding box center [92, 237] width 164 height 28
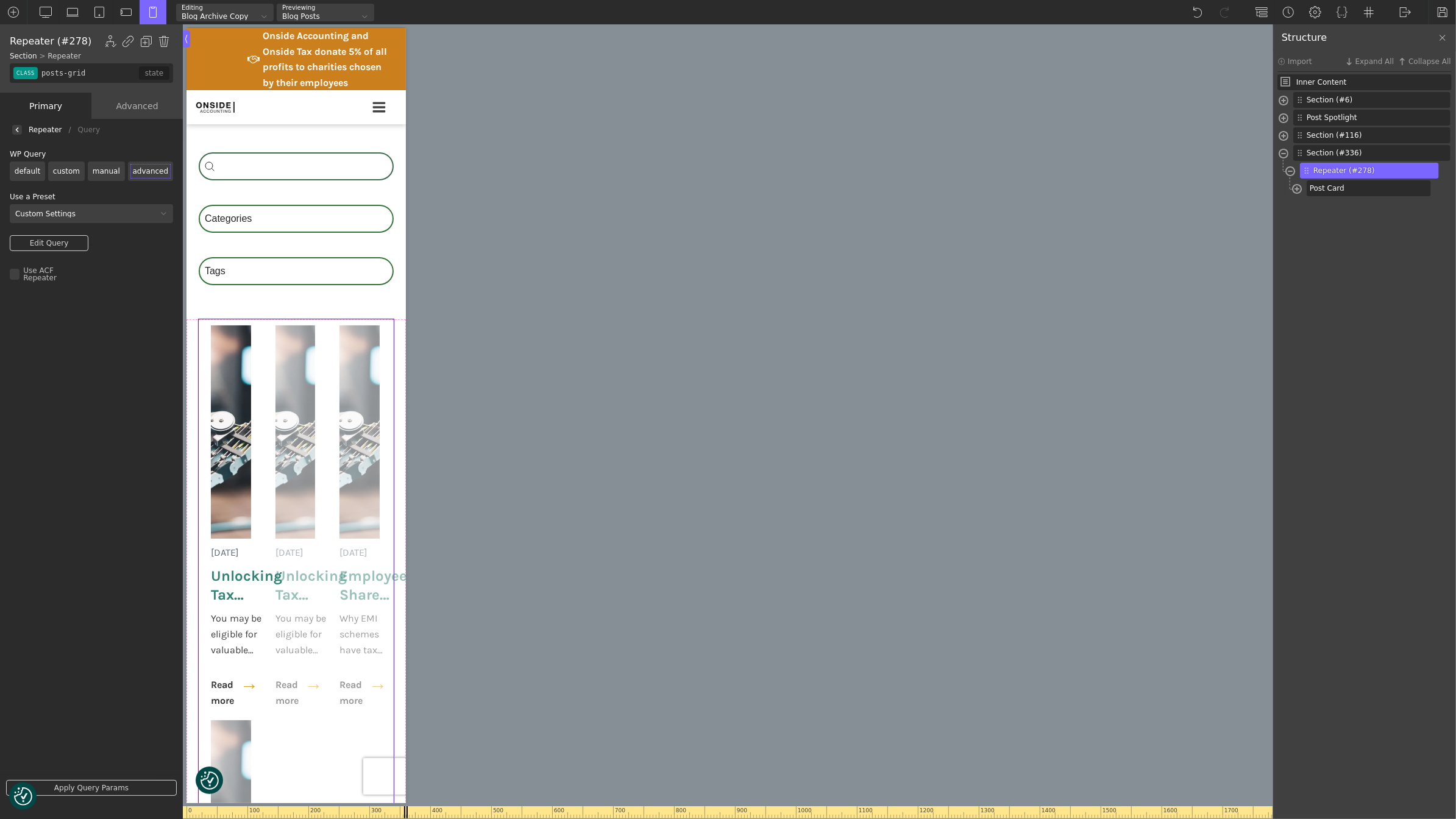
click at [19, 132] on div at bounding box center [17, 130] width 10 height 10
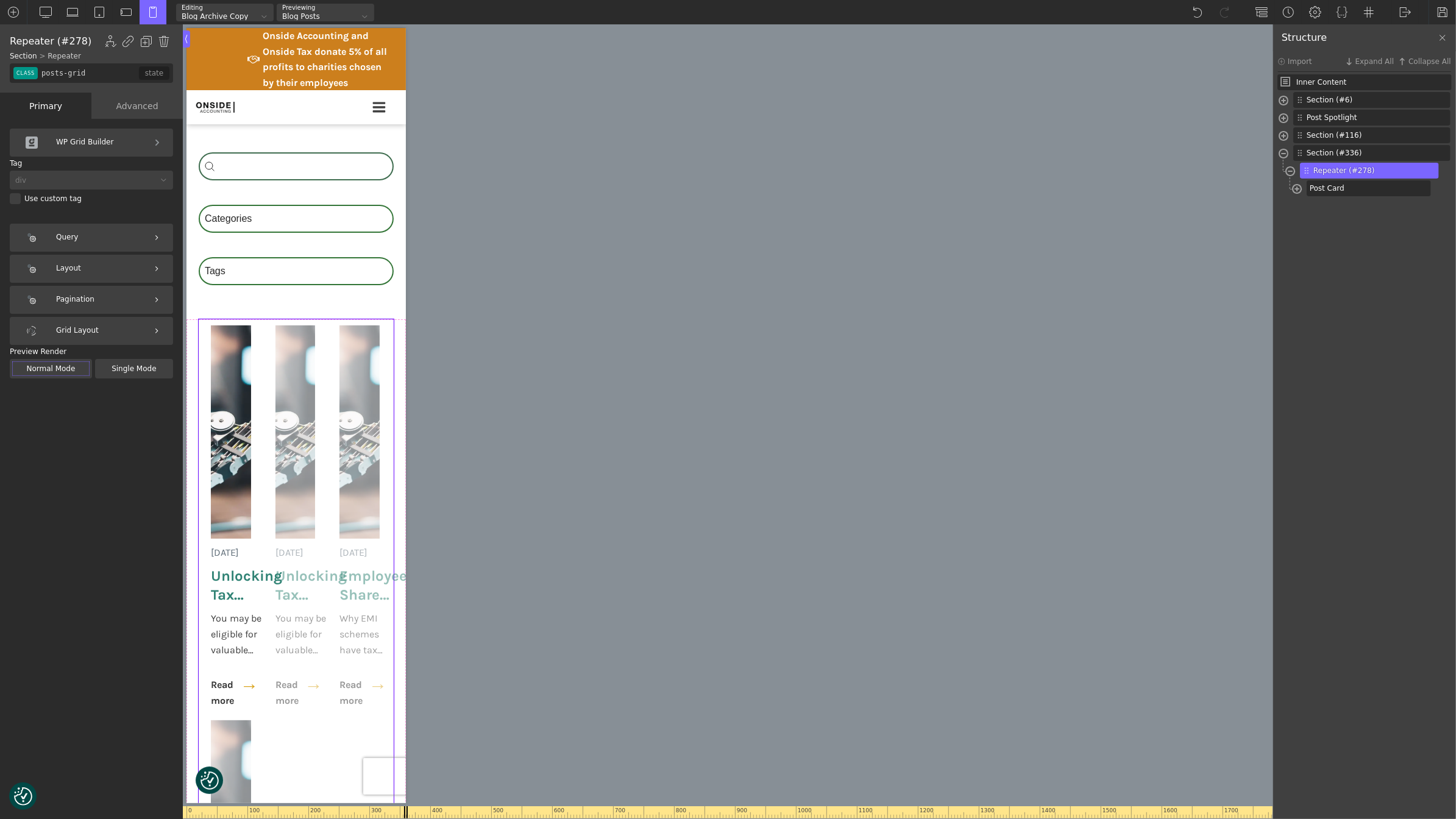
click at [102, 294] on div "Pagination" at bounding box center [92, 299] width 164 height 28
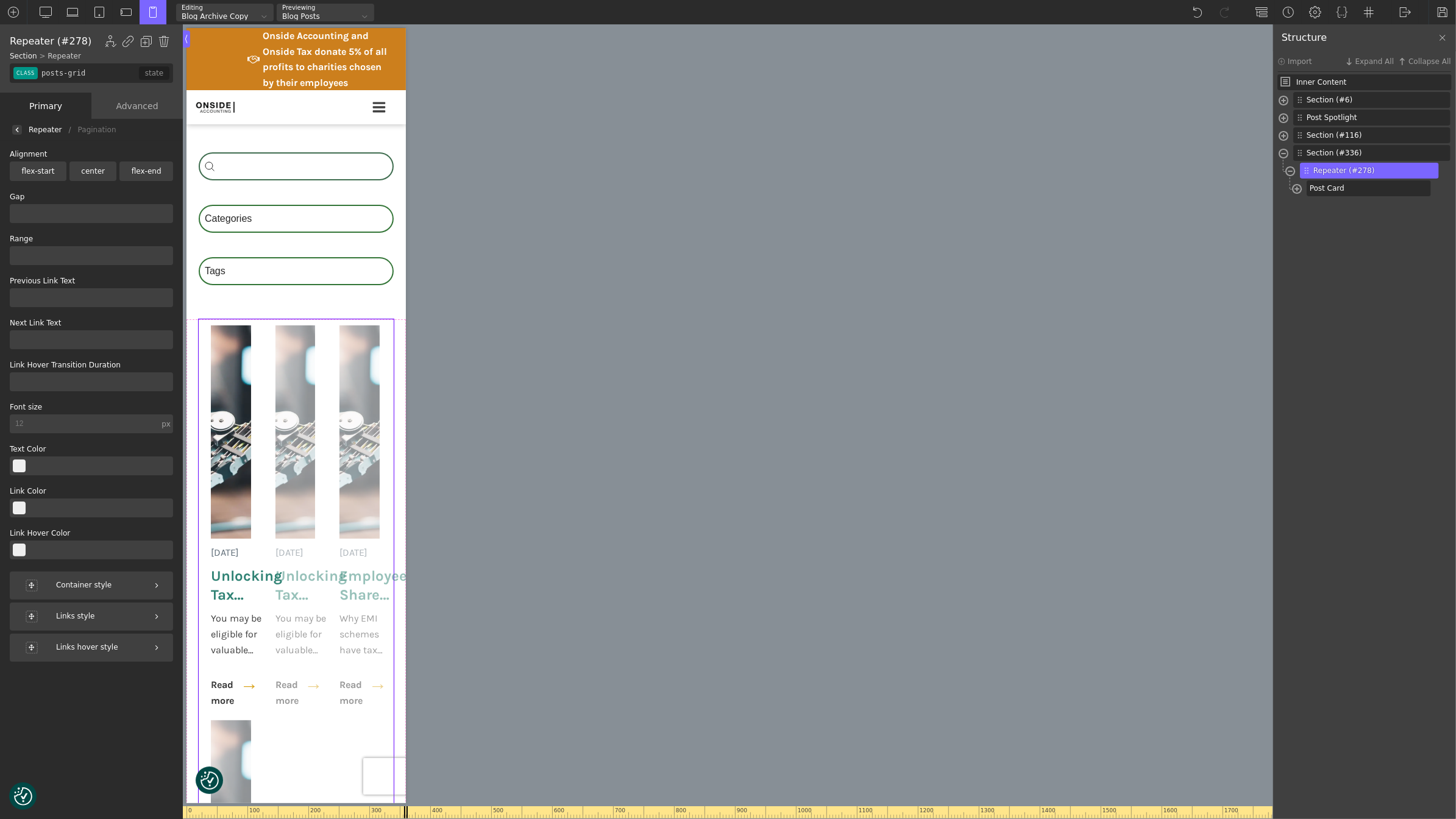
click at [19, 127] on div at bounding box center [17, 130] width 10 height 10
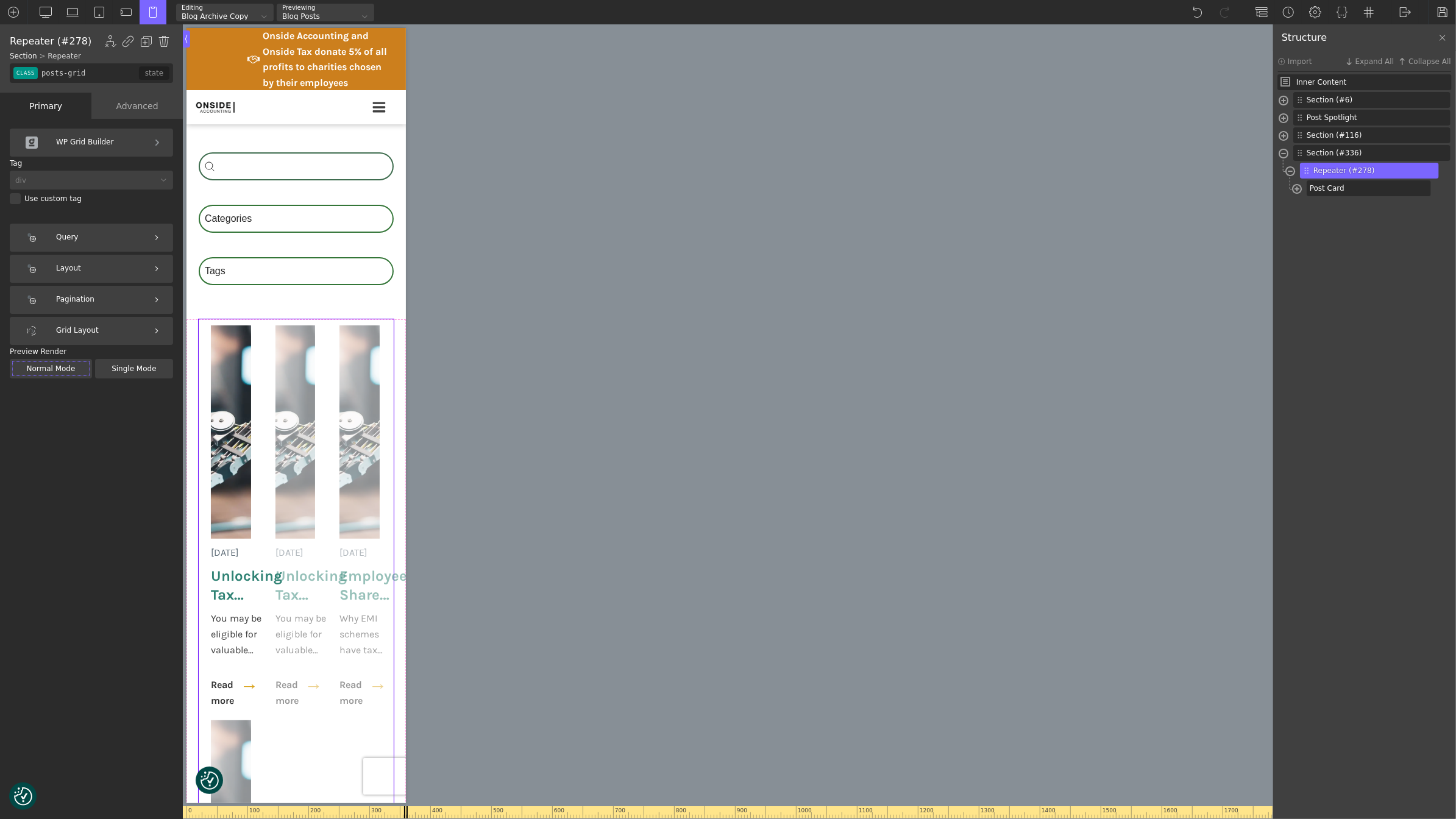
click at [110, 331] on div "Grid Layout" at bounding box center [92, 331] width 164 height 28
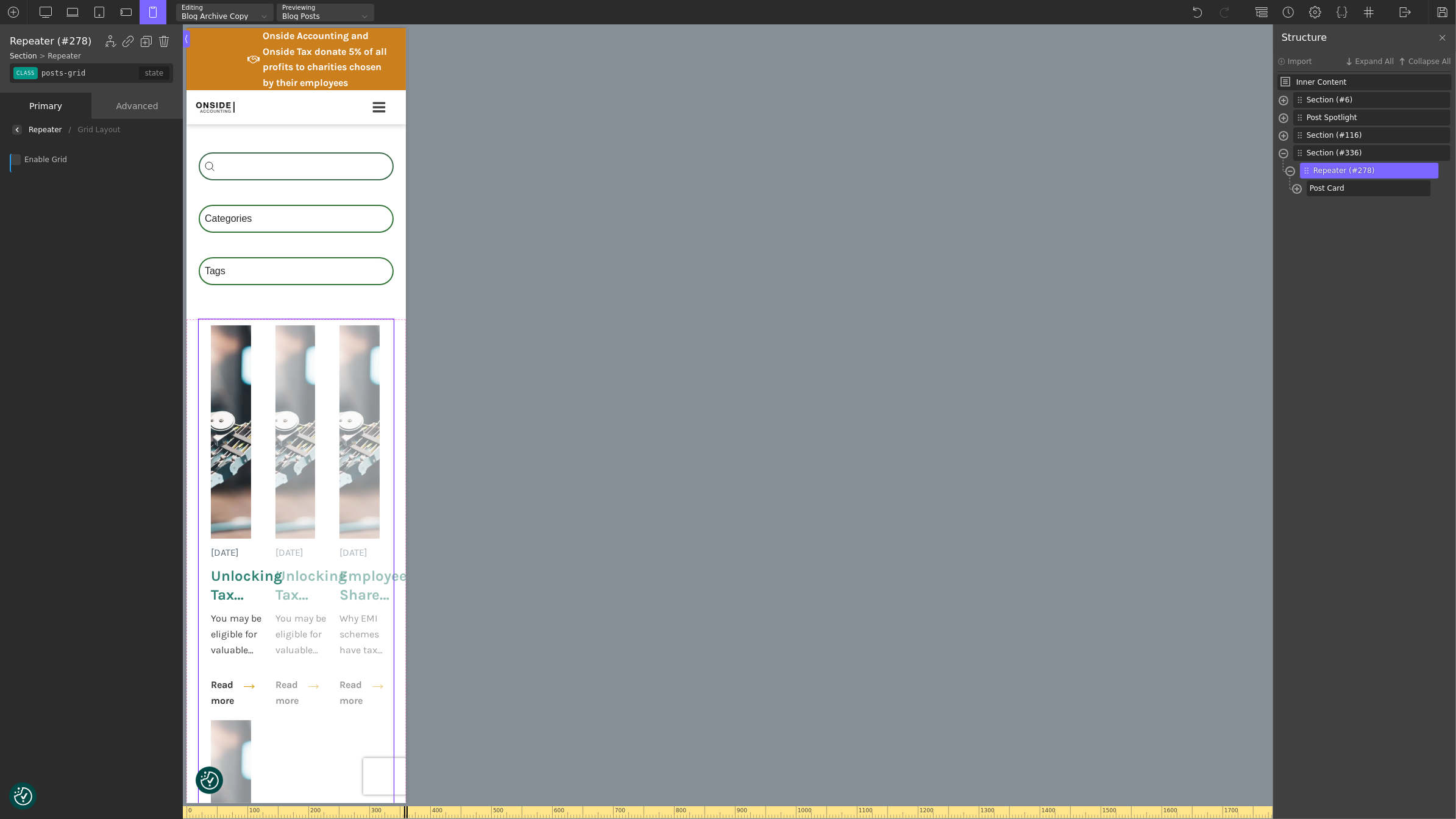
click at [22, 158] on div "Enable Grid" at bounding box center [92, 159] width 164 height 11
click at [0, 0] on input "Enable Grid" at bounding box center [0, 0] width 0 height 0
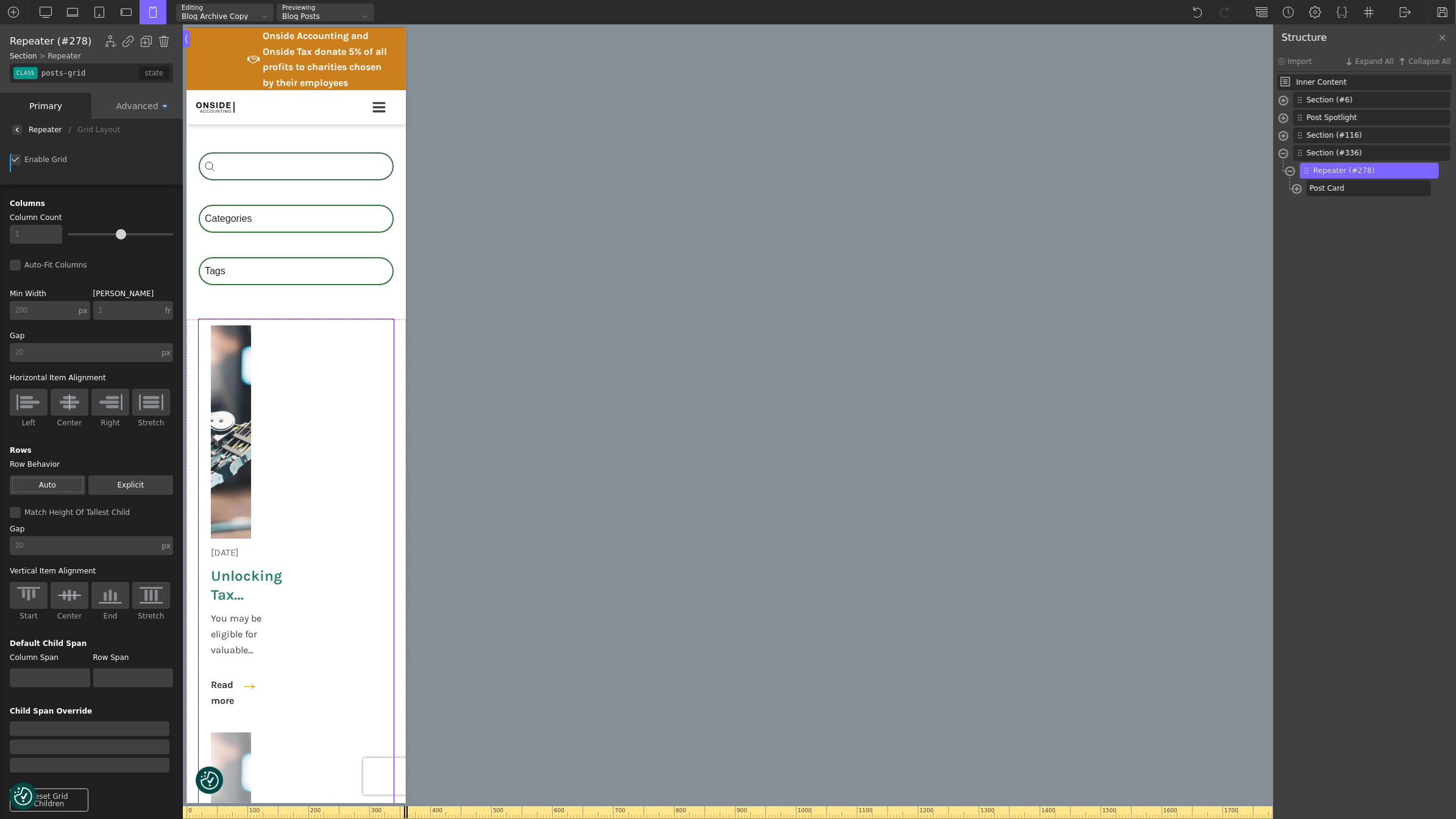
click at [110, 310] on input "1" at bounding box center [128, 310] width 69 height 19
type input "auto"
click at [50, 310] on input "200" at bounding box center [43, 310] width 67 height 19
type input "auto"
click at [148, 403] on img at bounding box center [151, 401] width 25 height 19
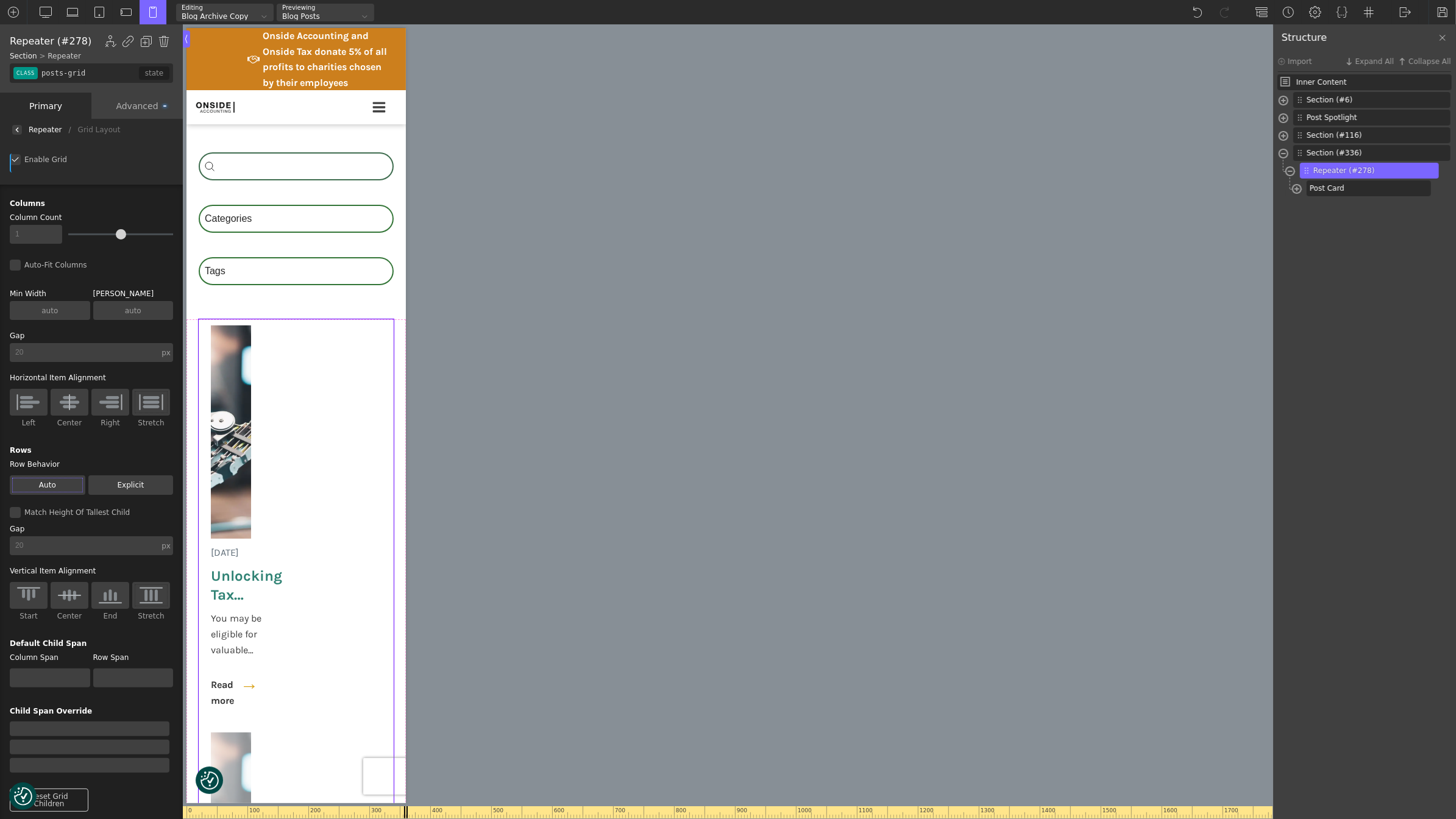
click at [0, 0] on input "Stretch" at bounding box center [0, 0] width 0 height 0
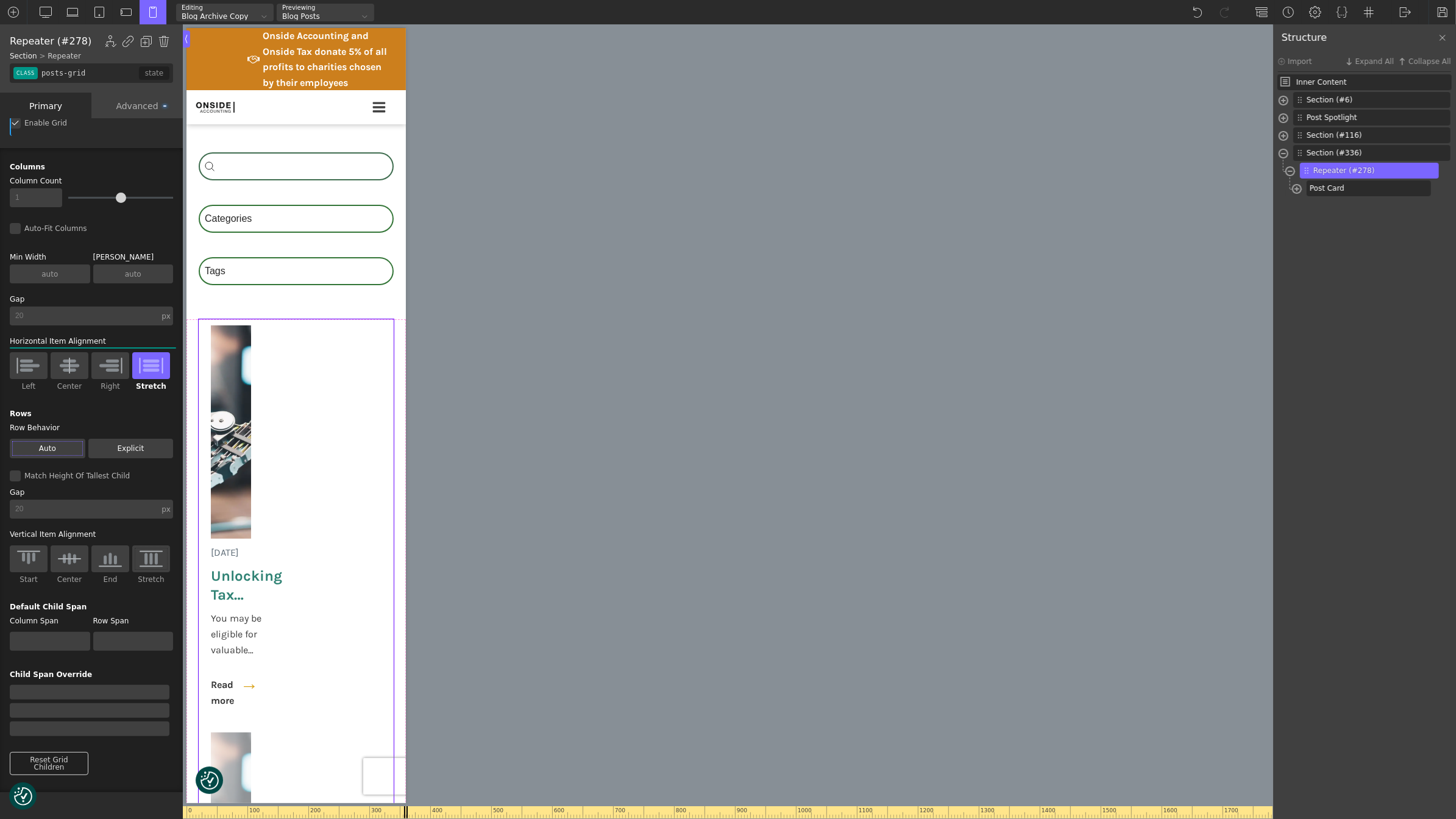
scroll to position [39, 0]
